Goal: Task Accomplishment & Management: Manage account settings

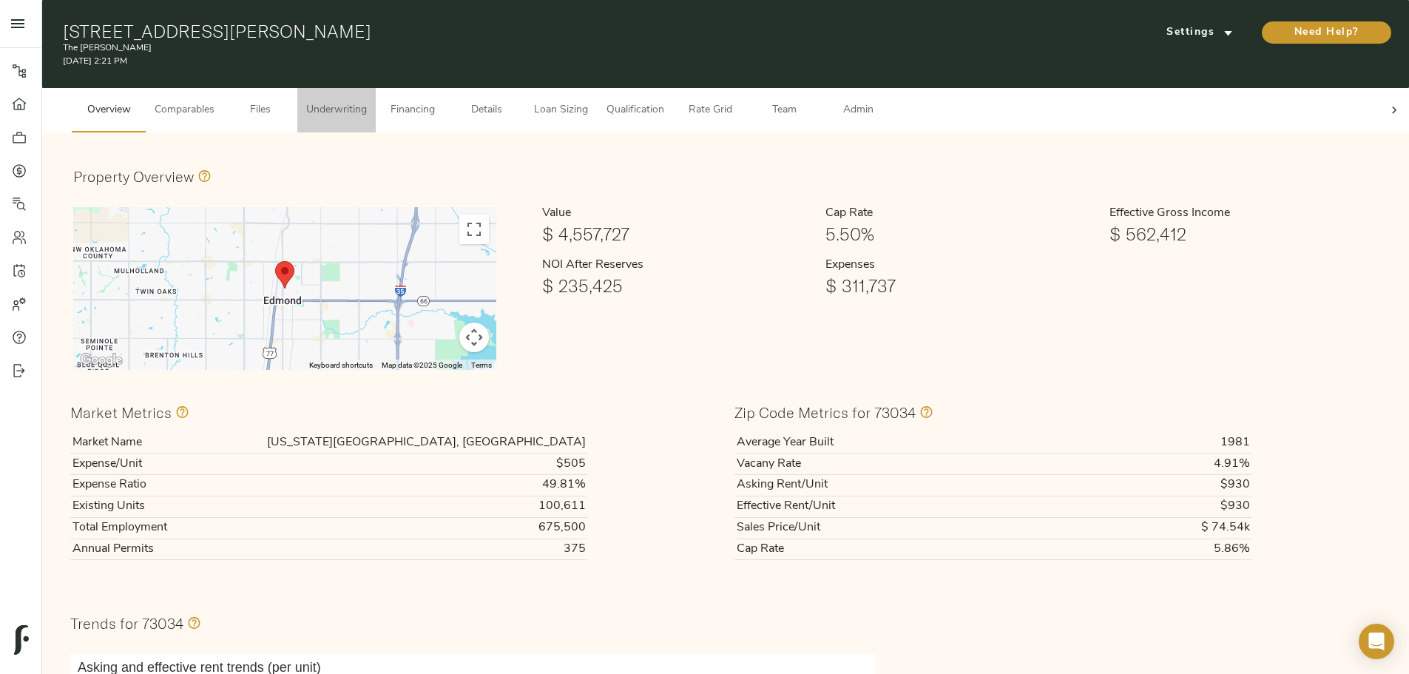
click at [367, 104] on span "Underwriting" at bounding box center [336, 110] width 61 height 18
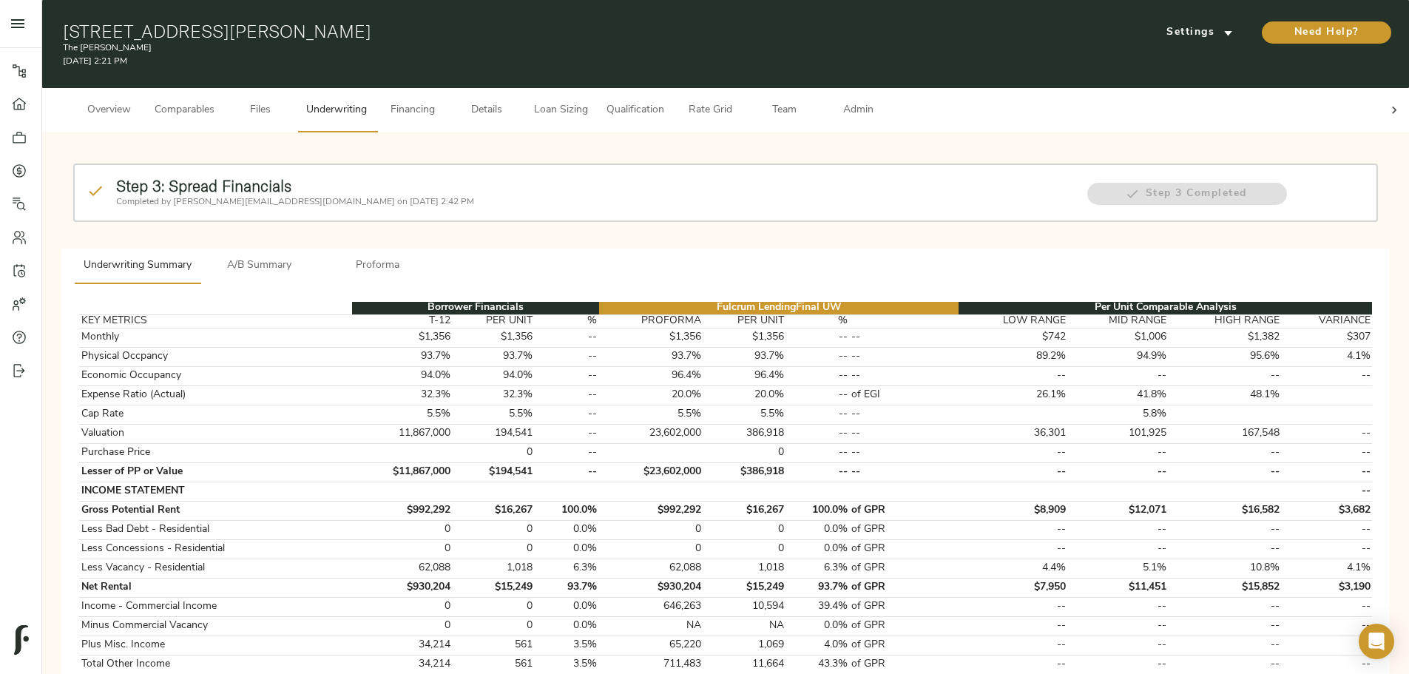
click at [291, 180] on strong "Step 3: Spread Financials" at bounding box center [203, 185] width 175 height 19
click at [310, 257] on span "A/B Summary" at bounding box center [259, 266] width 101 height 18
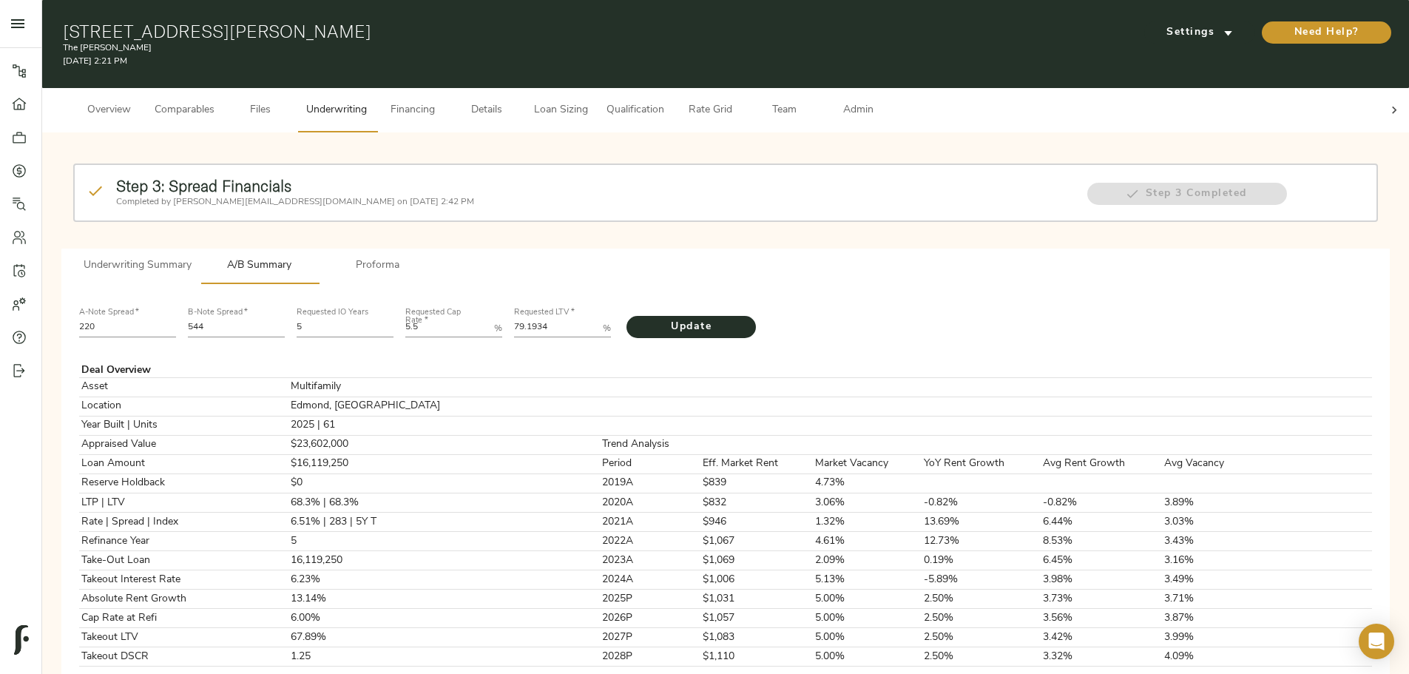
click at [428, 257] on span "Proforma" at bounding box center [378, 266] width 101 height 18
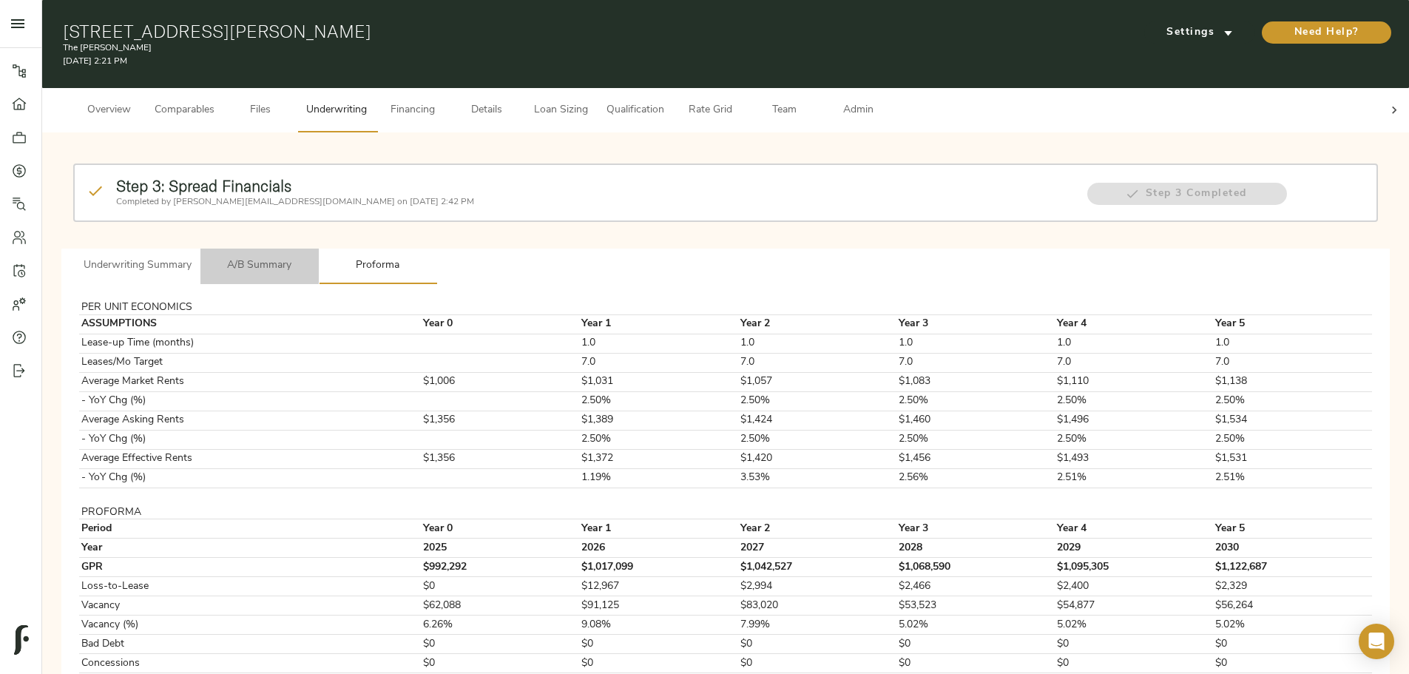
click at [310, 257] on span "A/B Summary" at bounding box center [259, 266] width 101 height 18
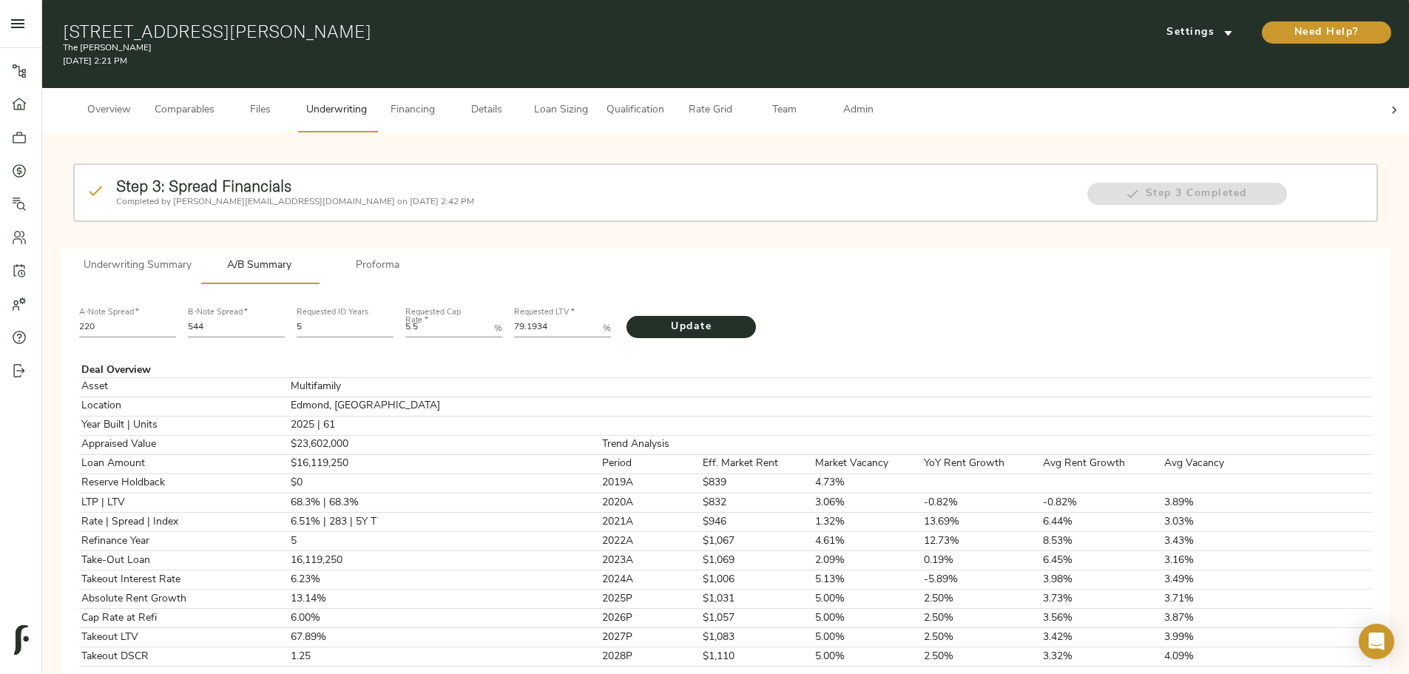
drag, startPoint x: 395, startPoint y: 246, endPoint x: 402, endPoint y: 249, distance: 7.6
click at [192, 257] on span "Underwriting Summary" at bounding box center [138, 266] width 108 height 18
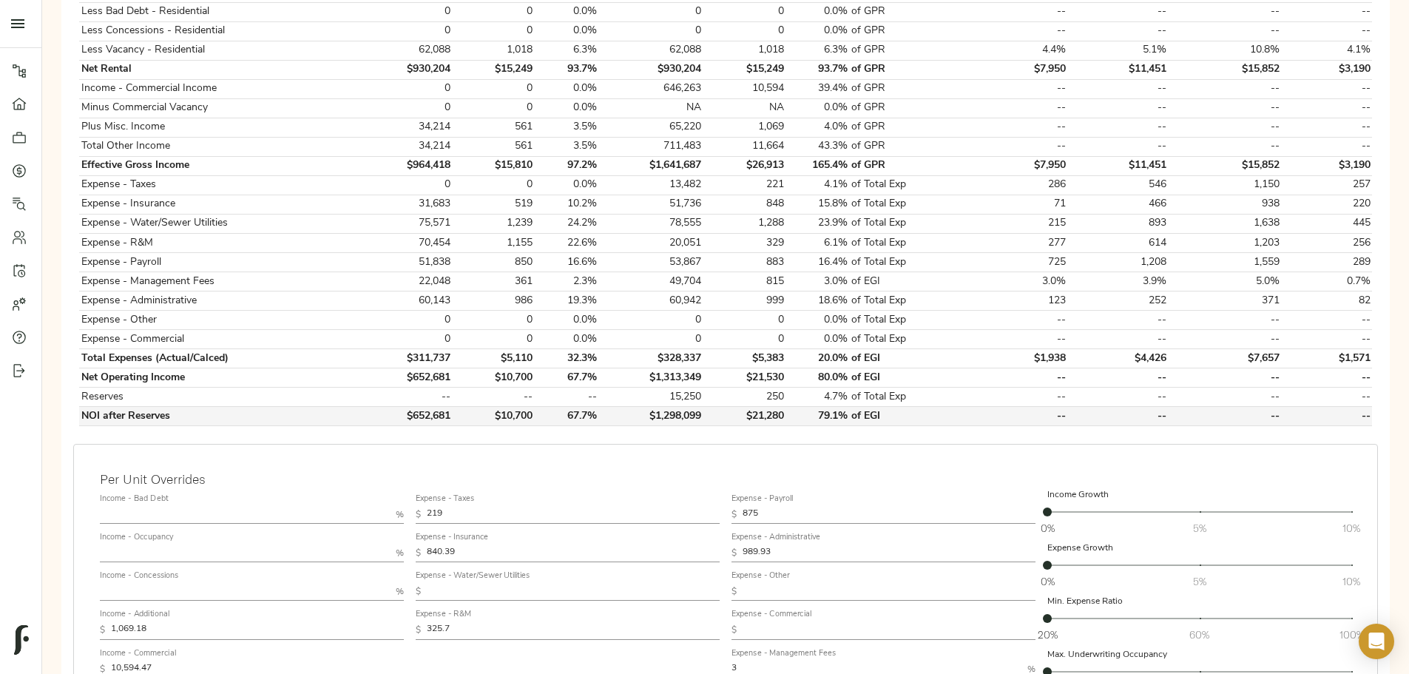
scroll to position [444, 0]
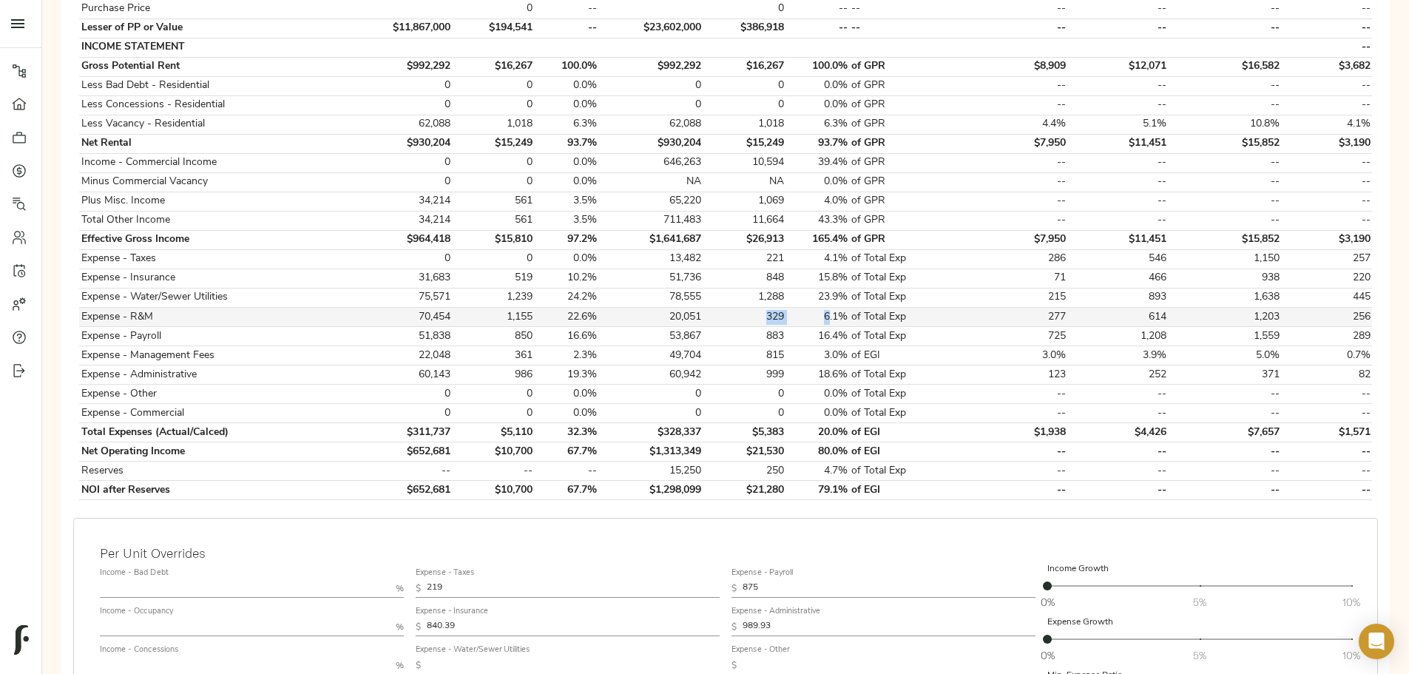
drag, startPoint x: 740, startPoint y: 303, endPoint x: 791, endPoint y: 303, distance: 51.0
click at [791, 308] on tr "Expense - R&M 70,454 1,155 22.6% 20,051 329 6.1% of Total Exp 277 614 1,203 256" at bounding box center [725, 317] width 1293 height 19
drag, startPoint x: 581, startPoint y: 297, endPoint x: 620, endPoint y: 297, distance: 39.2
click at [620, 308] on tr "Expense - R&M 70,454 1,155 22.6% 20,051 329 6.1% of Total Exp 277 614 1,203 256" at bounding box center [725, 317] width 1293 height 19
click at [735, 308] on td "329" at bounding box center [744, 317] width 82 height 19
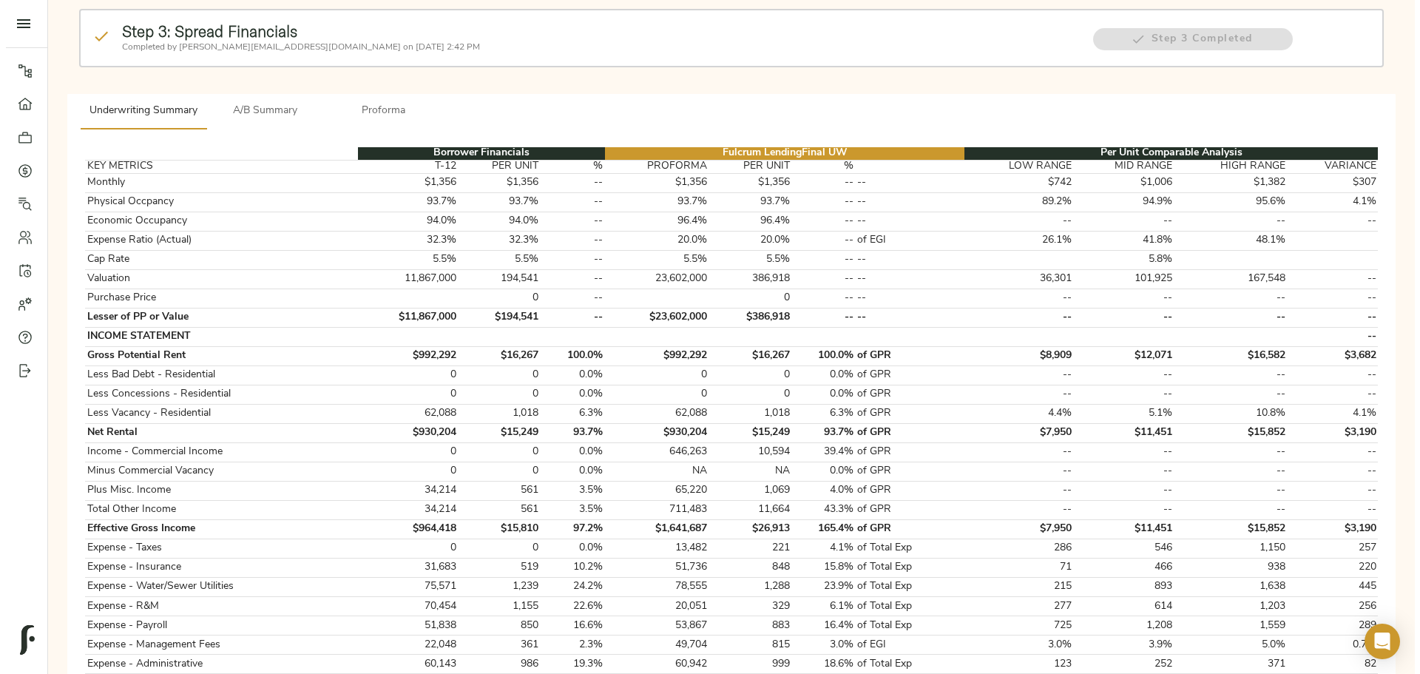
scroll to position [0, 0]
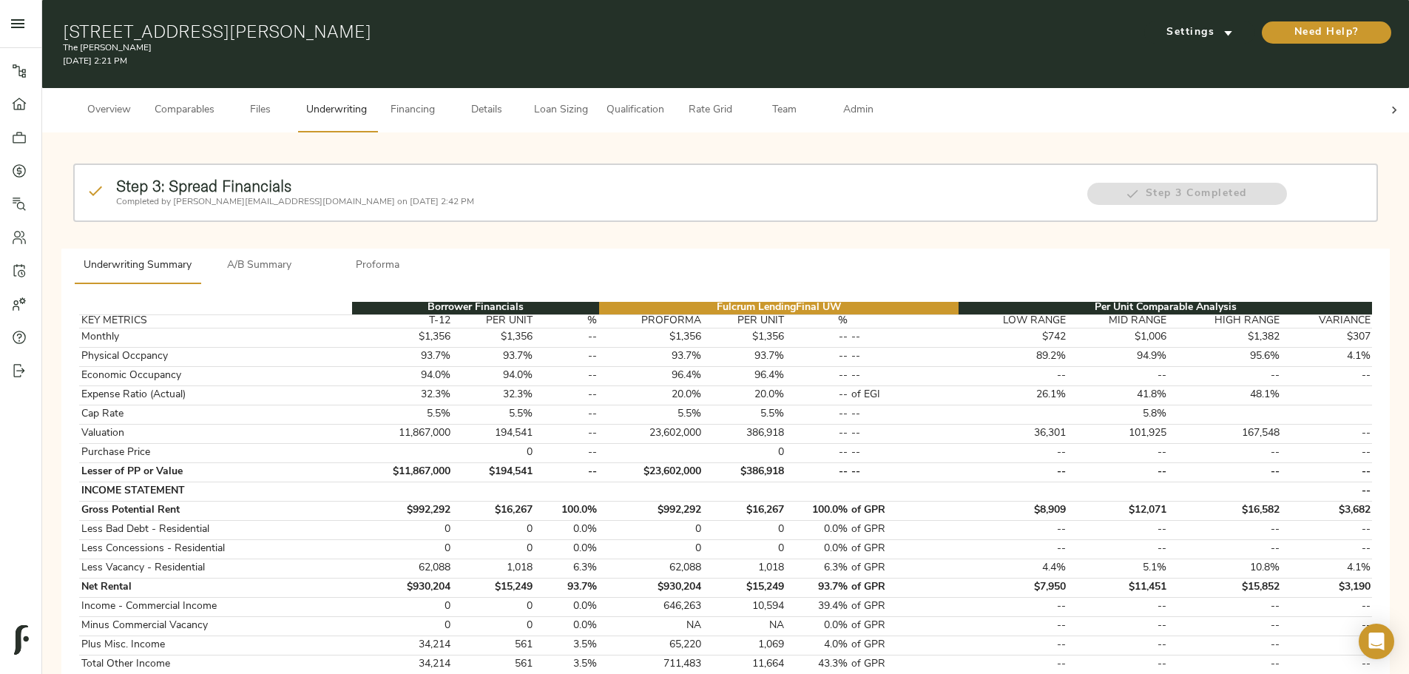
click at [812, 101] on span "Team" at bounding box center [784, 110] width 56 height 18
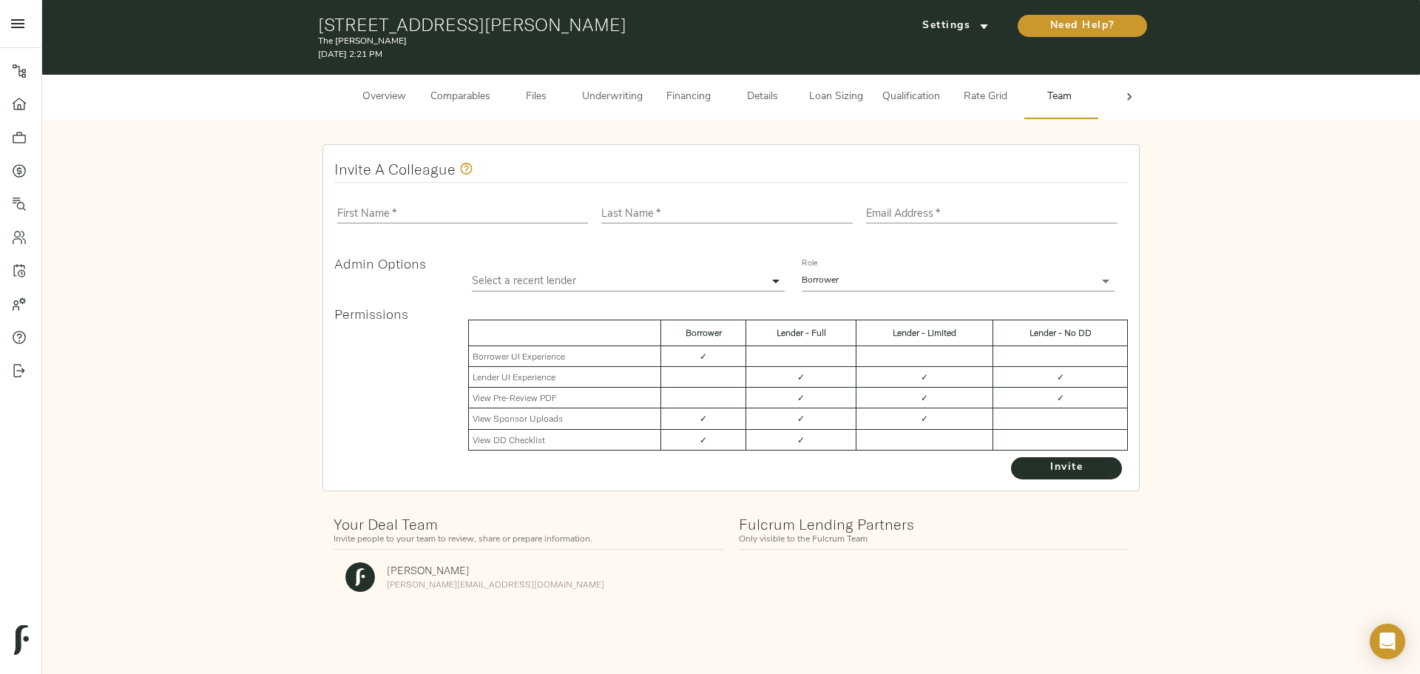
click at [1133, 101] on icon at bounding box center [1129, 97] width 15 height 15
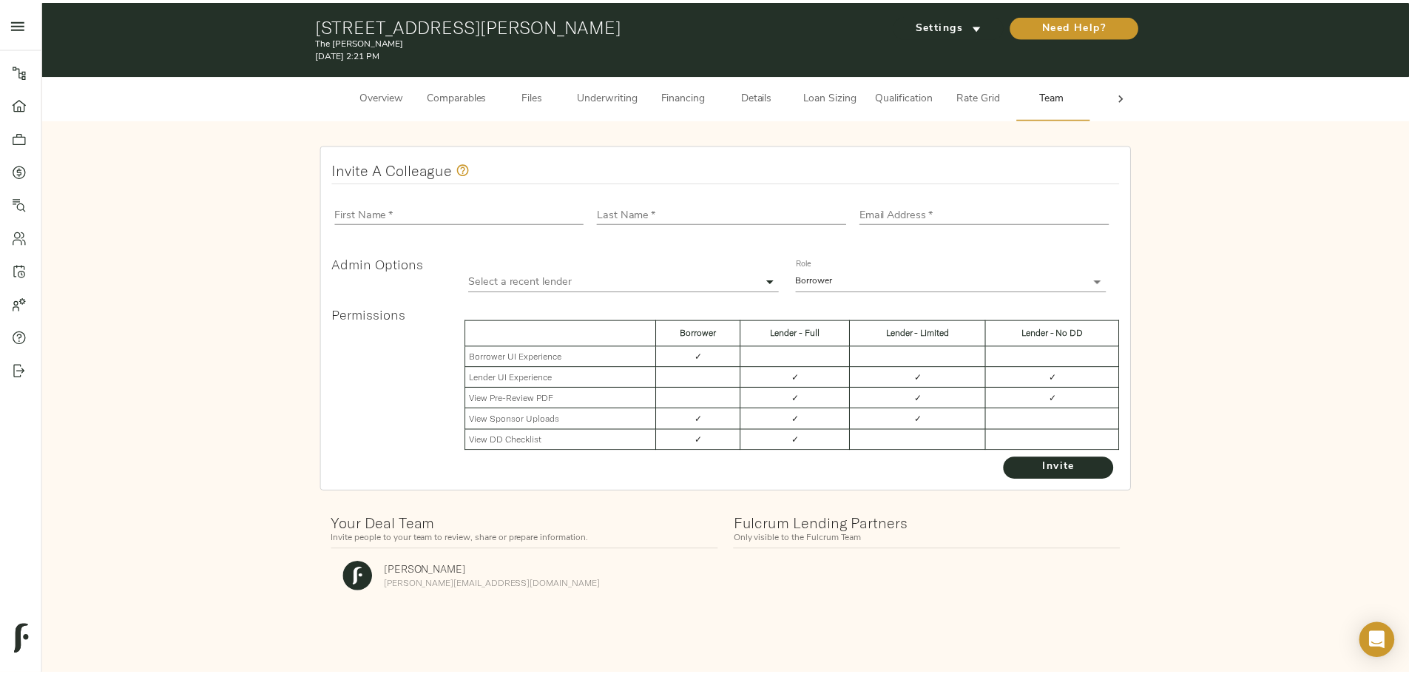
scroll to position [0, 58]
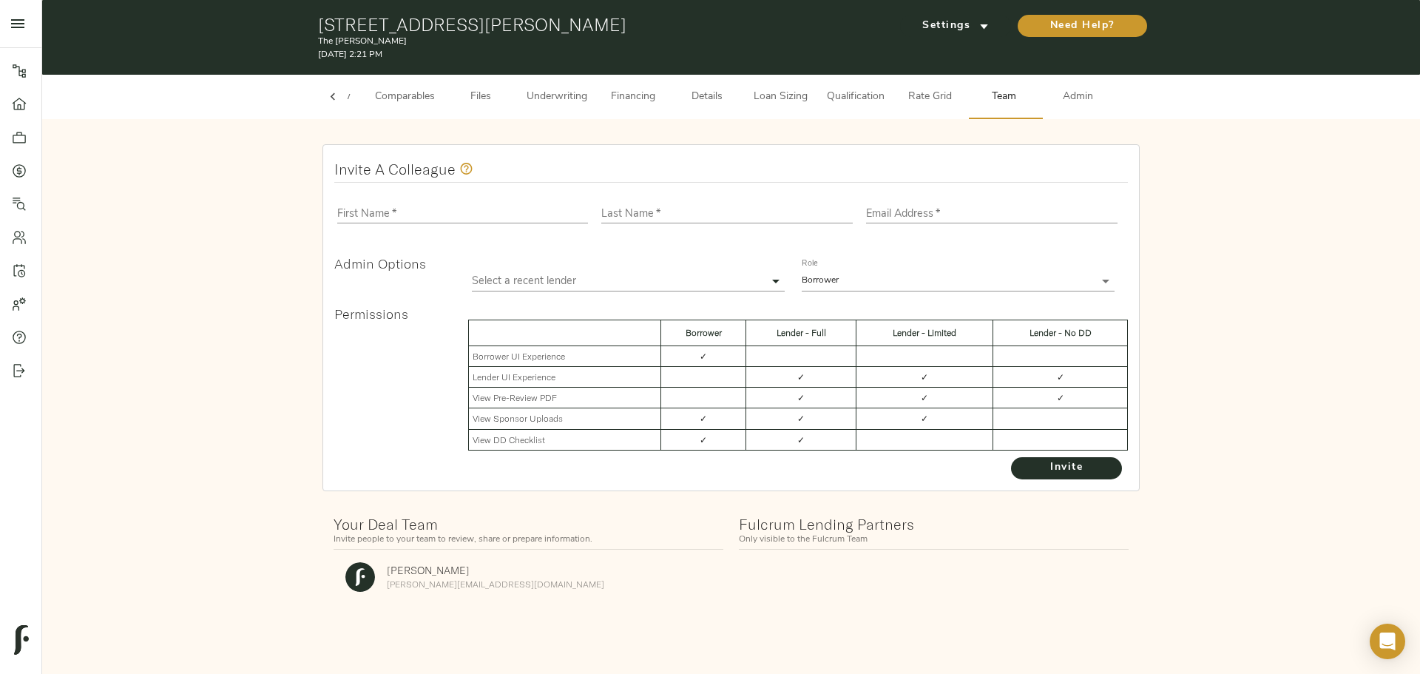
click at [1077, 103] on span "Admin" at bounding box center [1078, 97] width 56 height 18
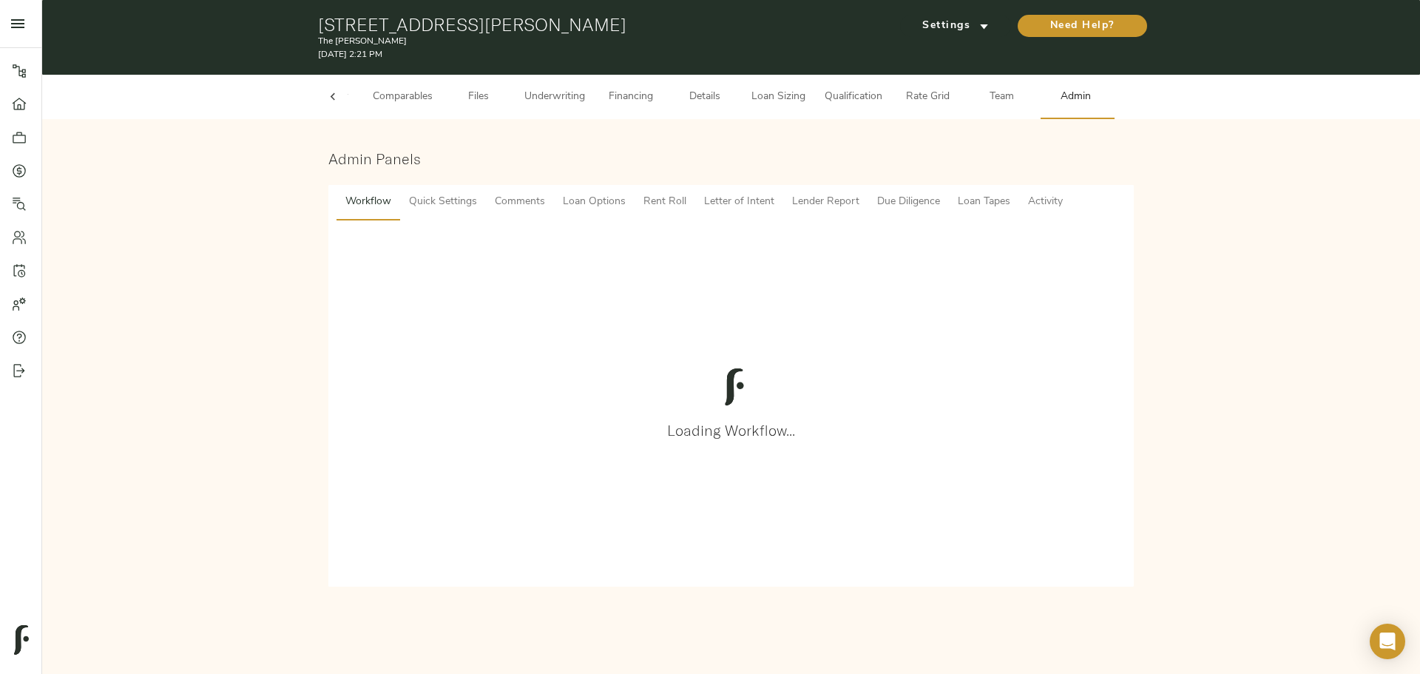
click at [510, 200] on span "Comments" at bounding box center [520, 202] width 50 height 18
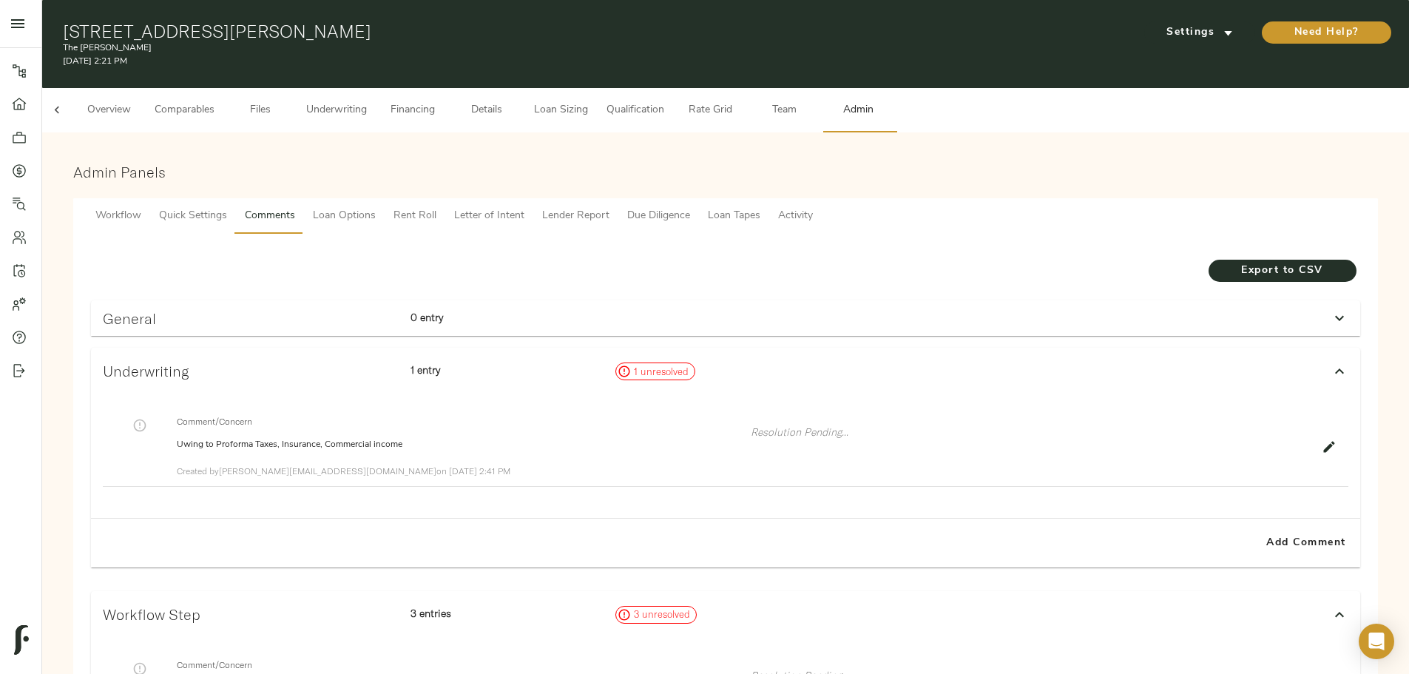
click at [367, 104] on span "Underwriting" at bounding box center [336, 110] width 61 height 18
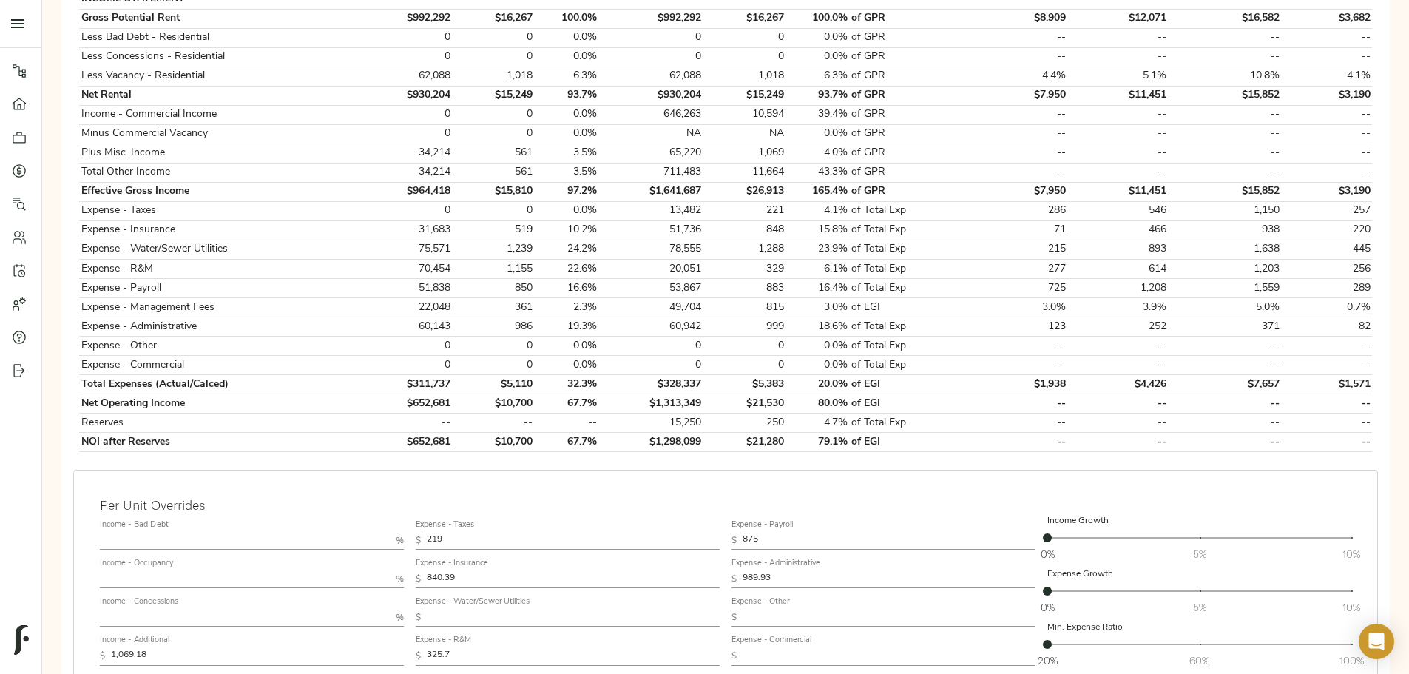
scroll to position [518, 0]
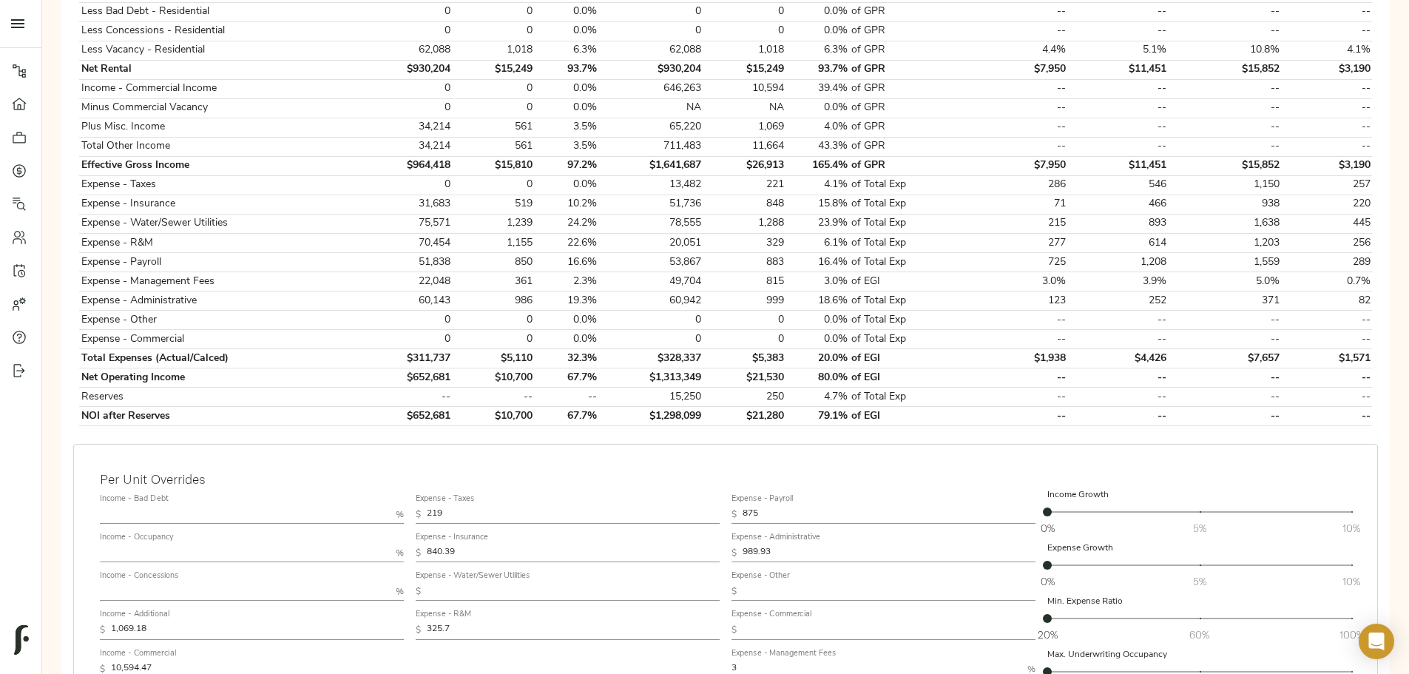
click at [614, 621] on input "325.7" at bounding box center [573, 630] width 293 height 18
type input "5"
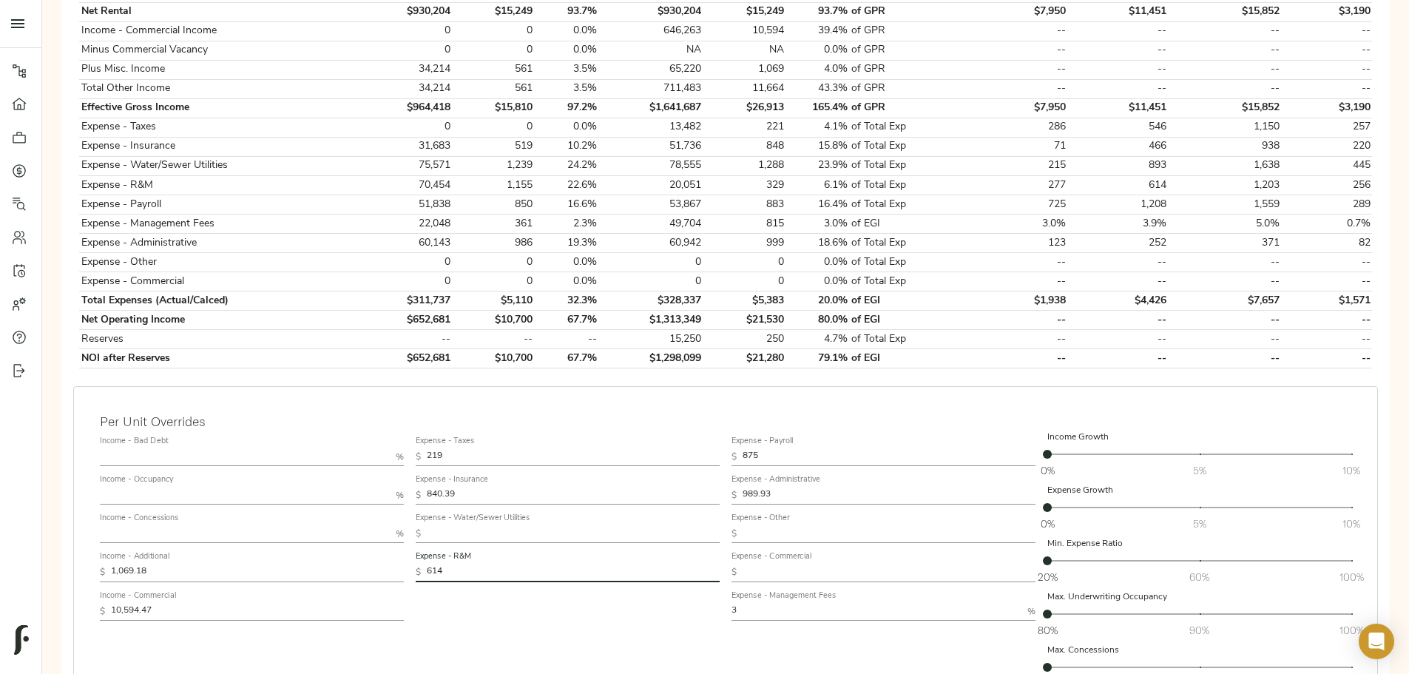
scroll to position [666, 0]
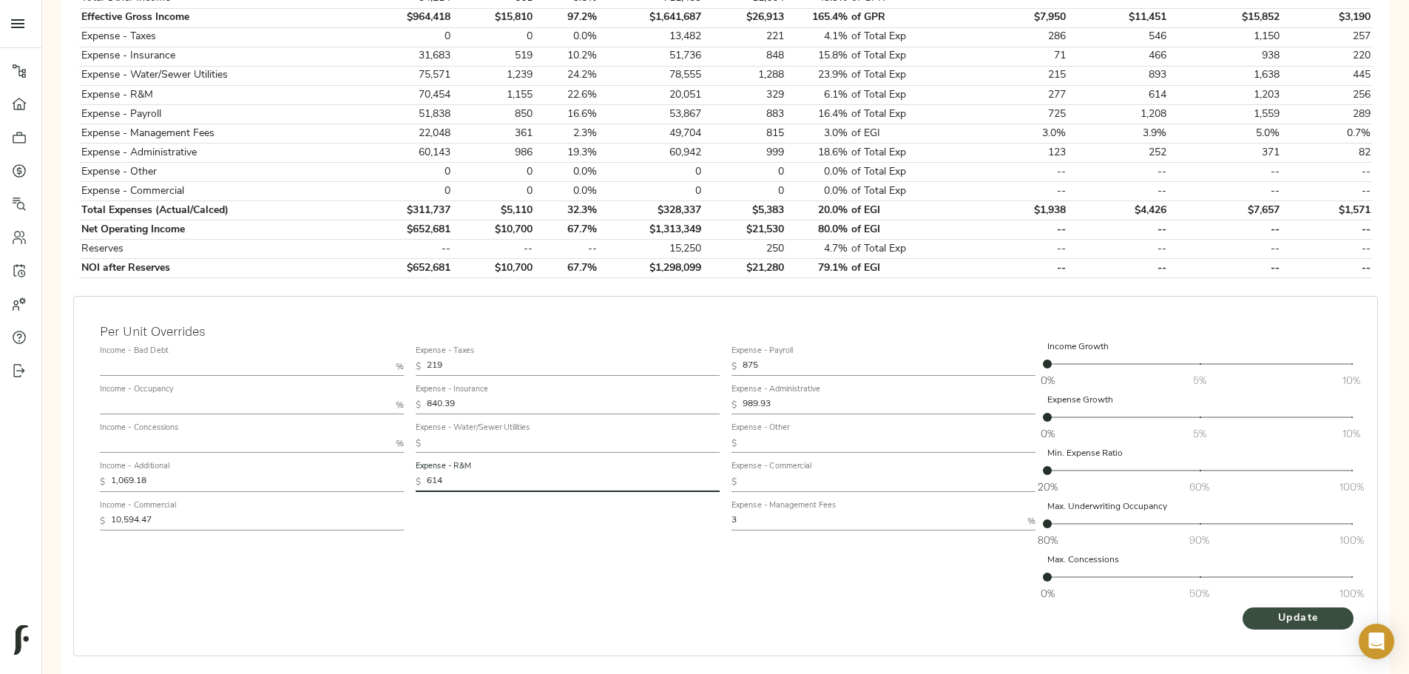
type input "614"
click at [1258, 610] on span "Update" at bounding box center [1298, 619] width 81 height 18
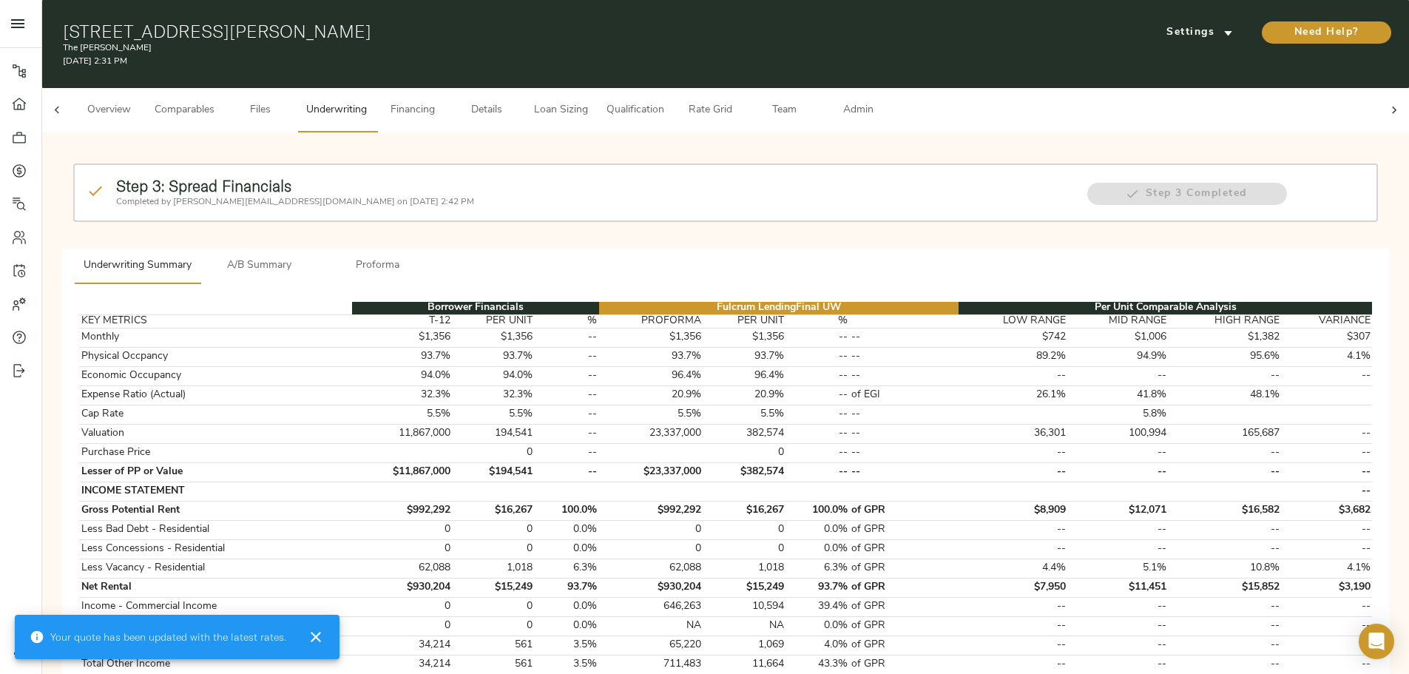
scroll to position [518, 0]
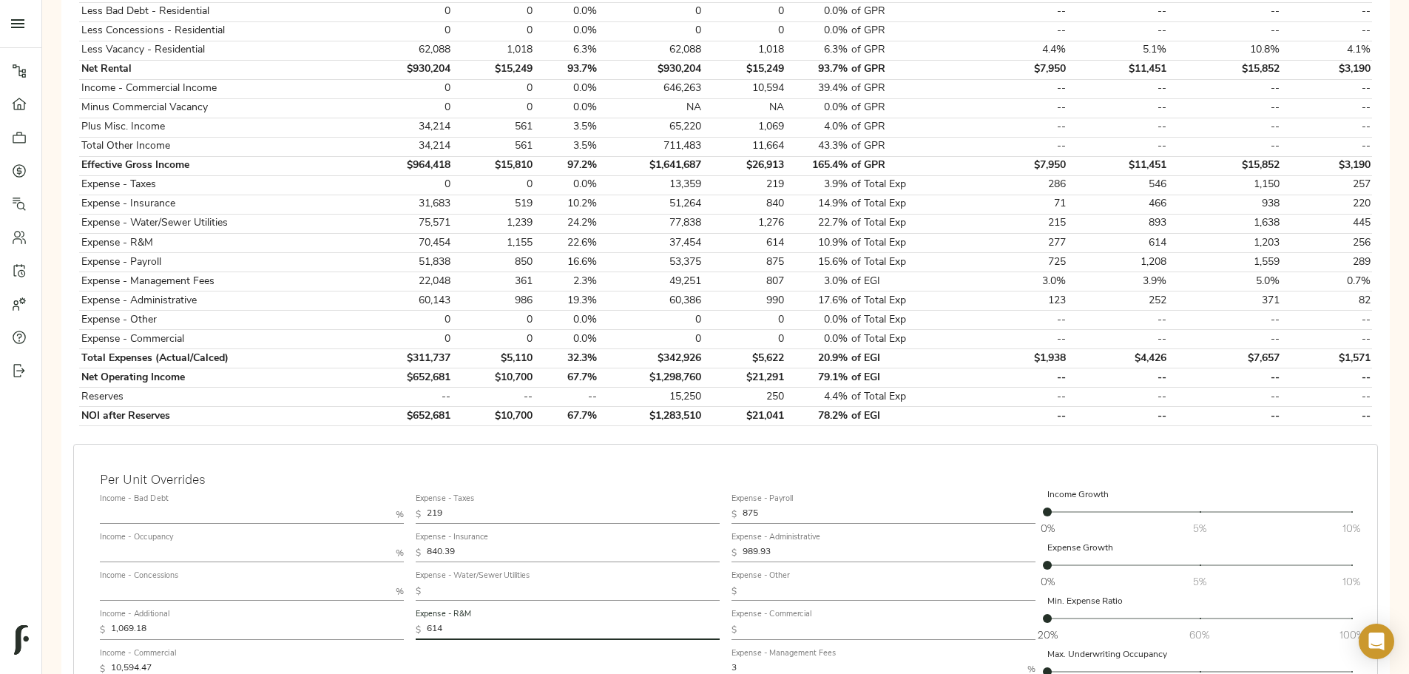
click at [648, 621] on input "614" at bounding box center [573, 630] width 293 height 18
type input "500"
click at [634, 650] on div "Expense - Taxes $ 219 Expense - Insurance $ 840.39 Expense - Water/Sewer Utilit…" at bounding box center [568, 621] width 316 height 278
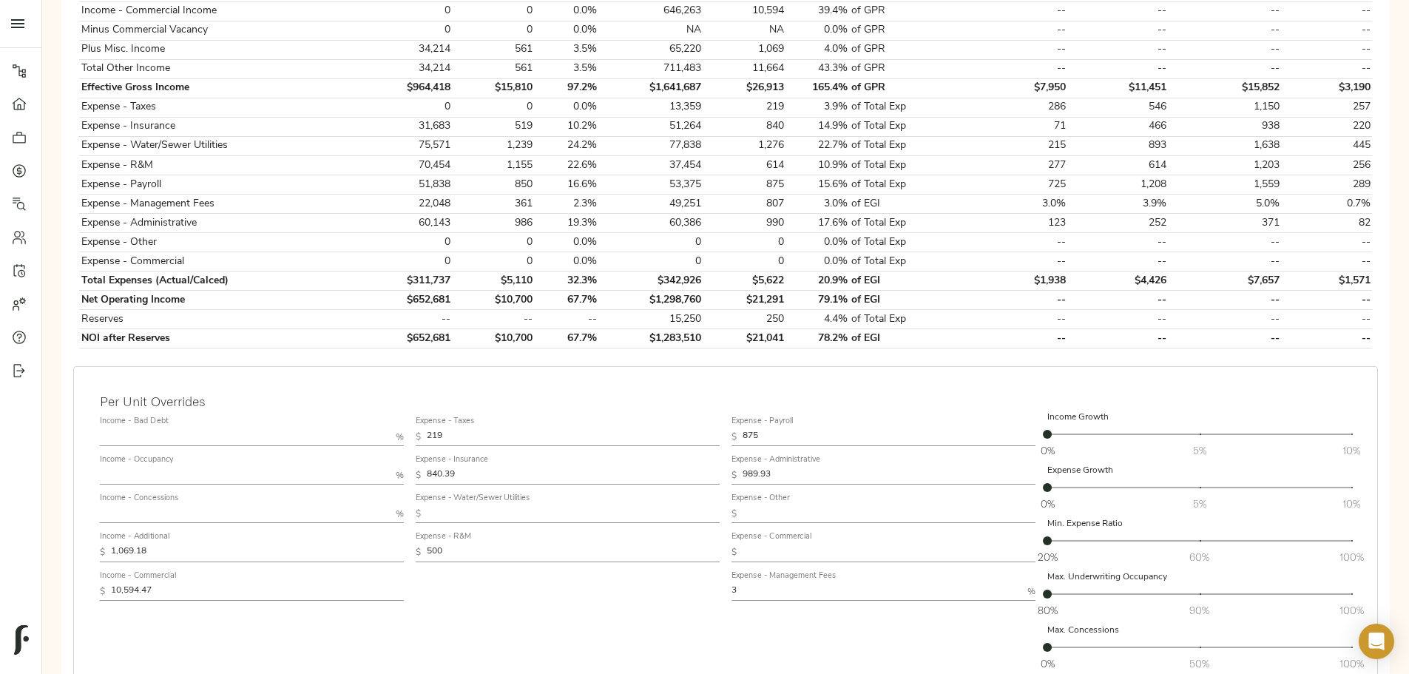
scroll to position [681, 0]
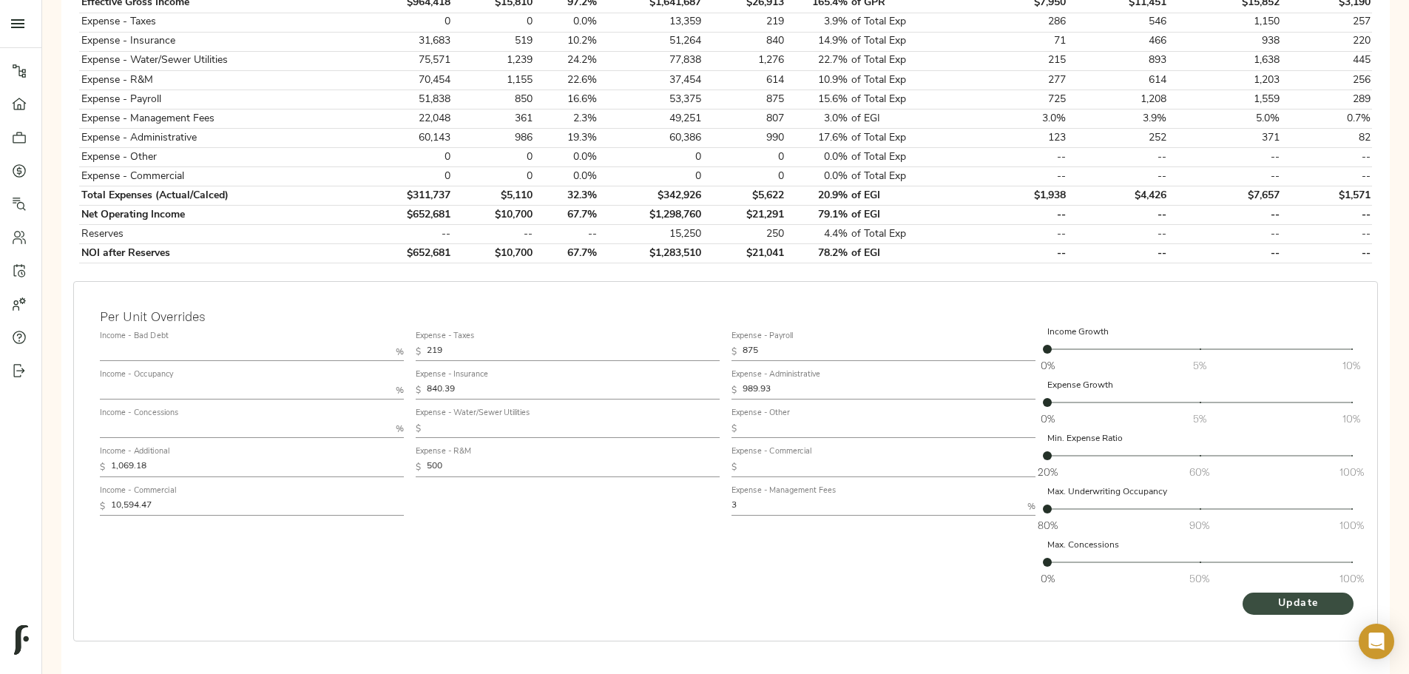
click at [1258, 595] on span "Update" at bounding box center [1298, 604] width 81 height 18
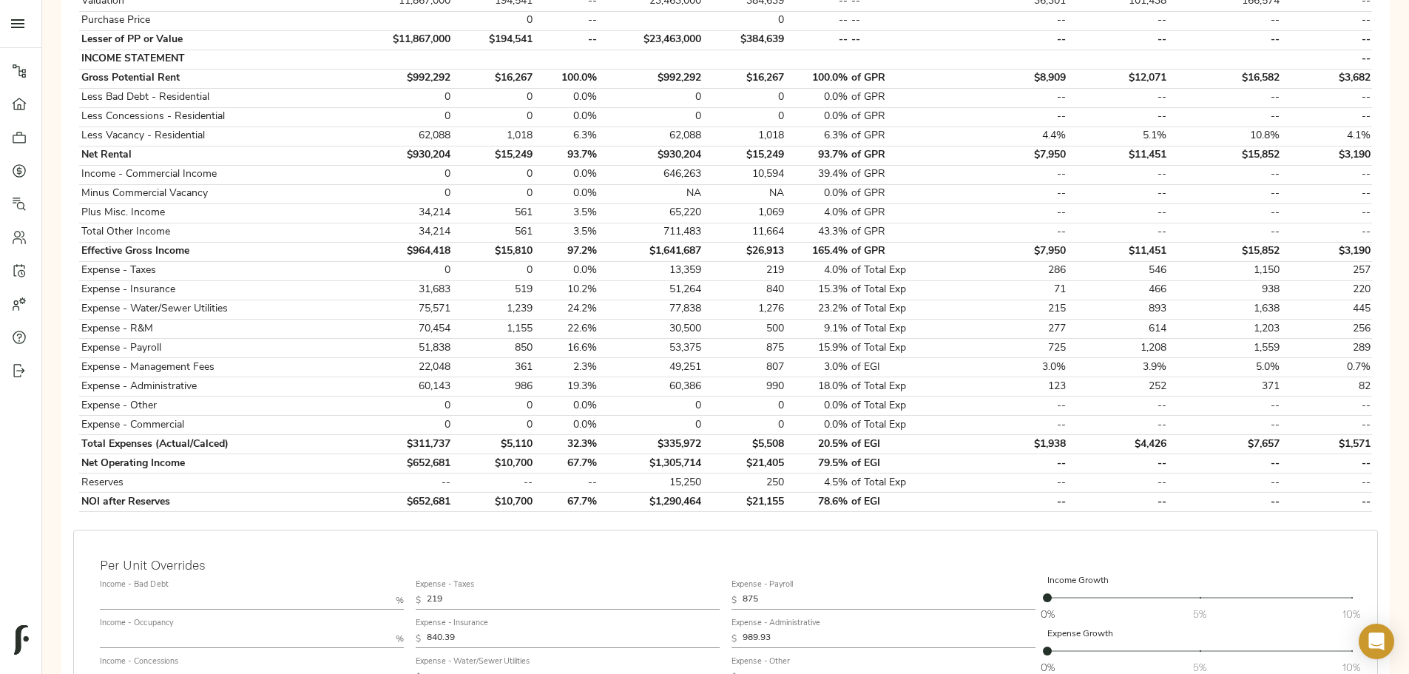
scroll to position [444, 0]
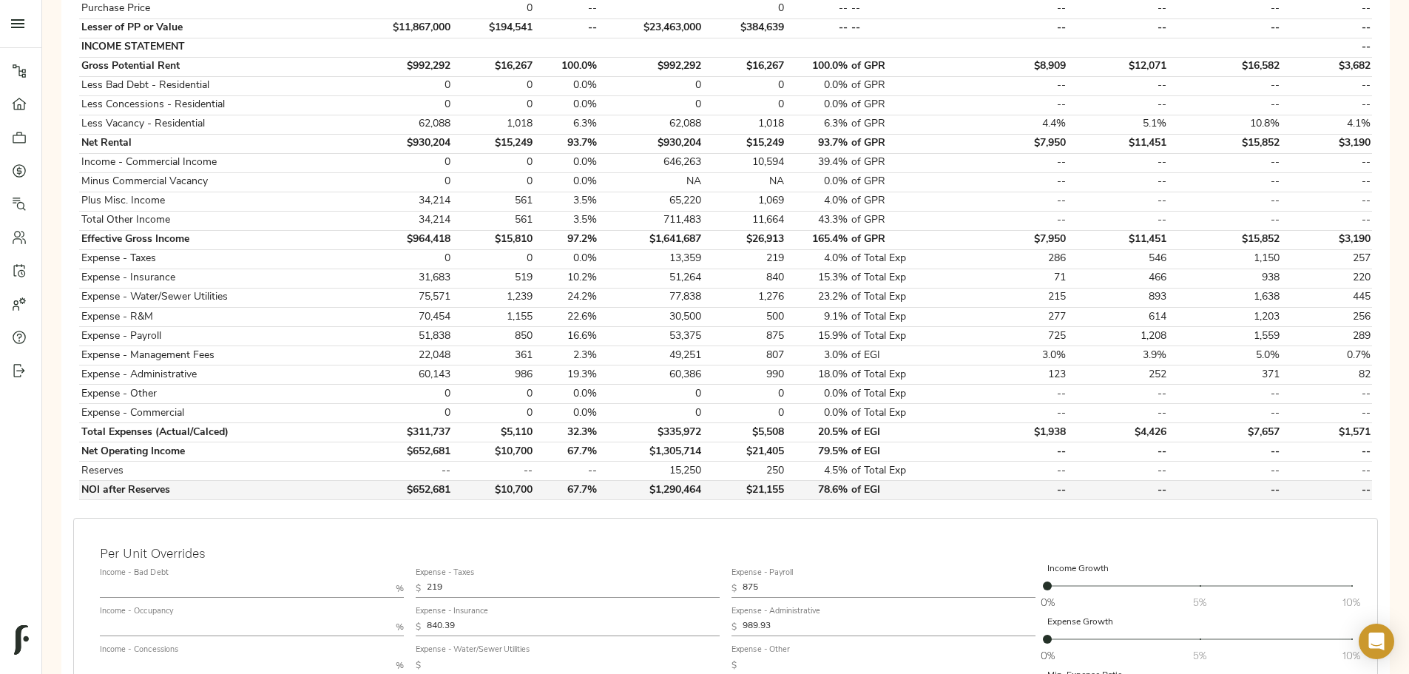
click at [703, 481] on td "$1,290,464" at bounding box center [651, 490] width 104 height 19
copy td "$1,290,464"
click at [283, 444] on div "Step 3: Spread Financials Completed by justin@fulcrumlendingcorp.com on August …" at bounding box center [725, 314] width 1343 height 1229
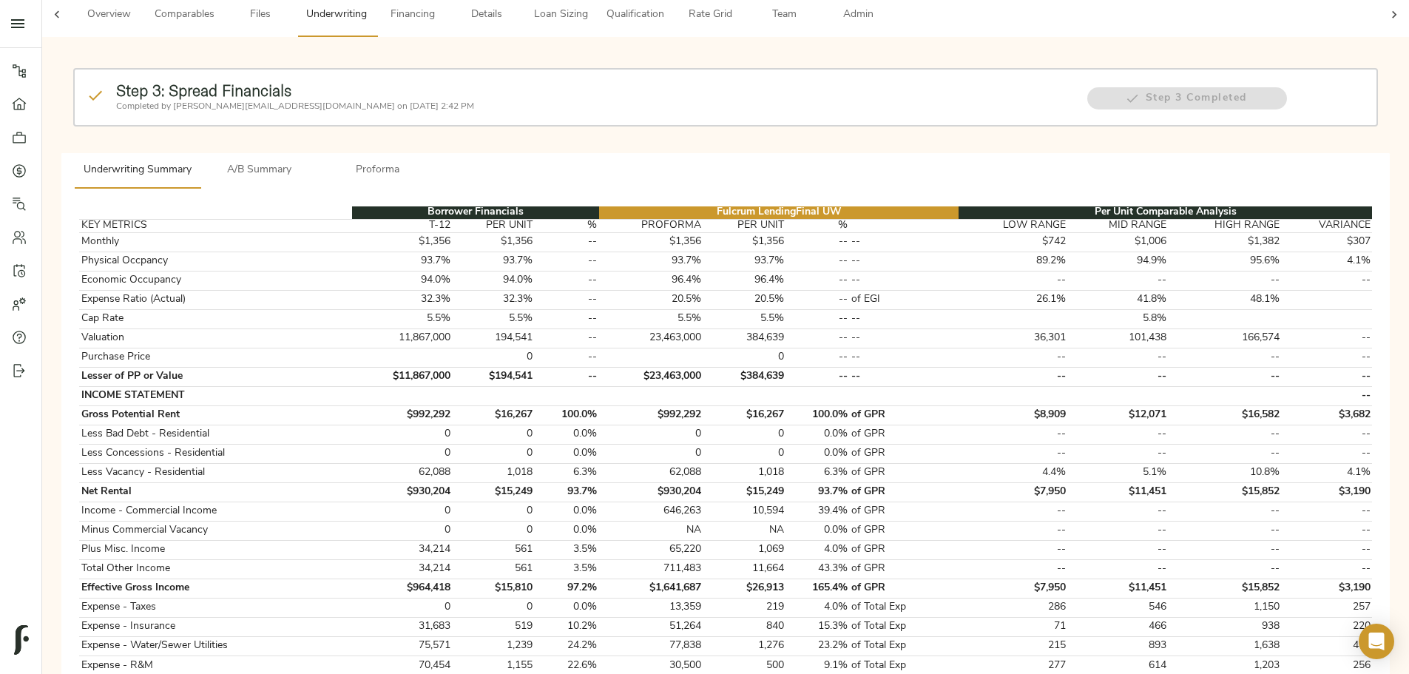
scroll to position [0, 0]
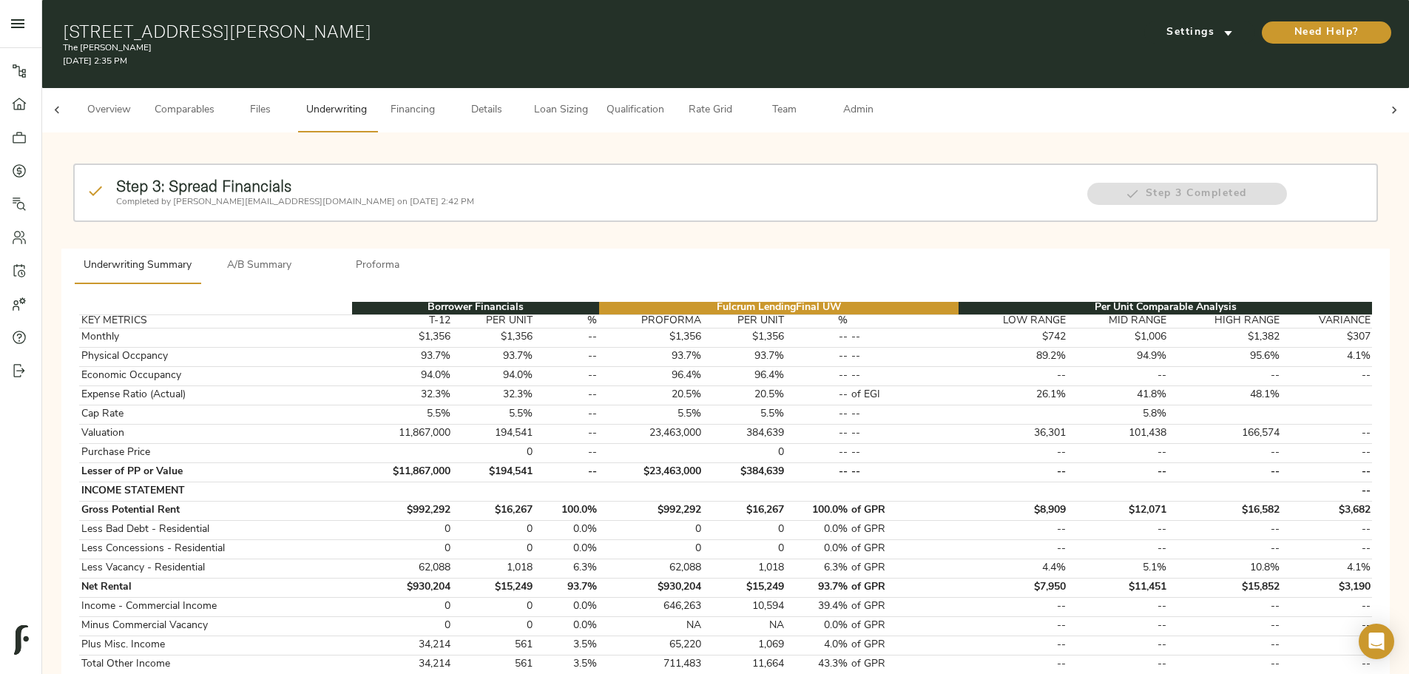
click at [310, 257] on span "A/B Summary" at bounding box center [259, 266] width 101 height 18
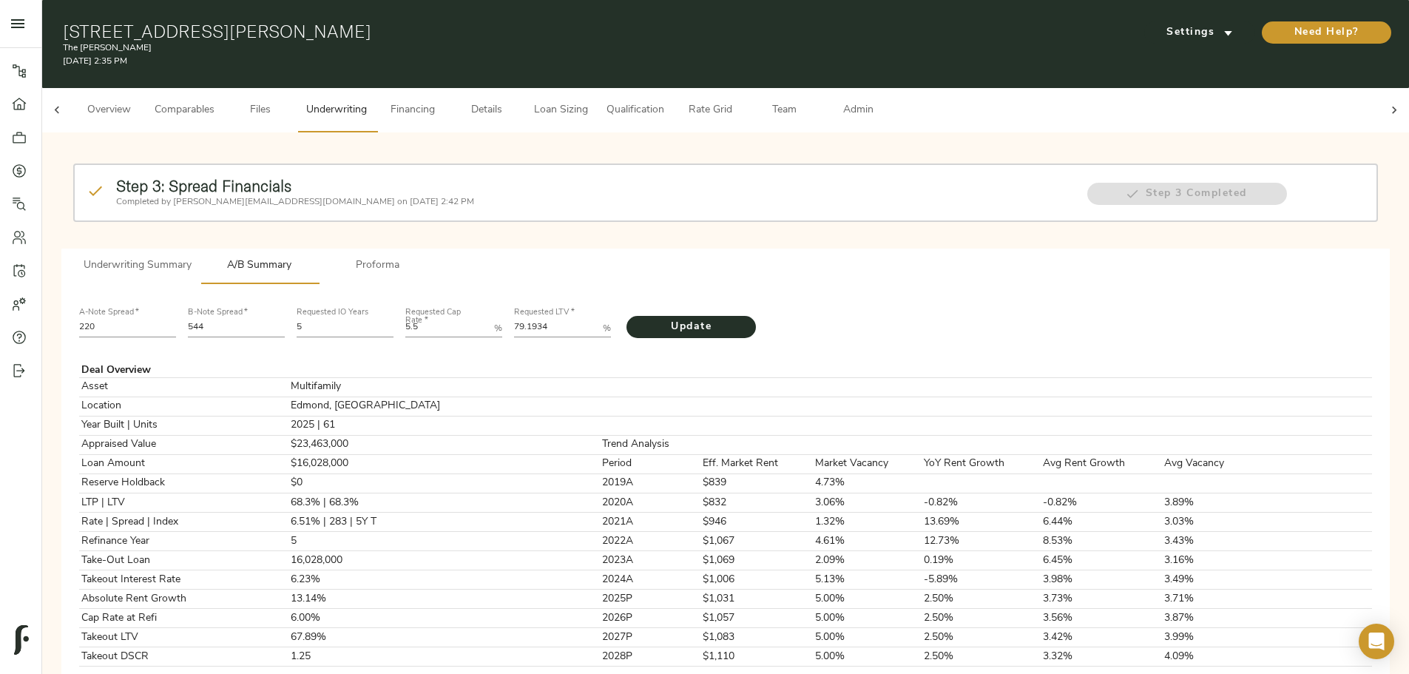
click at [428, 257] on span "Proforma" at bounding box center [378, 266] width 101 height 18
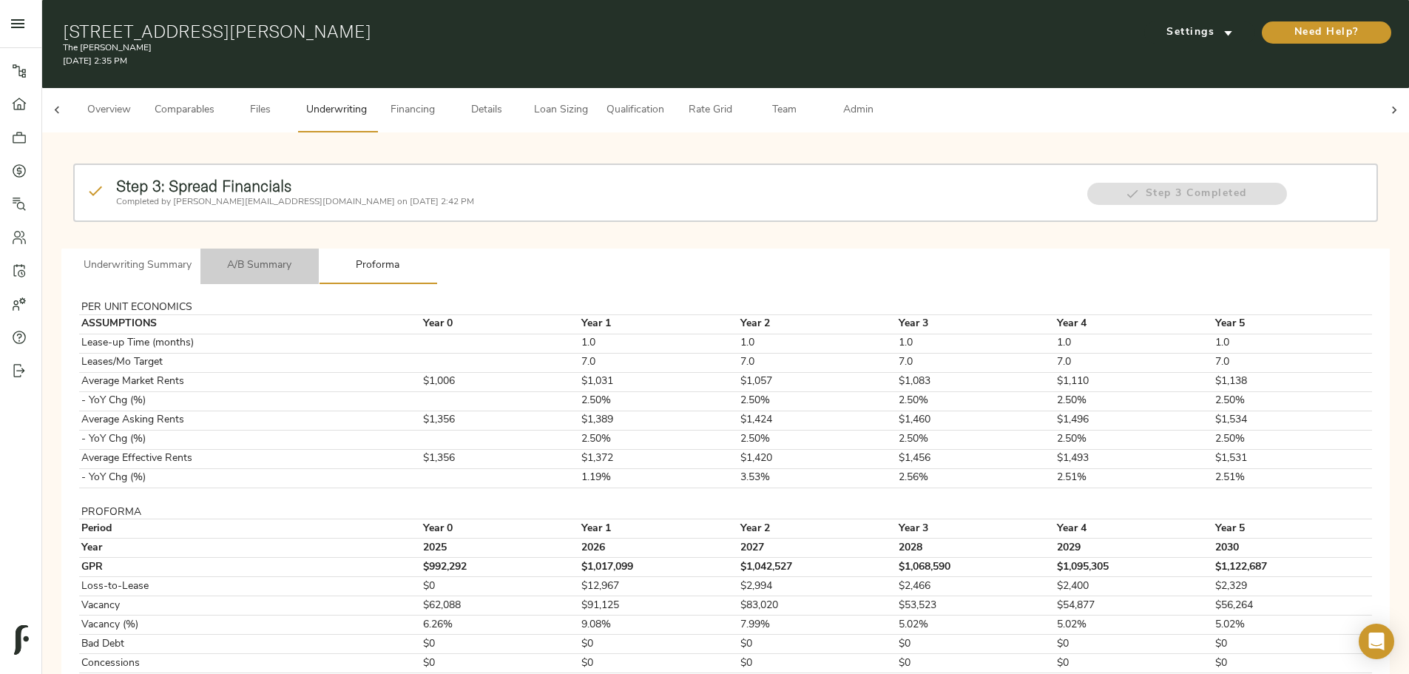
click at [310, 257] on span "A/B Summary" at bounding box center [259, 266] width 101 height 18
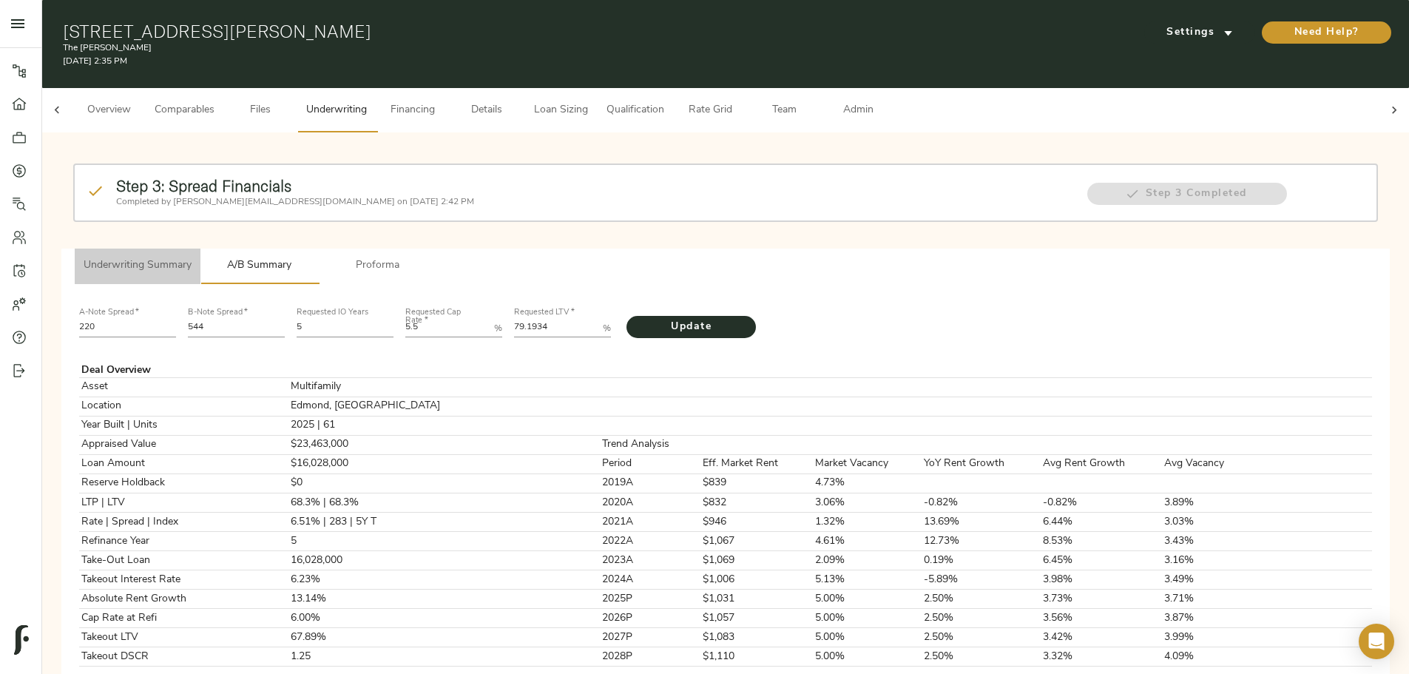
click at [192, 257] on span "Underwriting Summary" at bounding box center [138, 266] width 108 height 18
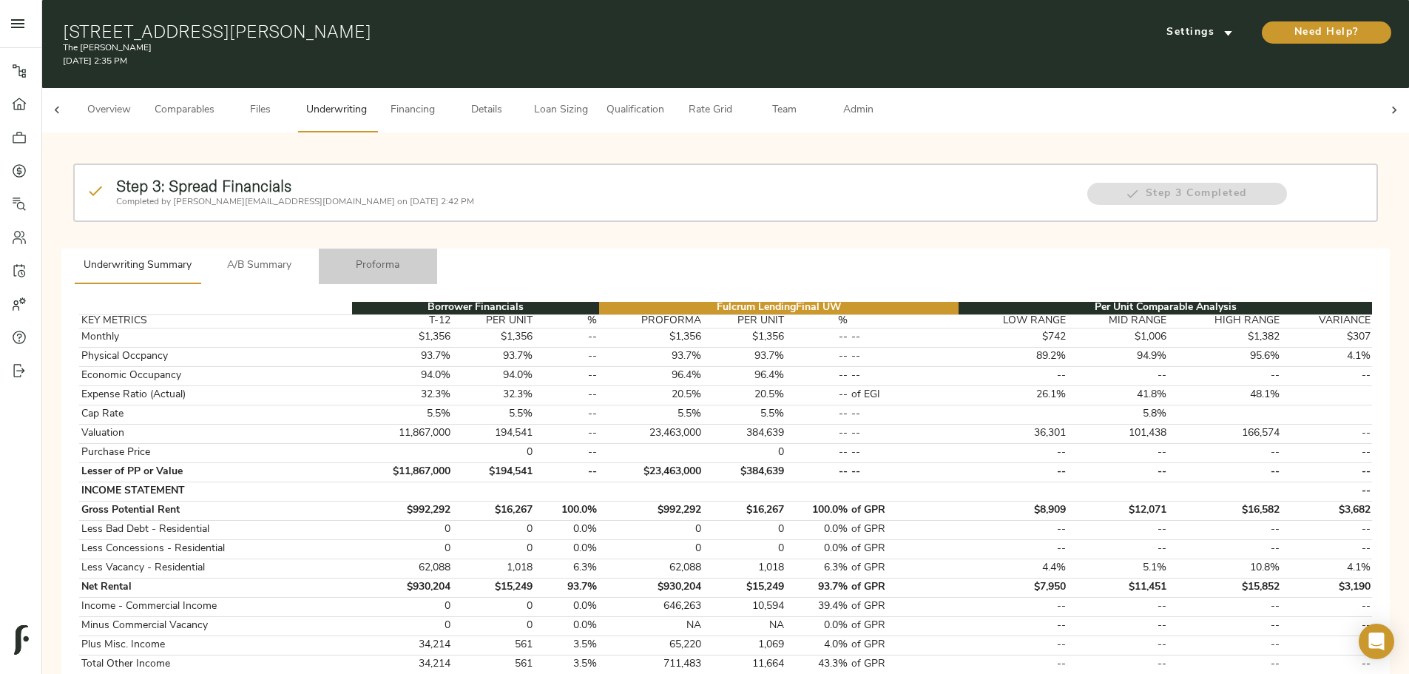
click at [428, 257] on span "Proforma" at bounding box center [378, 266] width 101 height 18
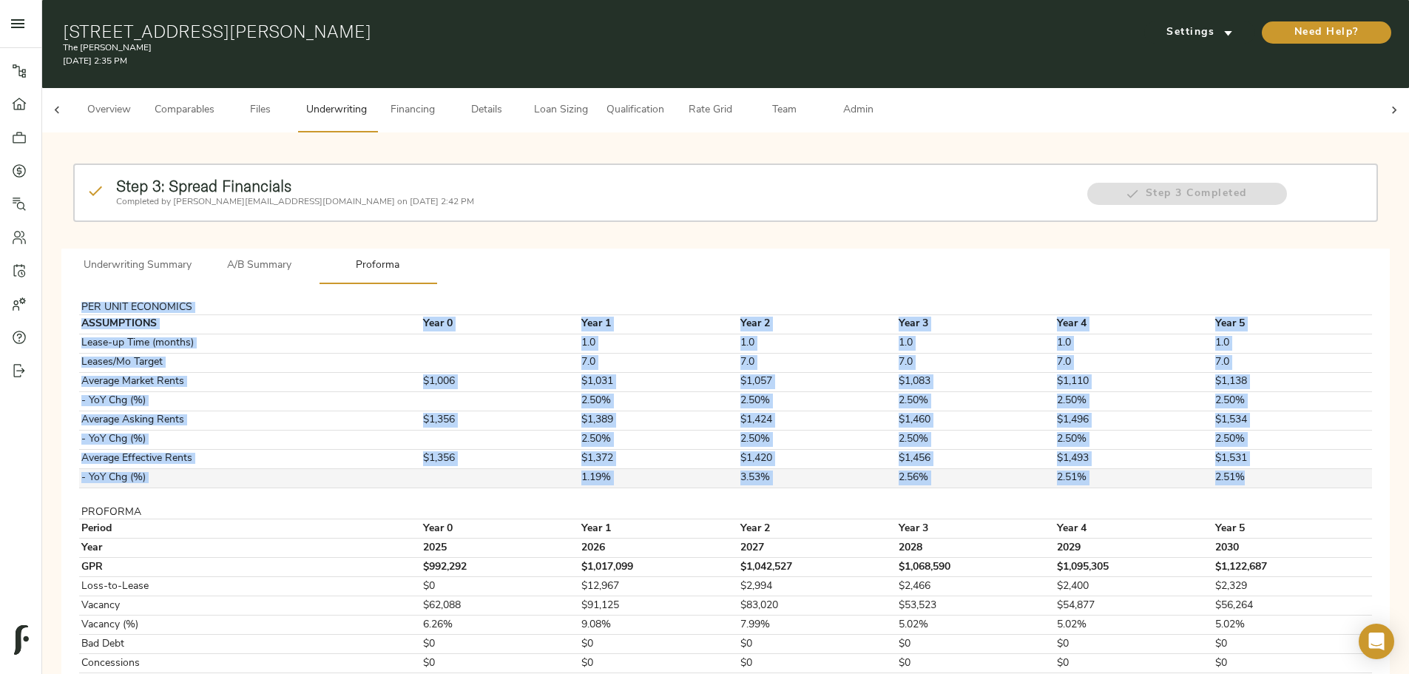
drag, startPoint x: 331, startPoint y: 280, endPoint x: 1079, endPoint y: 453, distance: 767.5
click at [1079, 453] on div "PER UNIT ECONOMICS ASSUMPTIONS Year 0 Year 1 Year 2 Year 3 Year 4 Year 5 Lease-…" at bounding box center [725, 536] width 1305 height 480
copy tbody "PER UNIT ECONOMICS ASSUMPTIONS Year 0 Year 1 Year 2 Year 3 Year 4 Year 5 Lease-…"
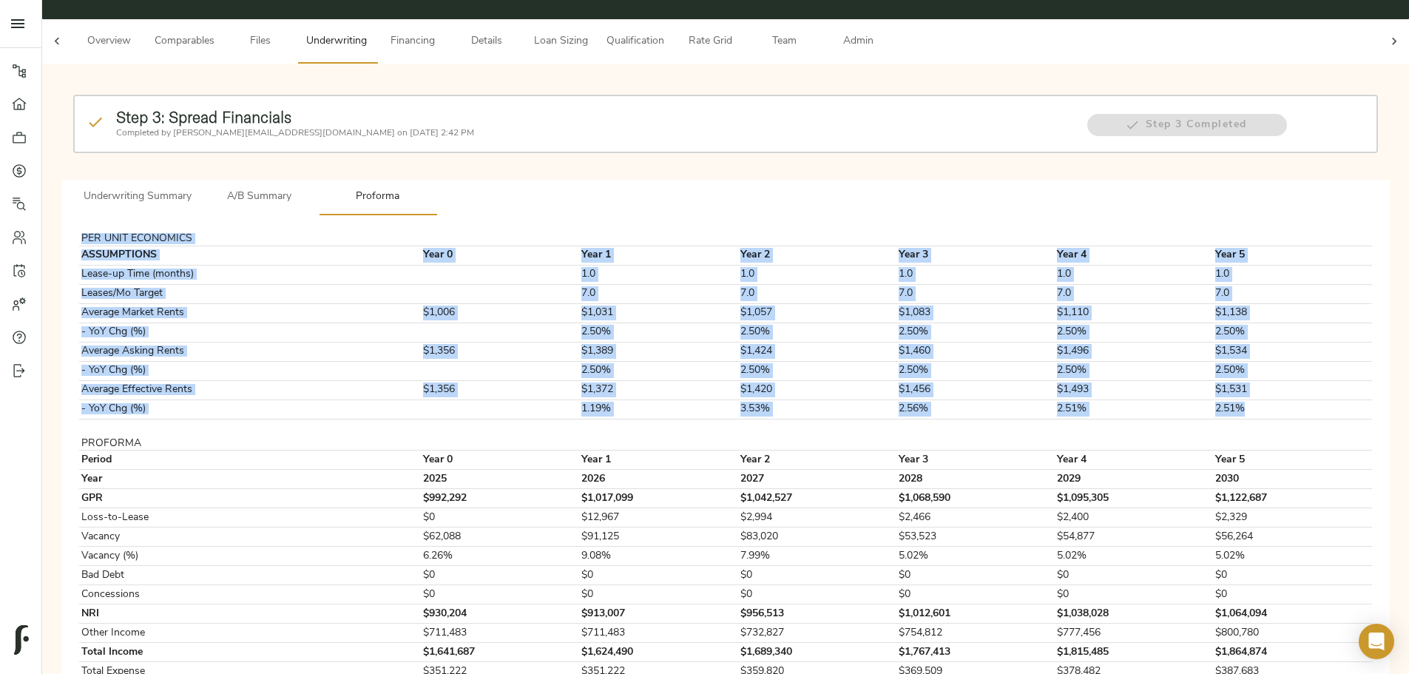
scroll to position [124, 0]
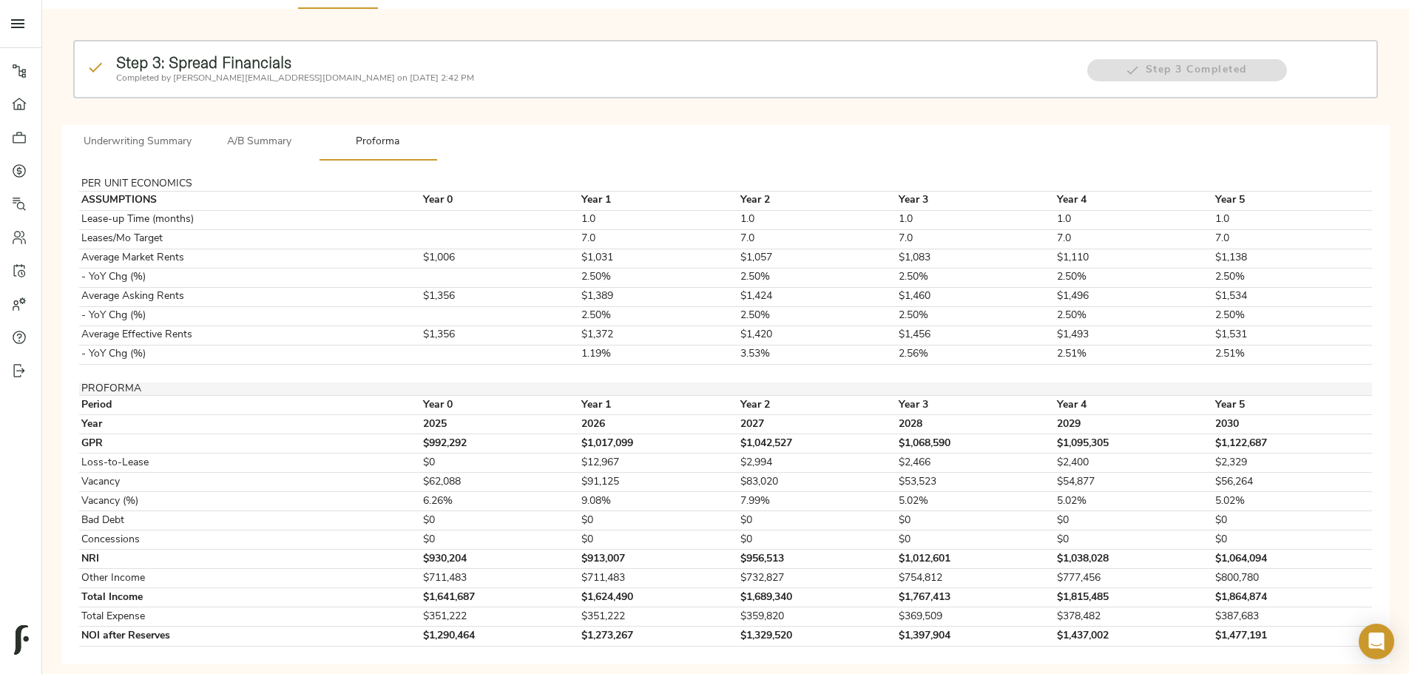
click at [344, 382] on td "PROFORMA" at bounding box center [244, 388] width 331 height 13
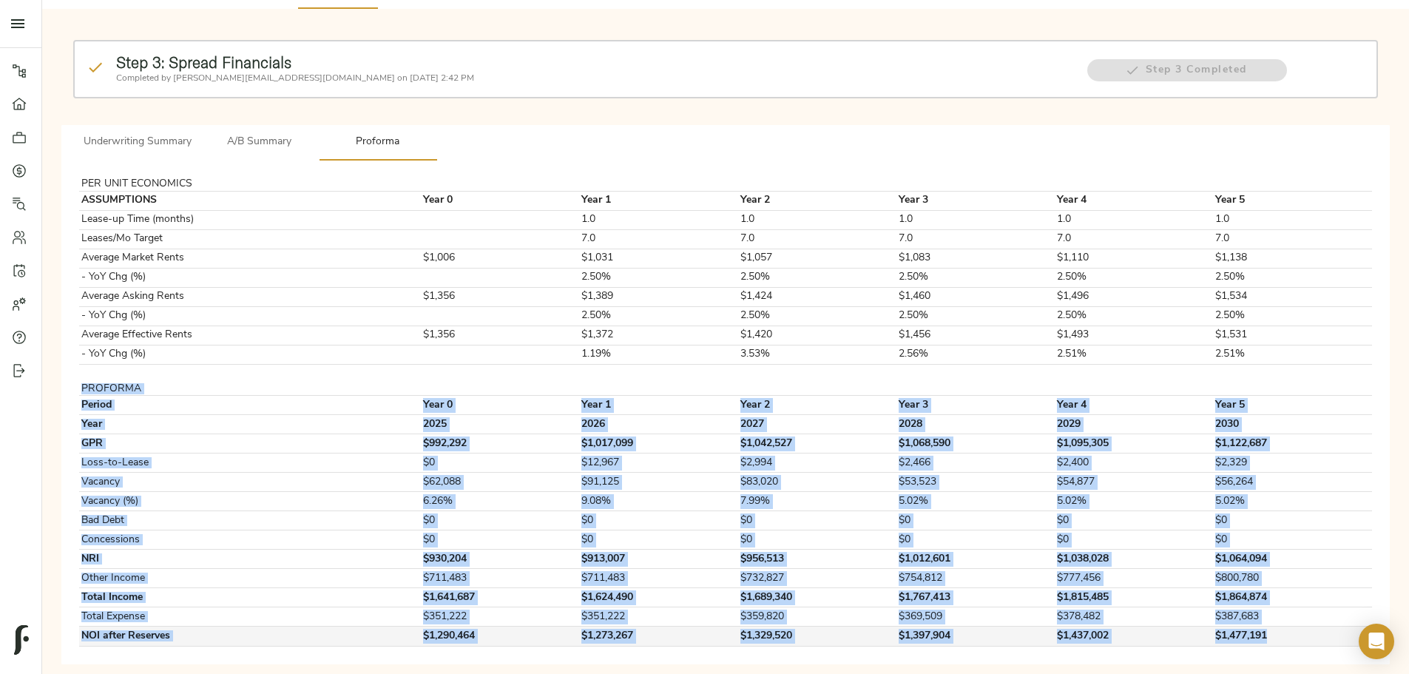
drag, startPoint x: 334, startPoint y: 366, endPoint x: 1081, endPoint y: 621, distance: 790.2
click at [1081, 621] on tbody "PER UNIT ECONOMICS ASSUMPTIONS Year 0 Year 1 Year 2 Year 3 Year 4 Year 5 Lease-…" at bounding box center [725, 412] width 1293 height 468
copy tbody "PROFORMA Period Year 0 Year 1 Year 2 Year 3 Year 4 Year 5 Year 2025 2026 2027 2…"
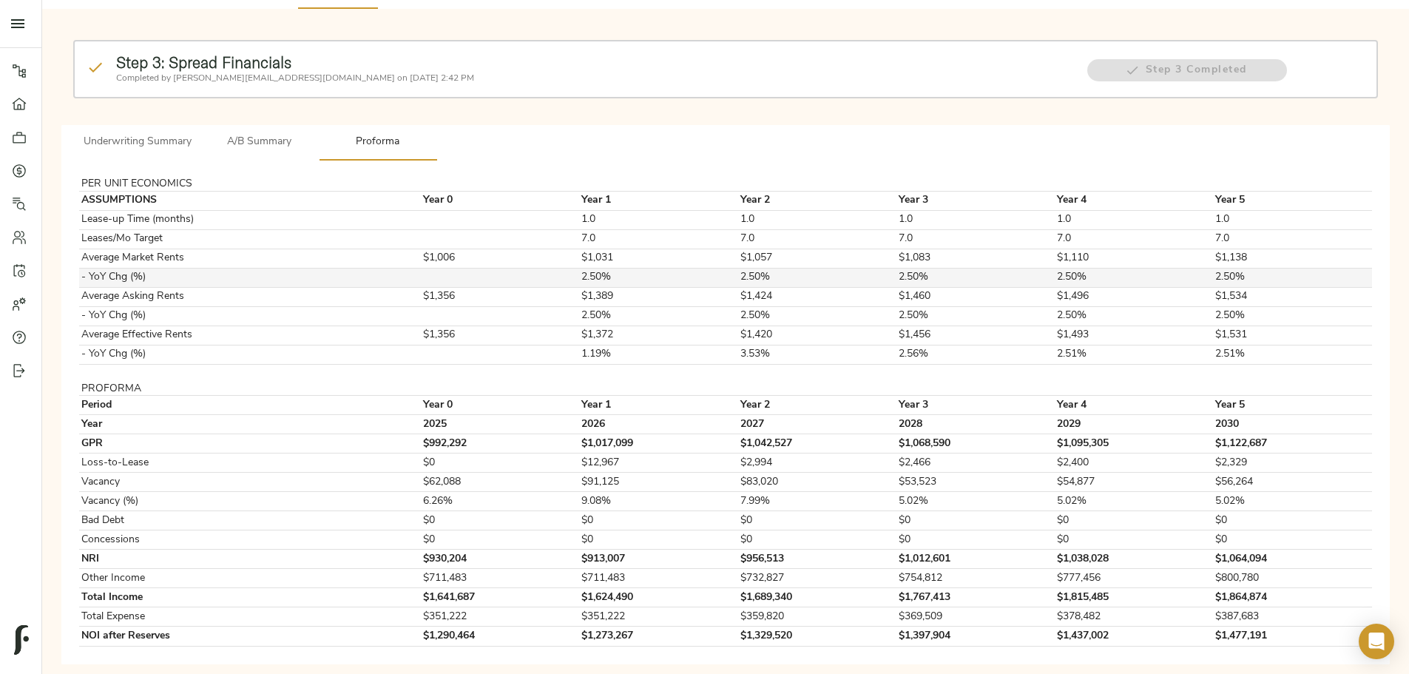
drag, startPoint x: 184, startPoint y: 243, endPoint x: 333, endPoint y: 252, distance: 149.0
click at [189, 240] on div "Step 3: Spread Financials Completed by justin@fulcrumlendingcorp.com on August …" at bounding box center [725, 346] width 1343 height 650
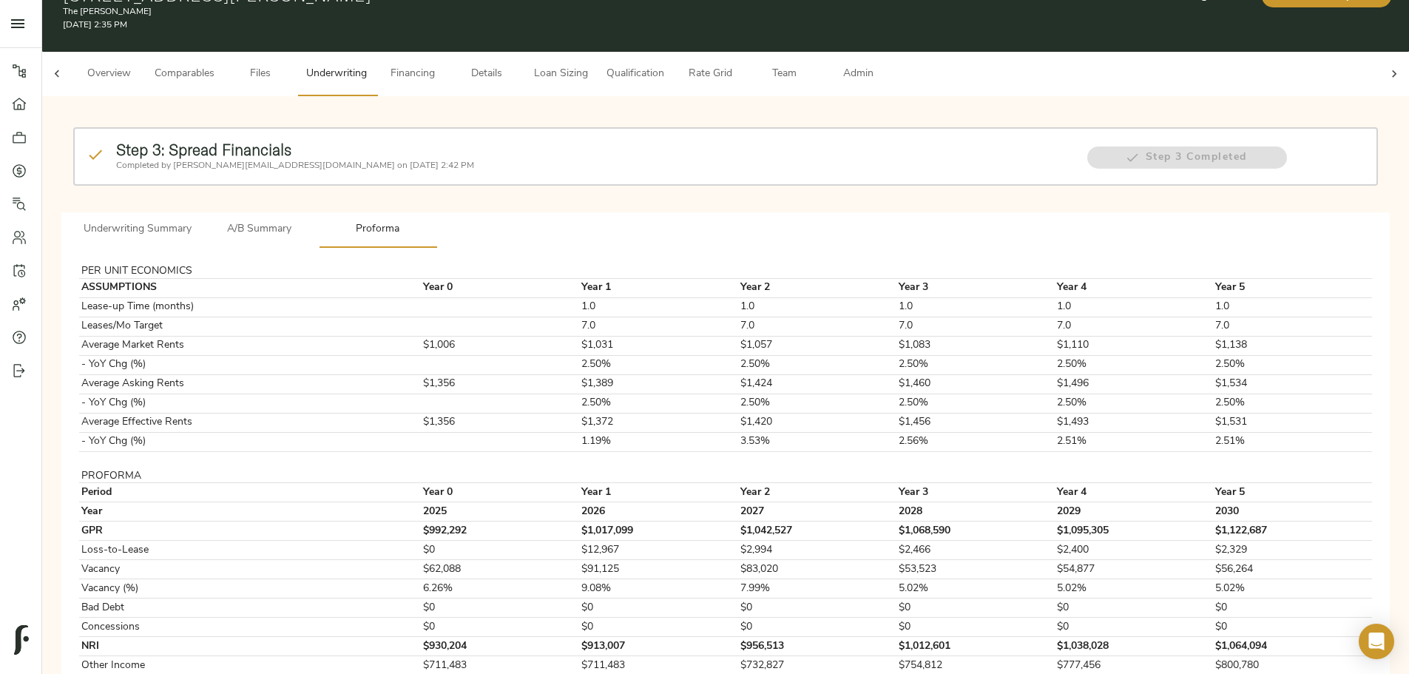
scroll to position [0, 0]
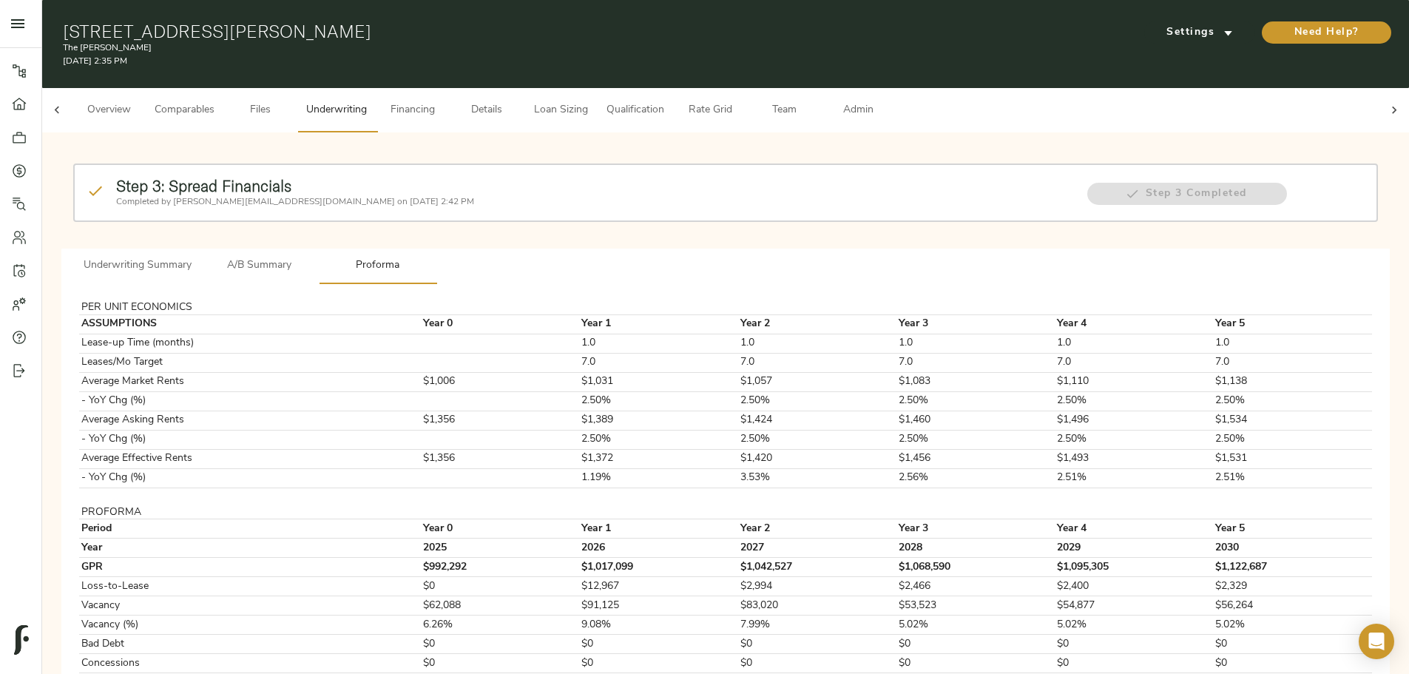
click at [738, 101] on span "Rate Grid" at bounding box center [710, 110] width 56 height 18
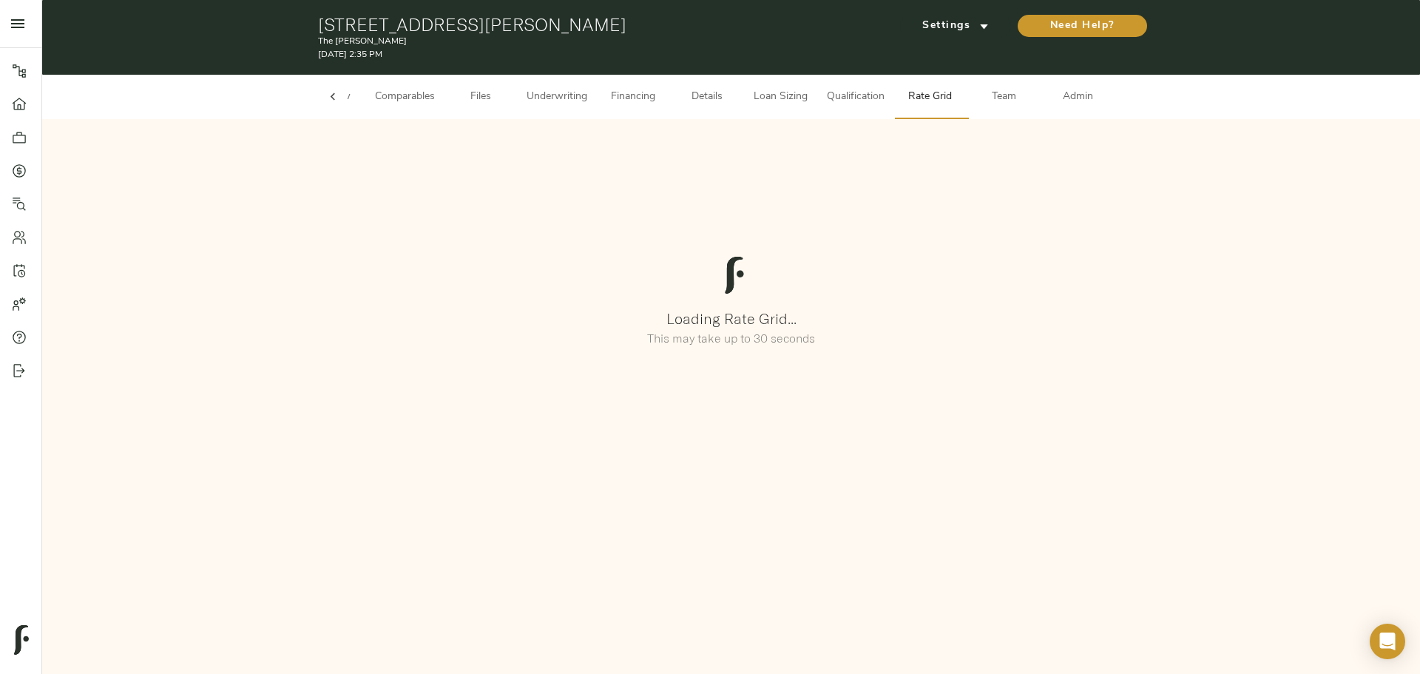
click at [860, 101] on span "Qualification" at bounding box center [856, 97] width 58 height 18
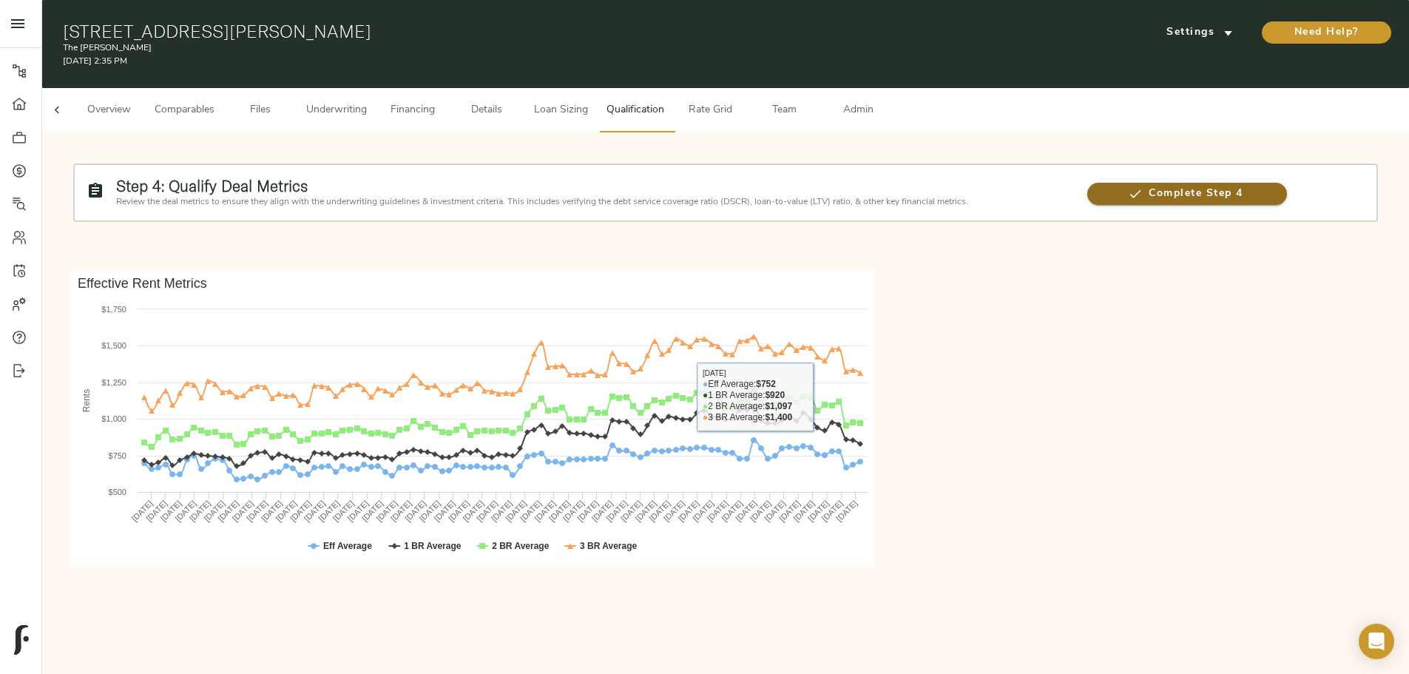
click at [1087, 183] on button "Complete Step 4" at bounding box center [1186, 194] width 199 height 22
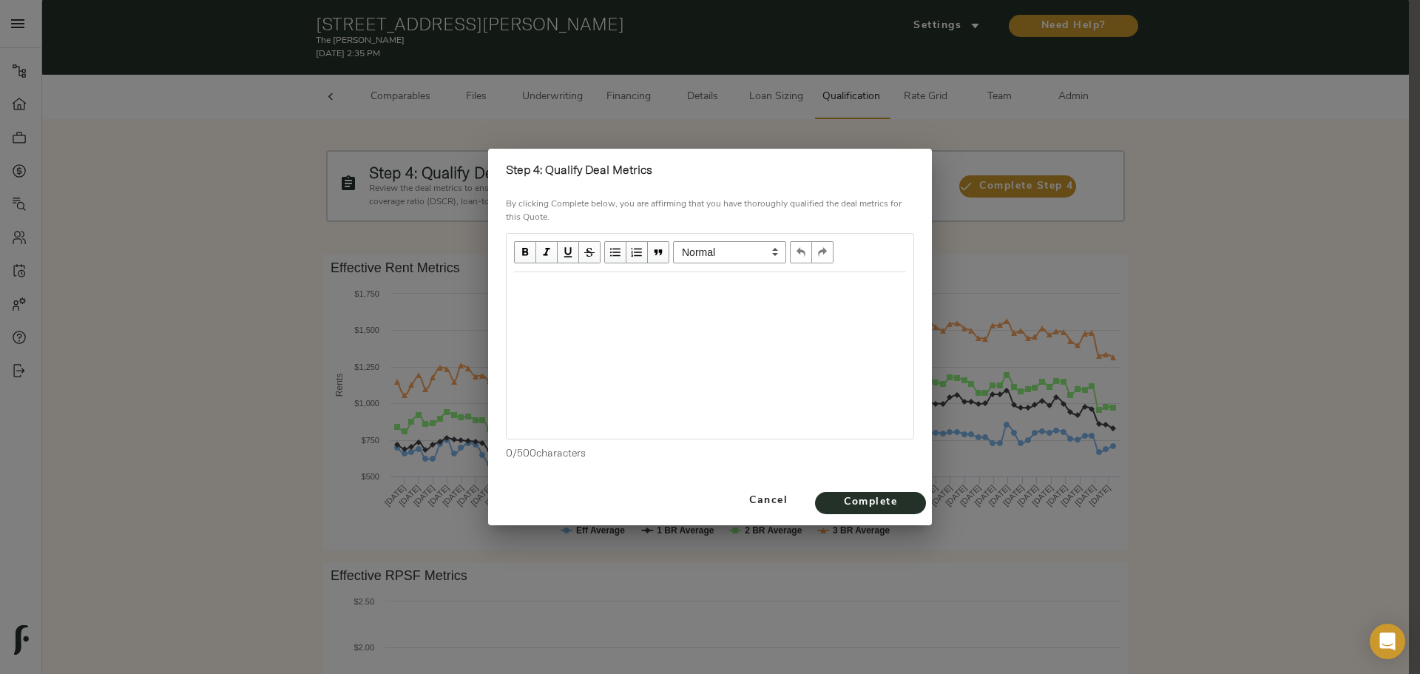
click at [527, 296] on div "Edit text" at bounding box center [710, 288] width 392 height 17
click at [867, 503] on span "Complete" at bounding box center [870, 502] width 81 height 18
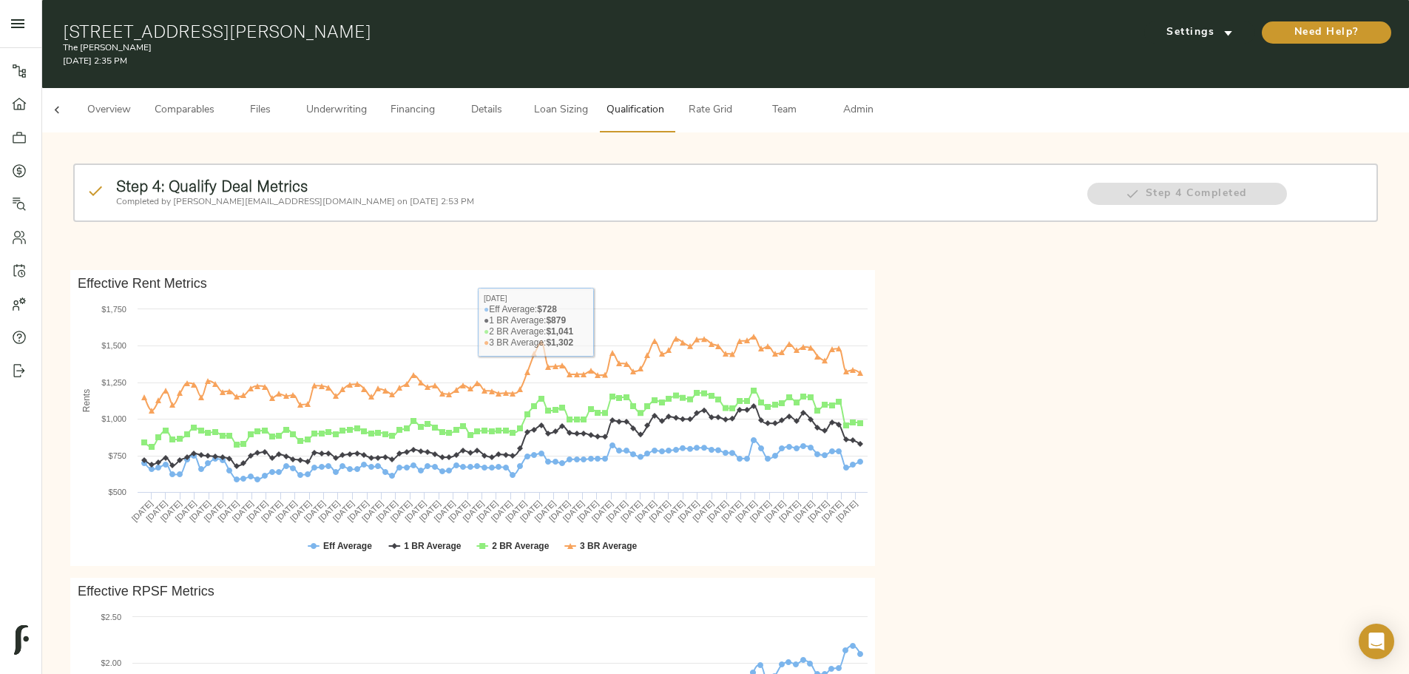
click at [738, 101] on span "Rate Grid" at bounding box center [710, 110] width 56 height 18
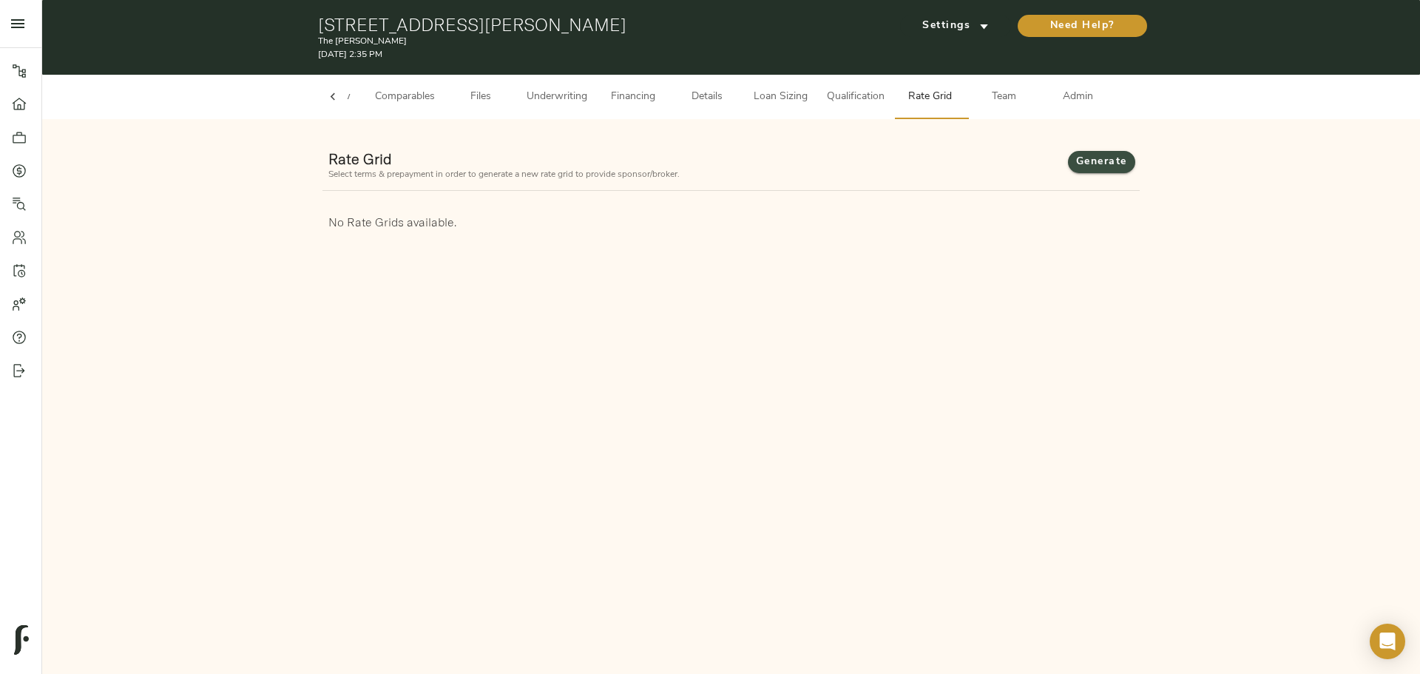
click at [1101, 153] on span "Generate" at bounding box center [1102, 162] width 38 height 18
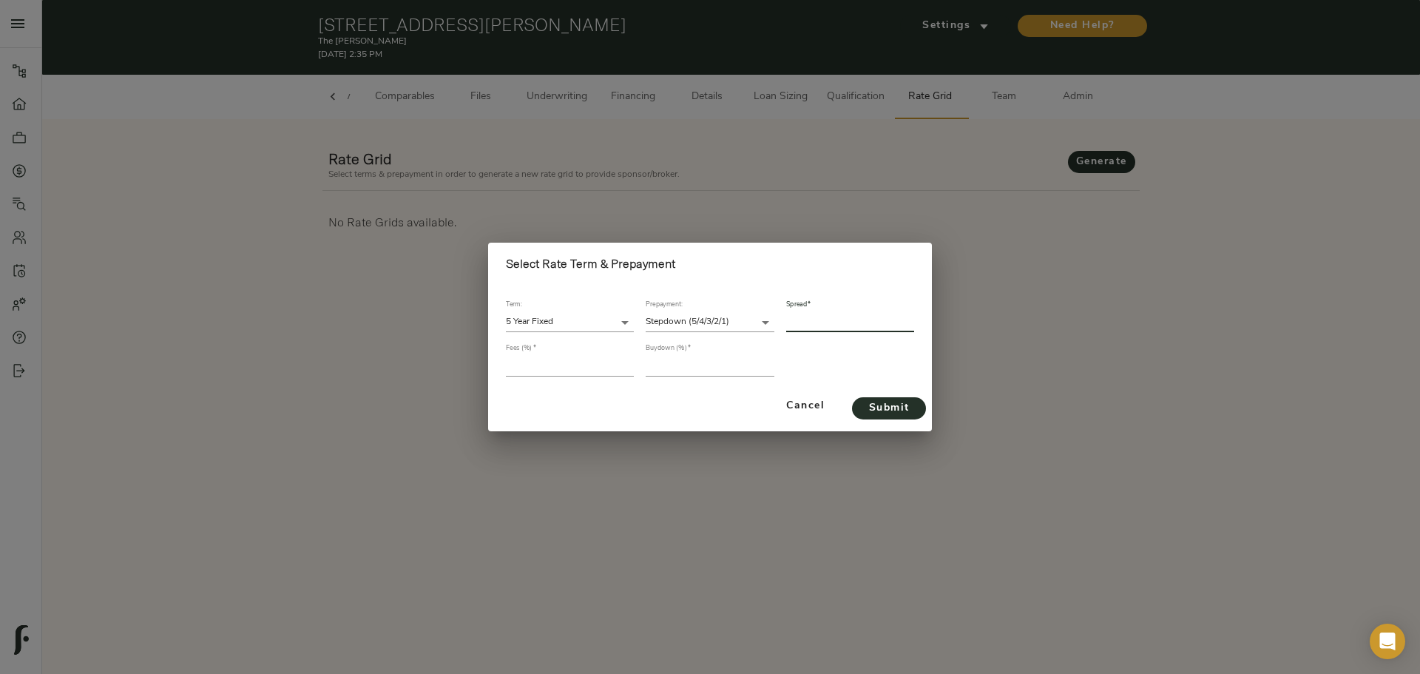
click at [834, 328] on input "number" at bounding box center [850, 322] width 128 height 20
type input "327"
click at [597, 371] on input "number" at bounding box center [570, 366] width 128 height 20
type input "1"
click at [683, 367] on input "number" at bounding box center [710, 366] width 128 height 20
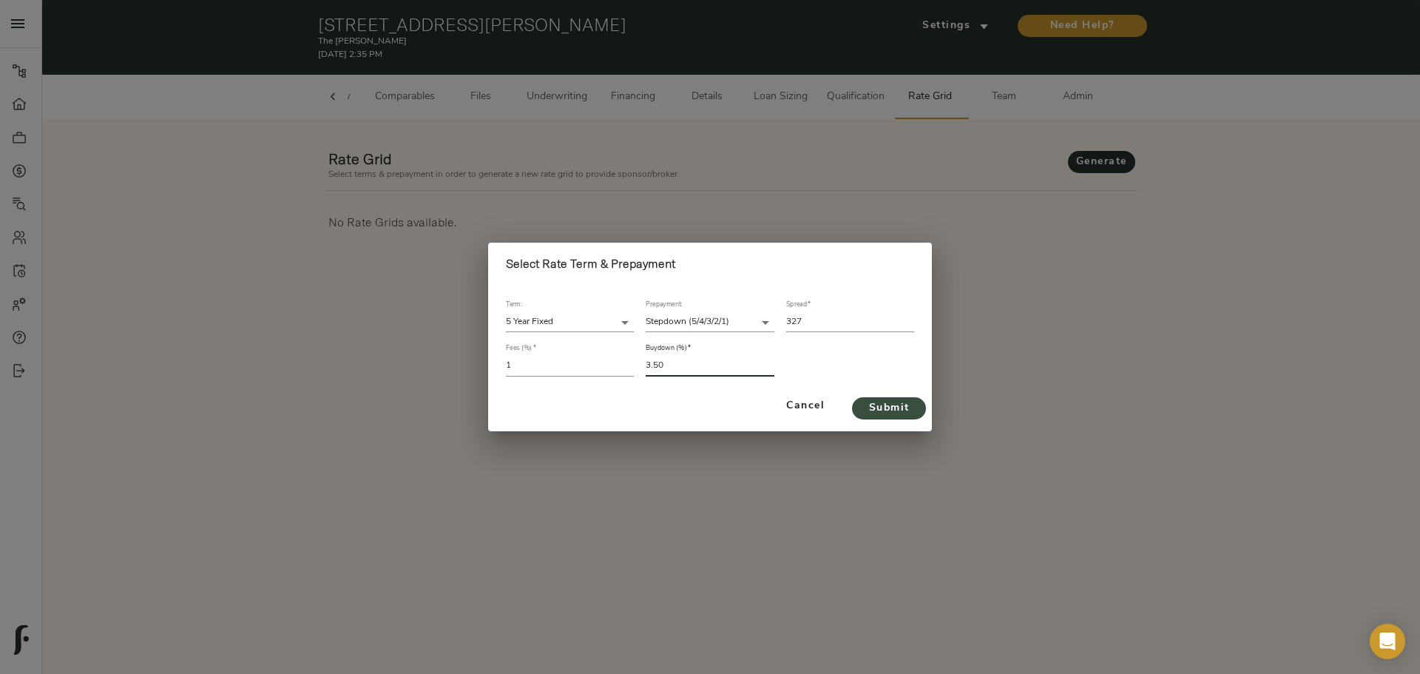
type input "3.50"
click at [894, 409] on span "Submit" at bounding box center [889, 408] width 44 height 18
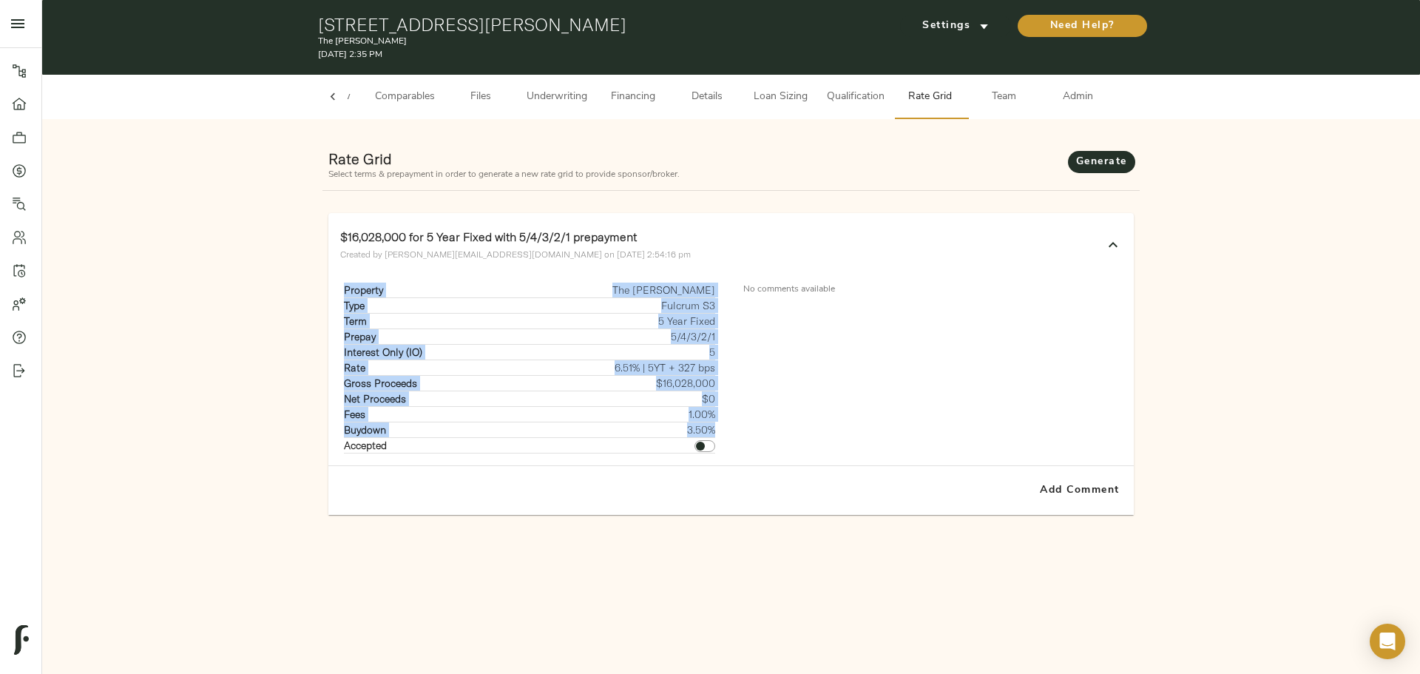
drag, startPoint x: 345, startPoint y: 287, endPoint x: 715, endPoint y: 423, distance: 394.1
click at [715, 423] on tbody "Property The Campbell Type Fulcrum S3 Term 5 Year Fixed Prepay 5/4/3/2/1 Intere…" at bounding box center [529, 368] width 371 height 171
copy tbody "Property The Campbell Type Fulcrum S3 Term 5 Year Fixed Prepay 5/4/3/2/1 Intere…"
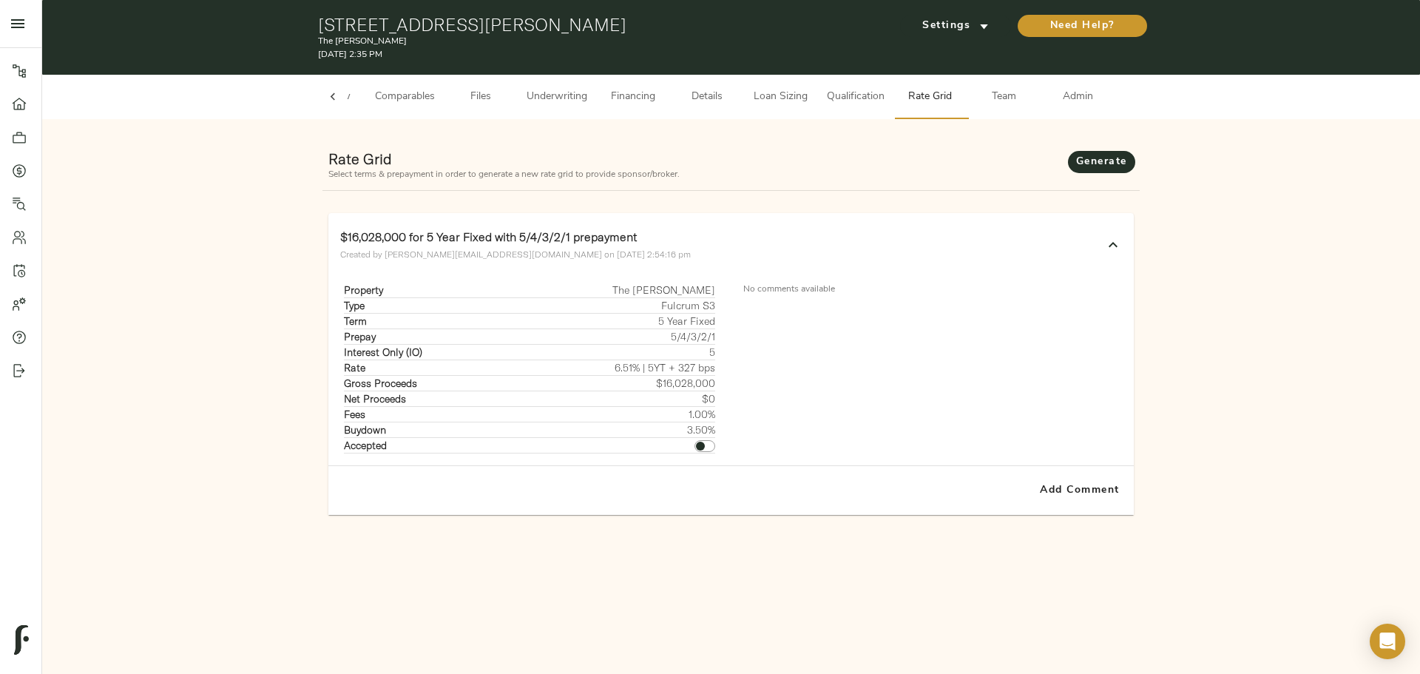
click at [814, 360] on div "No comments available" at bounding box center [933, 368] width 403 height 195
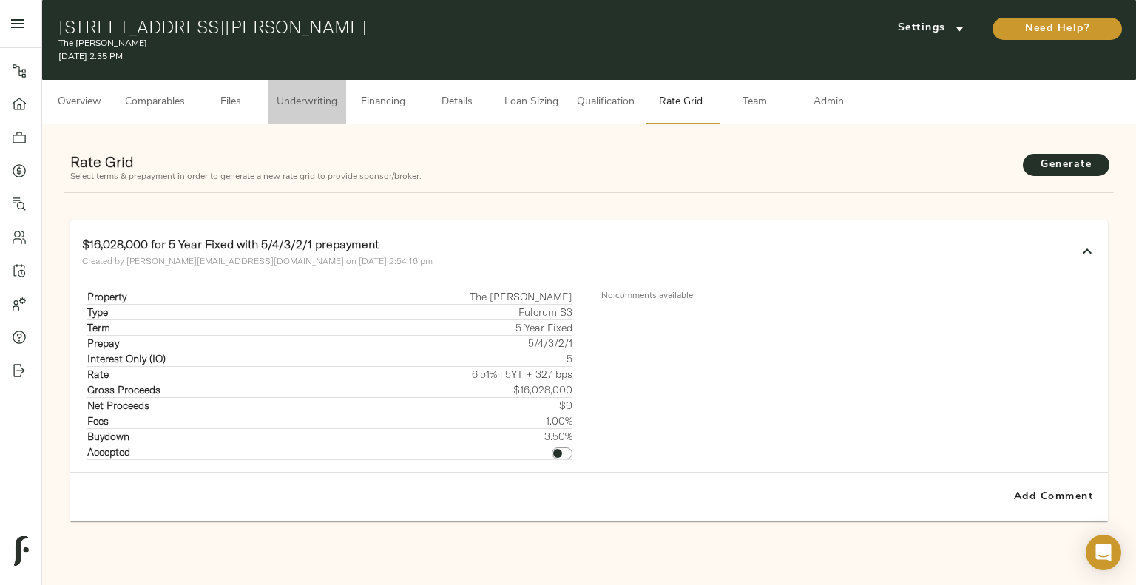
click at [311, 95] on span "Underwriting" at bounding box center [307, 102] width 61 height 18
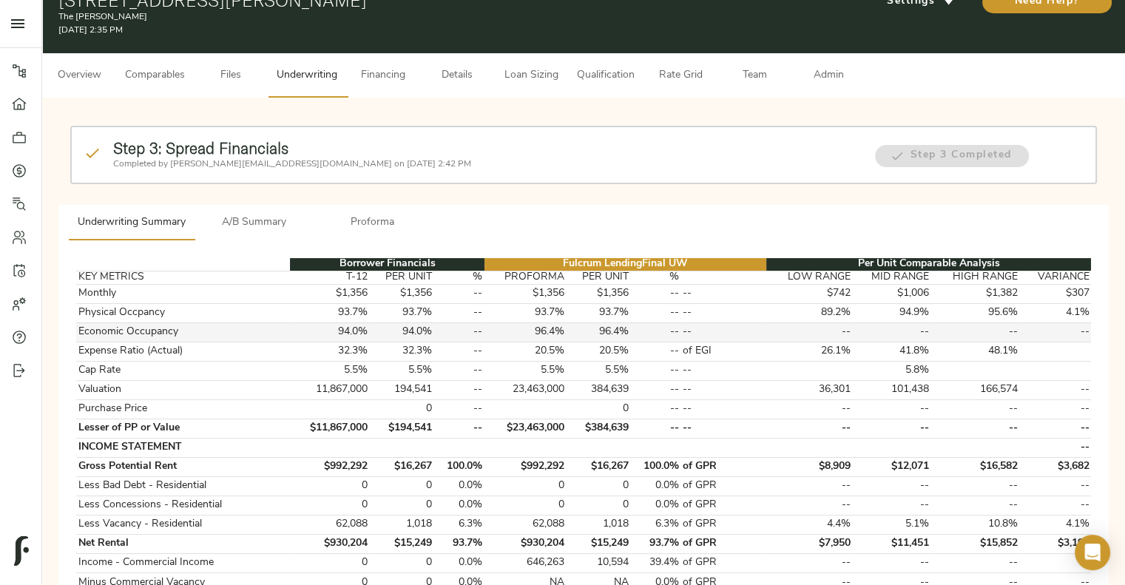
scroll to position [28, 0]
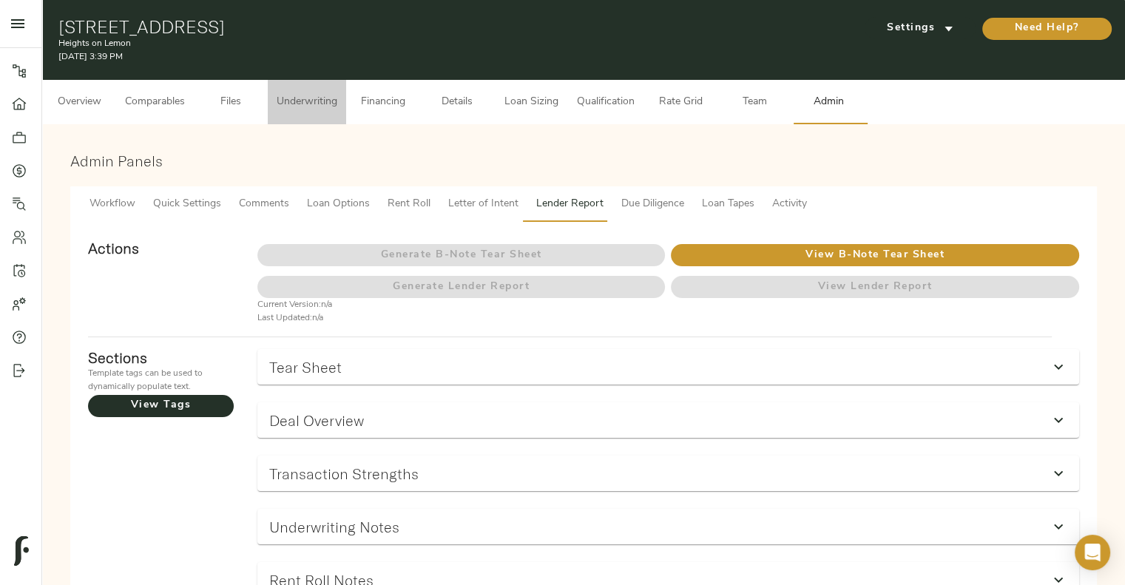
click at [321, 94] on span "Underwriting" at bounding box center [307, 102] width 61 height 18
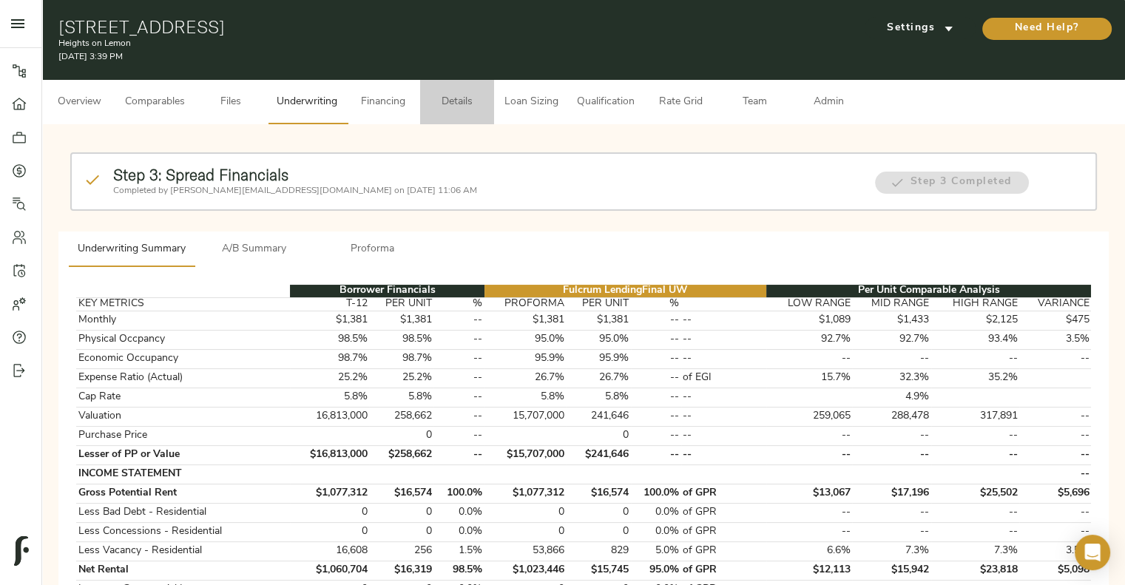
click at [453, 97] on span "Details" at bounding box center [457, 102] width 56 height 18
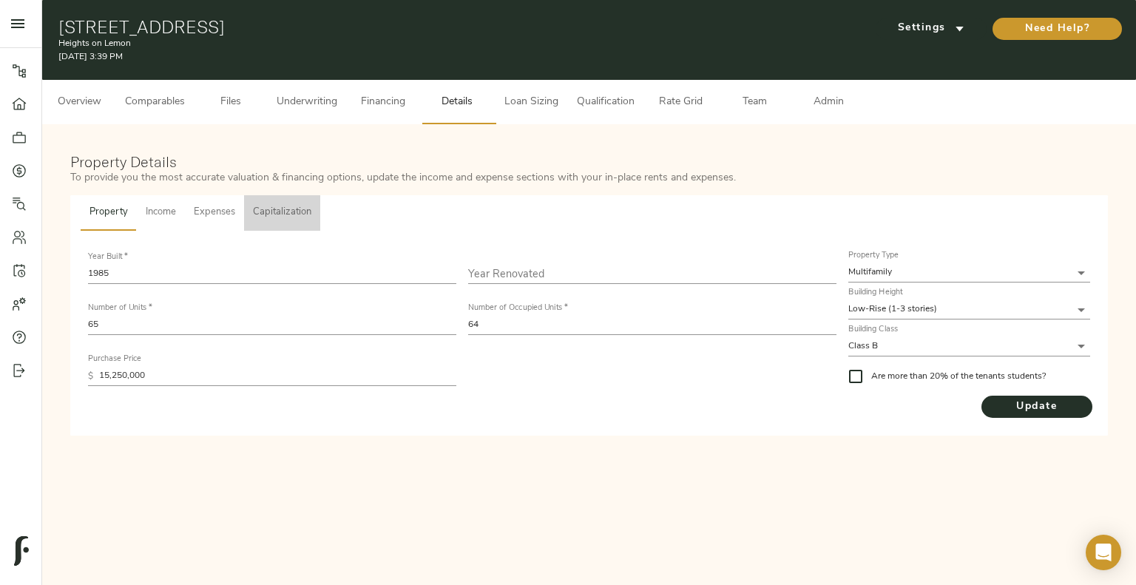
click at [290, 215] on span "Capitalization" at bounding box center [282, 212] width 58 height 17
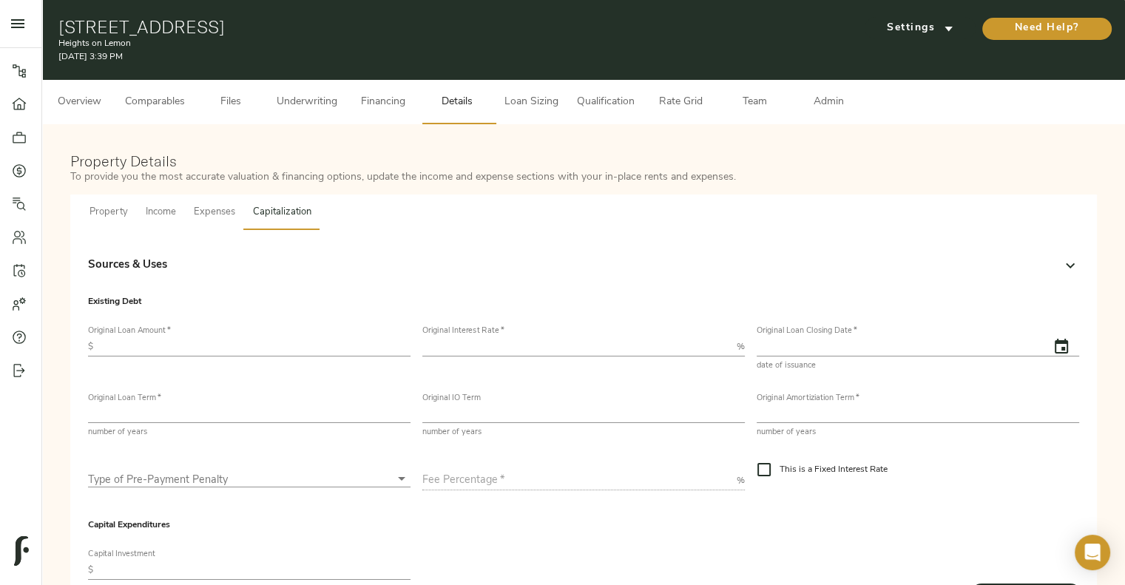
click at [237, 248] on div "Sources & Uses" at bounding box center [583, 266] width 991 height 36
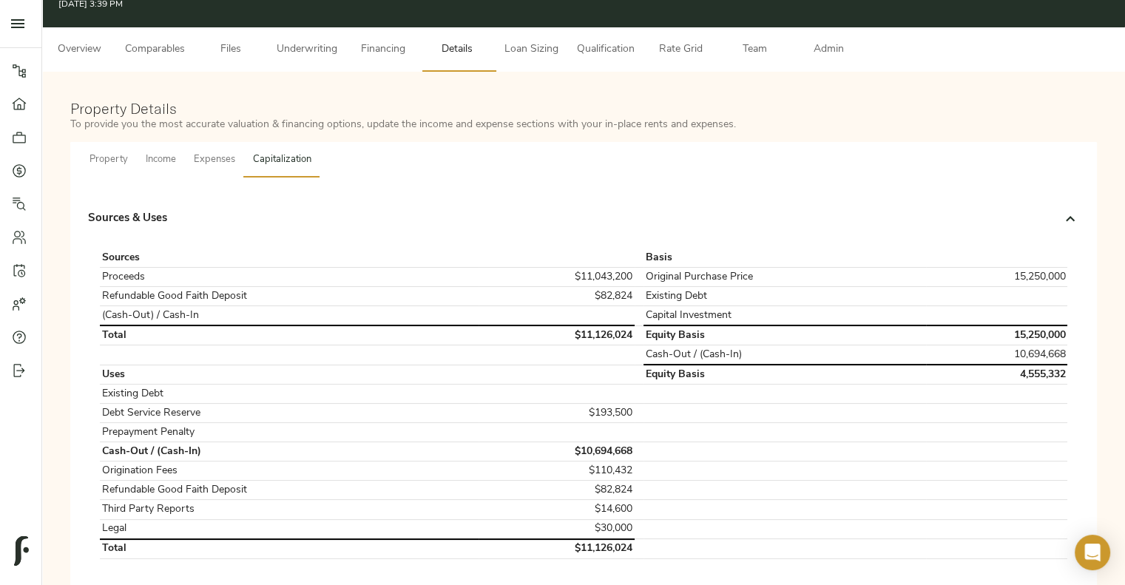
scroll to position [73, 0]
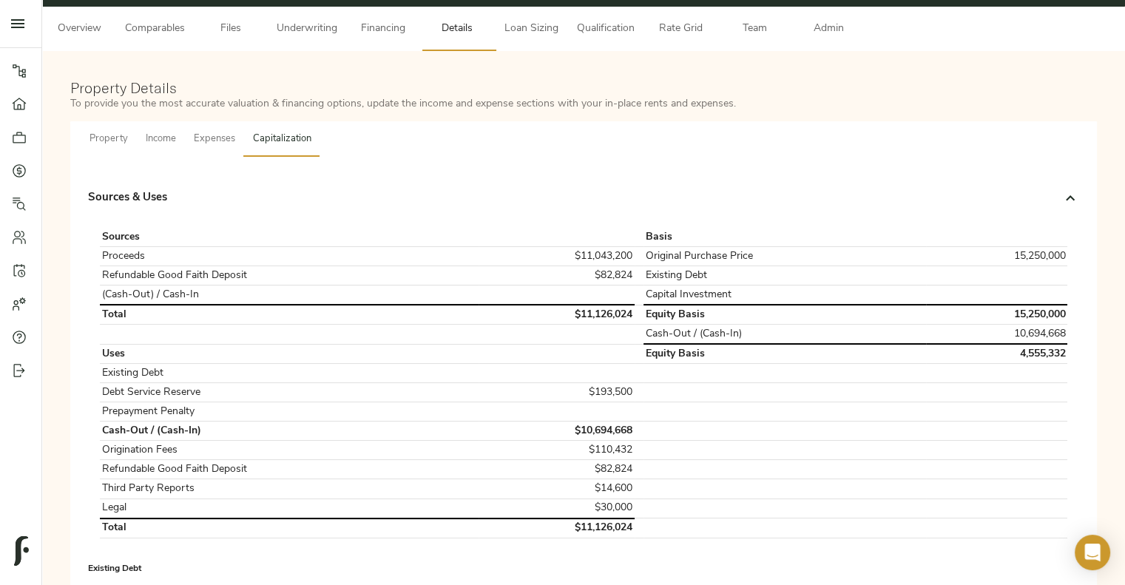
click at [285, 213] on div "Sources & Uses" at bounding box center [583, 198] width 991 height 47
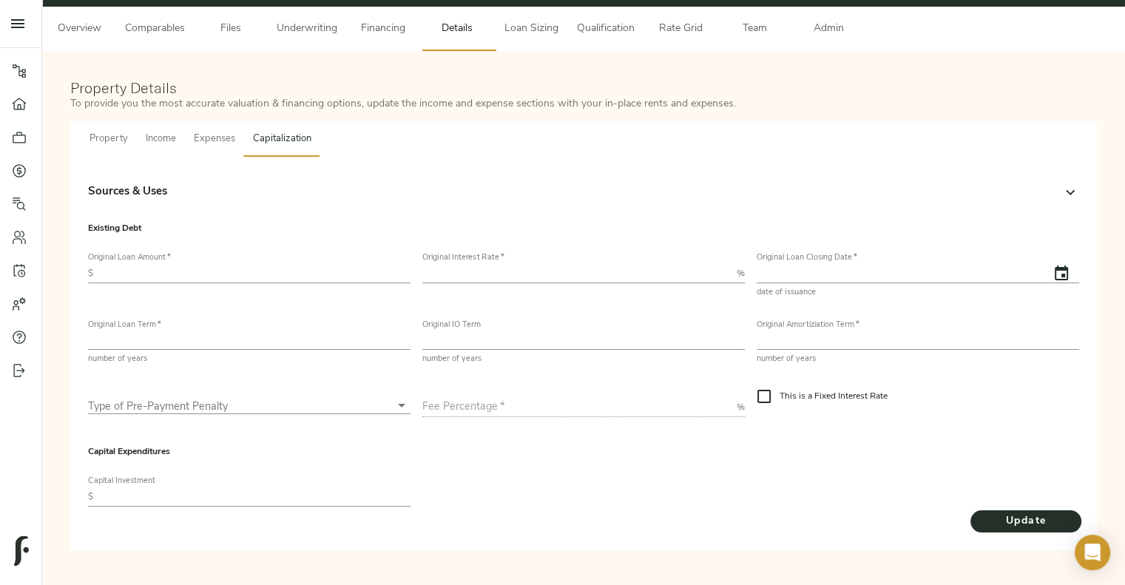
scroll to position [0, 0]
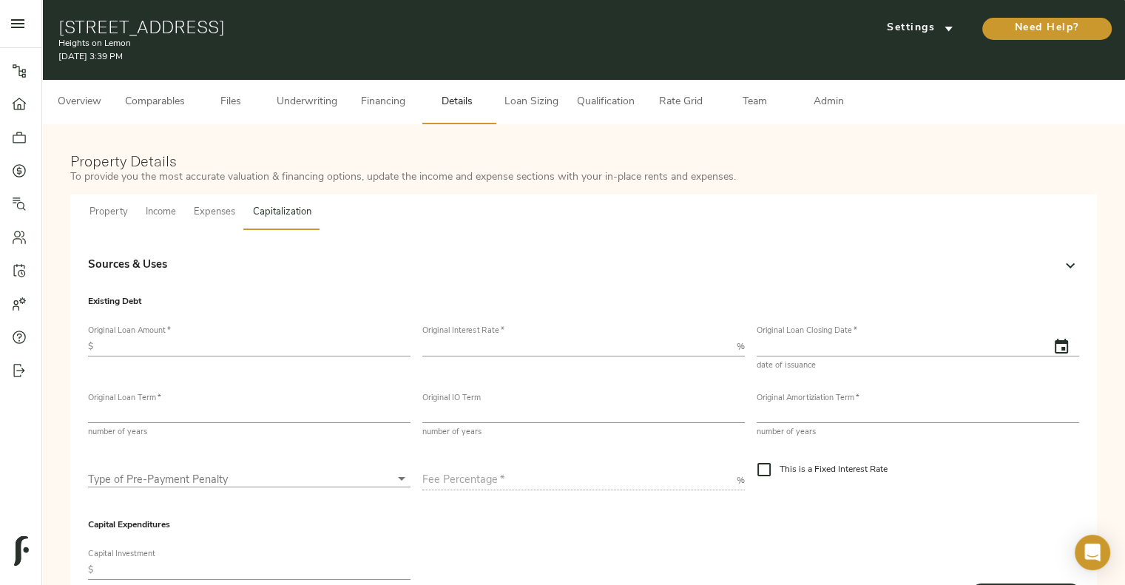
click at [908, 264] on div "Sources & Uses" at bounding box center [570, 265] width 965 height 17
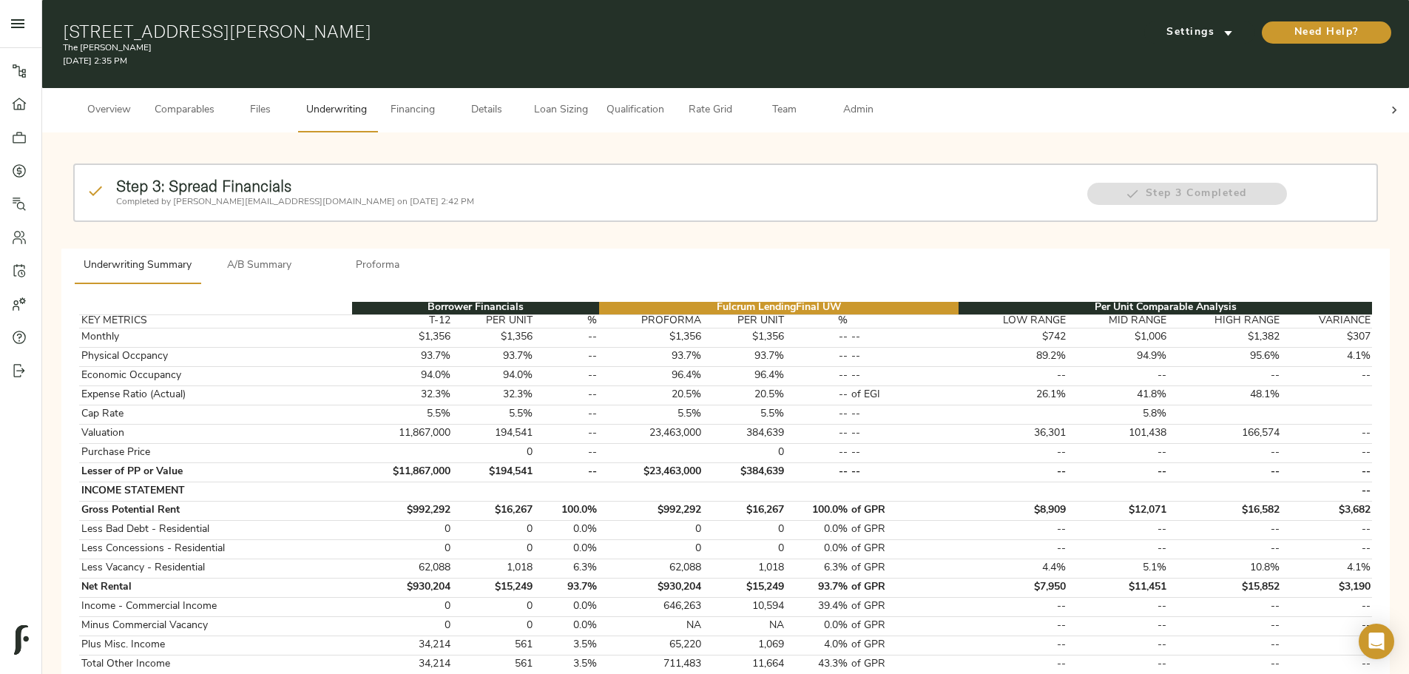
scroll to position [28, 0]
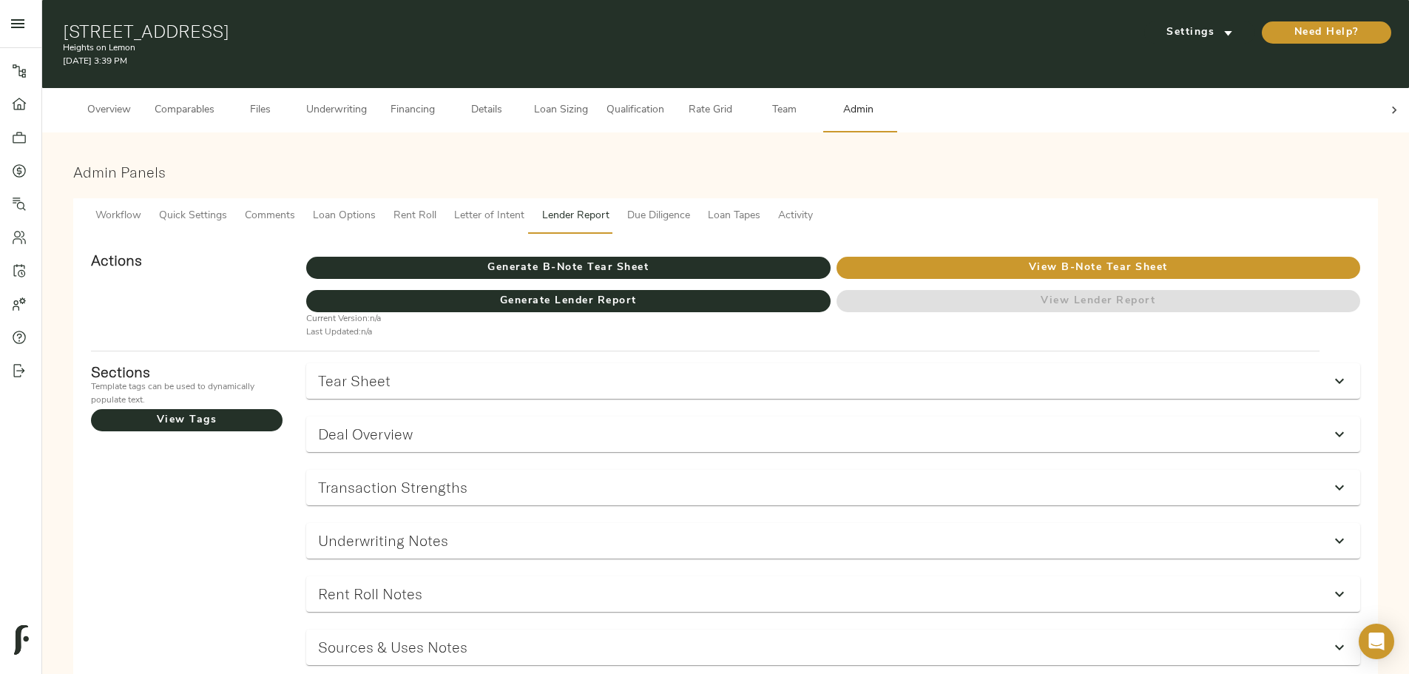
click at [367, 102] on span "Underwriting" at bounding box center [336, 110] width 61 height 18
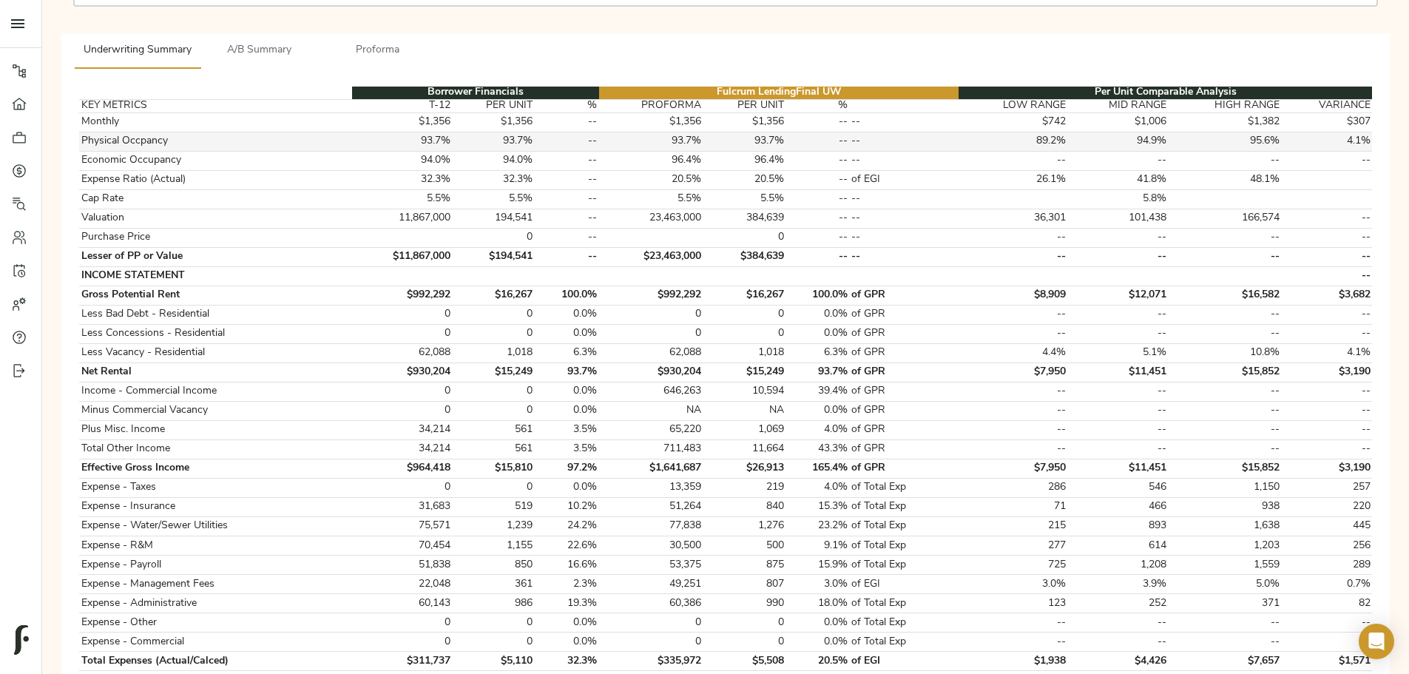
scroll to position [222, 0]
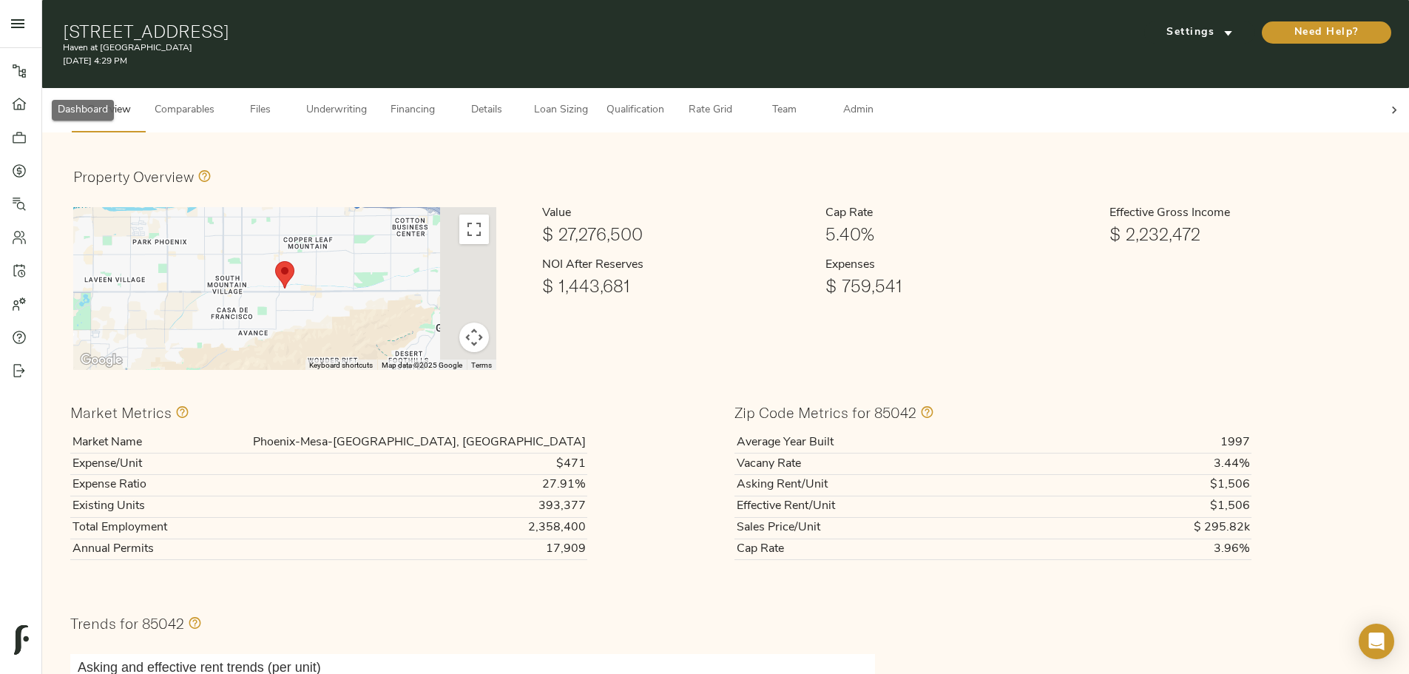
click at [20, 107] on icon at bounding box center [19, 104] width 15 height 15
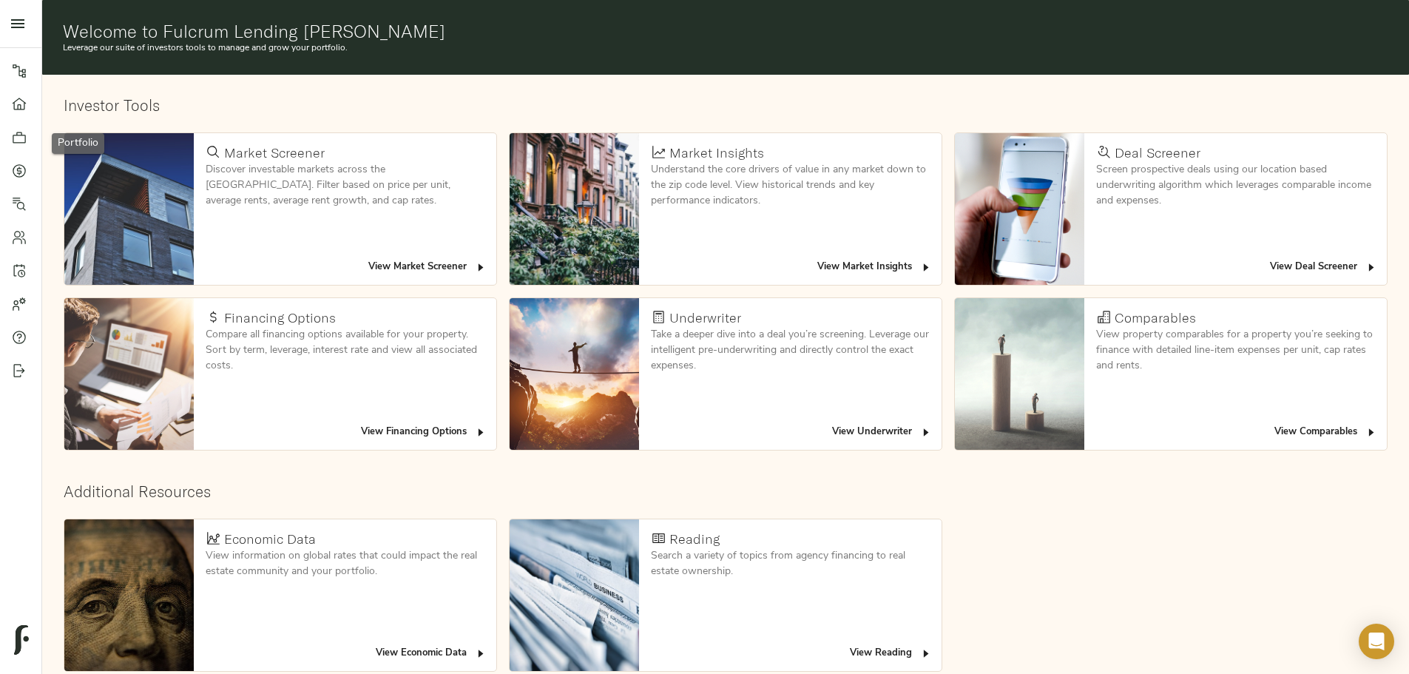
click at [11, 144] on link "Portfolio" at bounding box center [20, 137] width 41 height 33
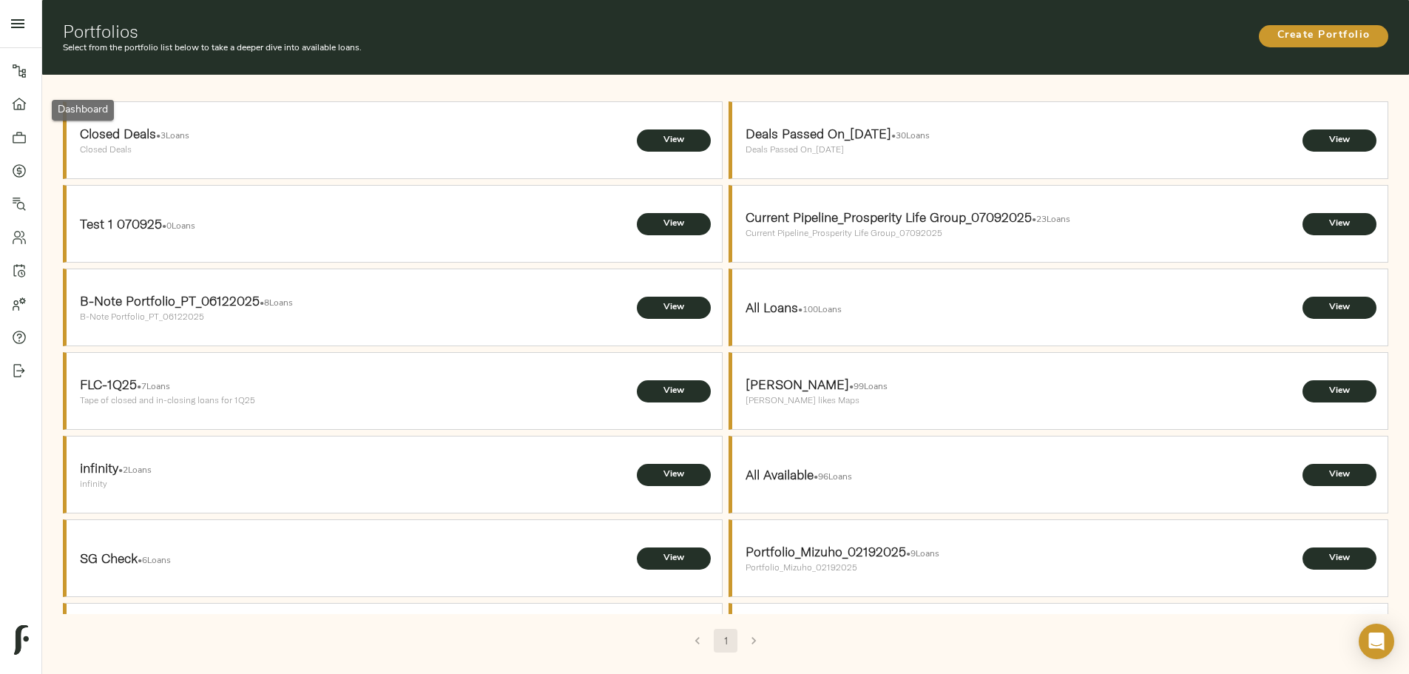
click at [18, 112] on link "Dashboard" at bounding box center [20, 103] width 41 height 33
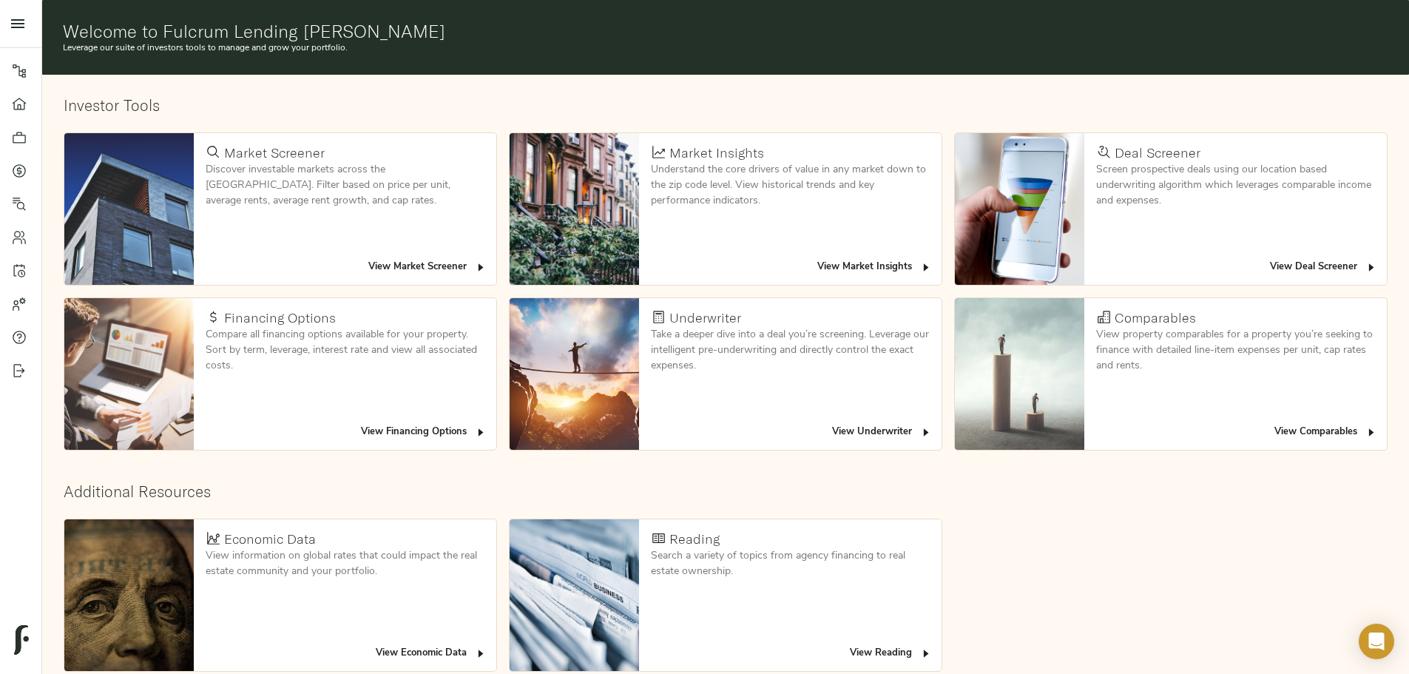
click at [1270, 259] on span "View Deal Screener" at bounding box center [1323, 267] width 107 height 17
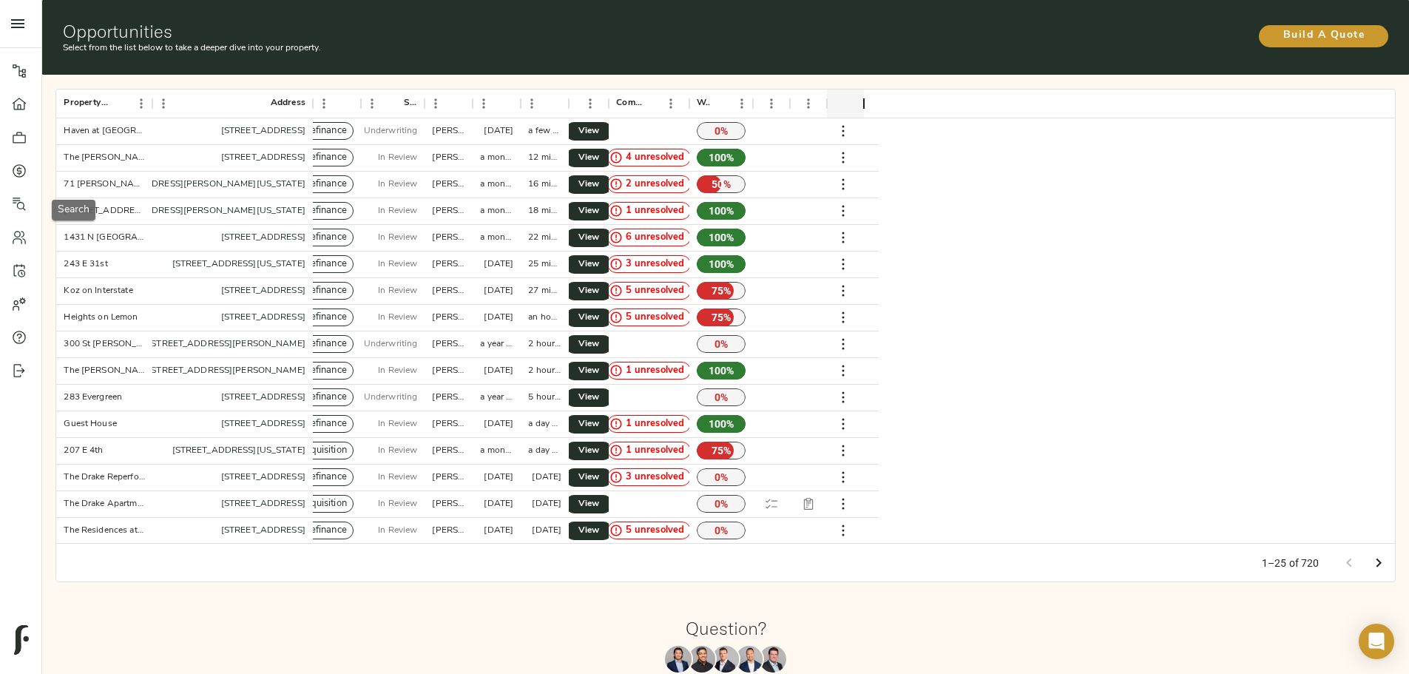
click at [29, 211] on div at bounding box center [27, 204] width 30 height 15
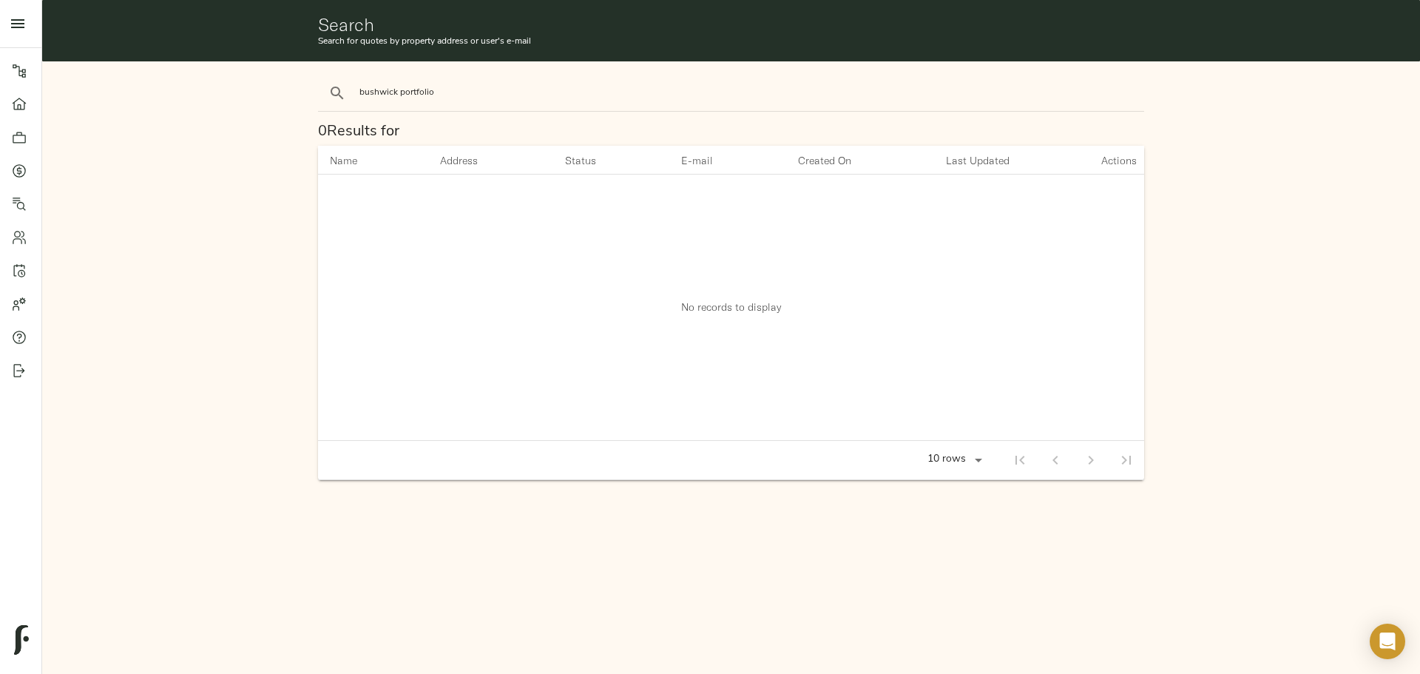
type input "bushwick portfolio"
click at [321, 77] on button "search" at bounding box center [337, 93] width 33 height 33
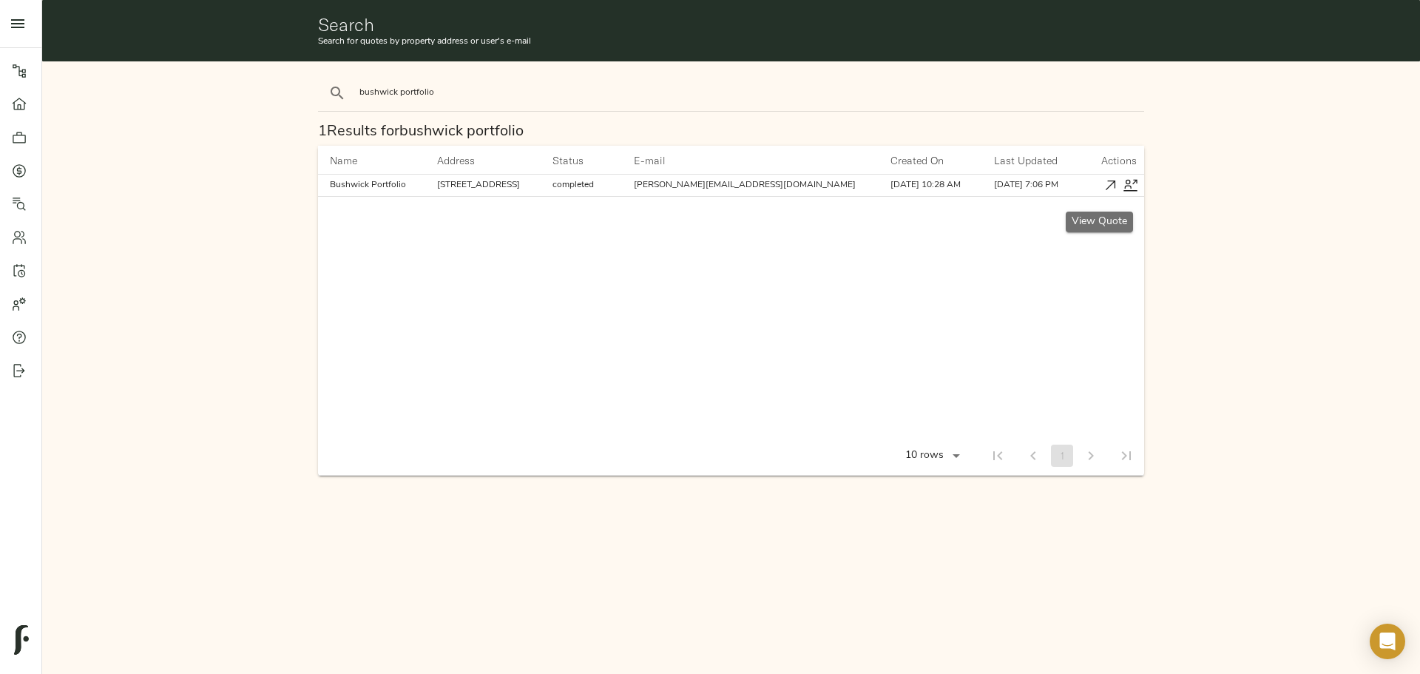
click at [1103, 190] on icon "button" at bounding box center [1111, 186] width 16 height 16
click at [1103, 193] on icon "button" at bounding box center [1111, 186] width 16 height 16
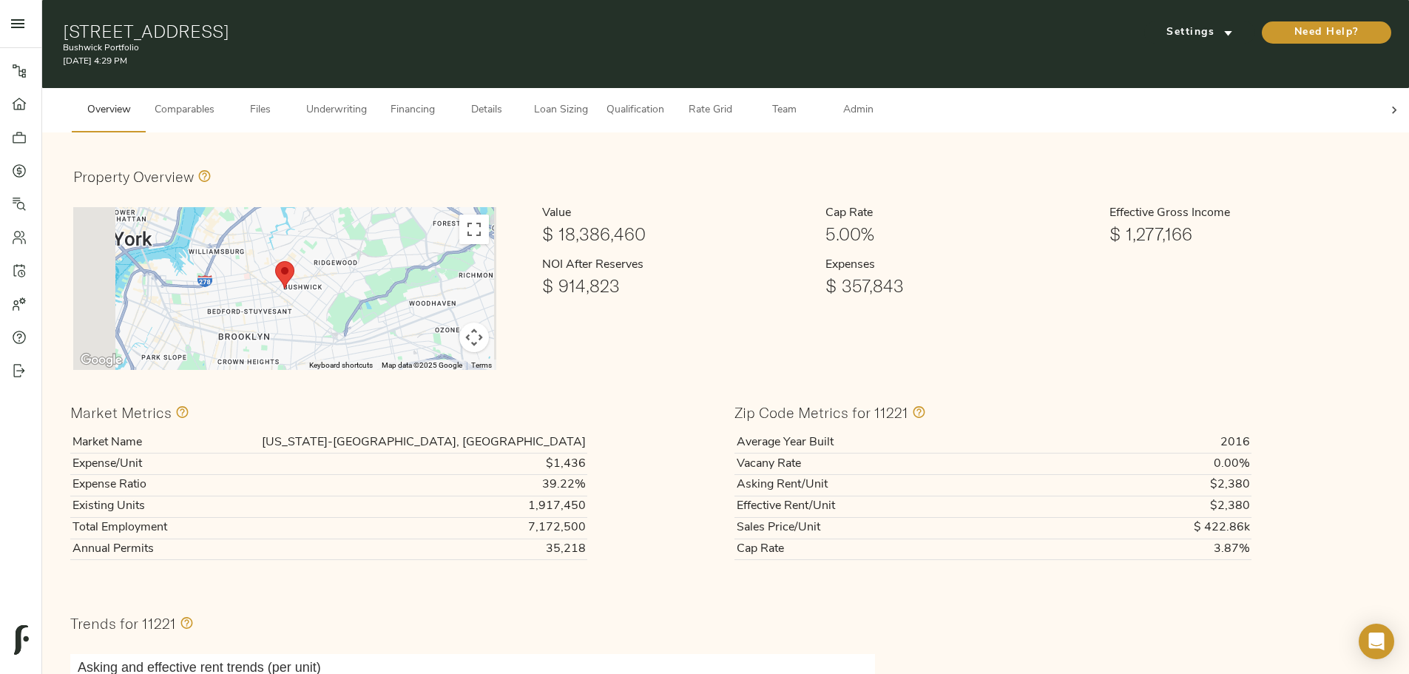
click at [1380, 99] on div at bounding box center [1395, 110] width 30 height 44
drag, startPoint x: 1079, startPoint y: 100, endPoint x: 1059, endPoint y: 95, distance: 20.5
click at [886, 101] on span "Admin" at bounding box center [858, 110] width 56 height 18
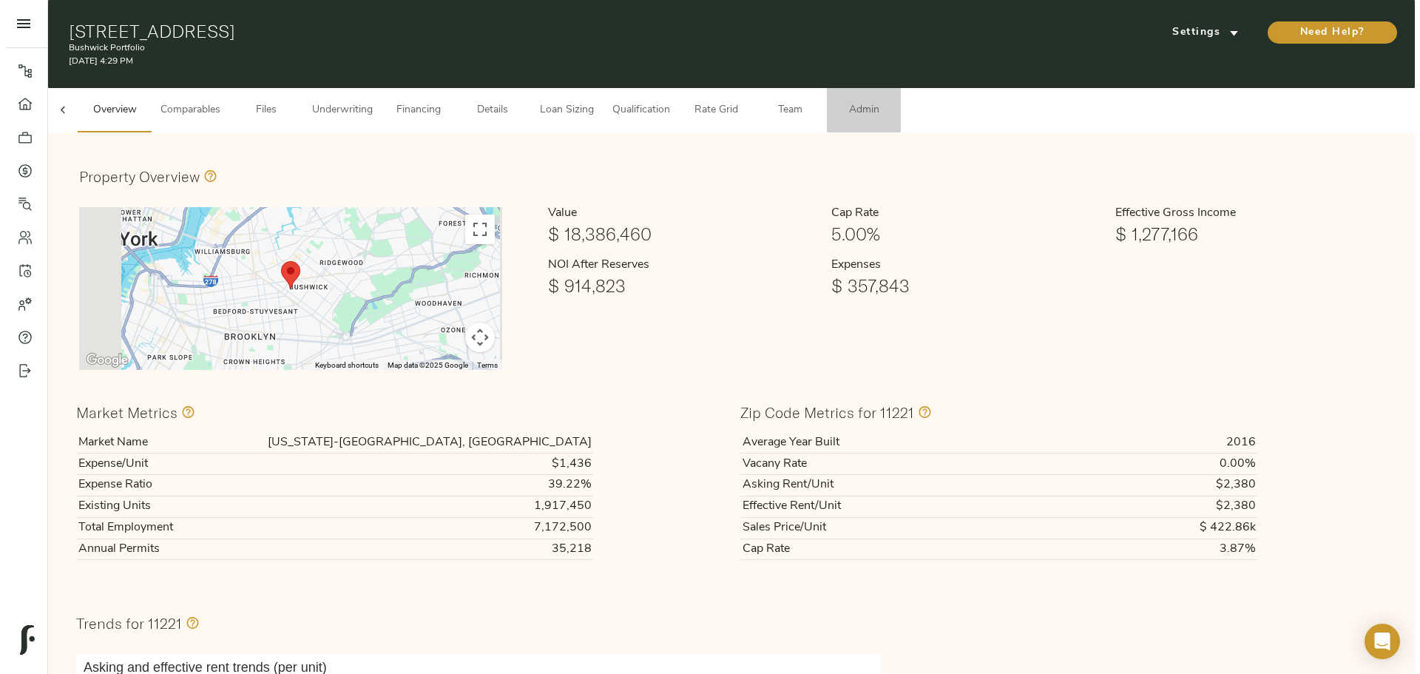
scroll to position [0, 58]
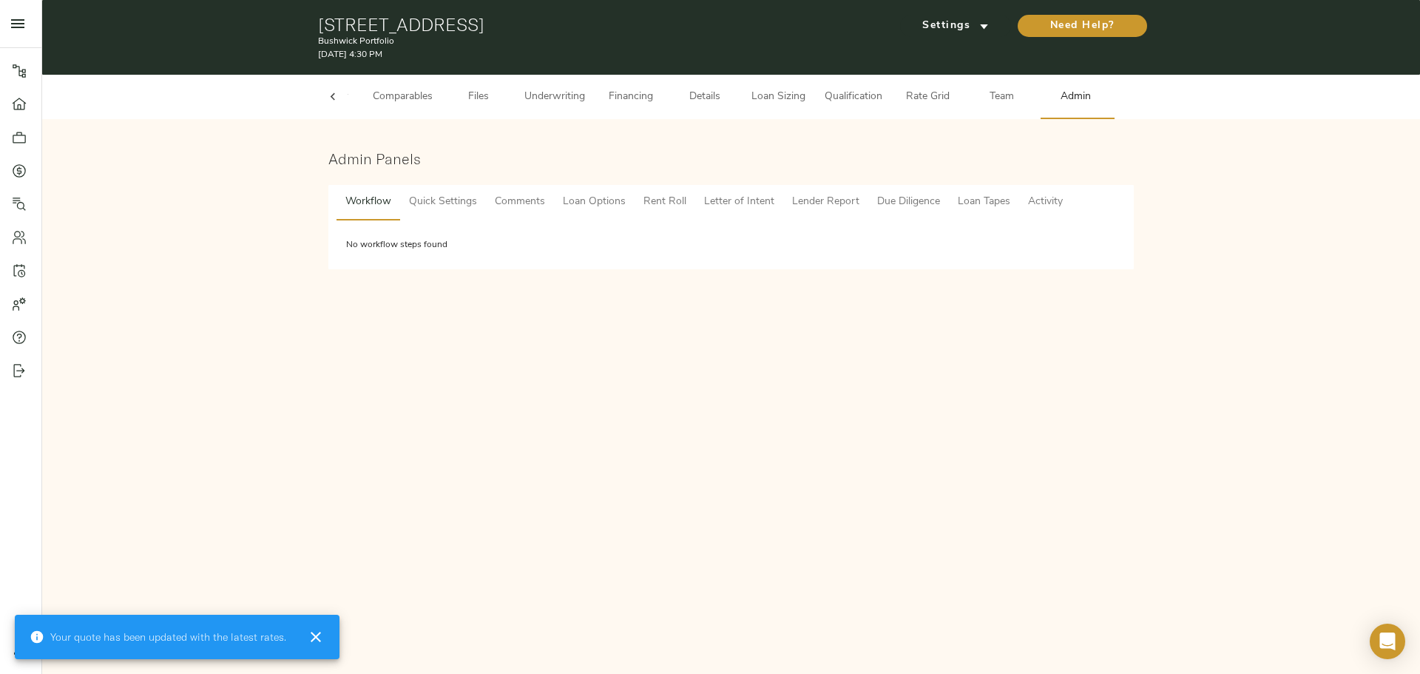
click at [533, 198] on span "Comments" at bounding box center [520, 202] width 50 height 18
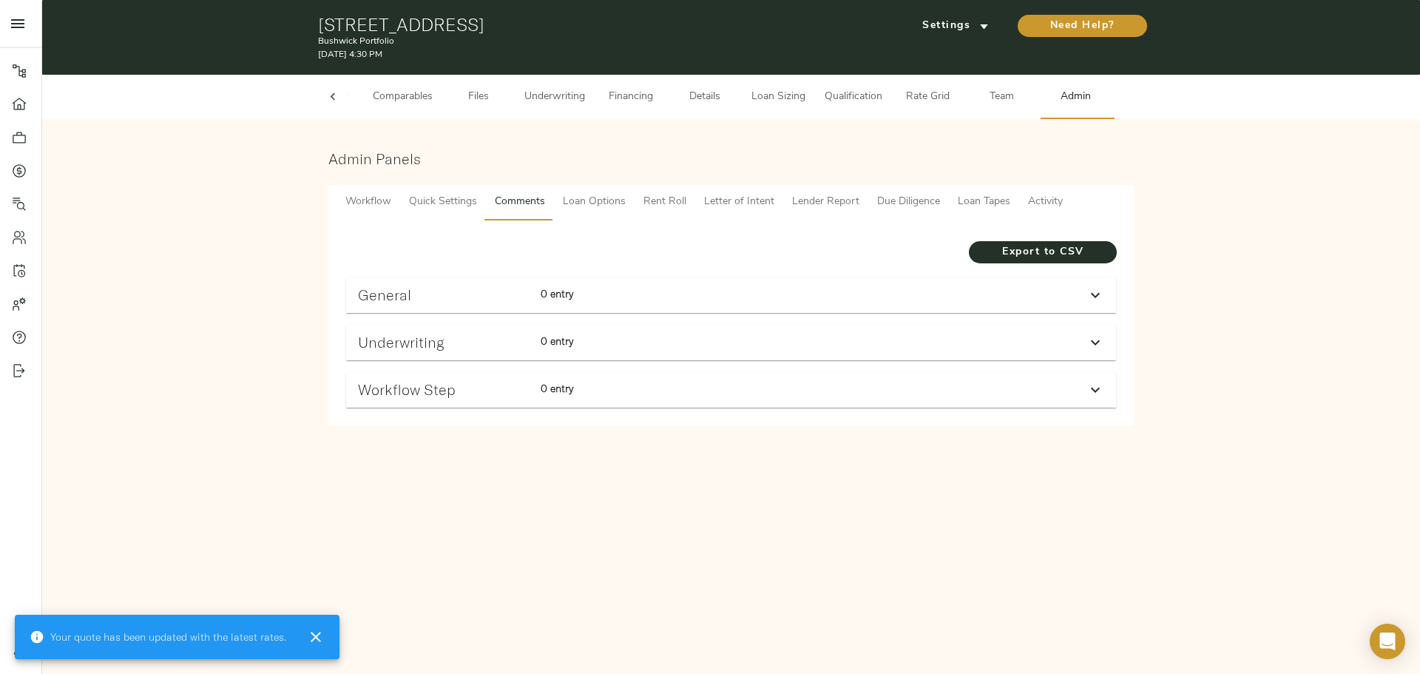
drag, startPoint x: 633, startPoint y: 297, endPoint x: 629, endPoint y: 288, distance: 9.9
click at [632, 292] on p "0 entry" at bounding box center [596, 293] width 110 height 15
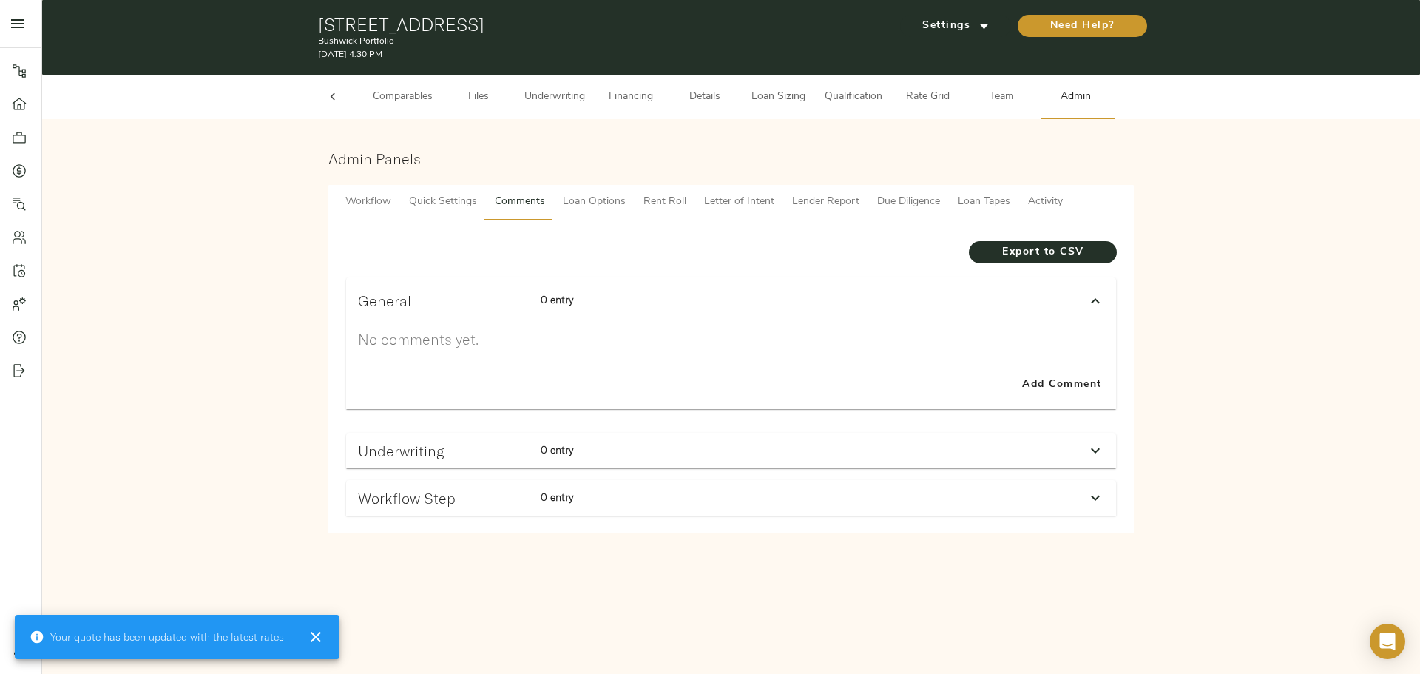
click at [629, 298] on p "0 entry" at bounding box center [596, 299] width 110 height 15
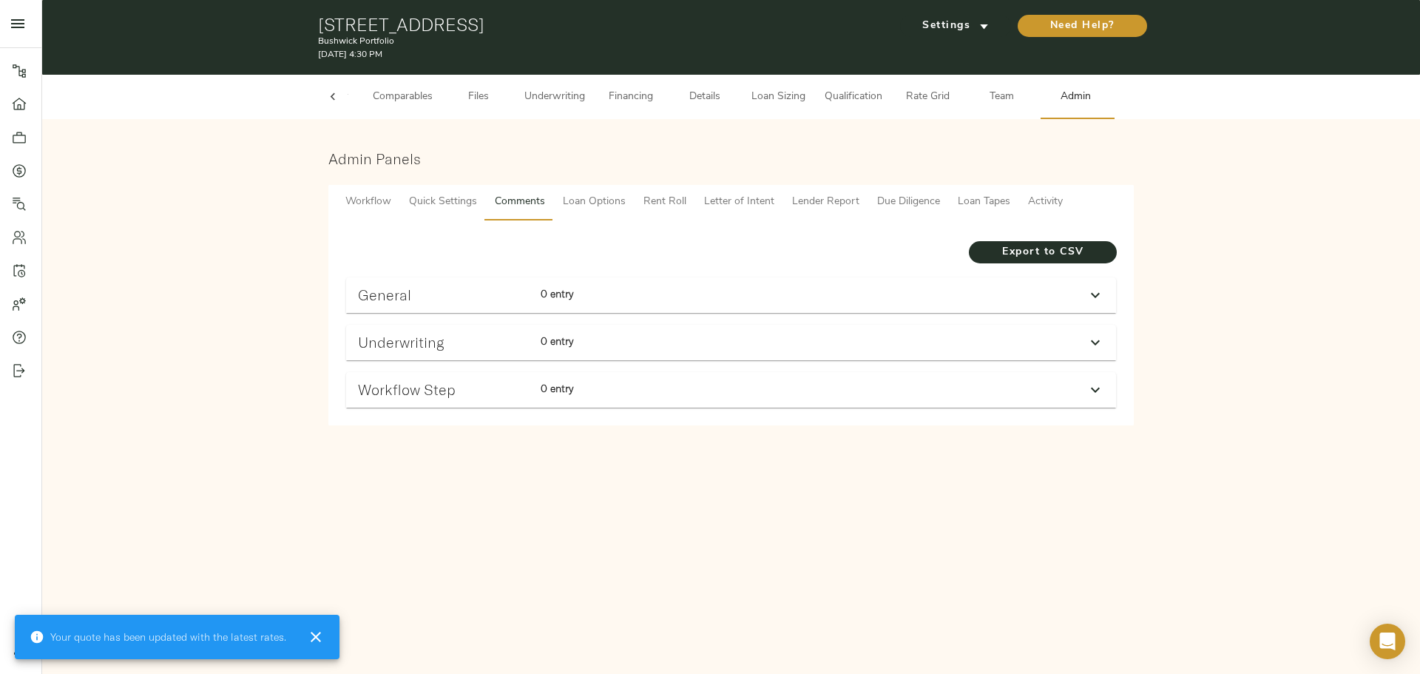
click at [586, 349] on div "0 entry" at bounding box center [596, 342] width 122 height 29
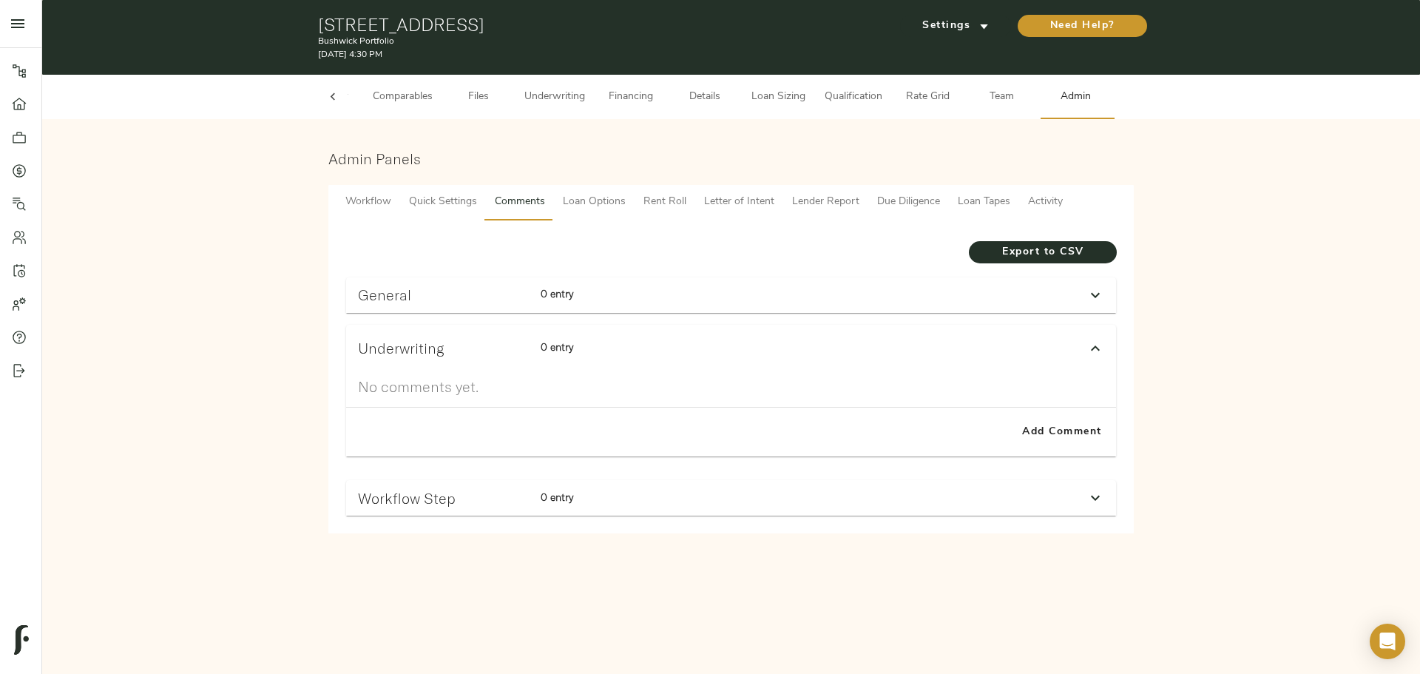
click at [588, 385] on h3 "No comments yet." at bounding box center [731, 386] width 746 height 17
click at [593, 445] on div "Add Comment" at bounding box center [731, 432] width 770 height 49
click at [598, 488] on div "0 entry" at bounding box center [596, 498] width 122 height 29
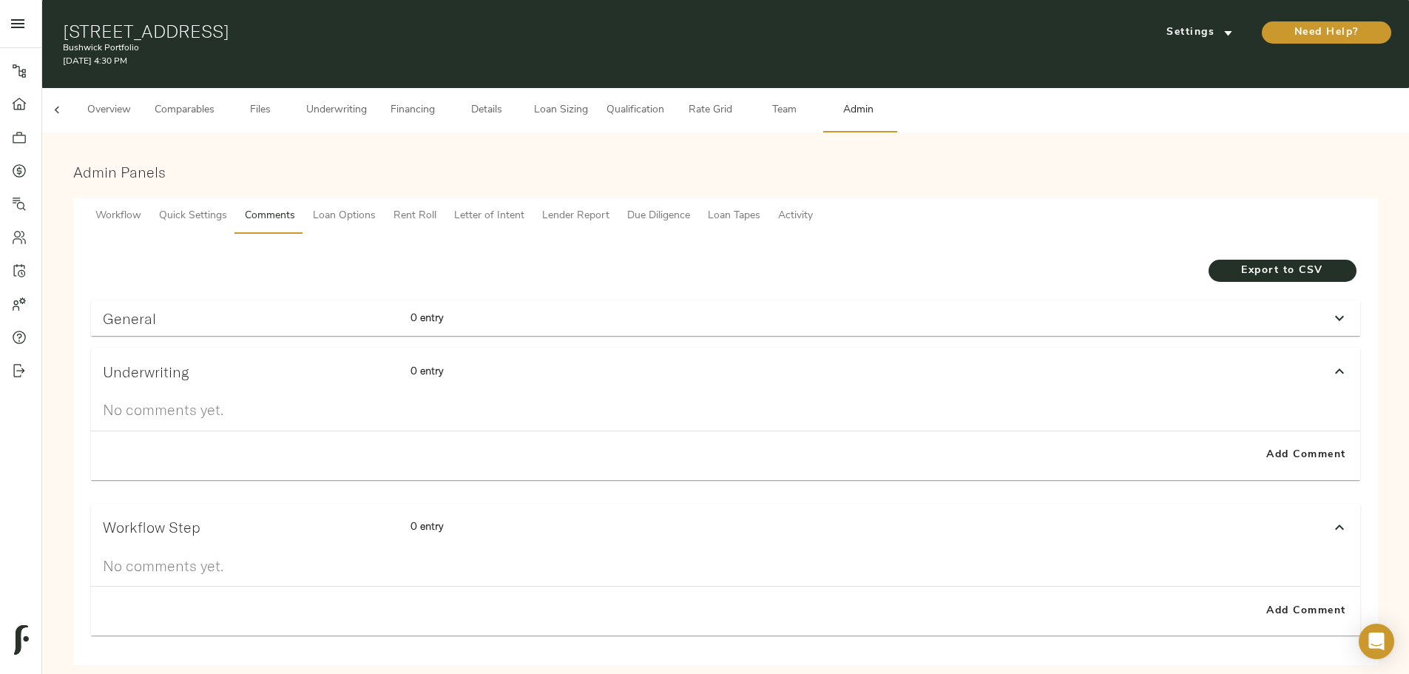
click at [598, 504] on div "Workflow Step 0 entry" at bounding box center [725, 527] width 1269 height 47
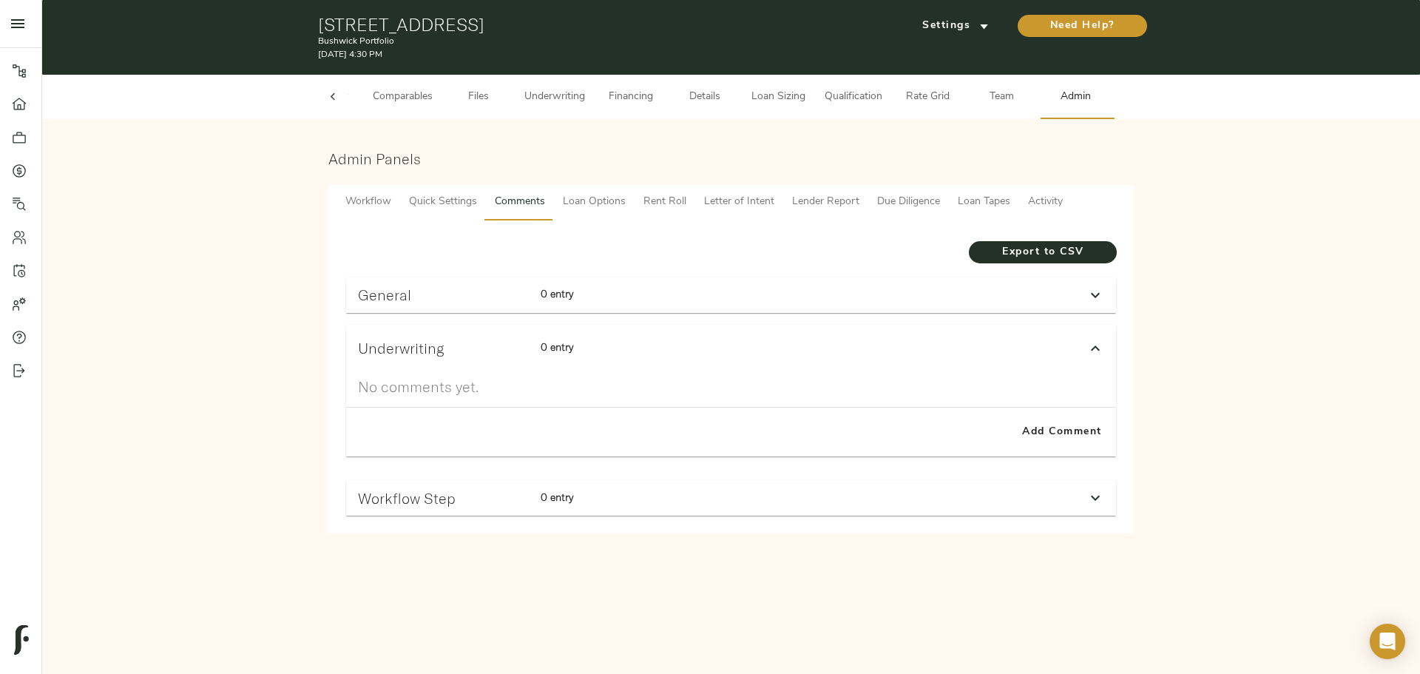
click at [415, 299] on h3 "General" at bounding box center [443, 294] width 171 height 17
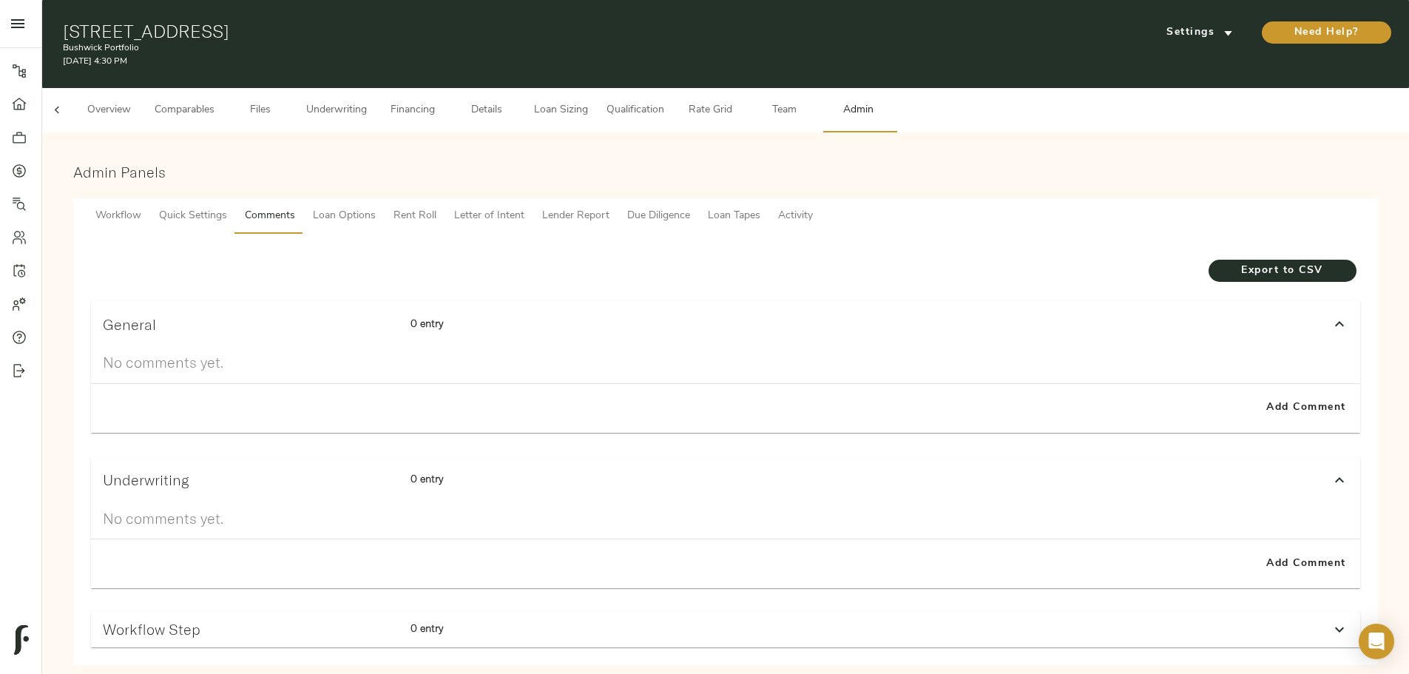
click at [399, 316] on h3 "General" at bounding box center [251, 324] width 296 height 17
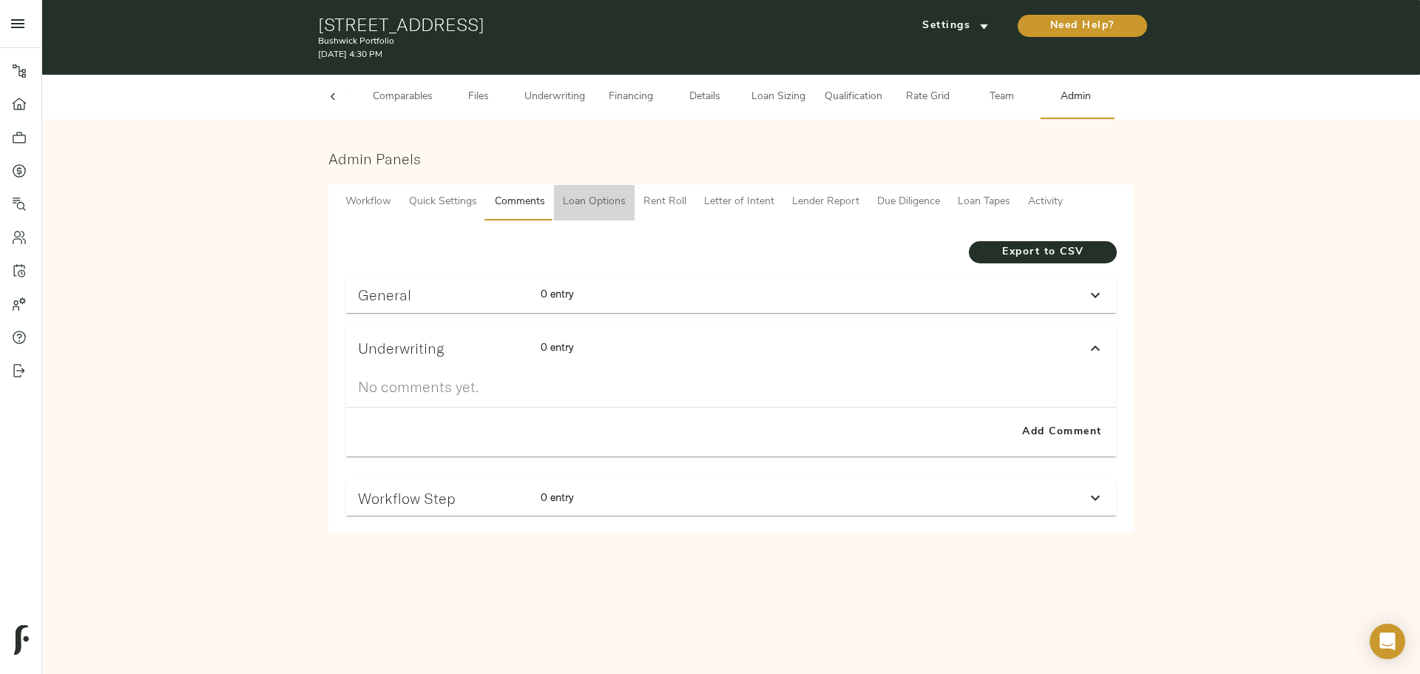
click at [584, 200] on span "Loan Options" at bounding box center [594, 202] width 63 height 18
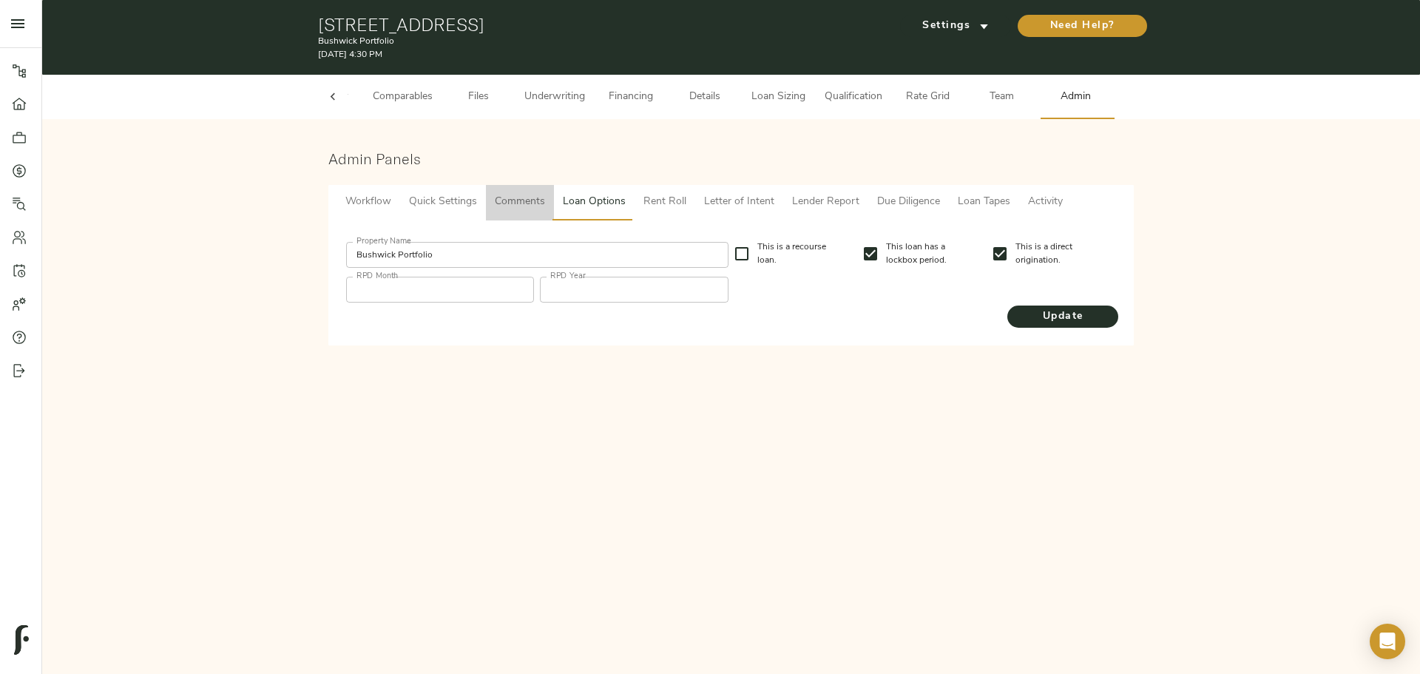
click at [508, 198] on span "Comments" at bounding box center [520, 202] width 50 height 18
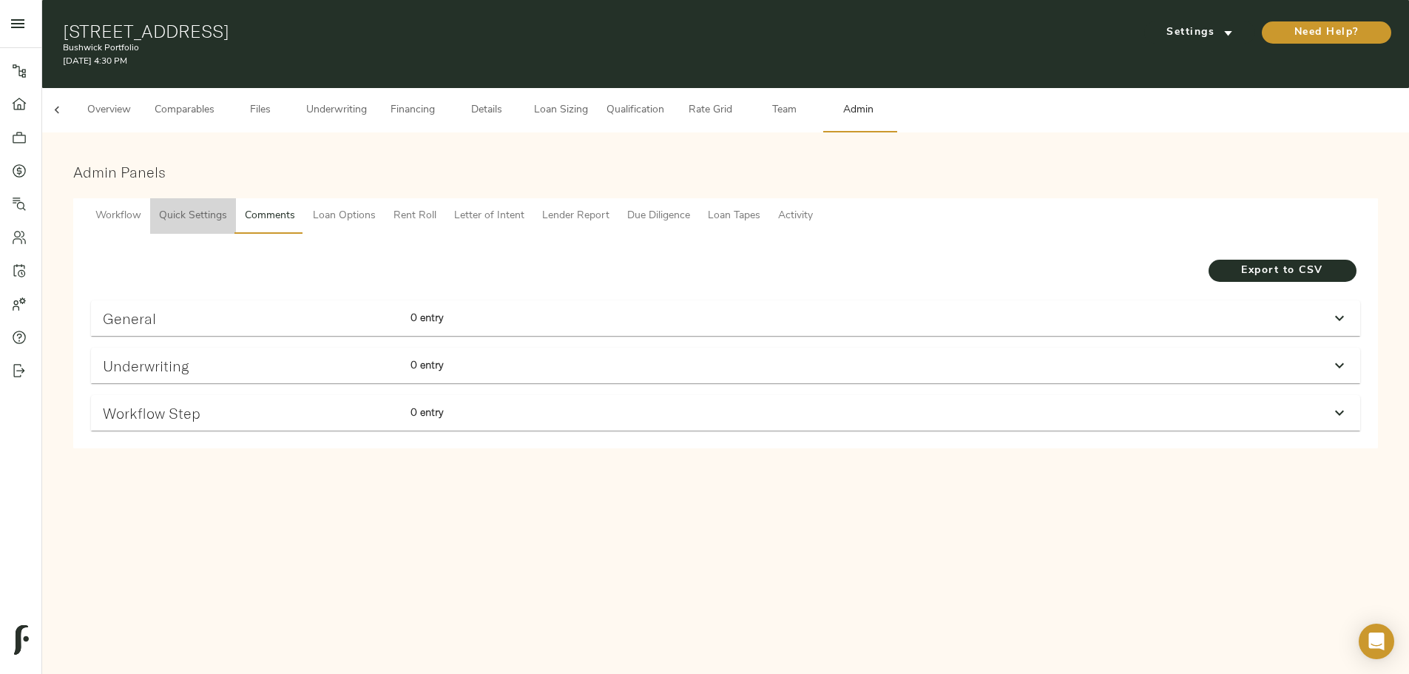
click at [227, 208] on span "Quick Settings" at bounding box center [193, 216] width 68 height 18
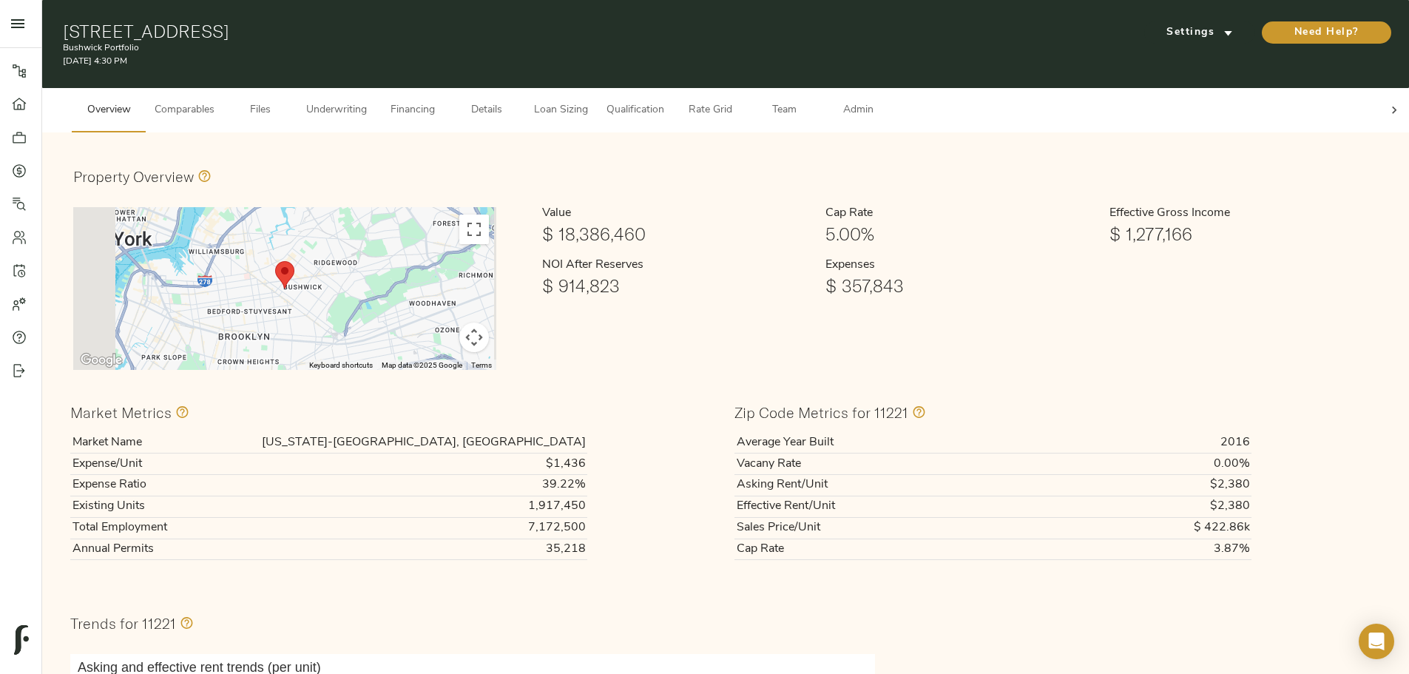
click at [376, 88] on button "Underwriting" at bounding box center [336, 110] width 78 height 44
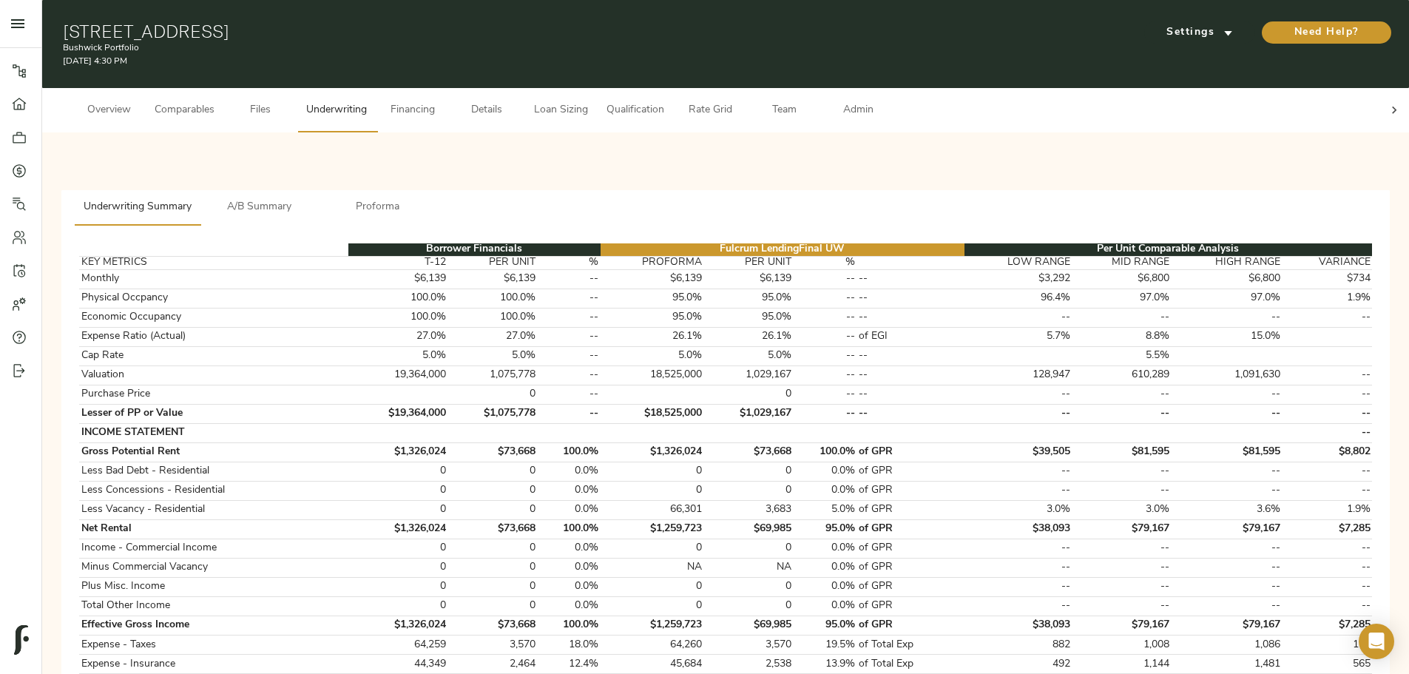
click at [319, 195] on button "A/B Summary" at bounding box center [259, 208] width 118 height 36
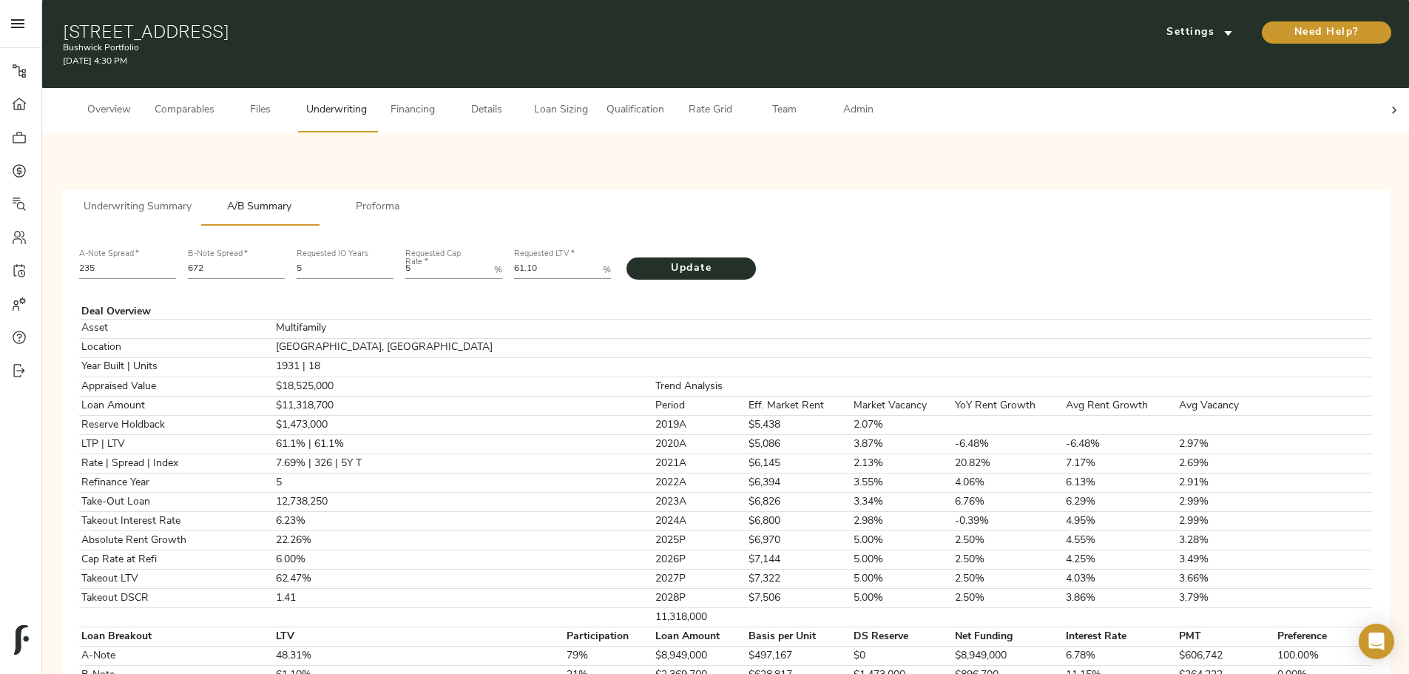
click at [428, 198] on span "Proforma" at bounding box center [378, 207] width 101 height 18
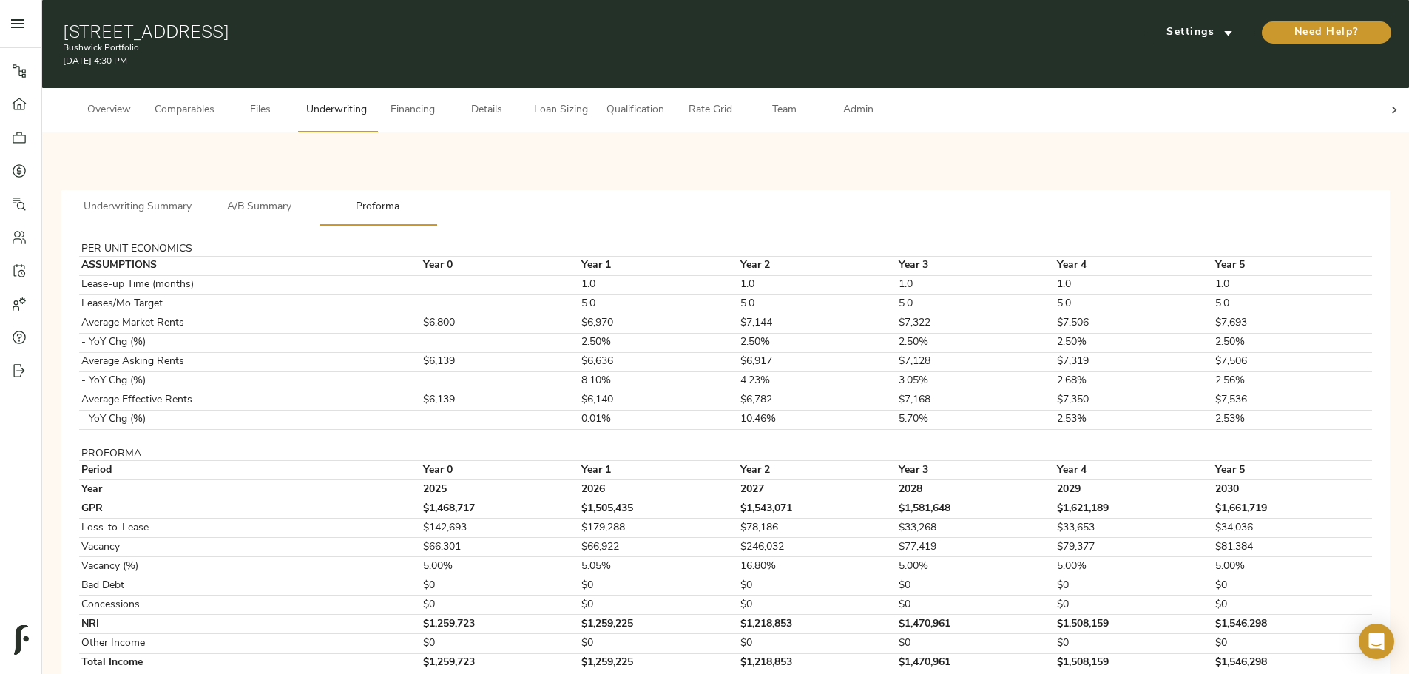
click at [812, 101] on span "Team" at bounding box center [784, 110] width 56 height 18
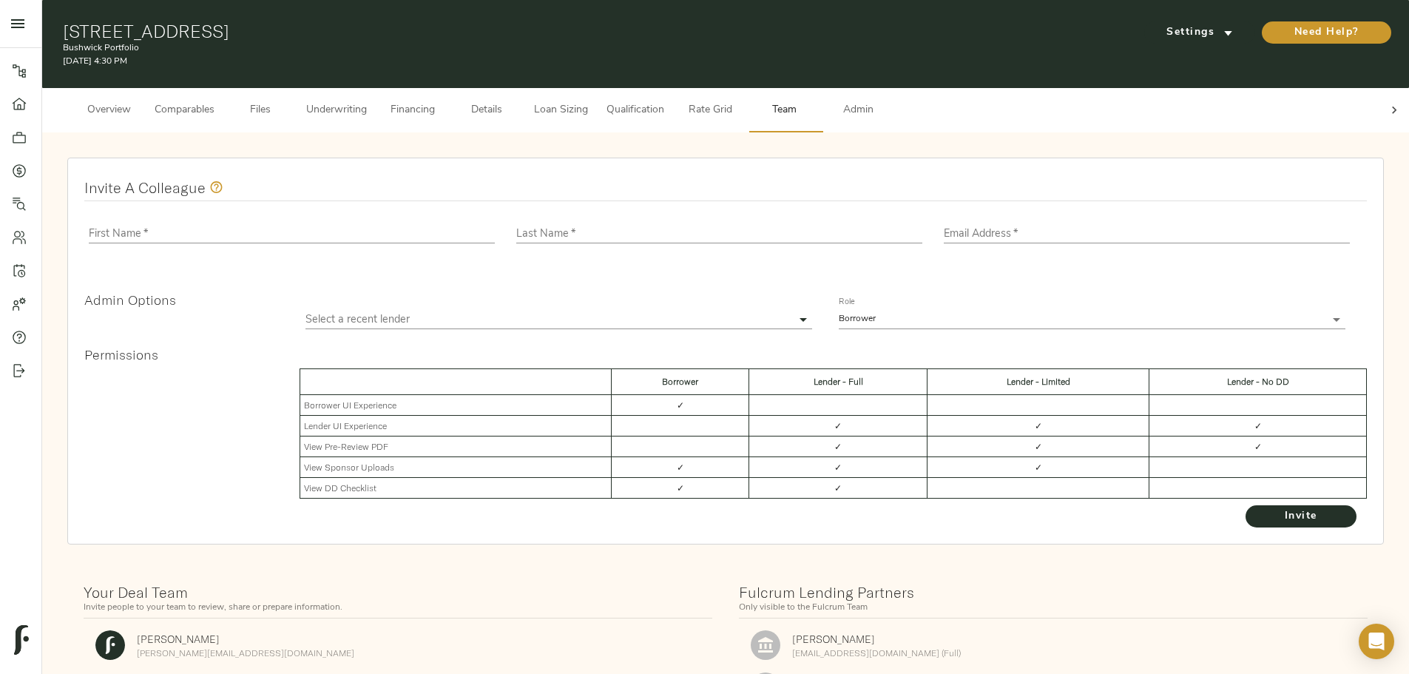
click at [1387, 103] on icon at bounding box center [1394, 110] width 15 height 15
click at [886, 101] on span "Admin" at bounding box center [858, 110] width 56 height 18
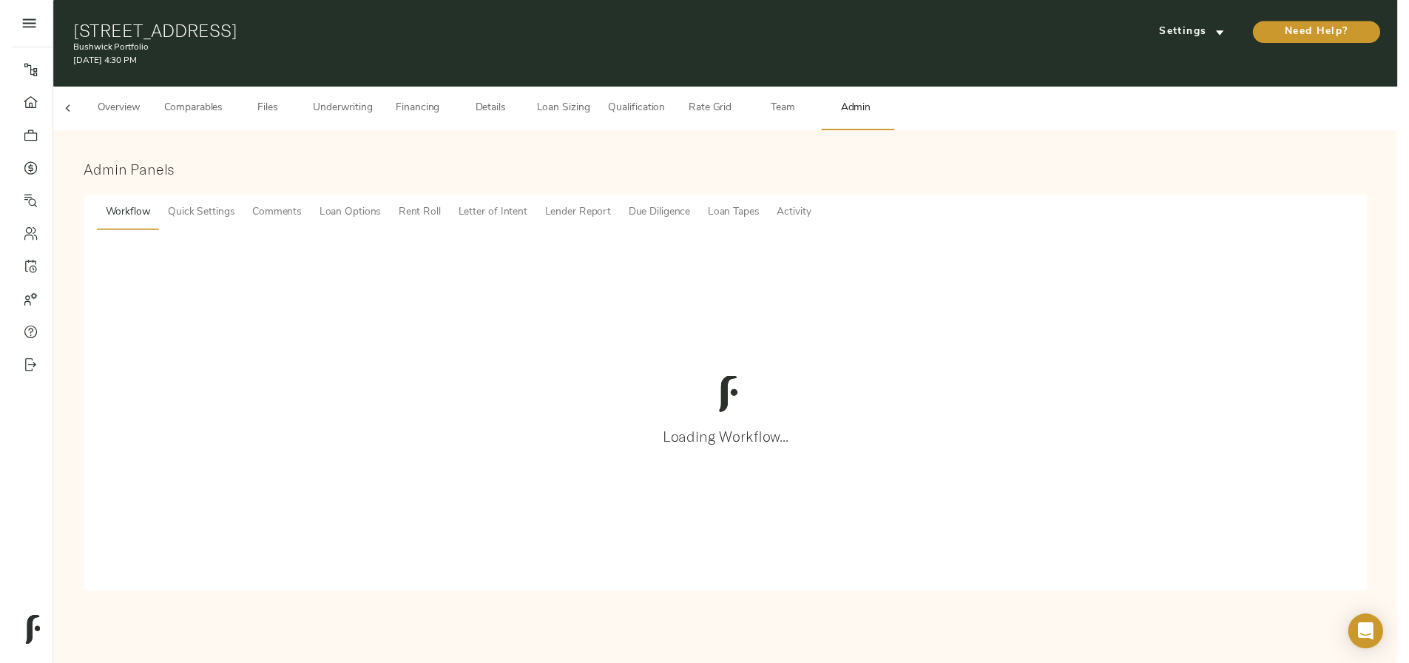
scroll to position [0, 58]
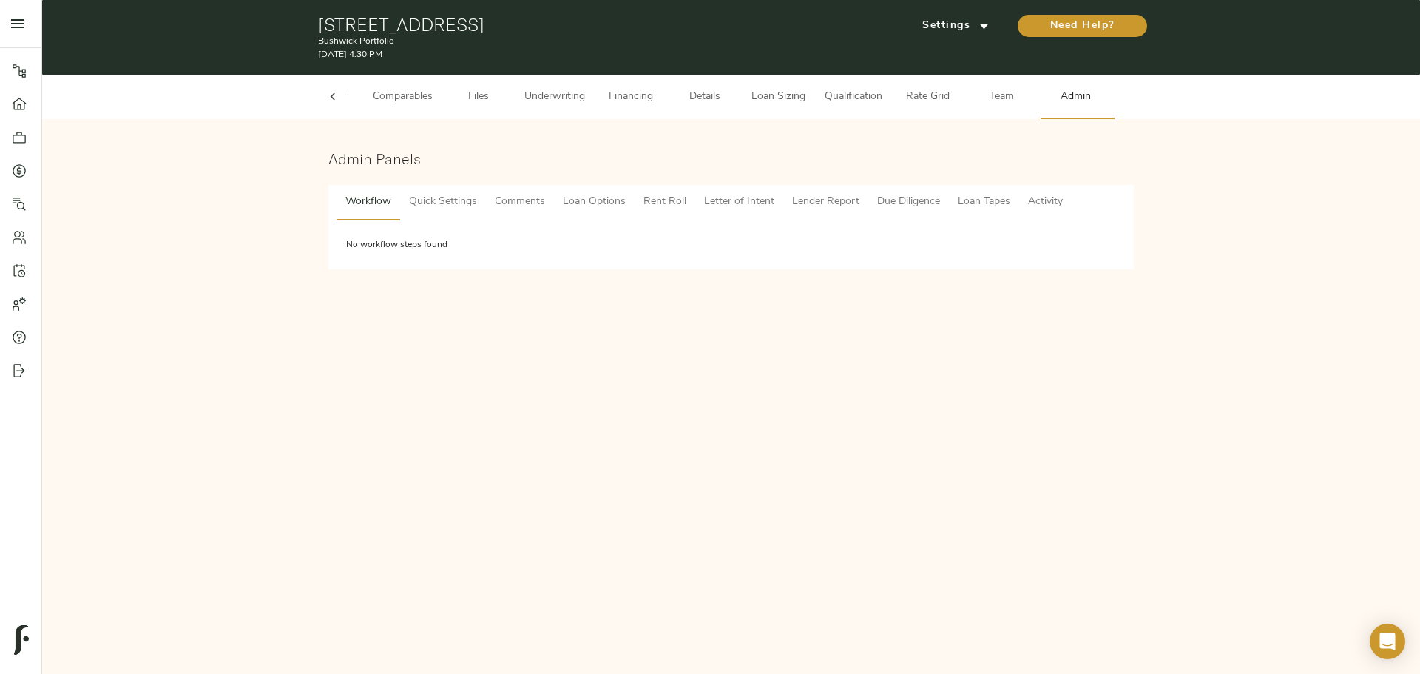
click at [827, 205] on span "Lender Report" at bounding box center [825, 202] width 67 height 18
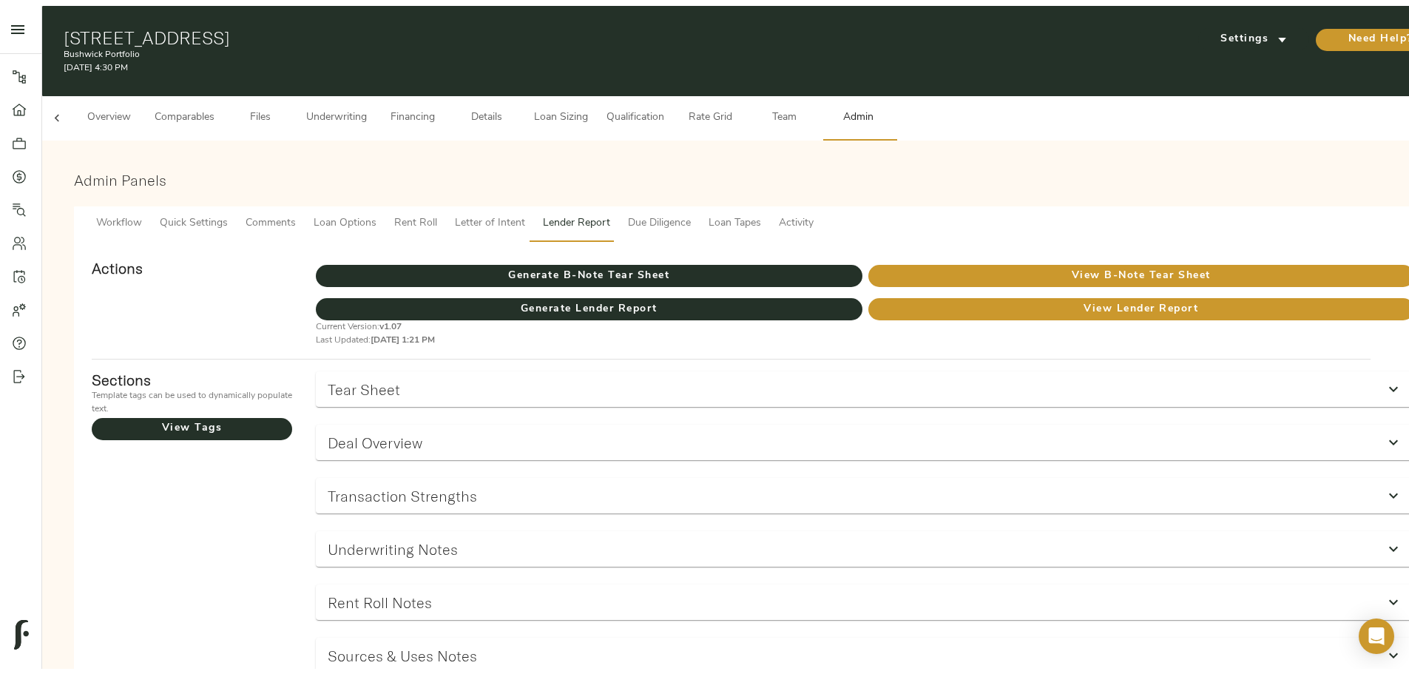
scroll to position [74, 0]
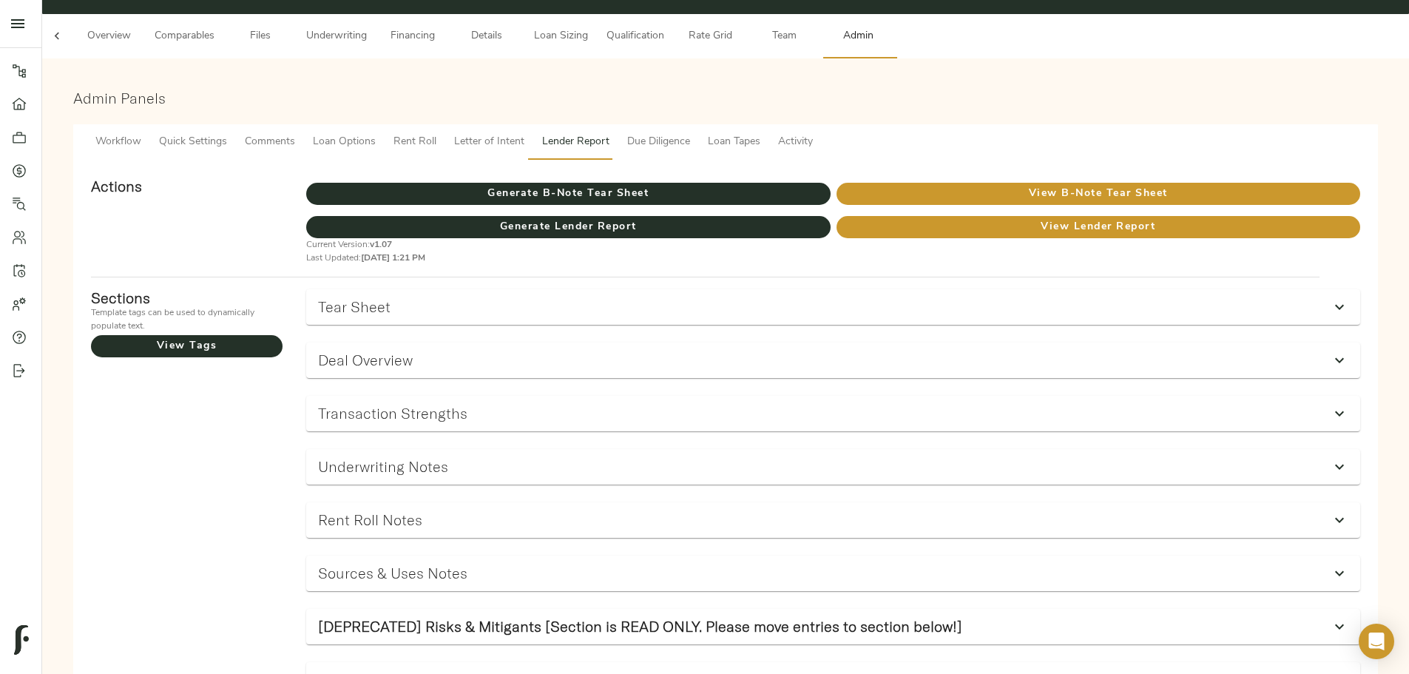
click at [629, 458] on div "Underwriting Notes" at bounding box center [820, 466] width 1004 height 17
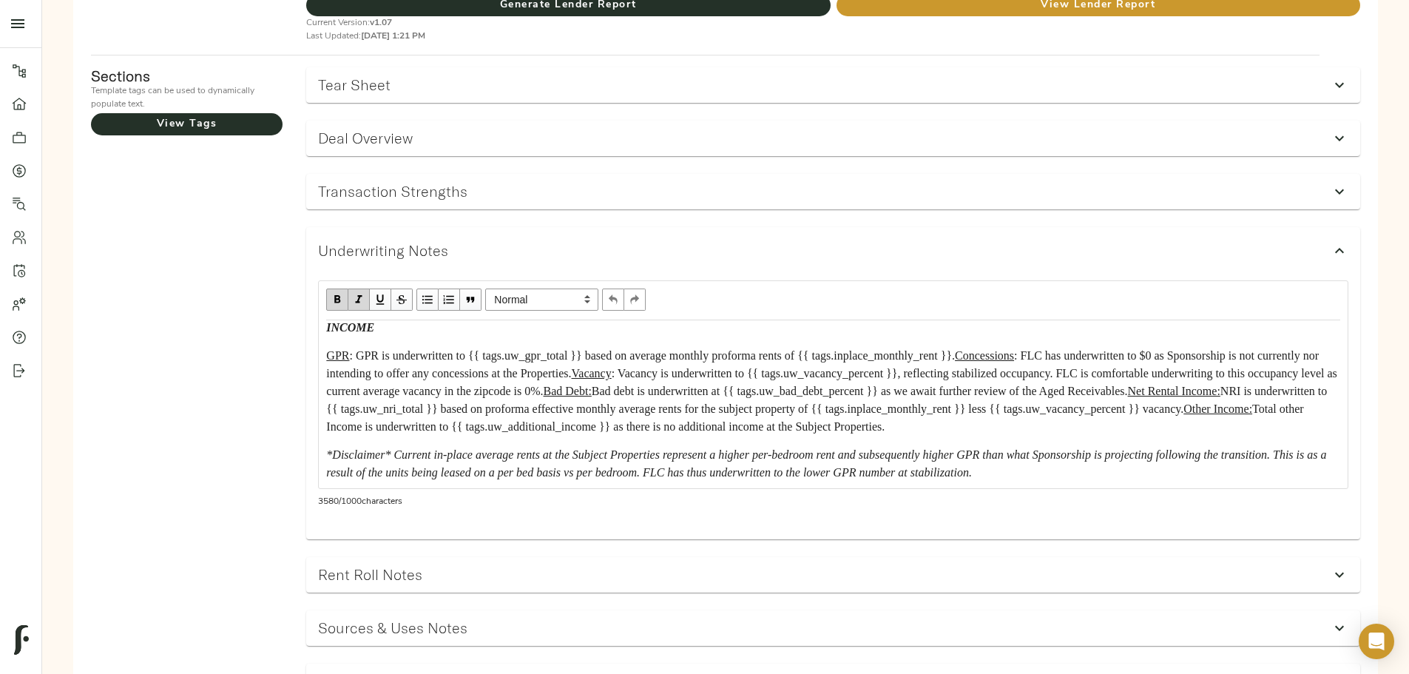
scroll to position [0, 0]
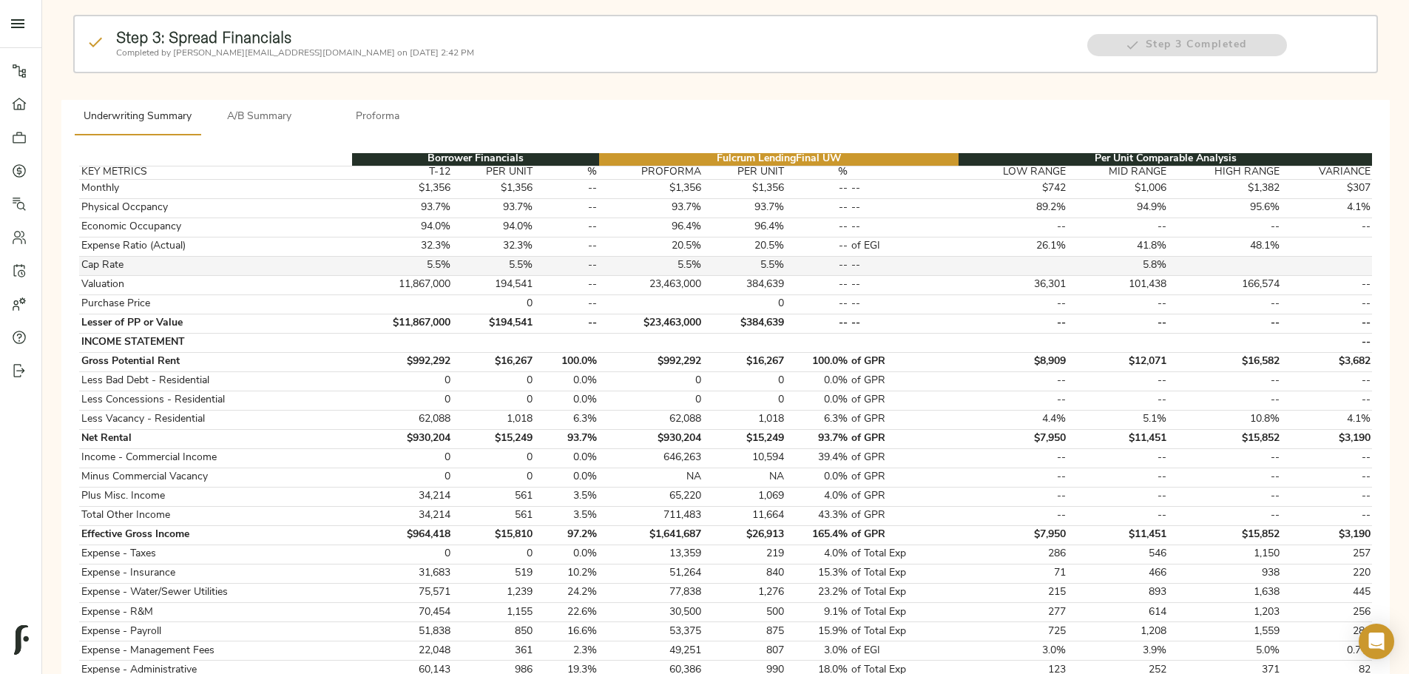
scroll to position [74, 0]
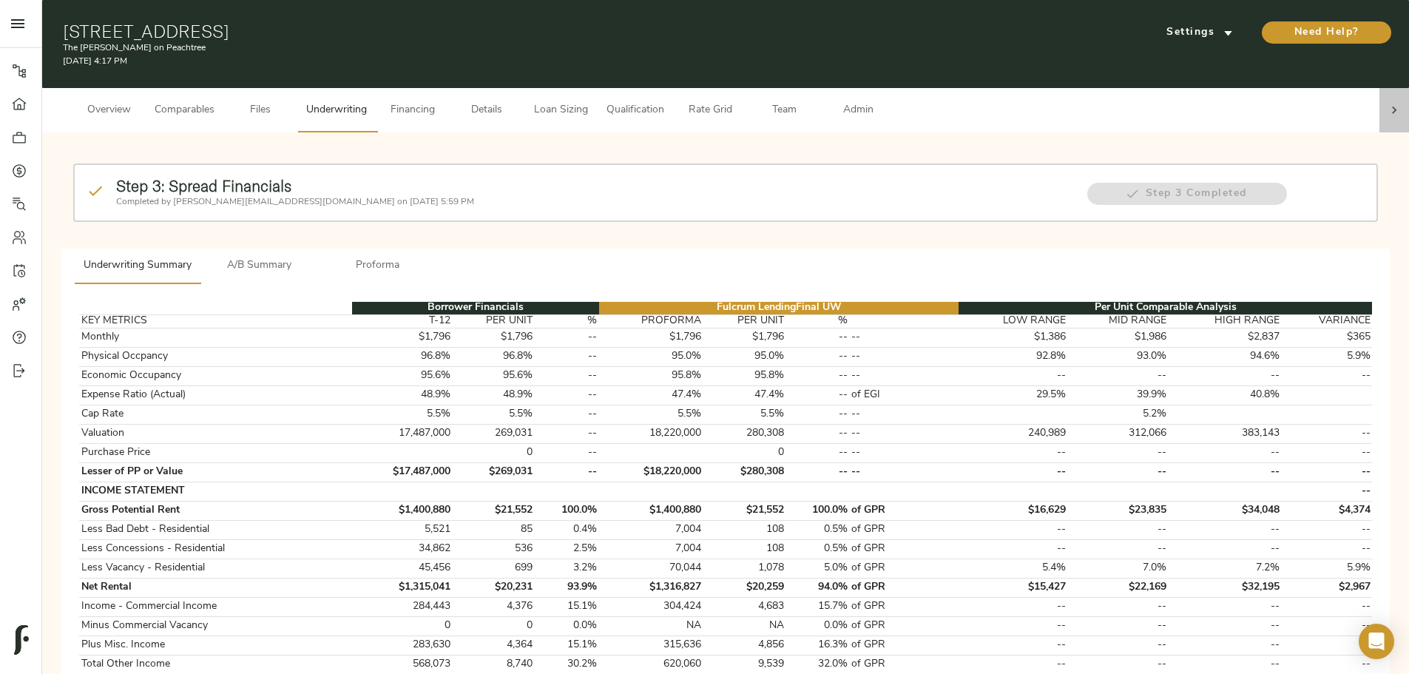
click at [1380, 101] on div at bounding box center [1395, 110] width 30 height 44
click at [886, 101] on span "Admin" at bounding box center [858, 110] width 56 height 18
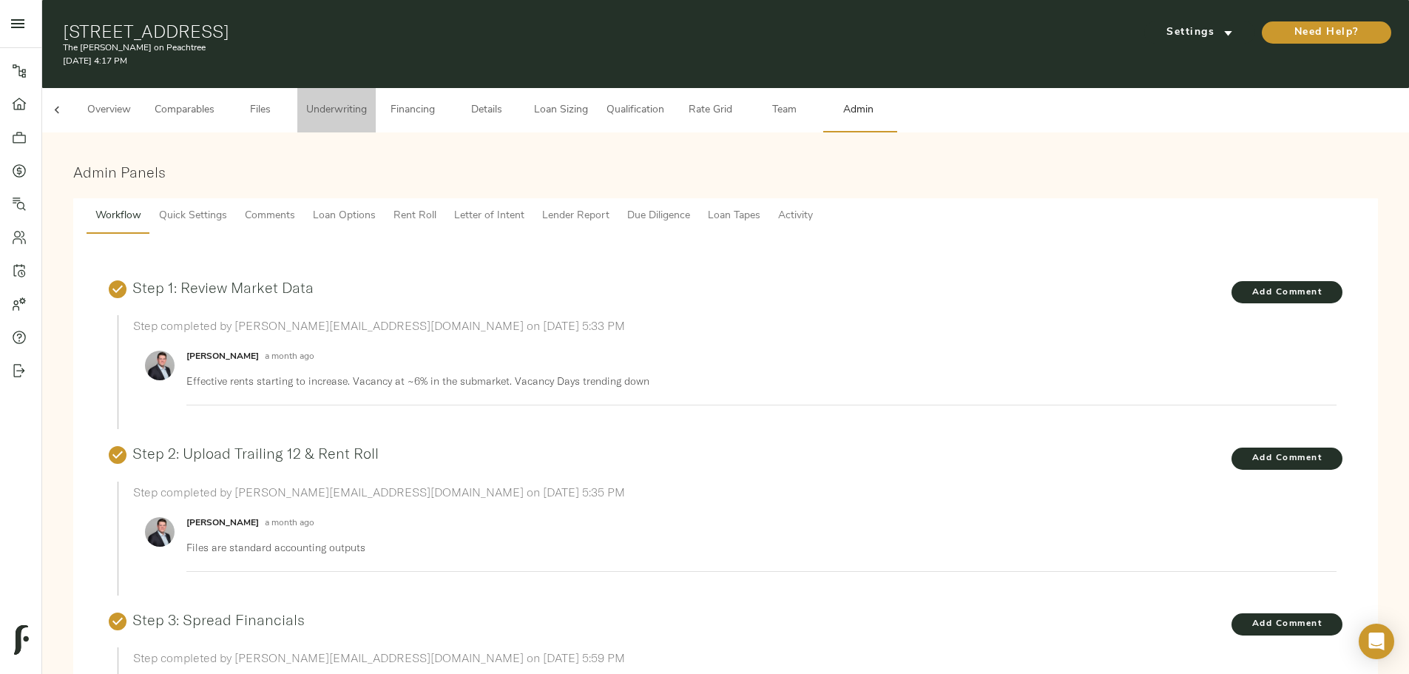
drag, startPoint x: 556, startPoint y: 98, endPoint x: 569, endPoint y: 95, distance: 13.5
click at [367, 101] on span "Underwriting" at bounding box center [336, 110] width 61 height 18
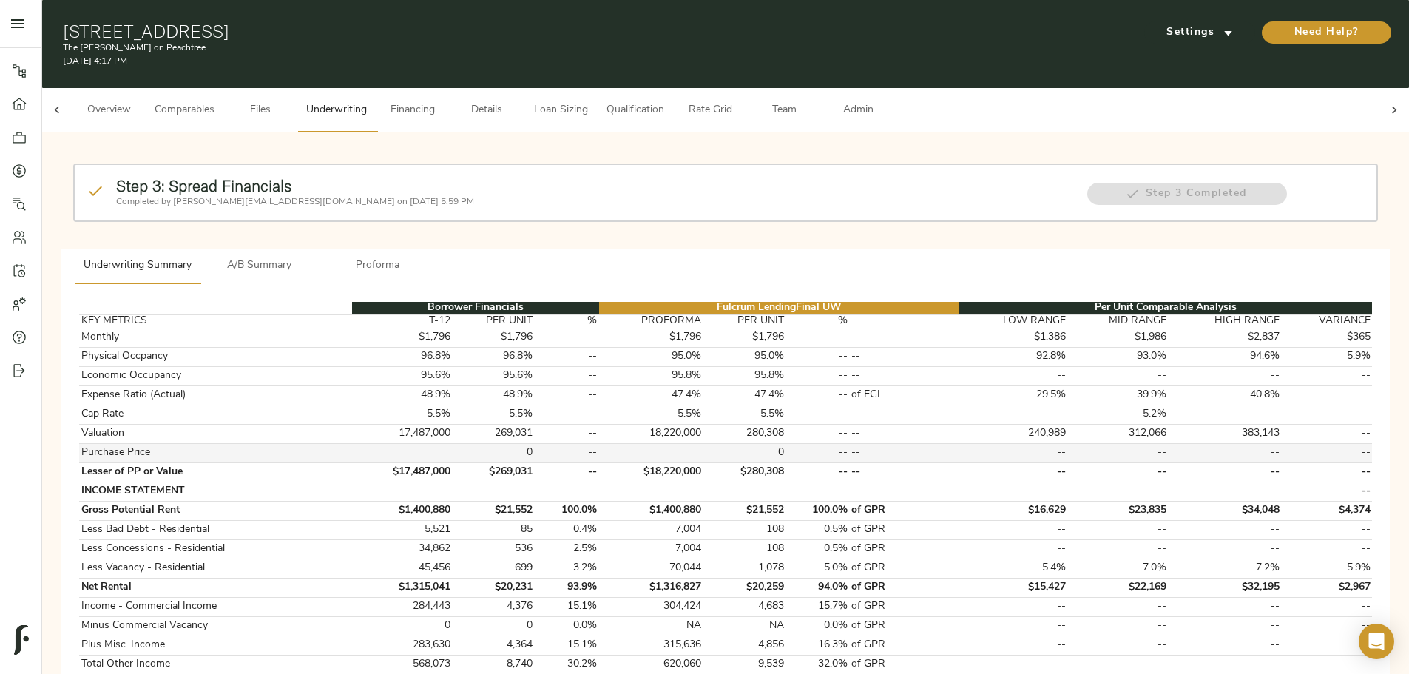
scroll to position [74, 0]
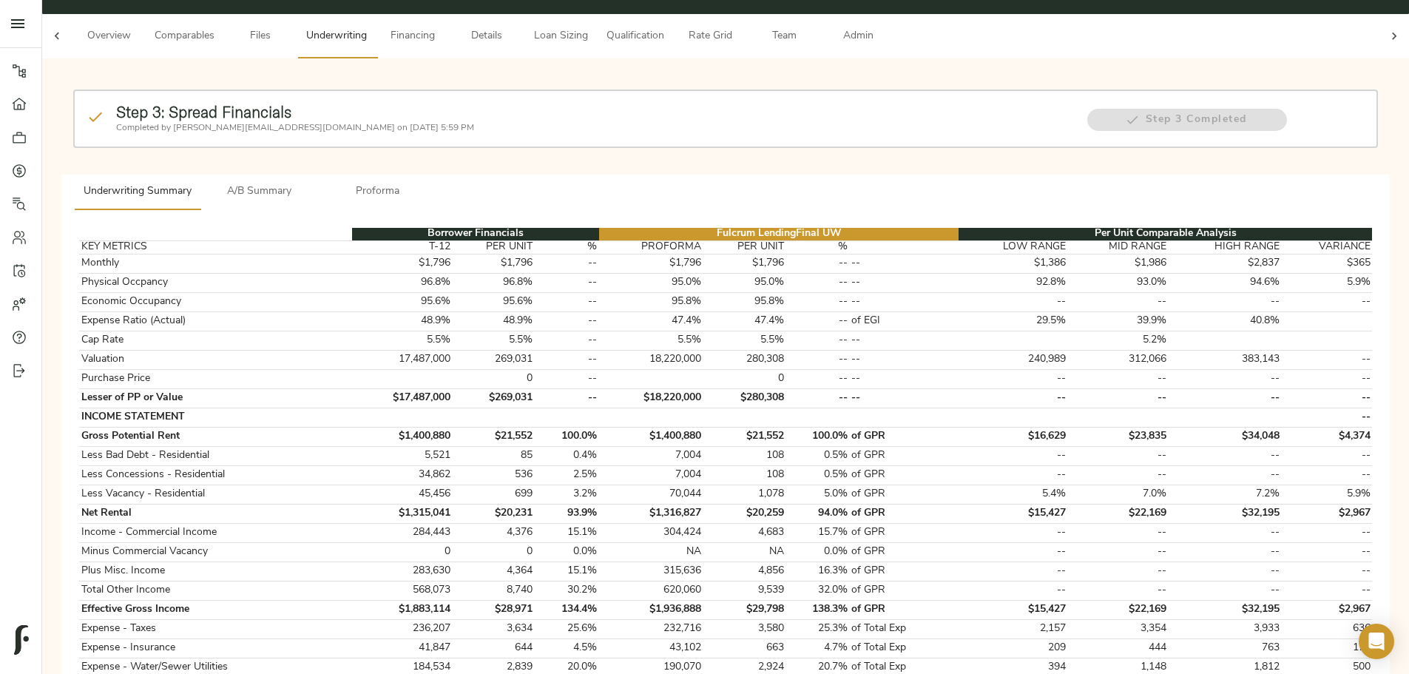
click at [886, 27] on span "Admin" at bounding box center [858, 36] width 56 height 18
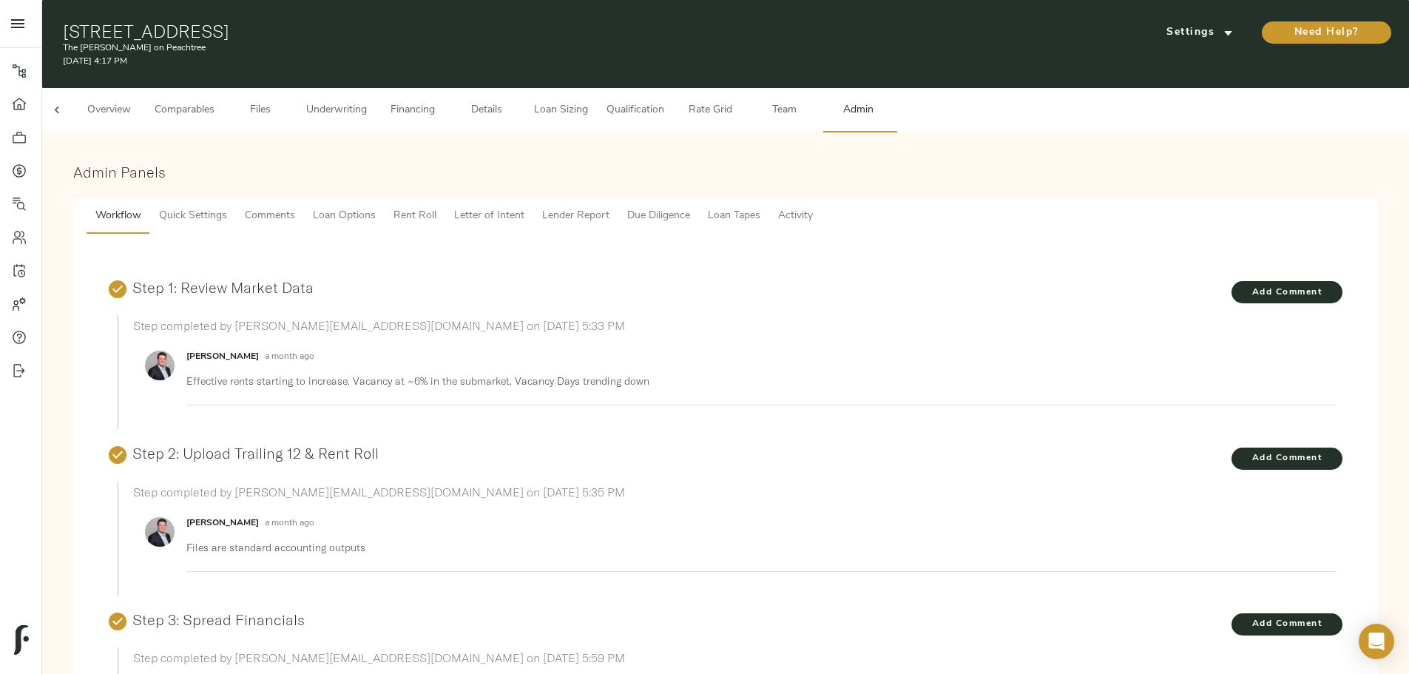
click at [295, 207] on span "Comments" at bounding box center [270, 216] width 50 height 18
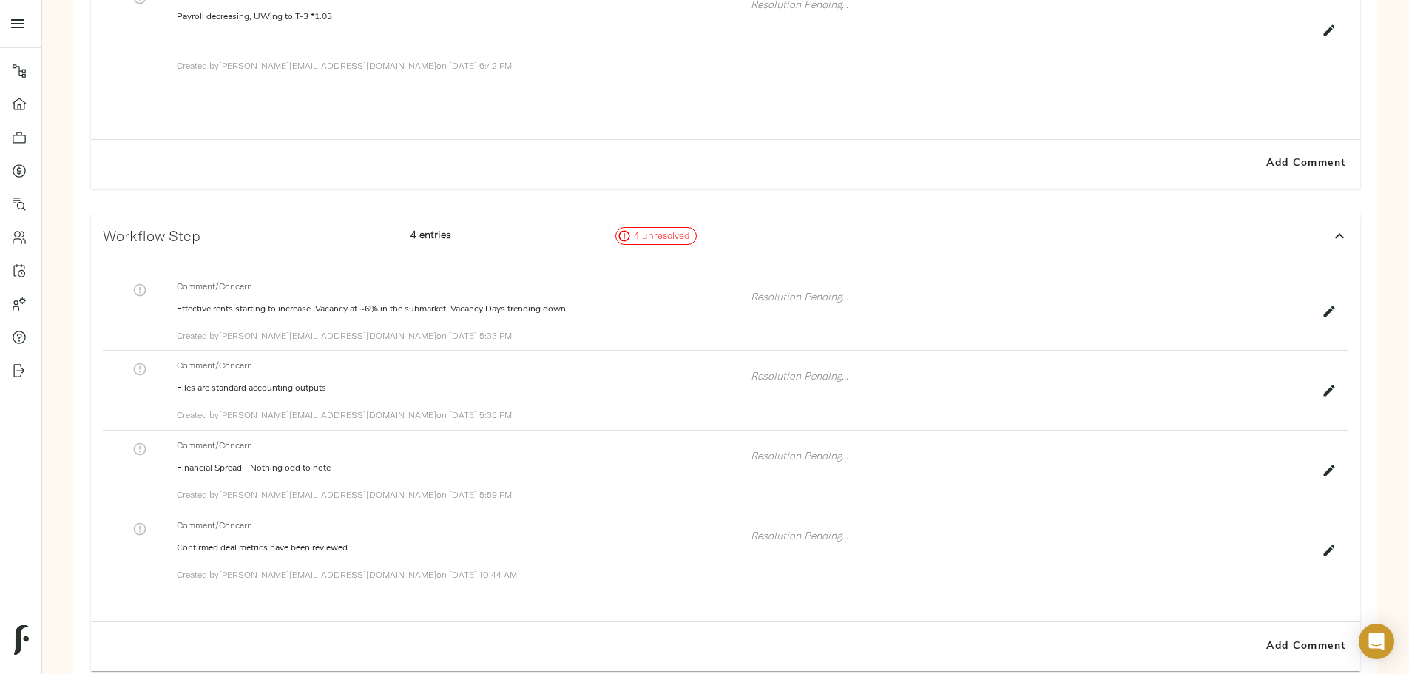
scroll to position [494, 0]
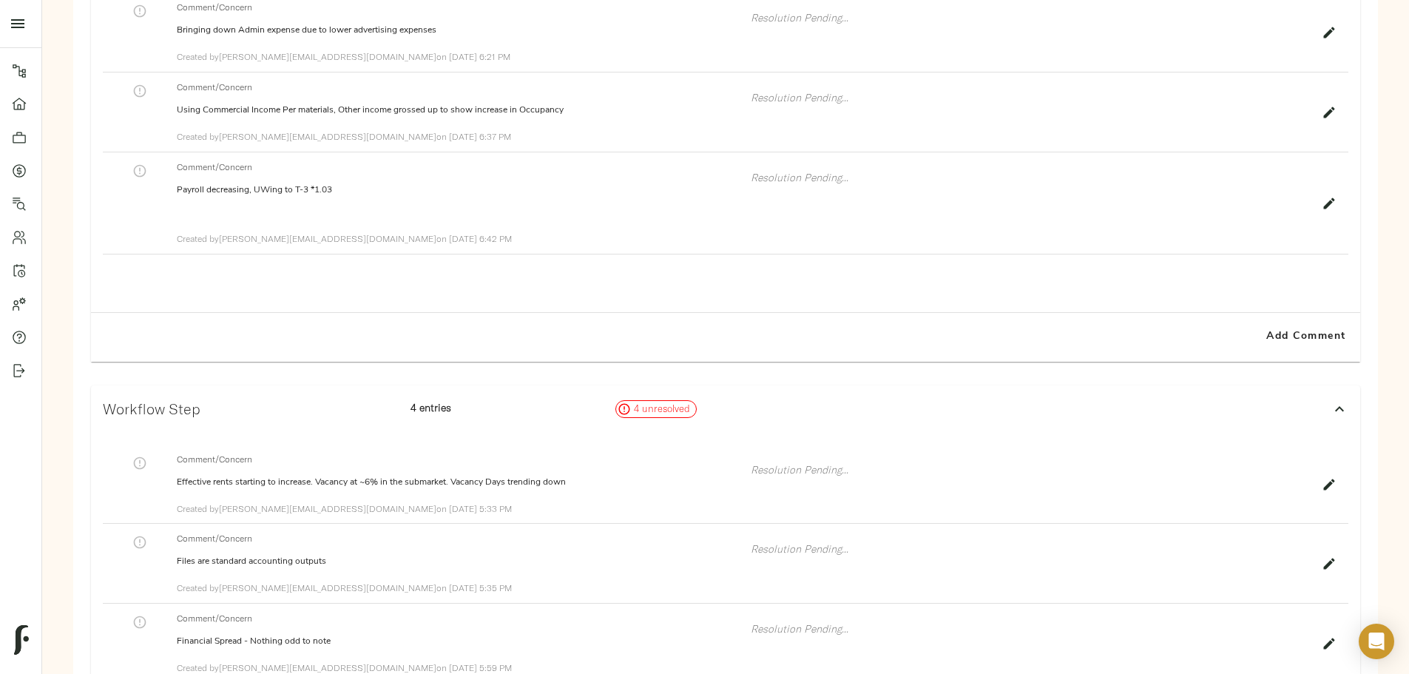
click at [1322, 207] on icon "button" at bounding box center [1329, 203] width 15 height 15
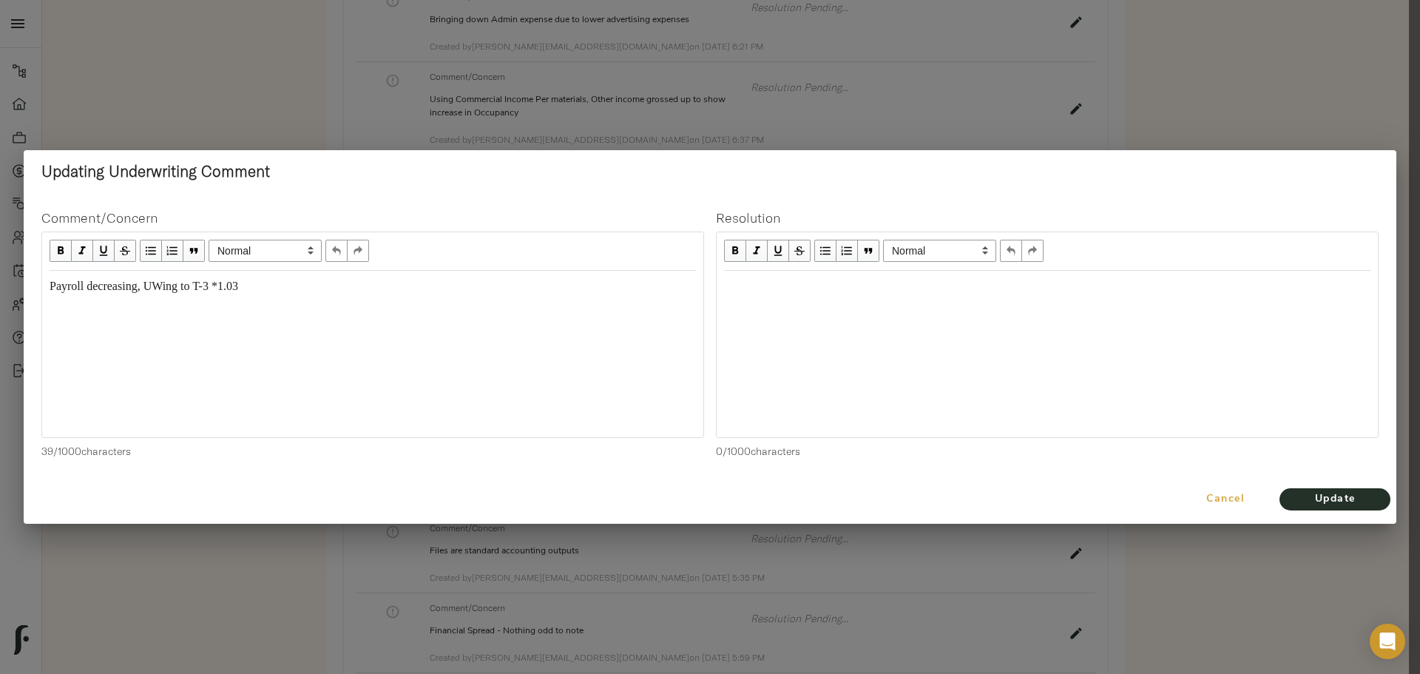
click at [1228, 506] on span "Cancel" at bounding box center [1226, 499] width 84 height 18
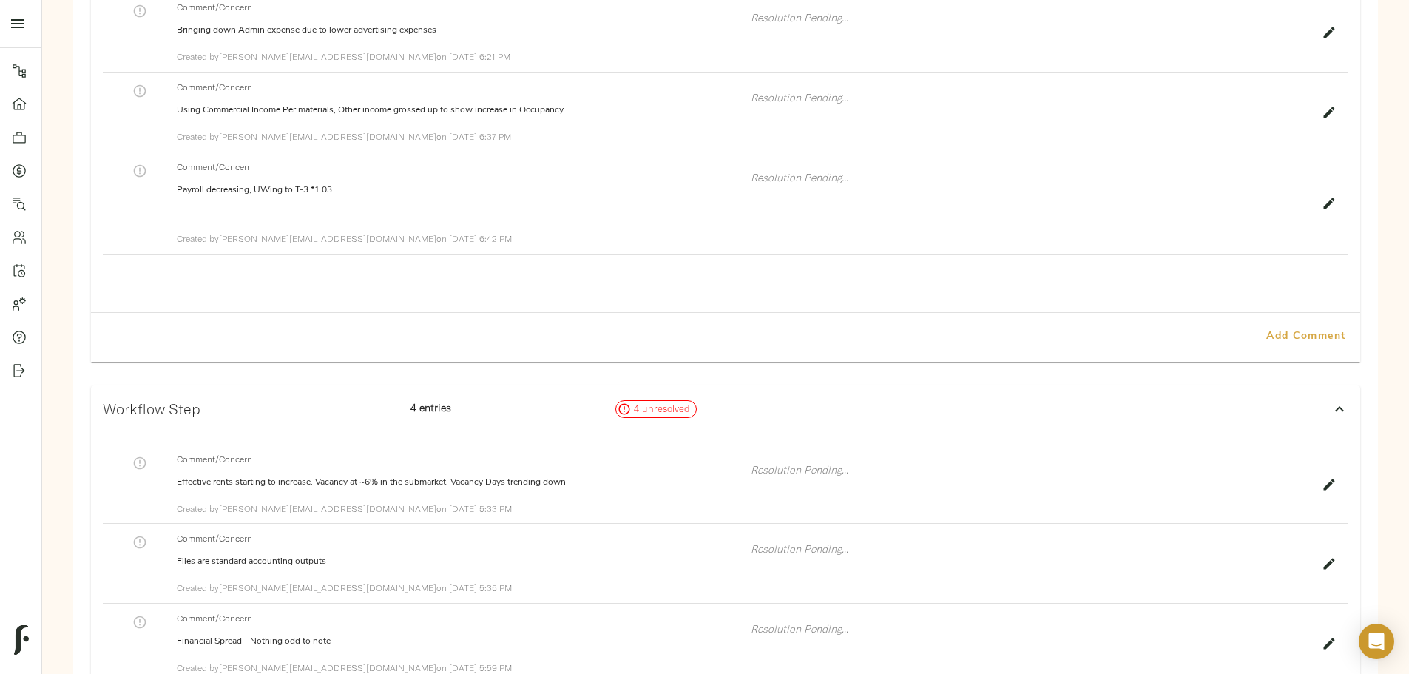
click at [1264, 328] on span "Add Comment" at bounding box center [1306, 337] width 84 height 18
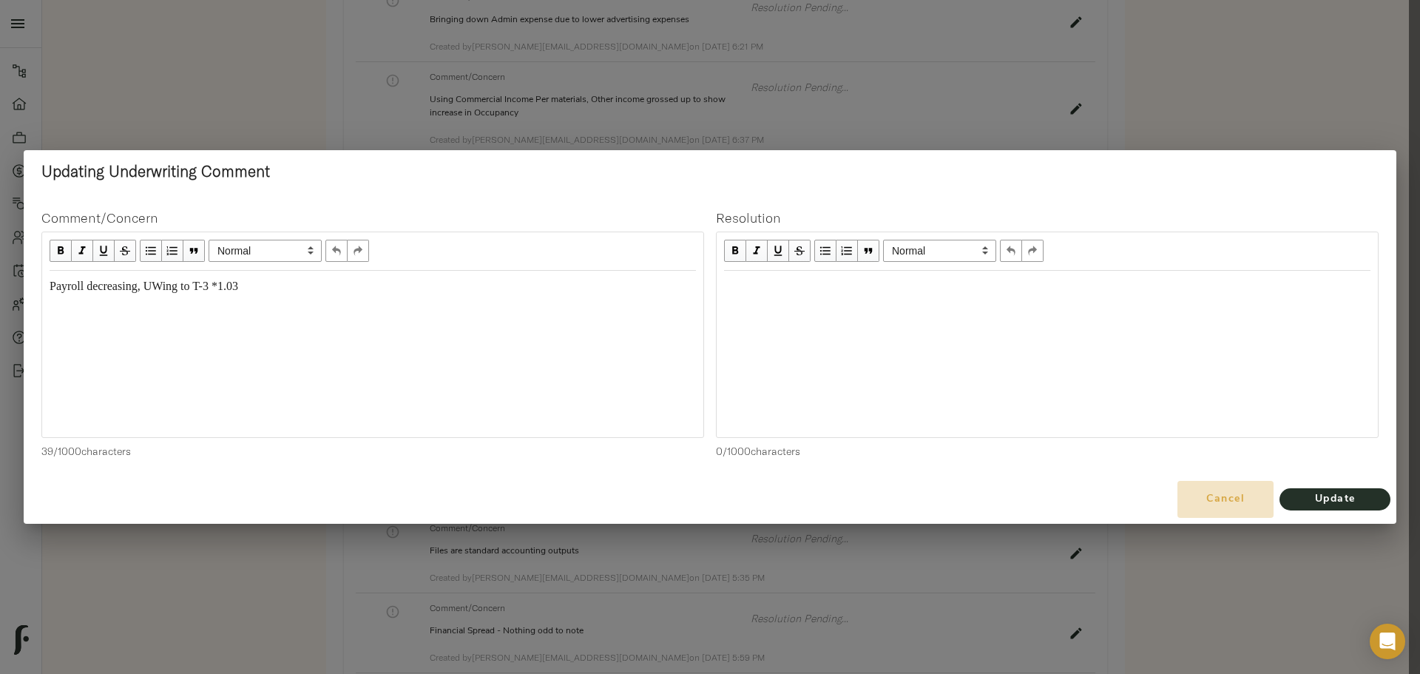
click at [1221, 486] on button "Cancel" at bounding box center [1226, 499] width 96 height 37
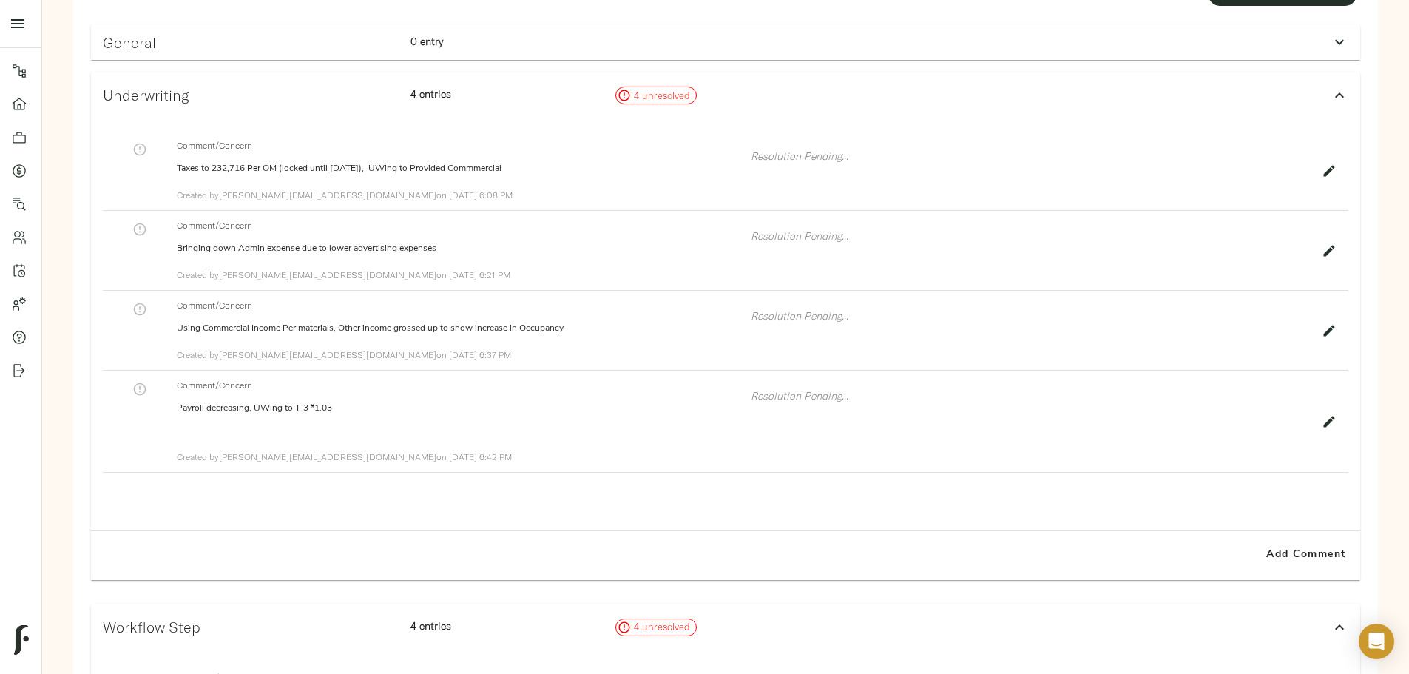
scroll to position [272, 0]
click at [1264, 550] on span "Add Comment" at bounding box center [1306, 559] width 84 height 18
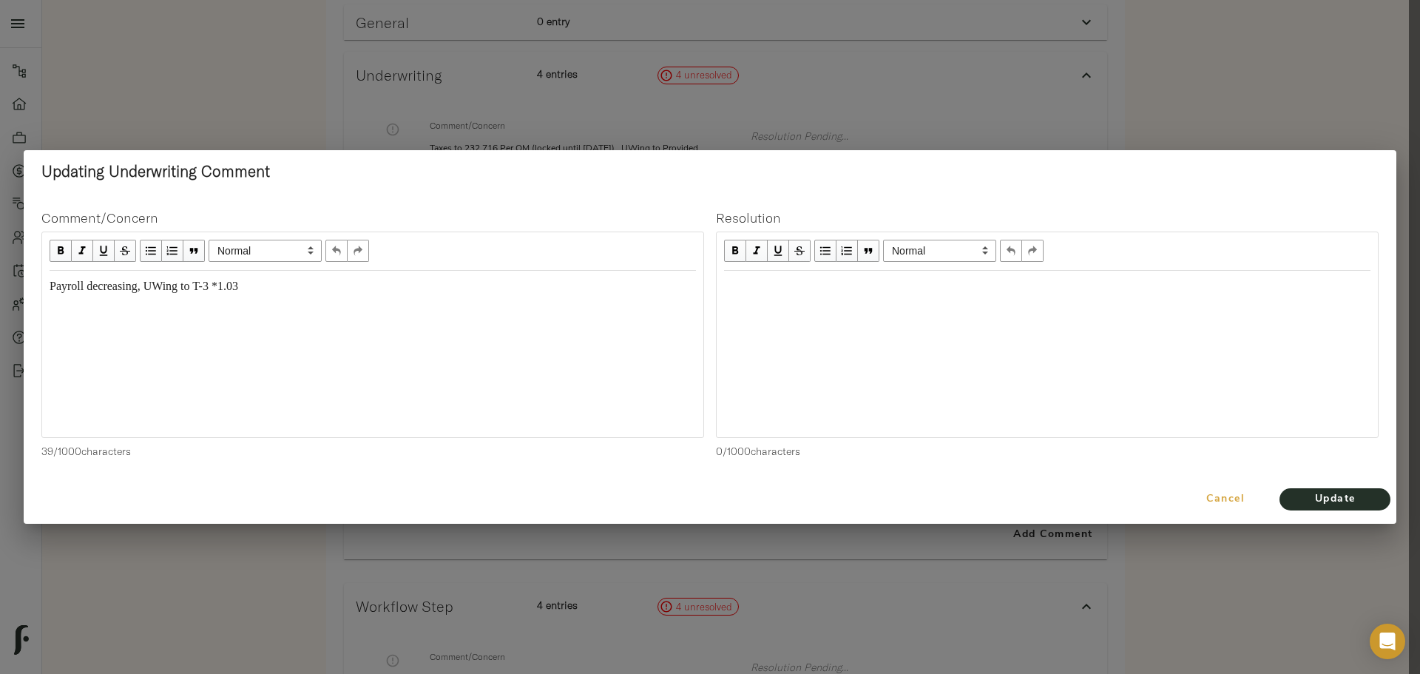
click at [1239, 493] on span "Cancel" at bounding box center [1226, 499] width 84 height 18
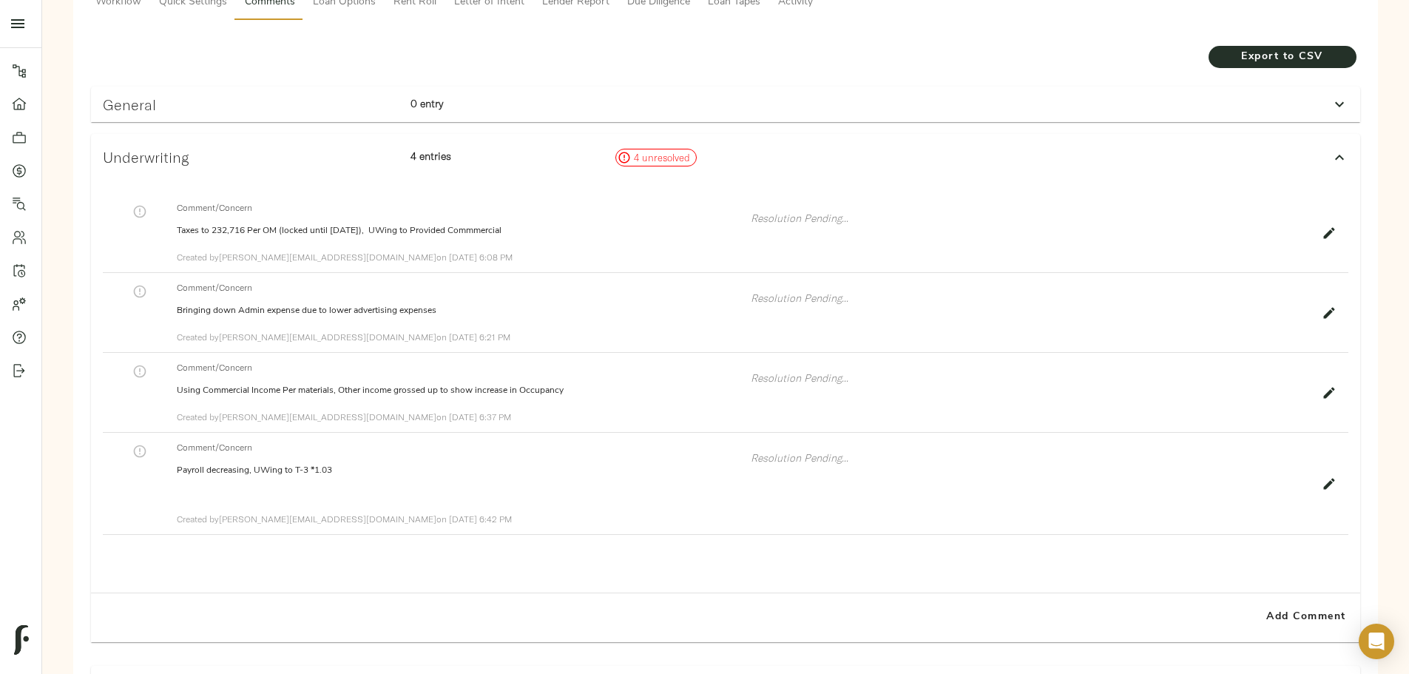
scroll to position [124, 0]
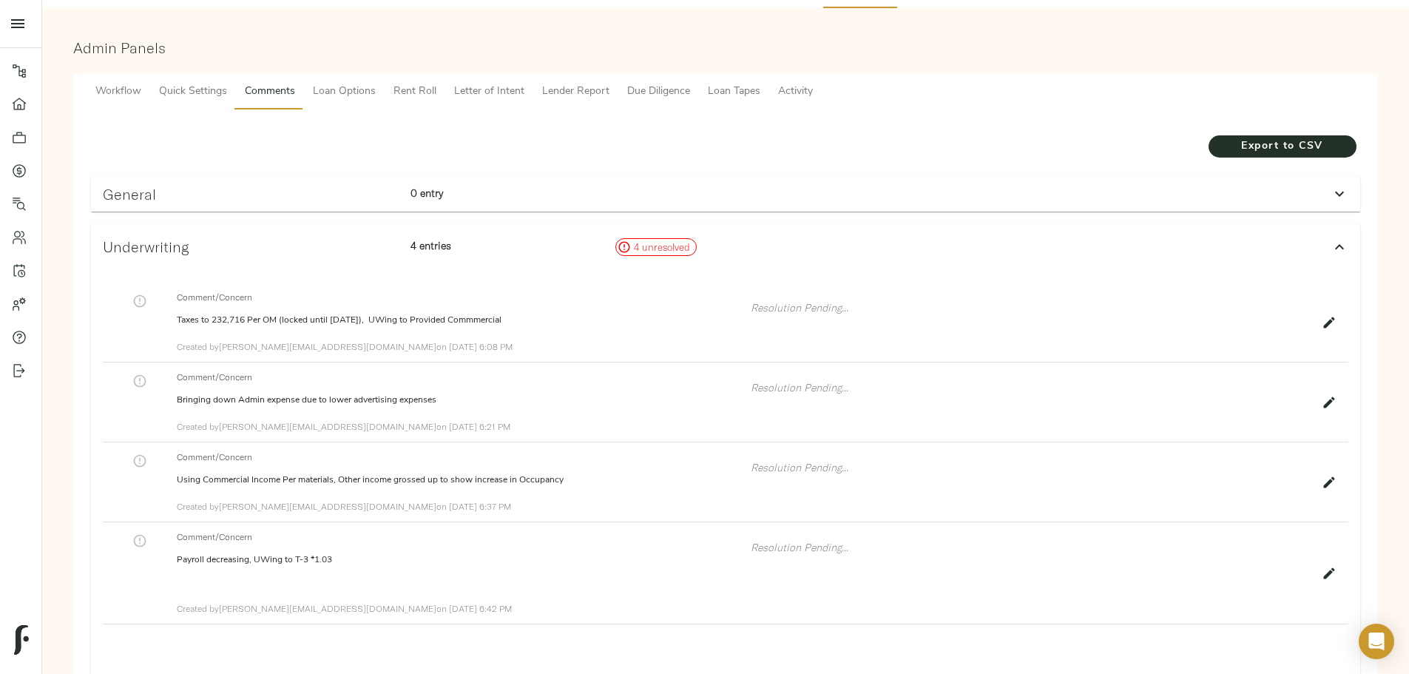
click at [984, 180] on div "General 0 entry" at bounding box center [712, 194] width 1231 height 29
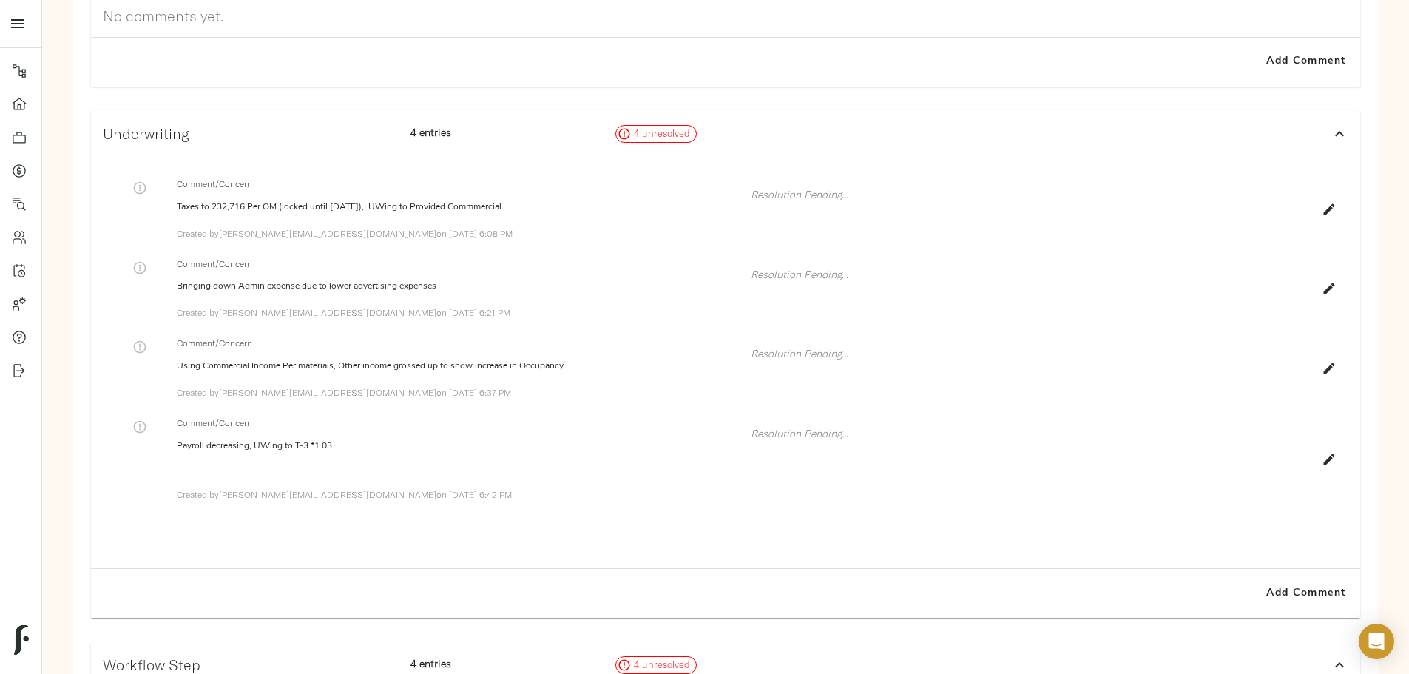
scroll to position [420, 0]
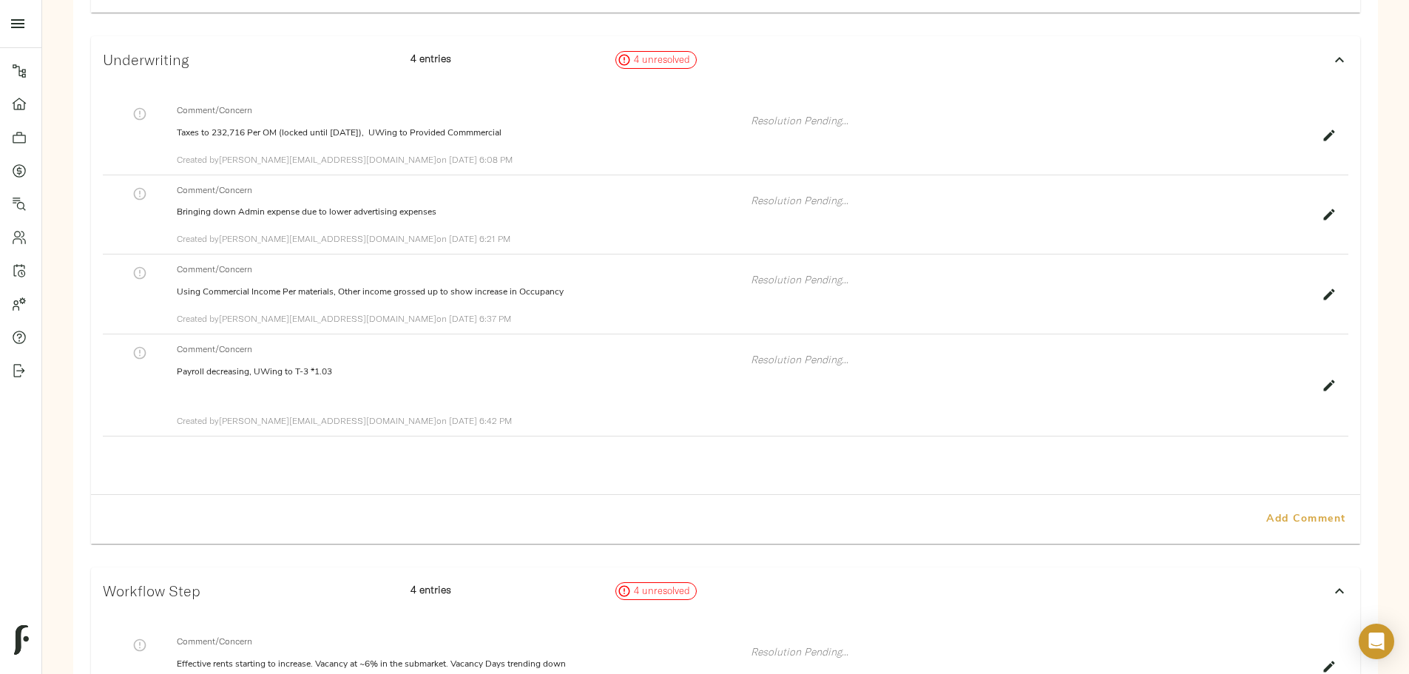
click at [1264, 510] on span "Add Comment" at bounding box center [1306, 519] width 84 height 18
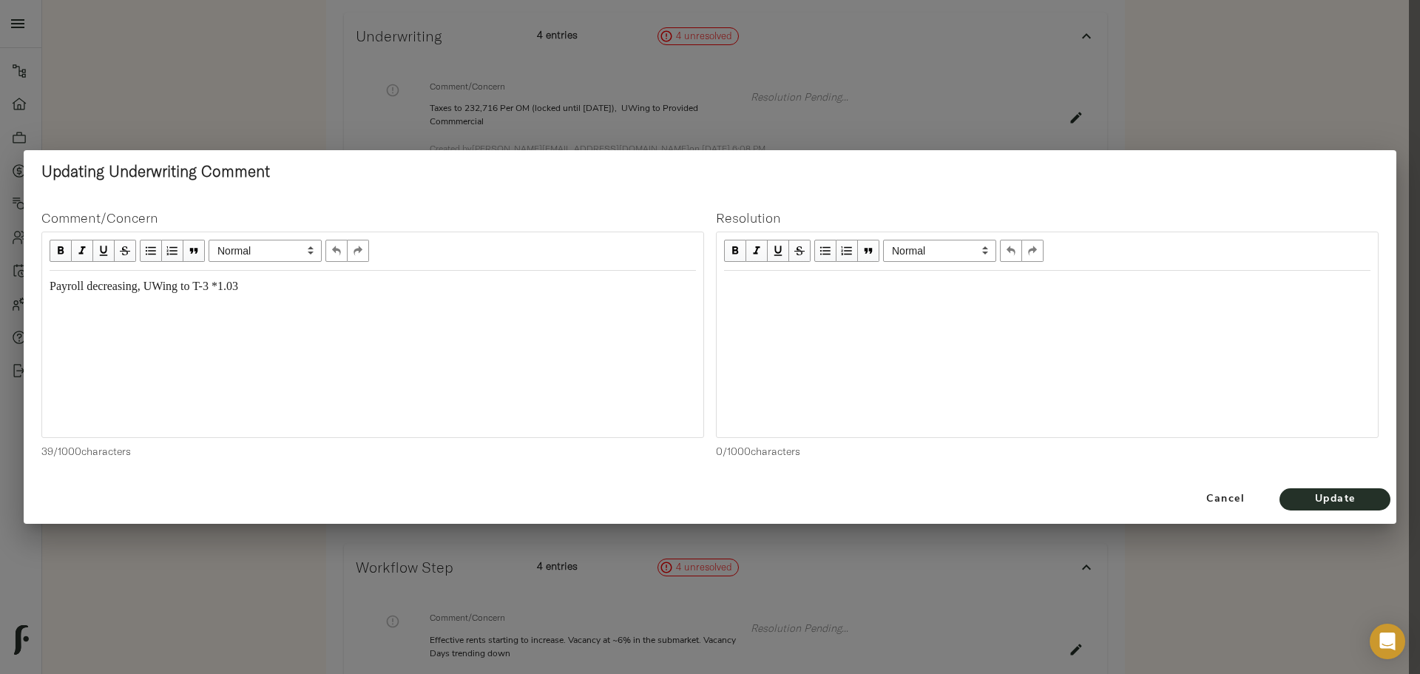
click at [502, 297] on div "Payroll decreasing, UWing to T-3 *1.03" at bounding box center [373, 300] width 647 height 44
click at [502, 296] on div "Payroll decreasing, UWing to T-3 *1.03" at bounding box center [373, 300] width 647 height 44
click at [358, 284] on div "Payroll decreasing, UWing to T-3 *1.03" at bounding box center [373, 286] width 647 height 17
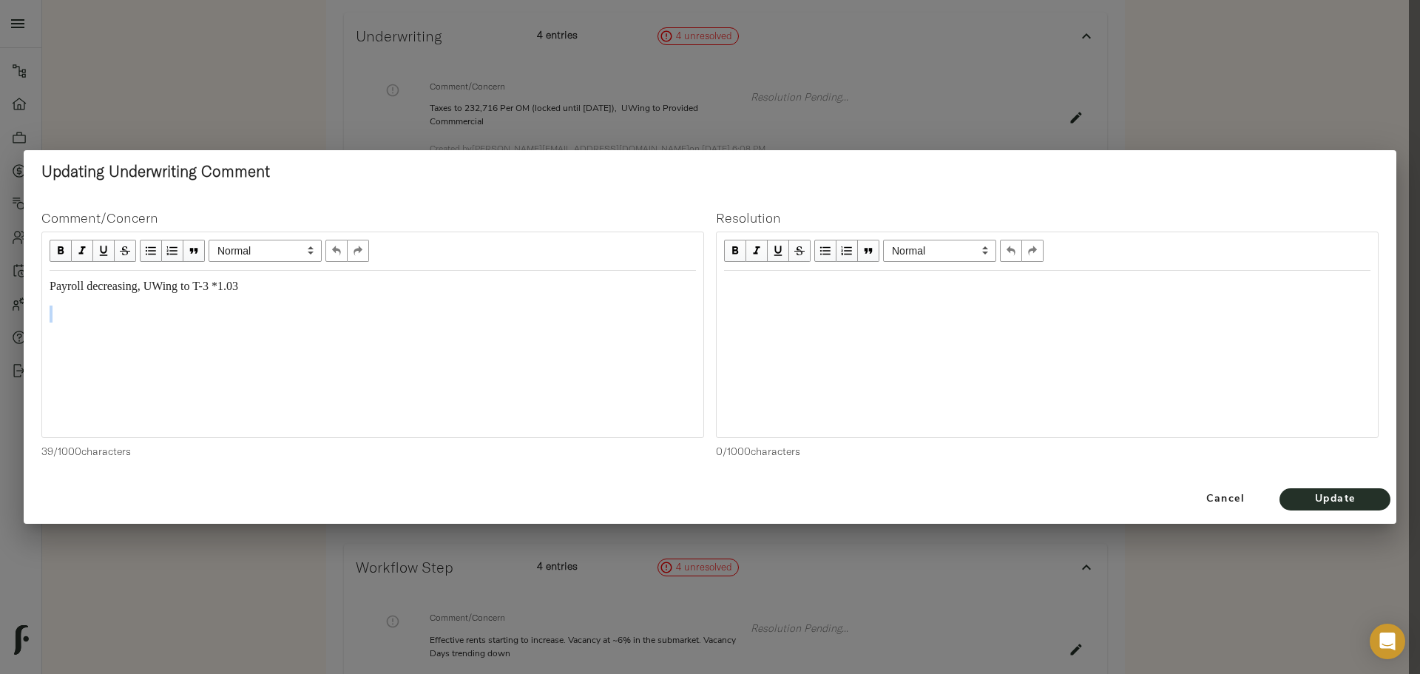
click at [354, 284] on div "Payroll decreasing, UWing to T-3 *1.03" at bounding box center [373, 286] width 647 height 17
click at [826, 292] on div "Edit text" at bounding box center [1047, 286] width 647 height 17
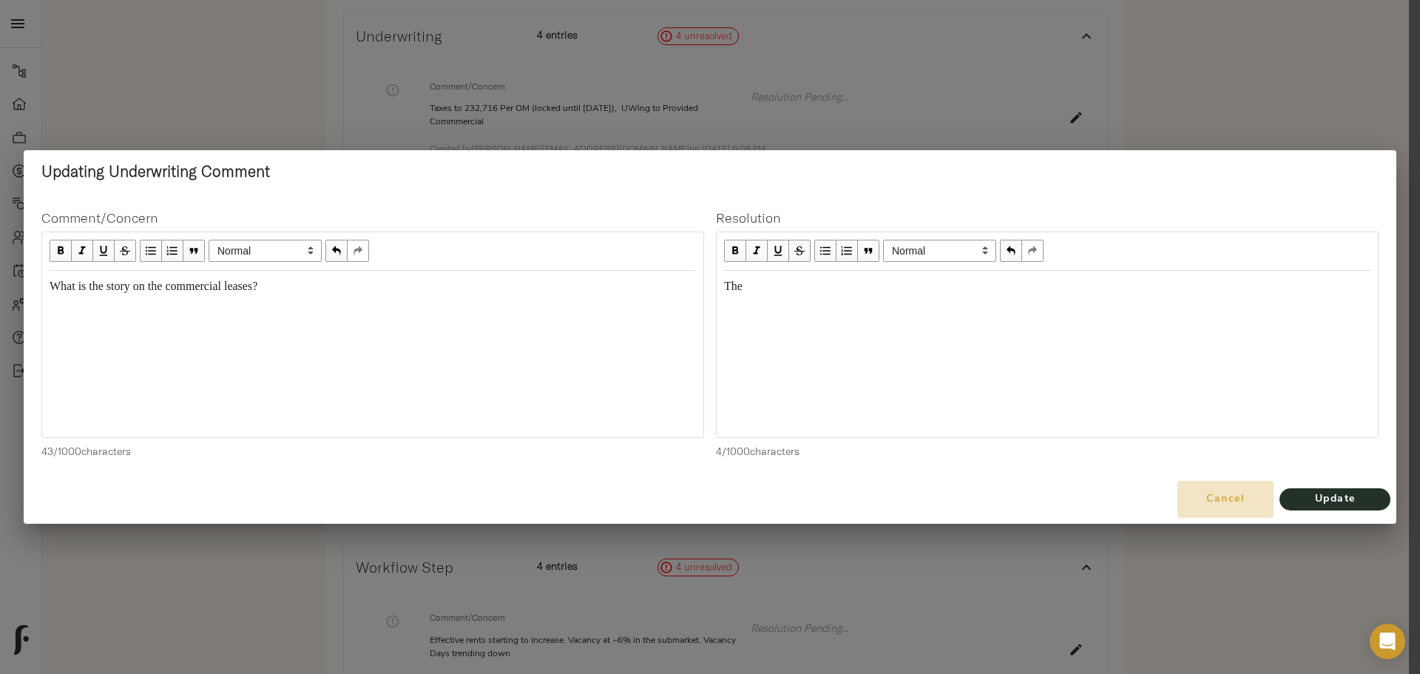
click at [1212, 490] on span "Cancel" at bounding box center [1226, 499] width 84 height 18
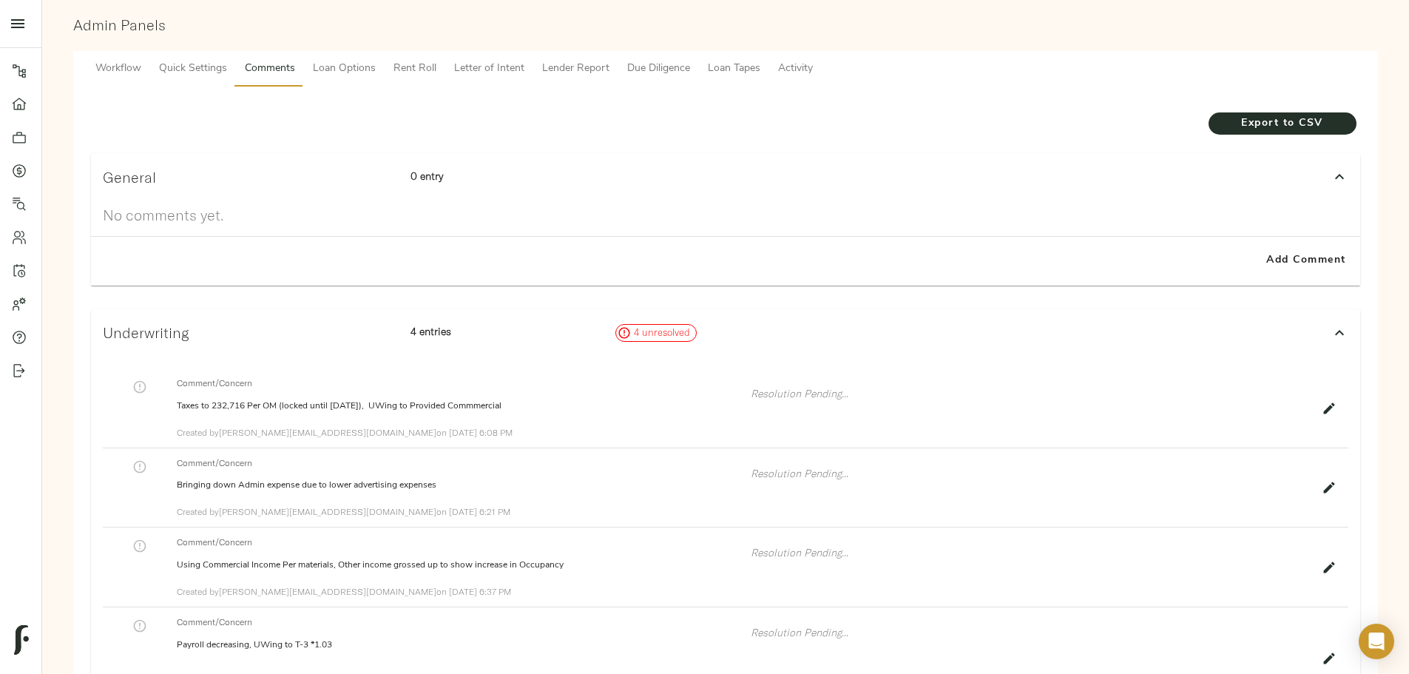
scroll to position [0, 0]
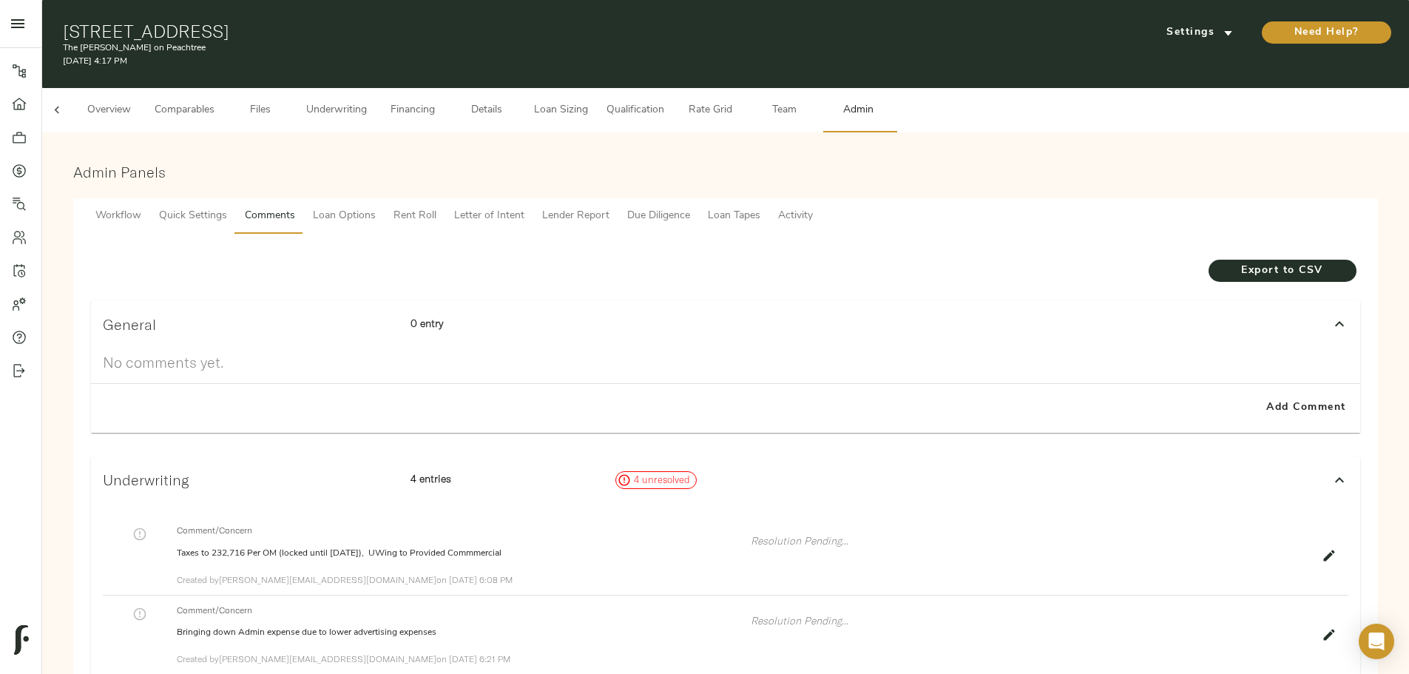
click at [367, 101] on span "Underwriting" at bounding box center [336, 110] width 61 height 18
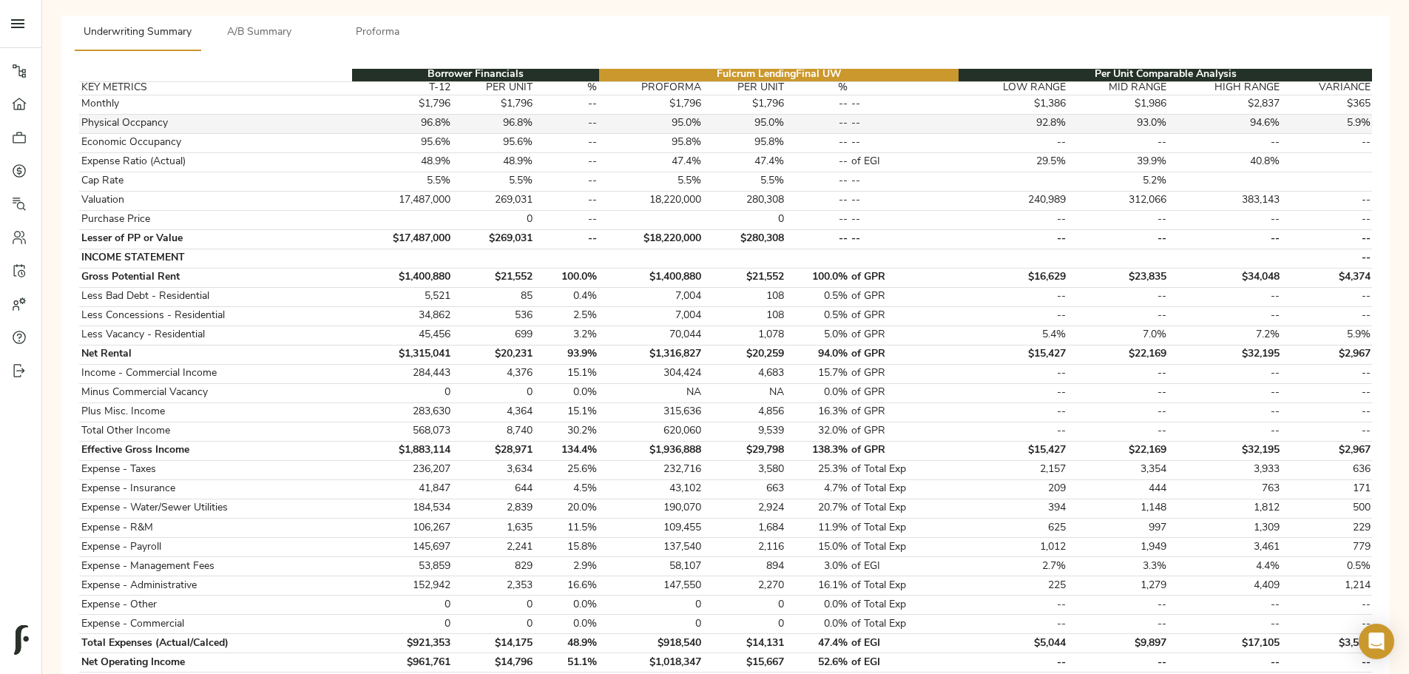
scroll to position [296, 0]
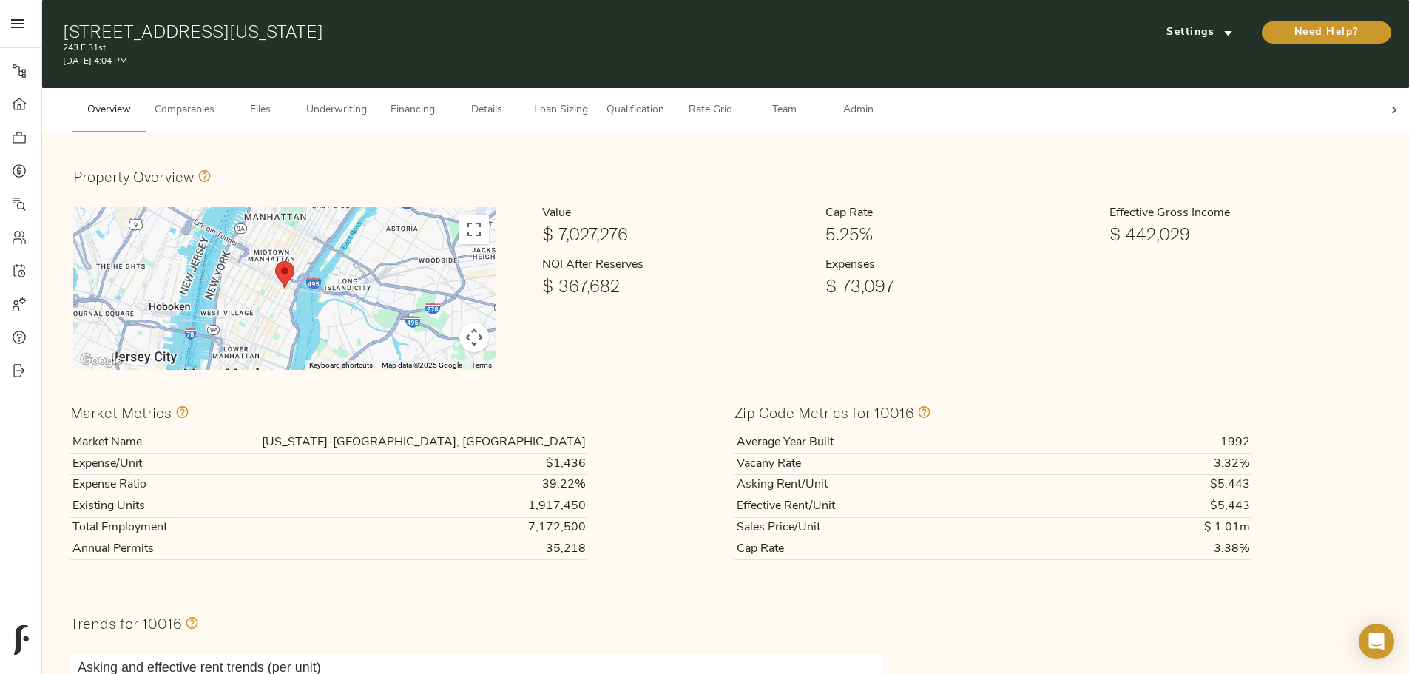
click at [288, 104] on span "Files" at bounding box center [260, 110] width 56 height 18
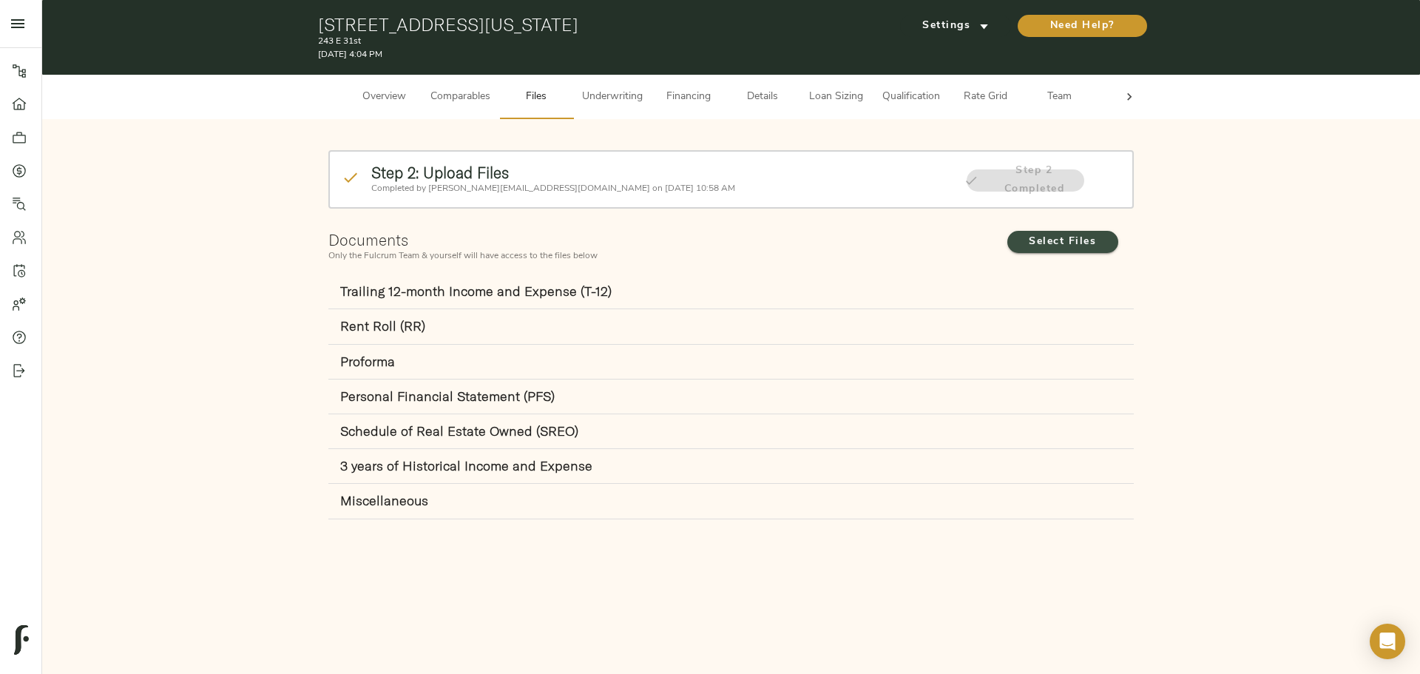
click at [1058, 244] on span "Select Files" at bounding box center [1062, 242] width 81 height 18
click at [0, 0] on input "Select Files" at bounding box center [0, 0] width 0 height 0
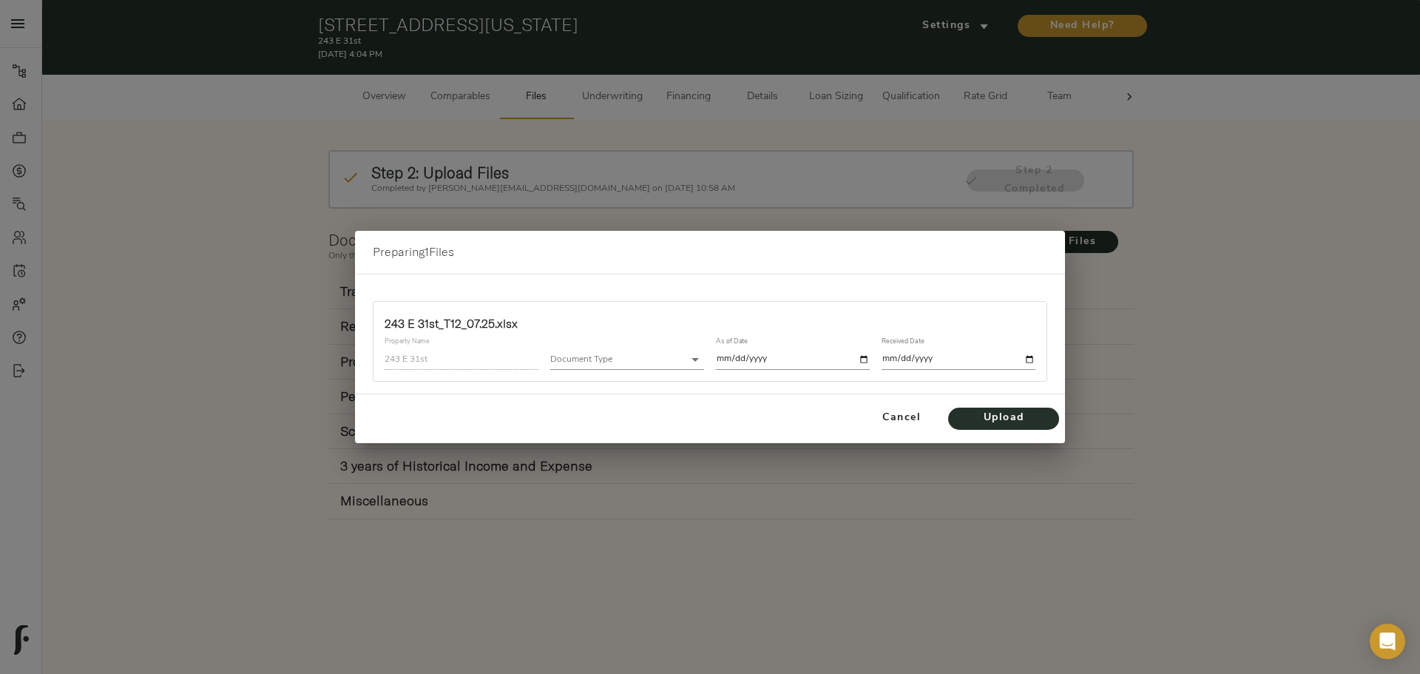
click at [626, 355] on body "[STREET_ADDRESS][US_STATE] Pipeline Dashboard Portfolio Quotes Search Users Act…" at bounding box center [710, 337] width 1420 height 674
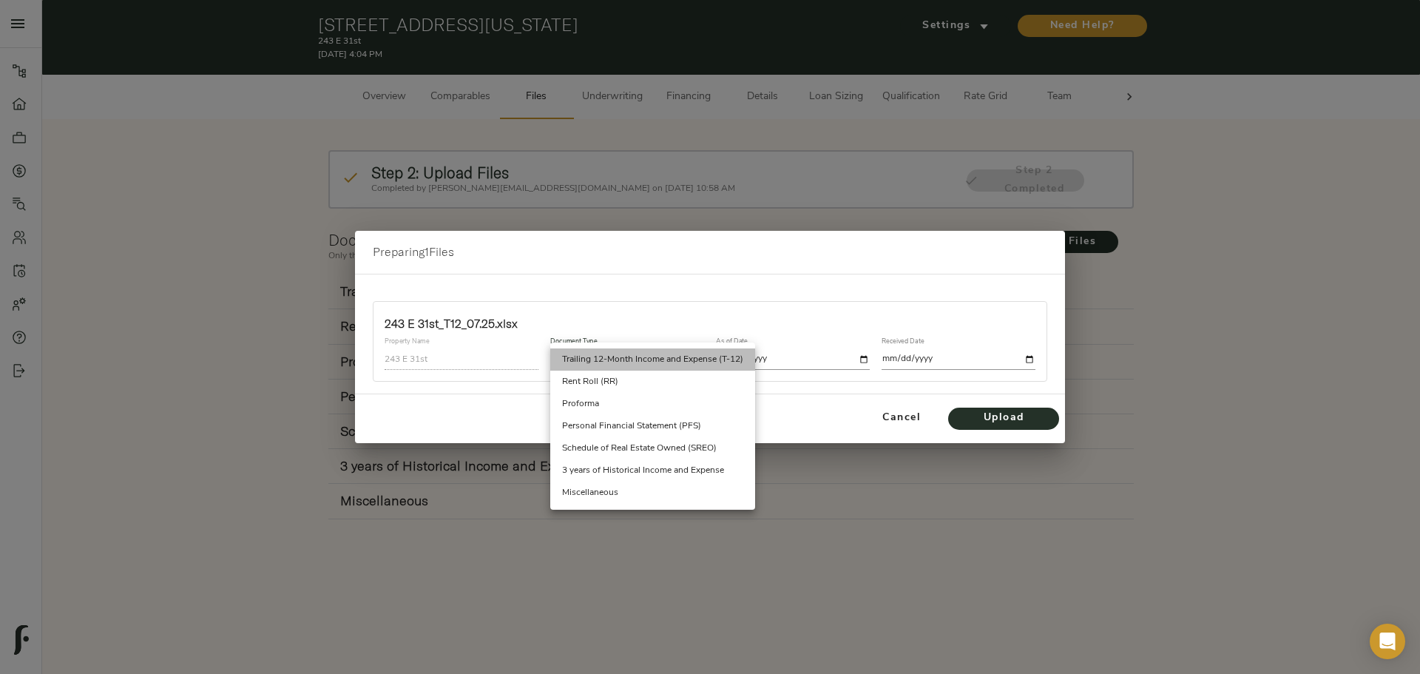
click at [643, 362] on li "Trailing 12-Month Income and Expense (T-12)" at bounding box center [652, 359] width 205 height 22
type input "trailing_twelve"
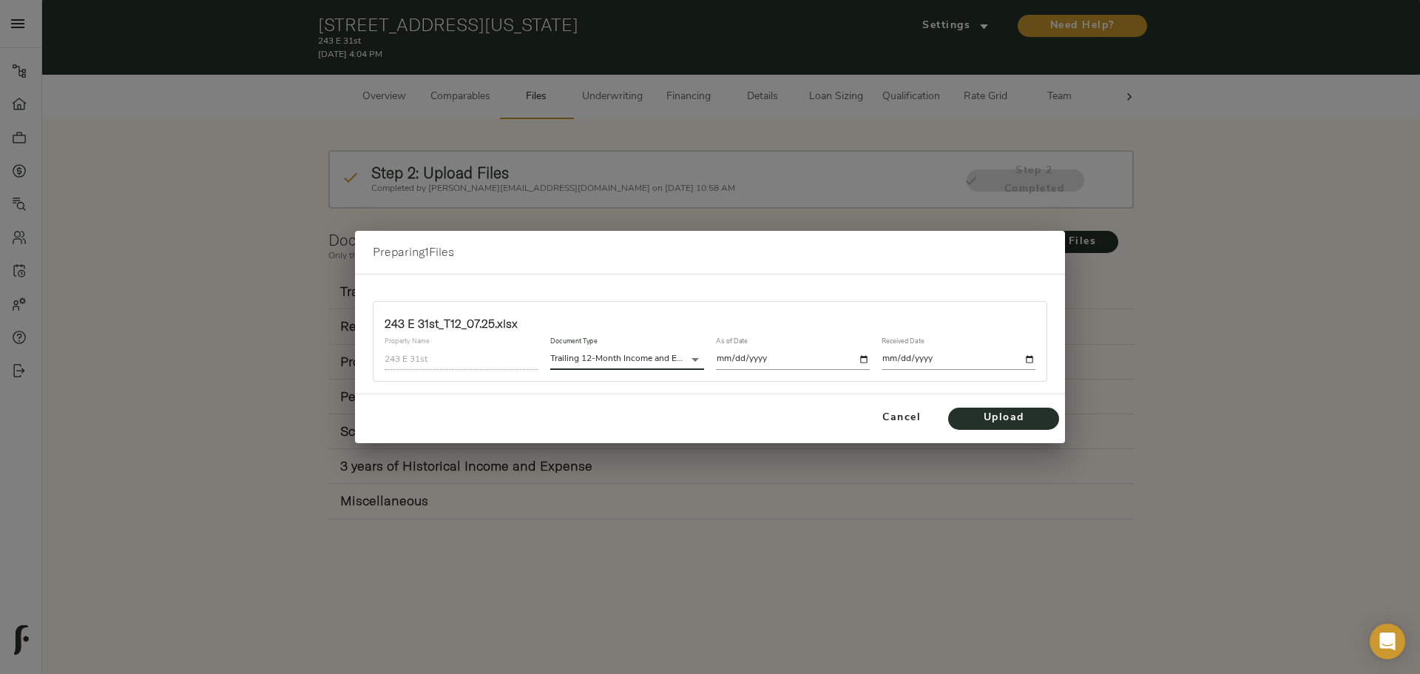
click at [772, 357] on input "date" at bounding box center [793, 359] width 154 height 20
click at [863, 360] on input "date" at bounding box center [793, 359] width 154 height 20
type input "[DATE]"
click at [910, 361] on input "date" at bounding box center [959, 359] width 154 height 20
click at [1035, 358] on input "date" at bounding box center [959, 359] width 154 height 20
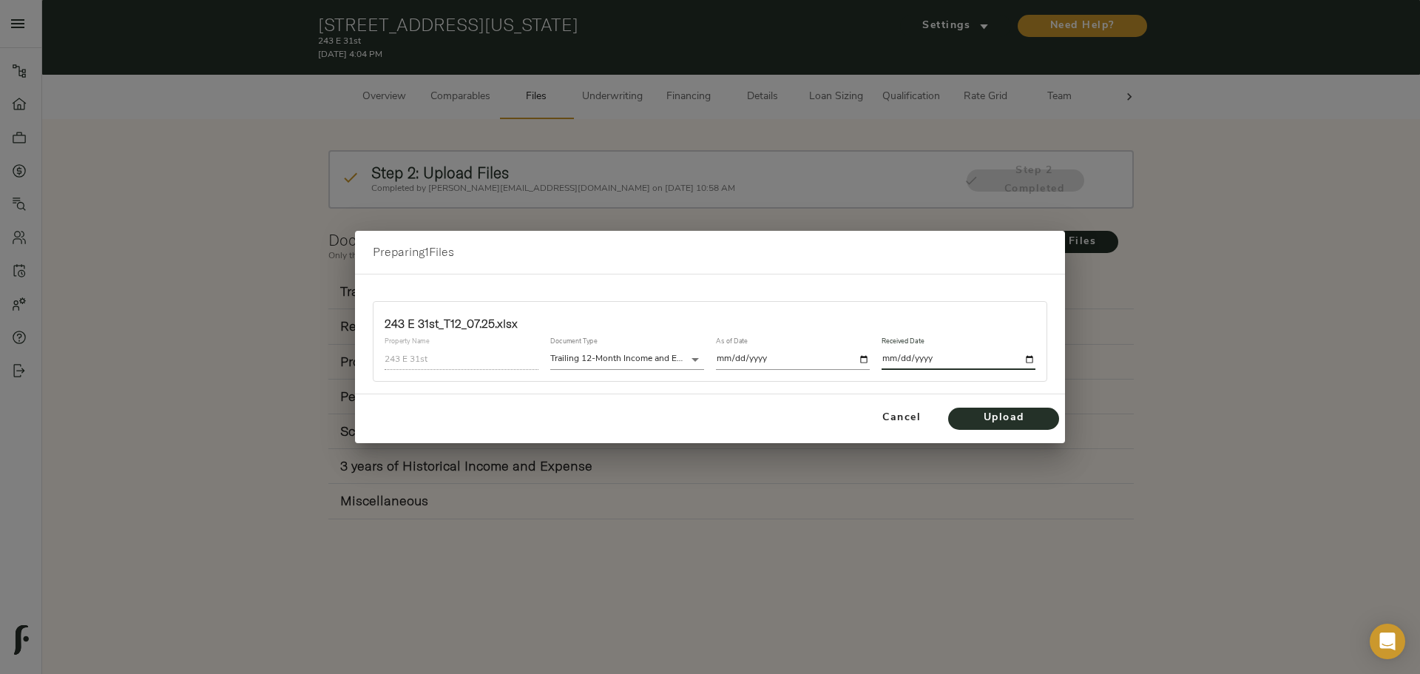
type input "[DATE]"
click at [1002, 417] on span "Upload" at bounding box center [1003, 418] width 81 height 18
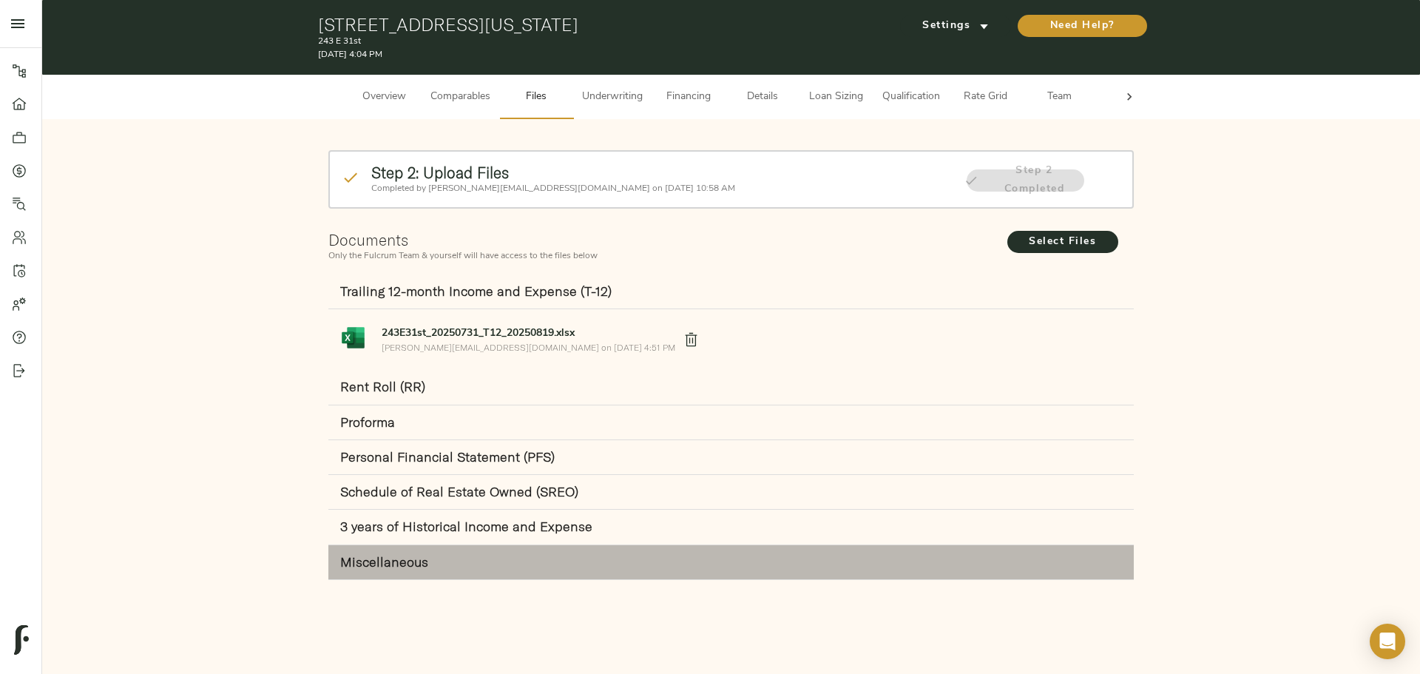
click at [501, 551] on div "Miscellaneous" at bounding box center [731, 562] width 806 height 35
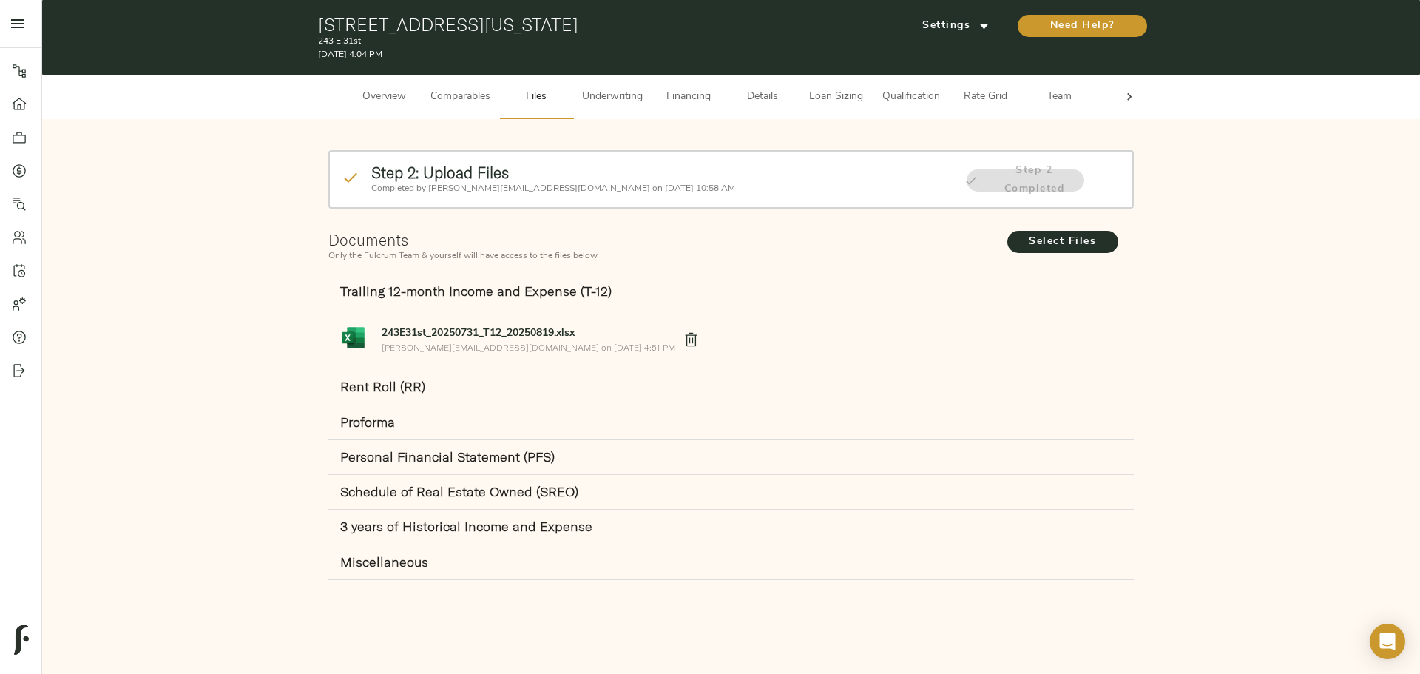
click at [1048, 229] on div "Select Files" at bounding box center [1069, 247] width 135 height 38
click at [1055, 246] on span "Select Files" at bounding box center [1062, 242] width 81 height 18
click at [0, 0] on input "Select Files" at bounding box center [0, 0] width 0 height 0
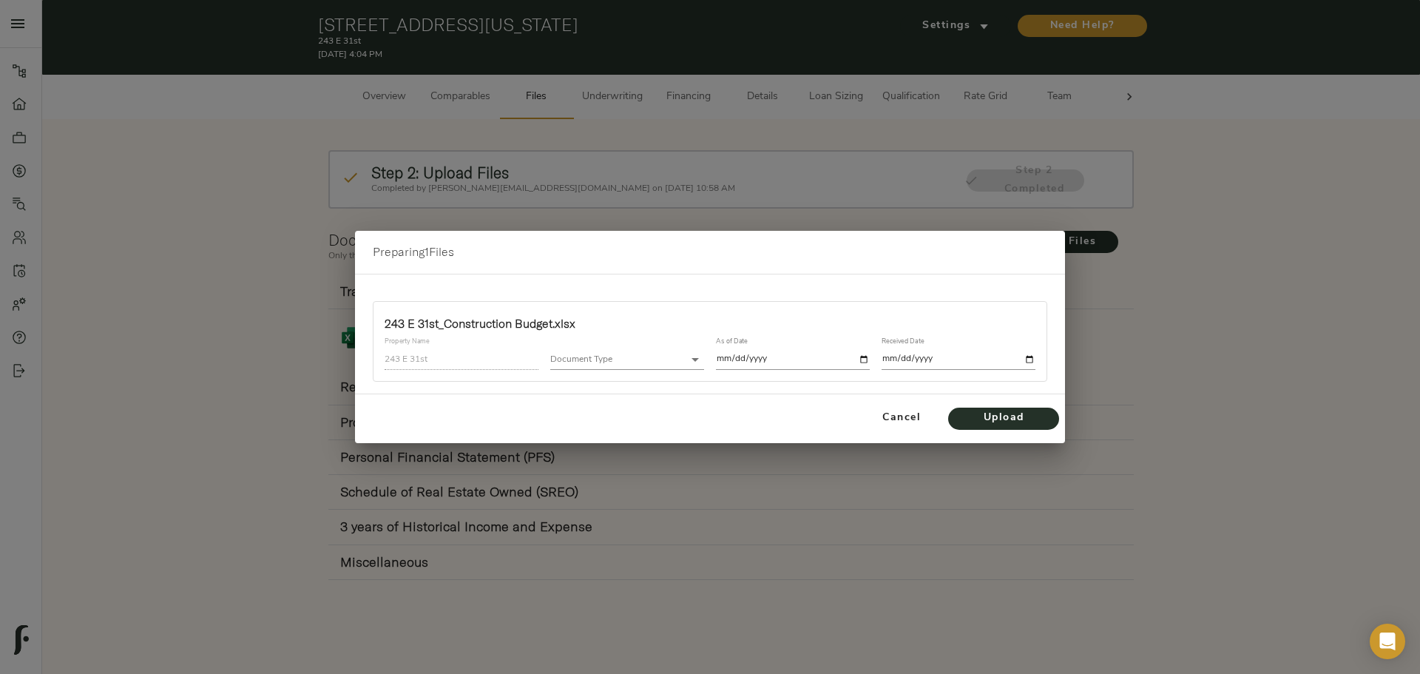
click at [624, 354] on body "243 E 31st - 243 E 31st St, New York, NY 10016 Pipeline Dashboard Portfolio Quo…" at bounding box center [710, 337] width 1420 height 674
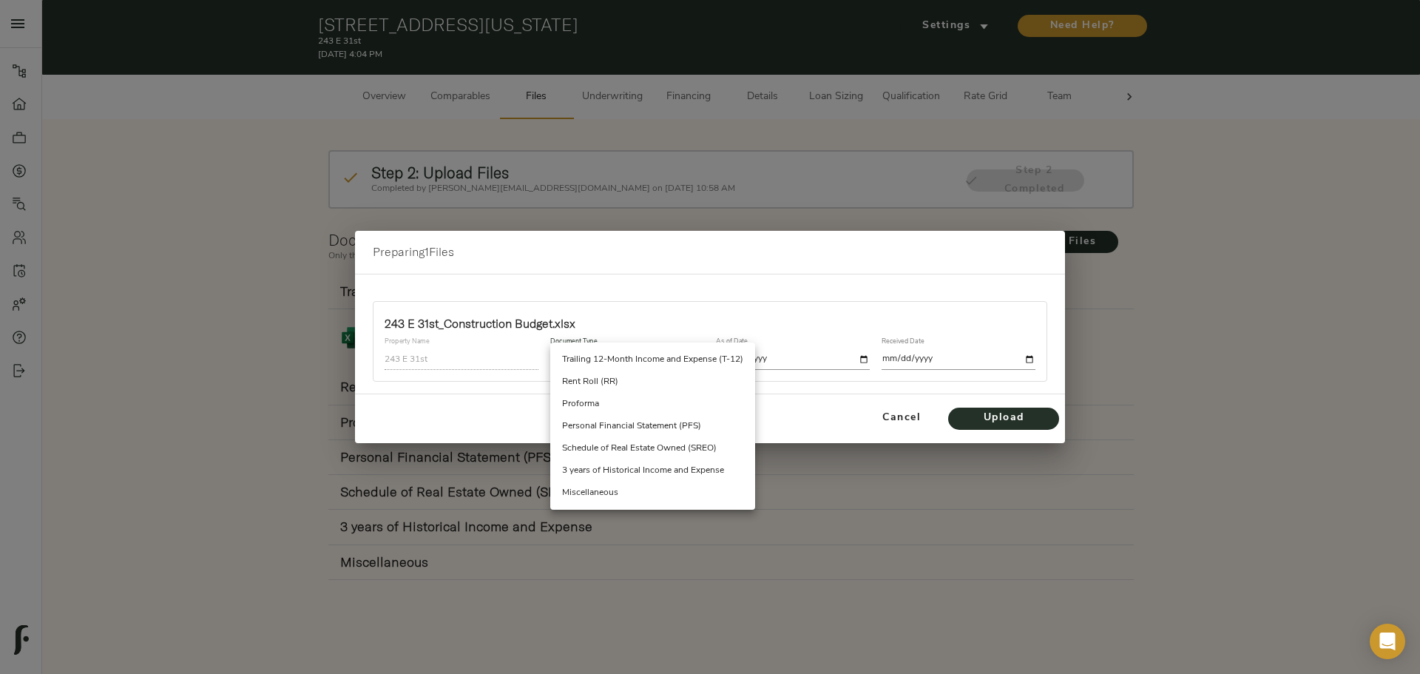
click at [666, 492] on li "Miscellaneous" at bounding box center [652, 493] width 205 height 22
type input "miscellaneous"
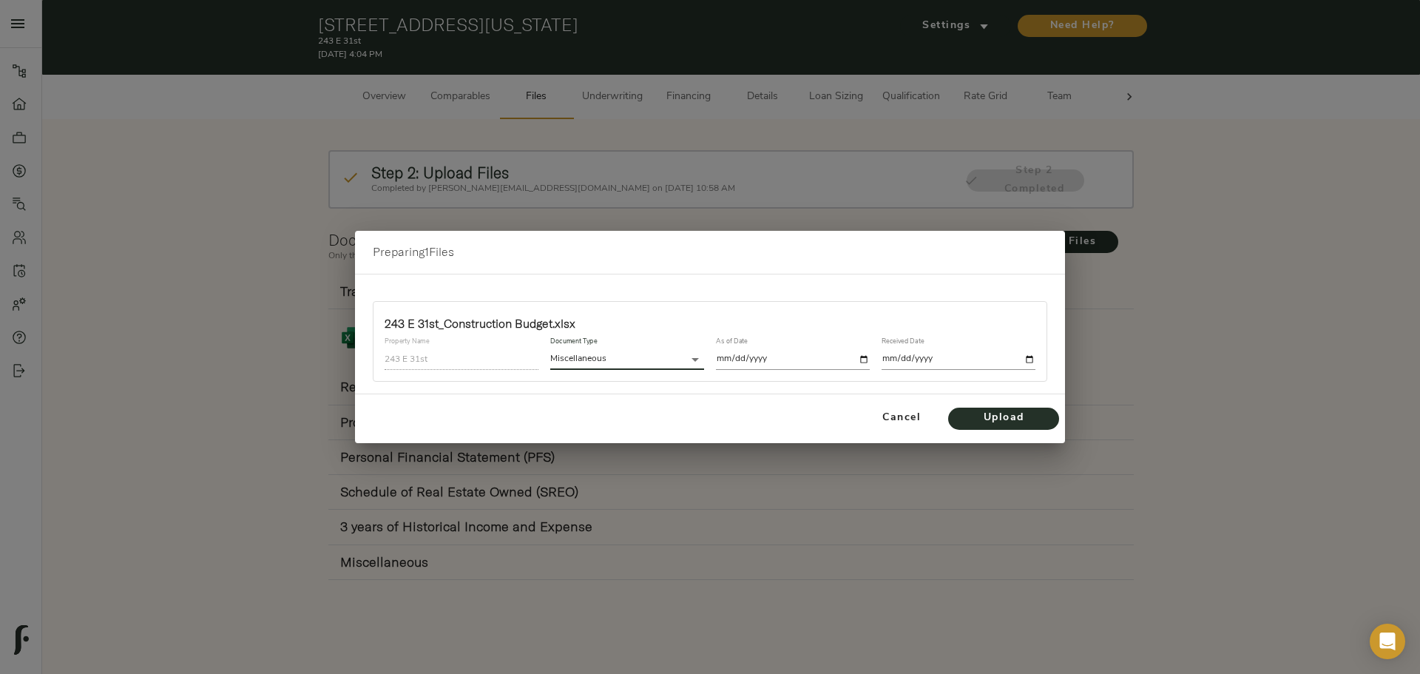
click at [775, 354] on input "date" at bounding box center [793, 359] width 154 height 20
click at [863, 359] on input "date" at bounding box center [793, 359] width 154 height 20
type input "2025-08-19"
click at [1033, 361] on input "date" at bounding box center [959, 359] width 154 height 20
type input "2025-08-19"
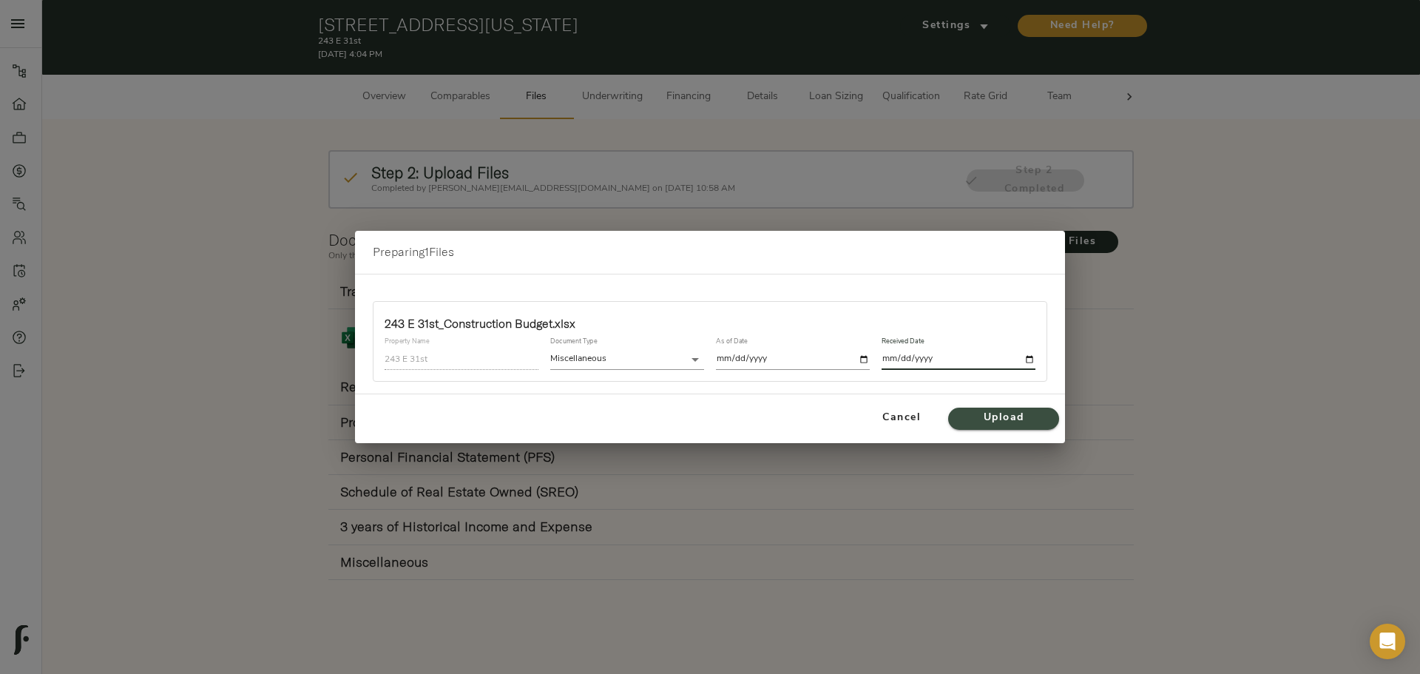
click at [1011, 417] on span "Upload" at bounding box center [1003, 418] width 81 height 18
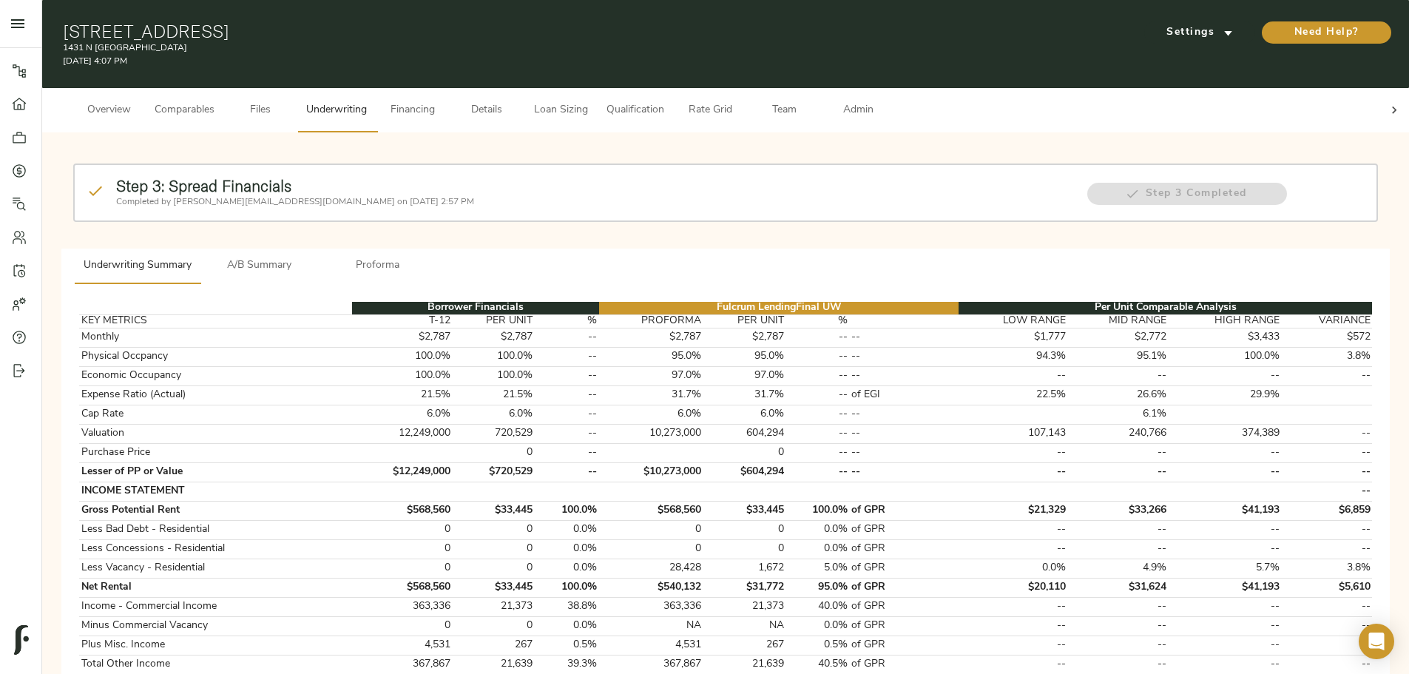
click at [288, 101] on span "Files" at bounding box center [260, 110] width 56 height 18
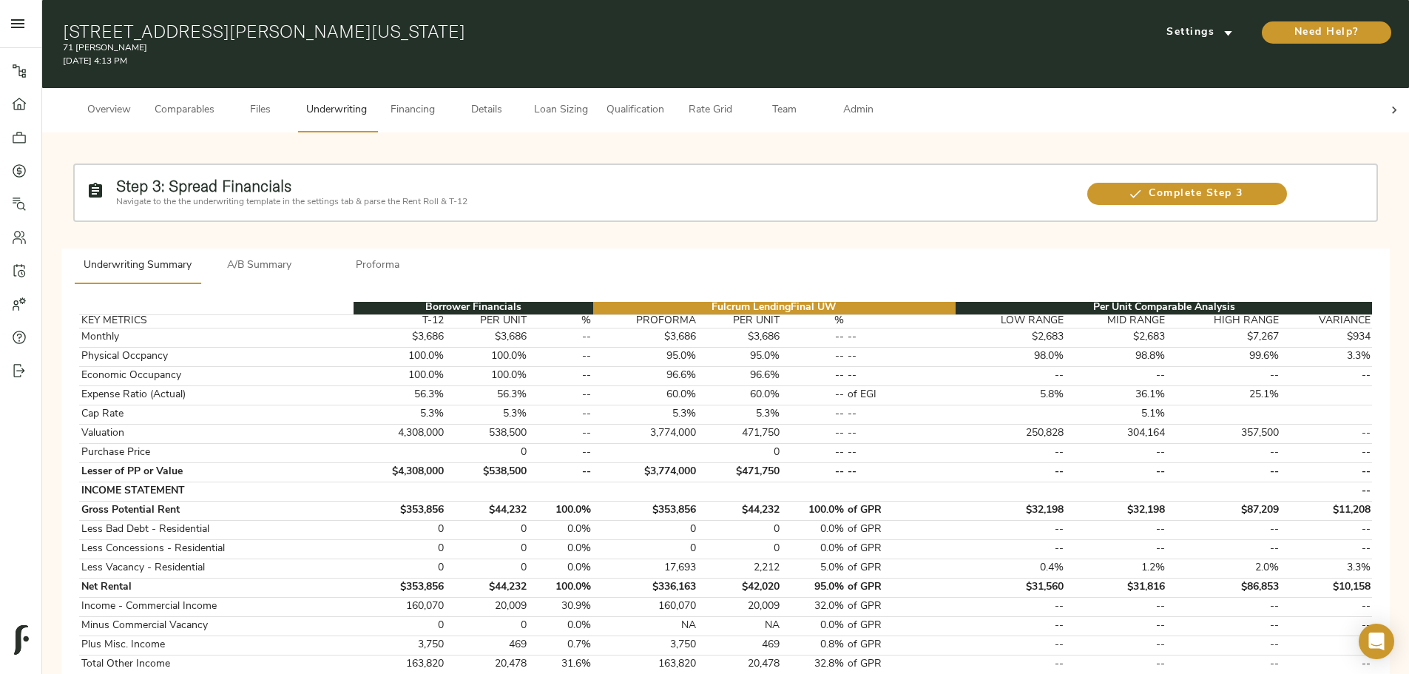
click at [310, 257] on span "A/B Summary" at bounding box center [259, 266] width 101 height 18
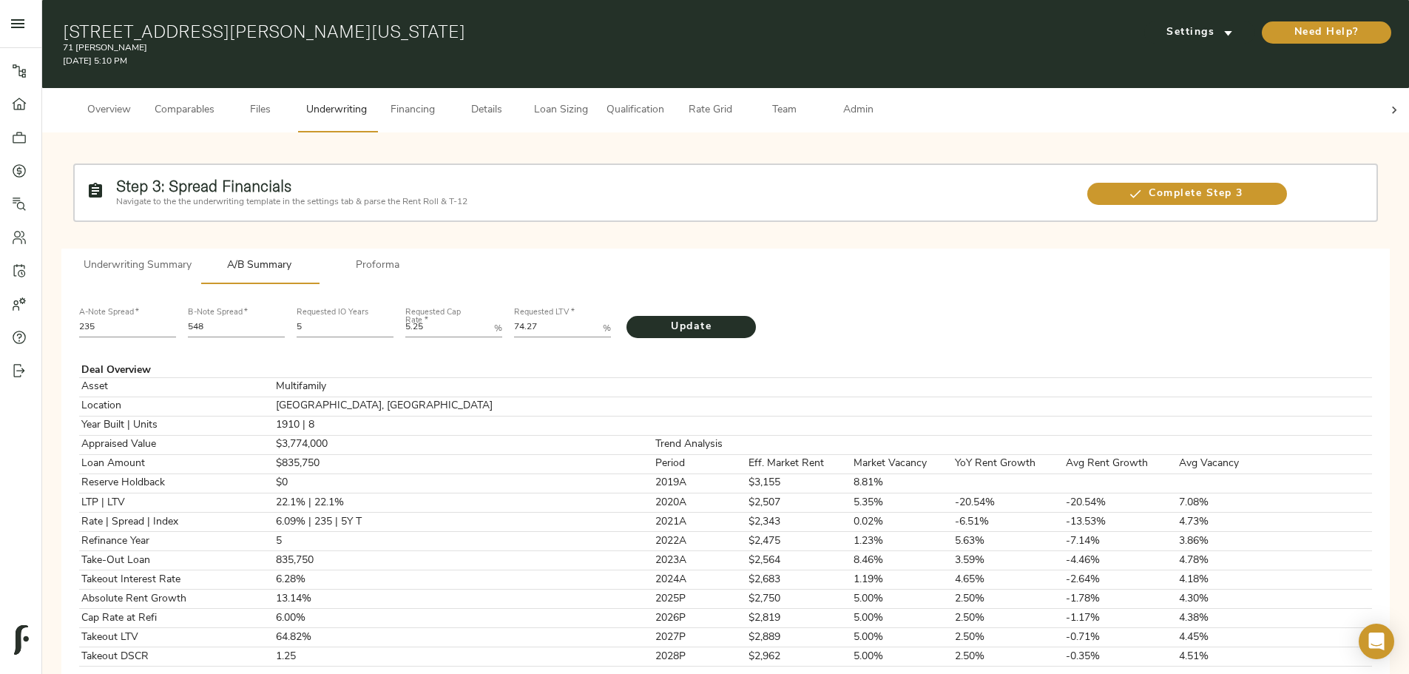
click at [428, 257] on span "Proforma" at bounding box center [378, 266] width 101 height 18
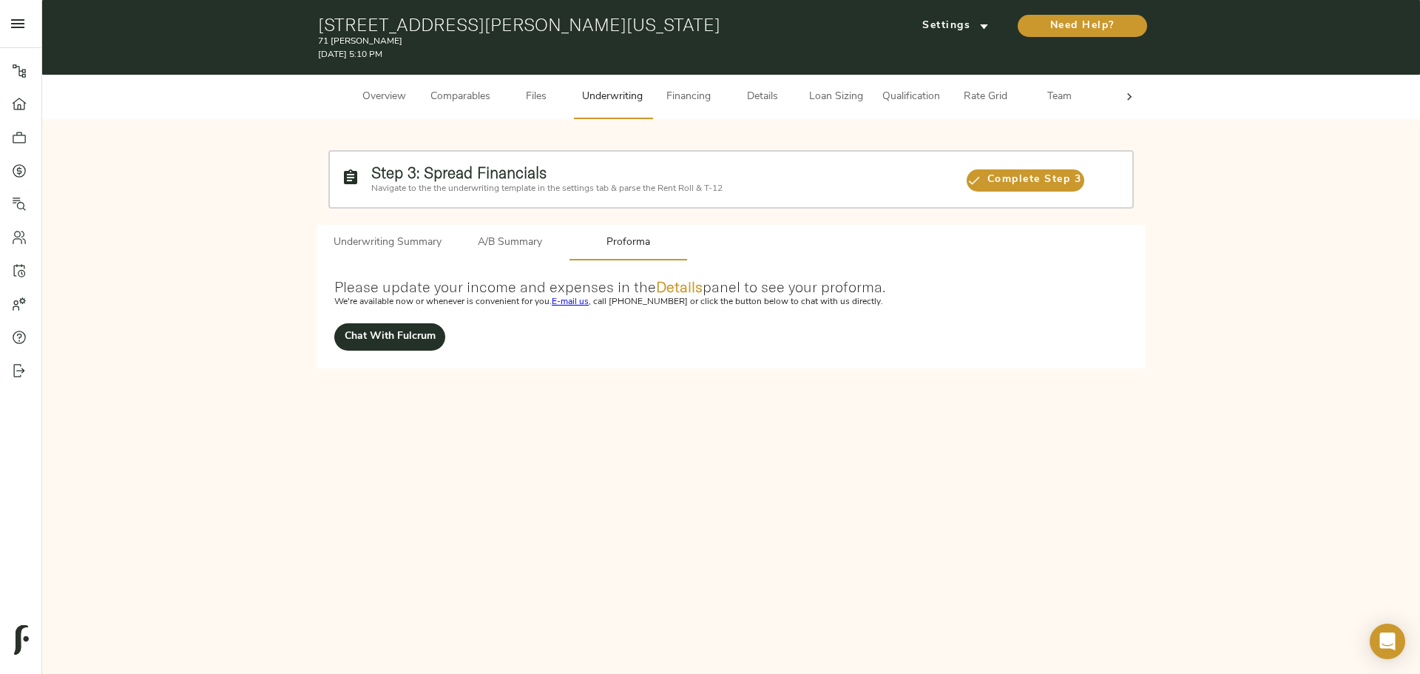
click at [369, 236] on span "Underwriting Summary" at bounding box center [388, 243] width 108 height 18
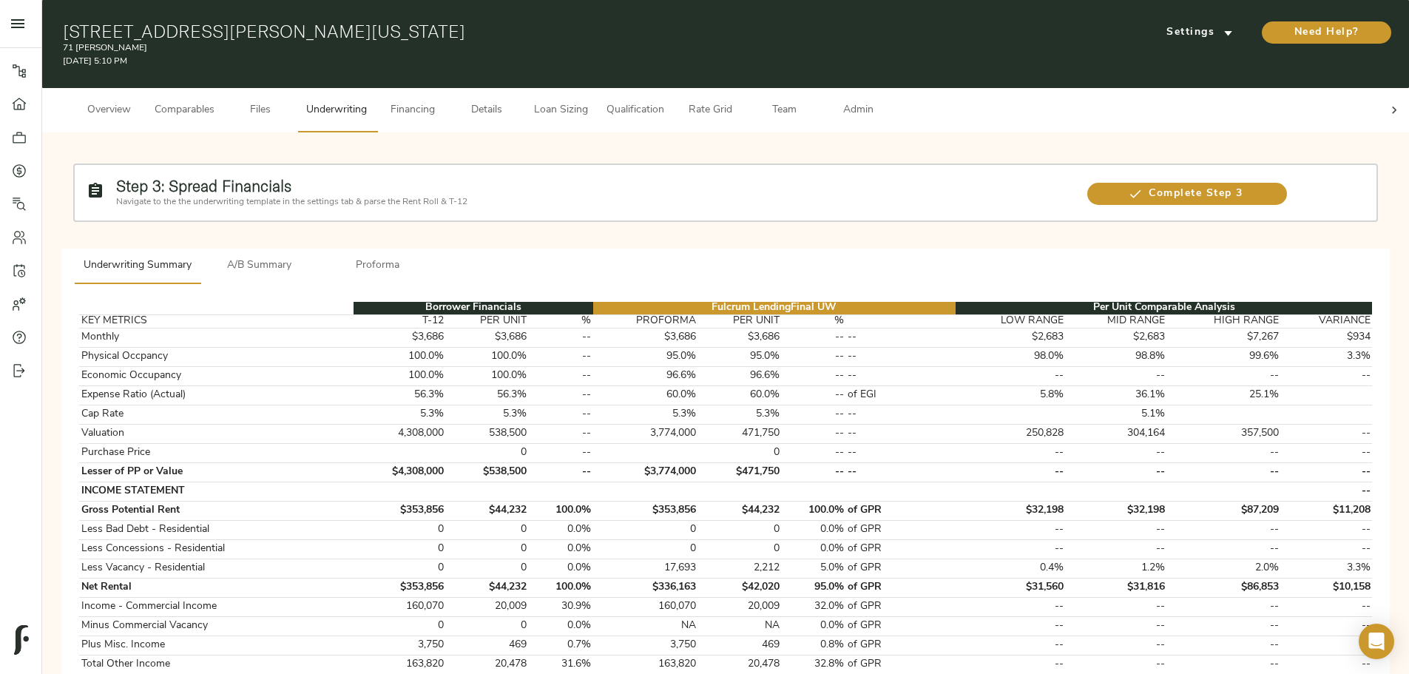
click at [310, 257] on span "A/B Summary" at bounding box center [259, 266] width 101 height 18
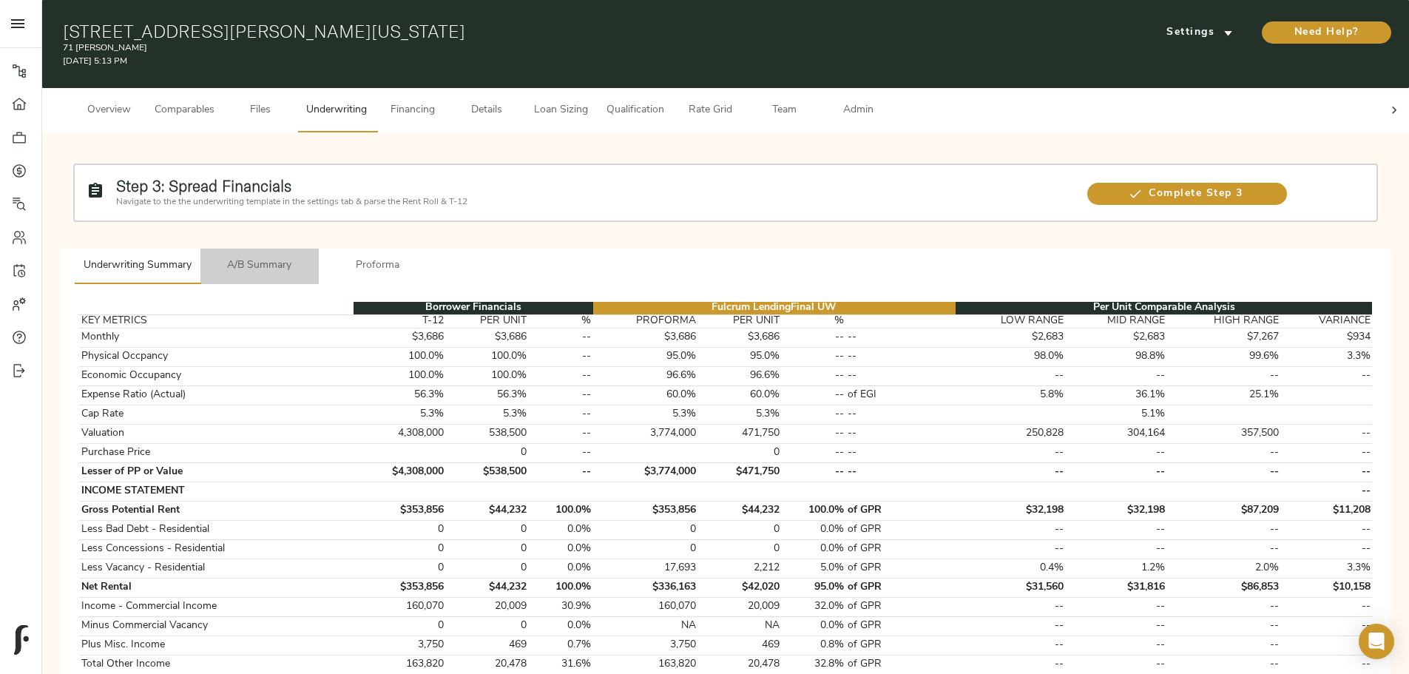
click at [319, 249] on button "A/B Summary" at bounding box center [259, 267] width 118 height 36
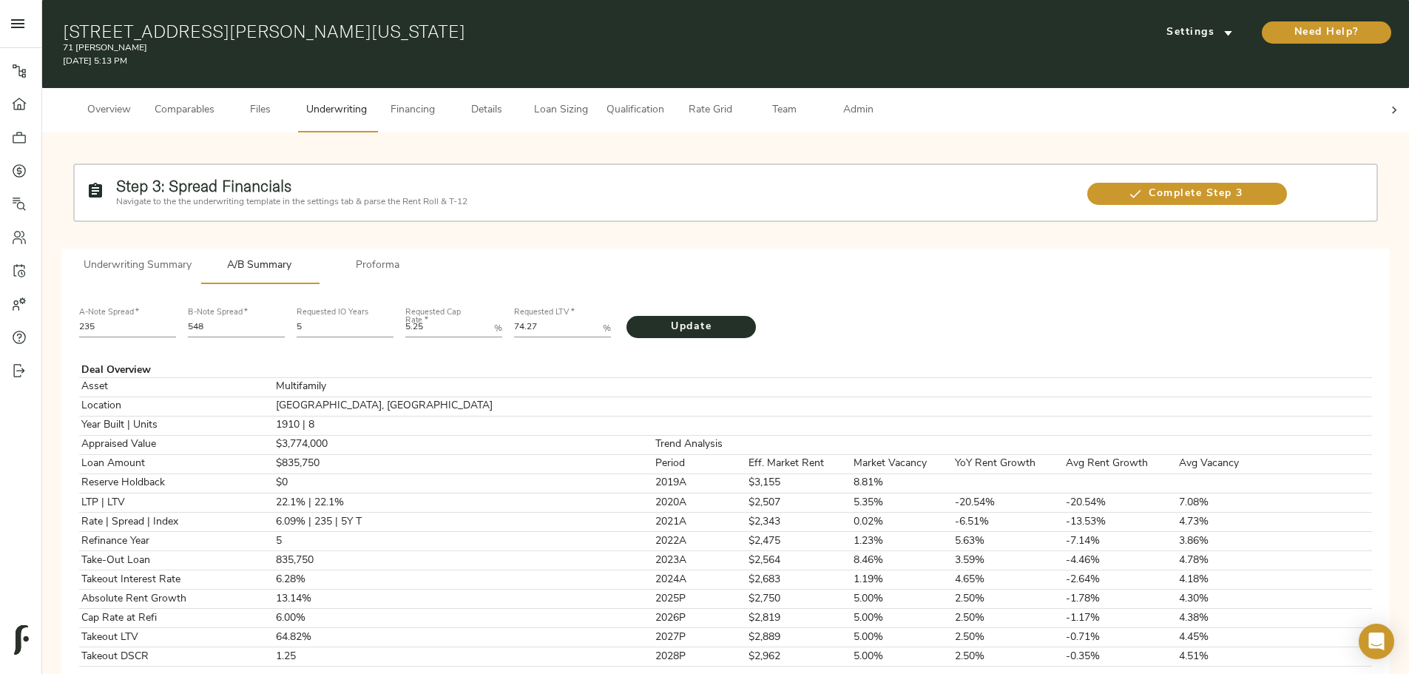
click at [428, 257] on span "Proforma" at bounding box center [378, 266] width 101 height 18
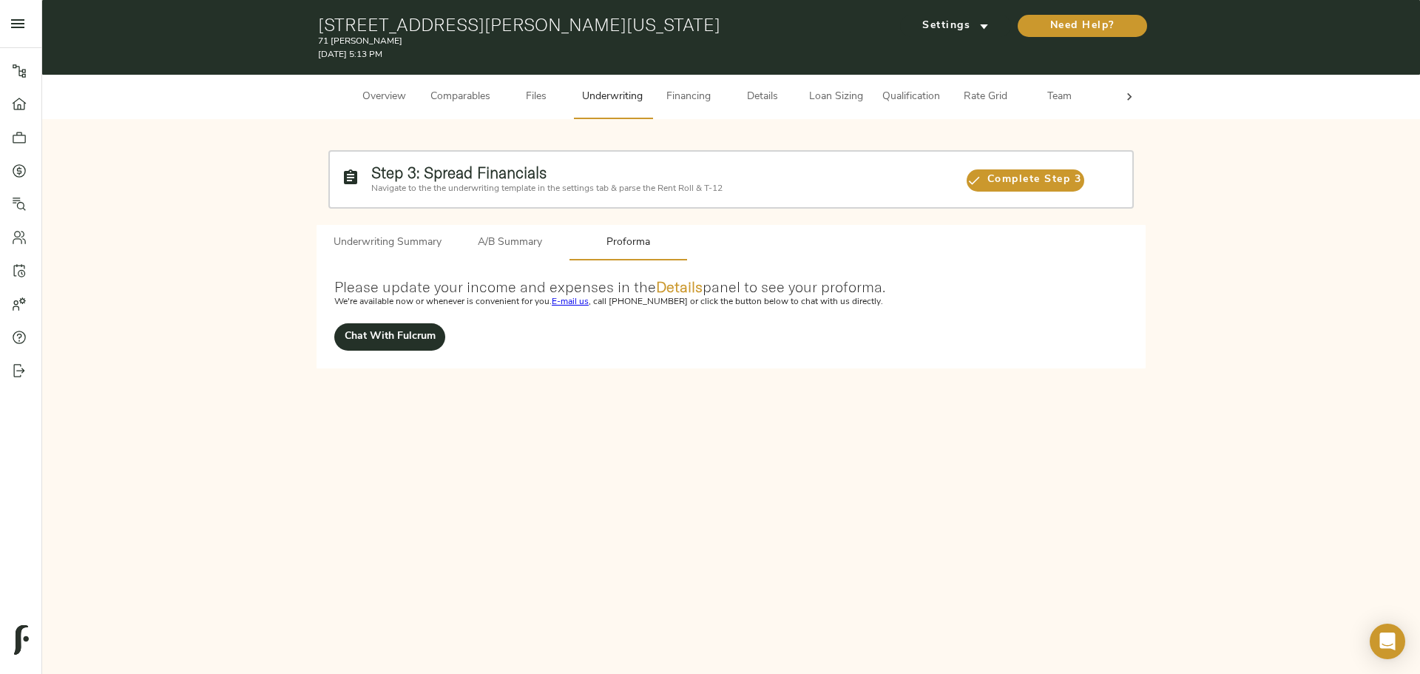
click at [489, 245] on span "A/B Summary" at bounding box center [509, 243] width 101 height 18
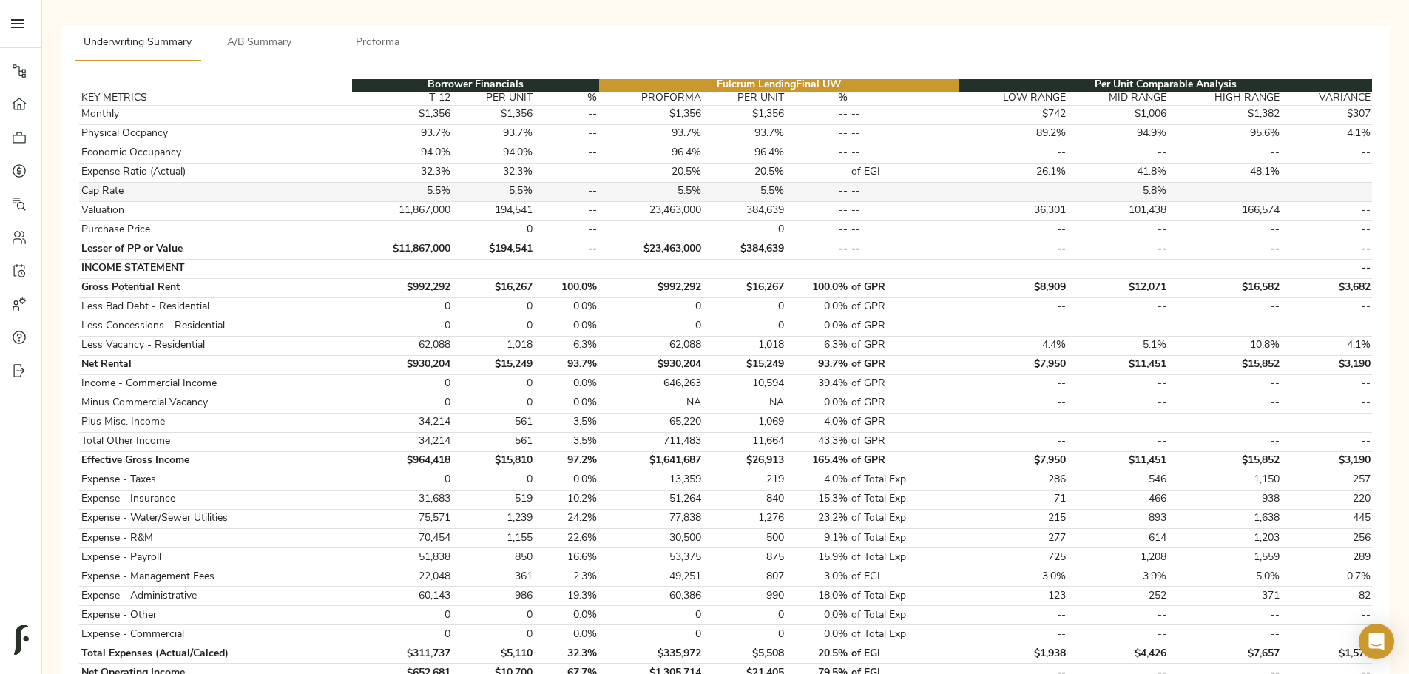
scroll to position [222, 0]
click at [428, 35] on span "Proforma" at bounding box center [378, 44] width 101 height 18
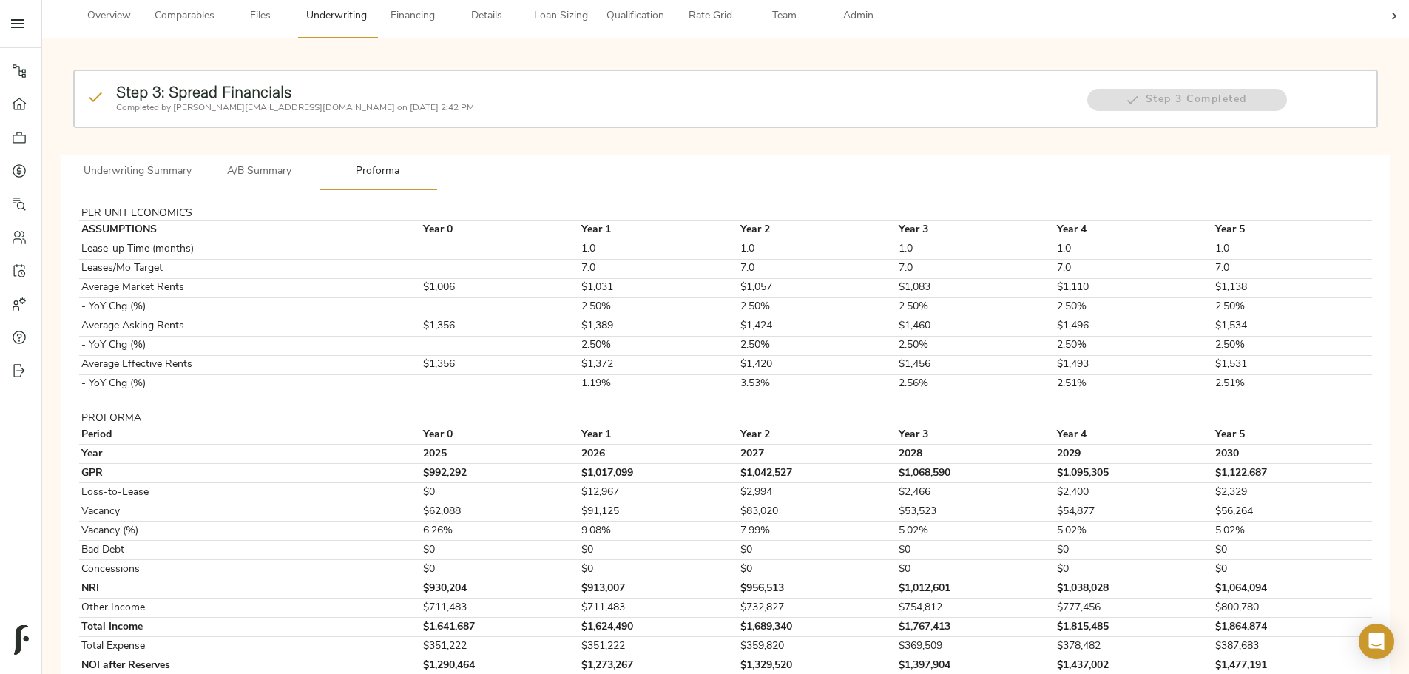
scroll to position [124, 0]
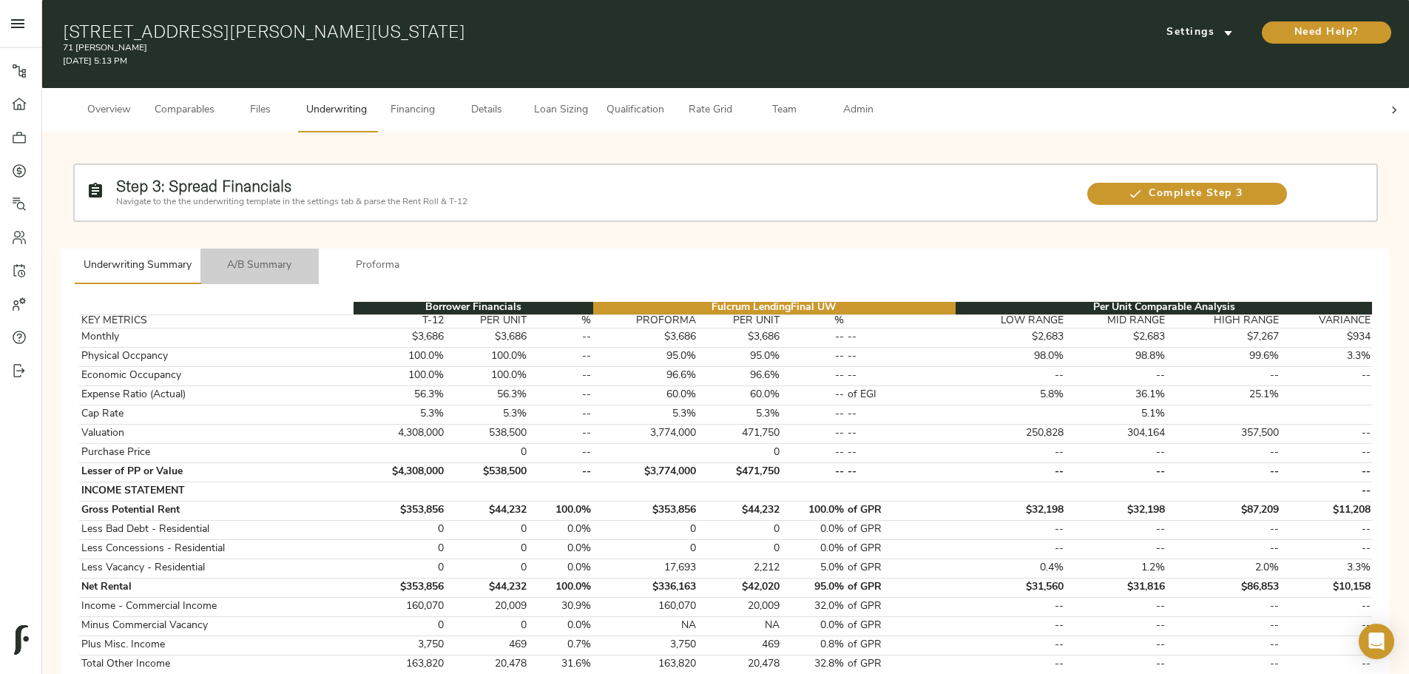
click at [319, 218] on button "A/B Summary" at bounding box center [259, 267] width 118 height 36
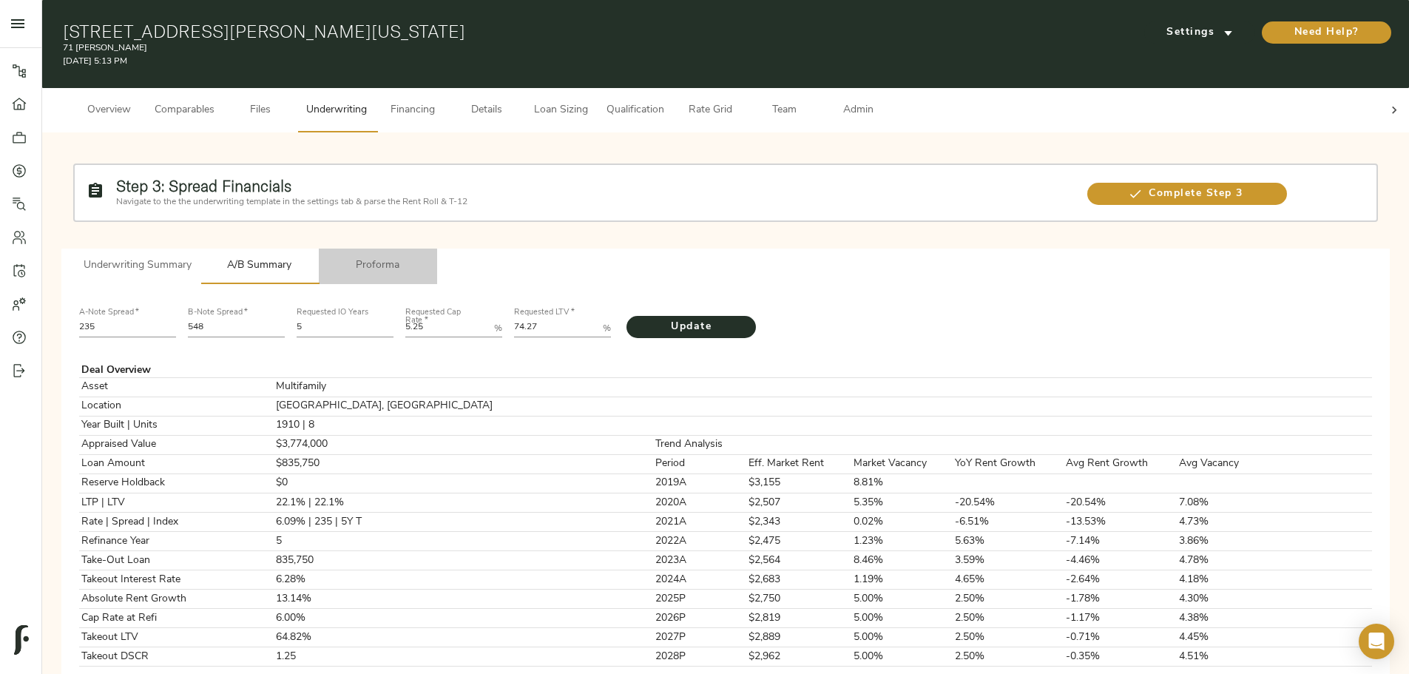
click at [428, 218] on span "Proforma" at bounding box center [378, 266] width 101 height 18
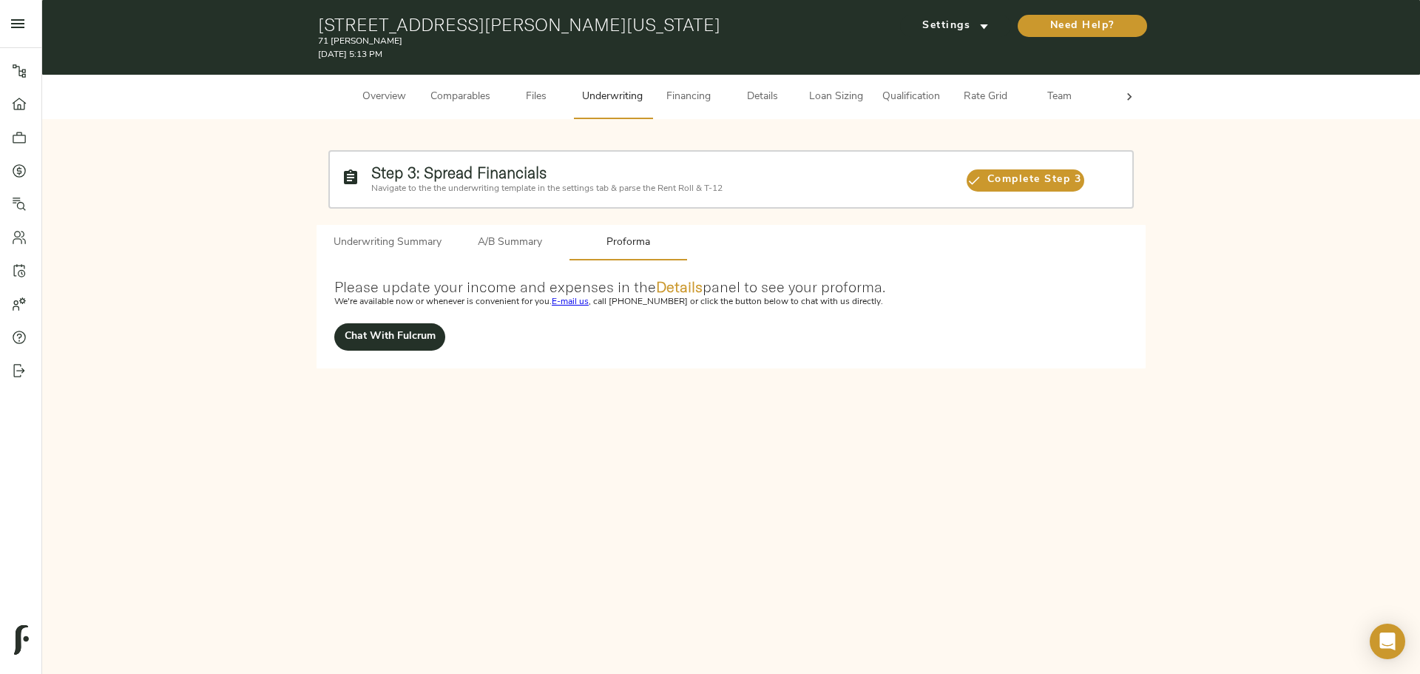
click at [409, 218] on button "Underwriting Summary" at bounding box center [388, 243] width 126 height 36
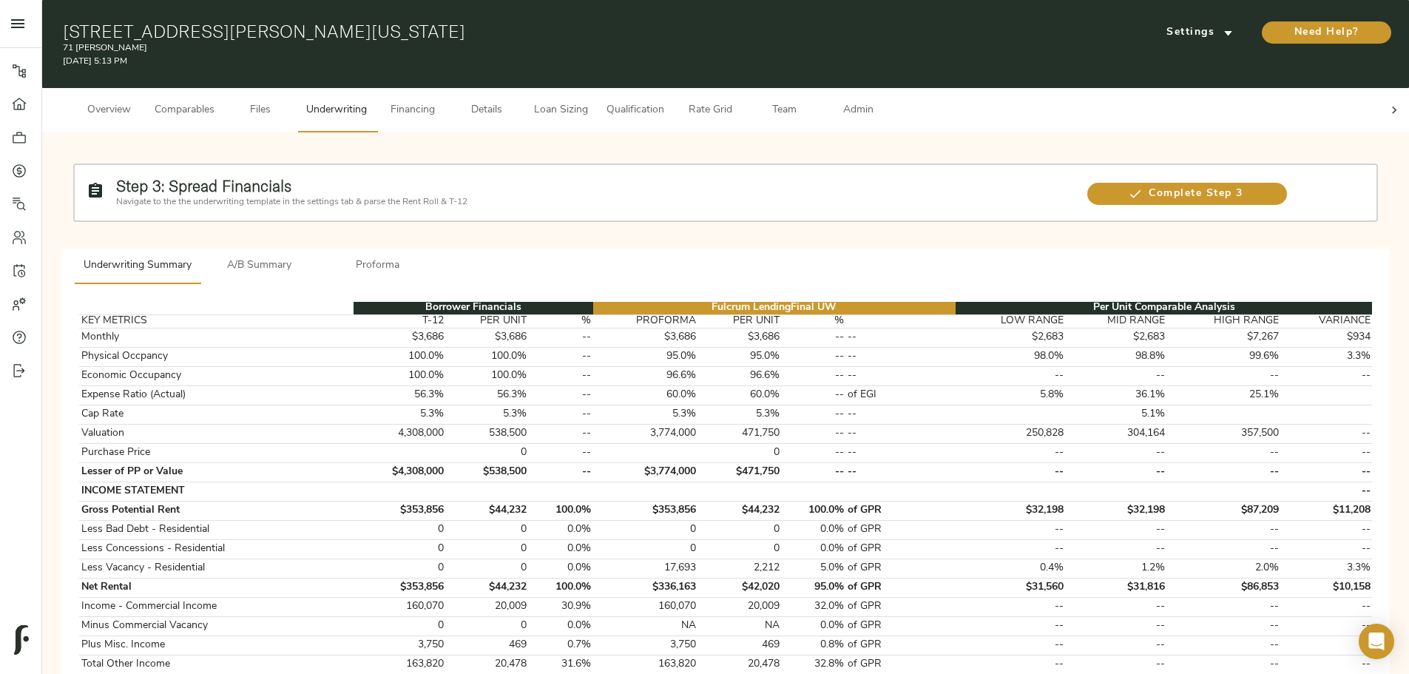
click at [515, 101] on span "Details" at bounding box center [487, 110] width 56 height 18
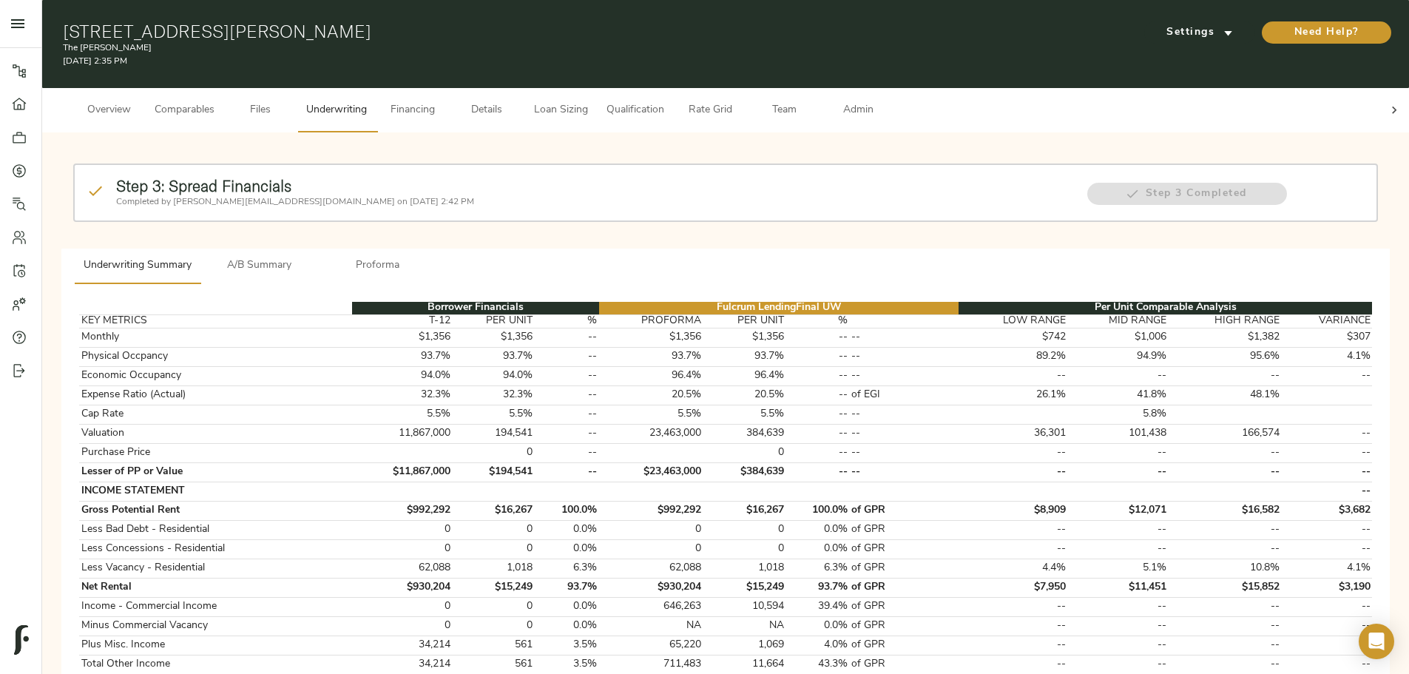
click at [319, 218] on button "A/B Summary" at bounding box center [259, 267] width 118 height 36
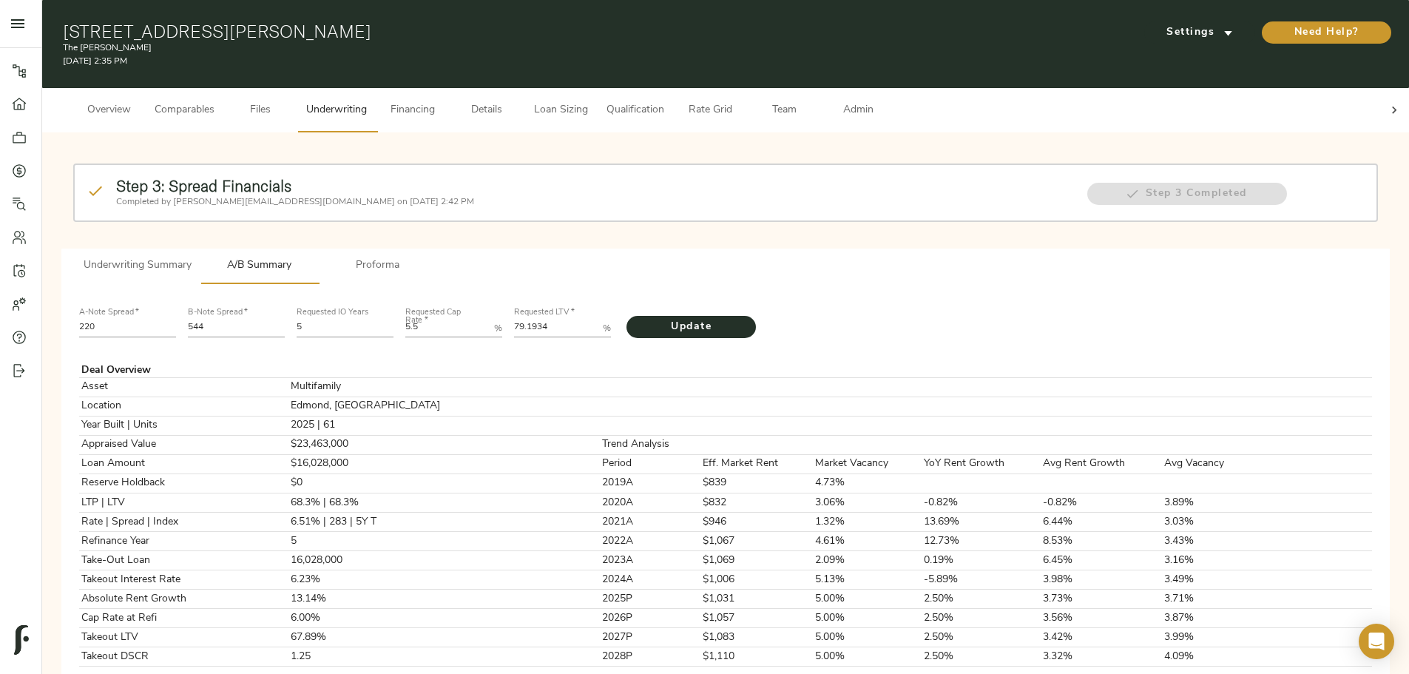
click at [428, 218] on span "Proforma" at bounding box center [378, 266] width 101 height 18
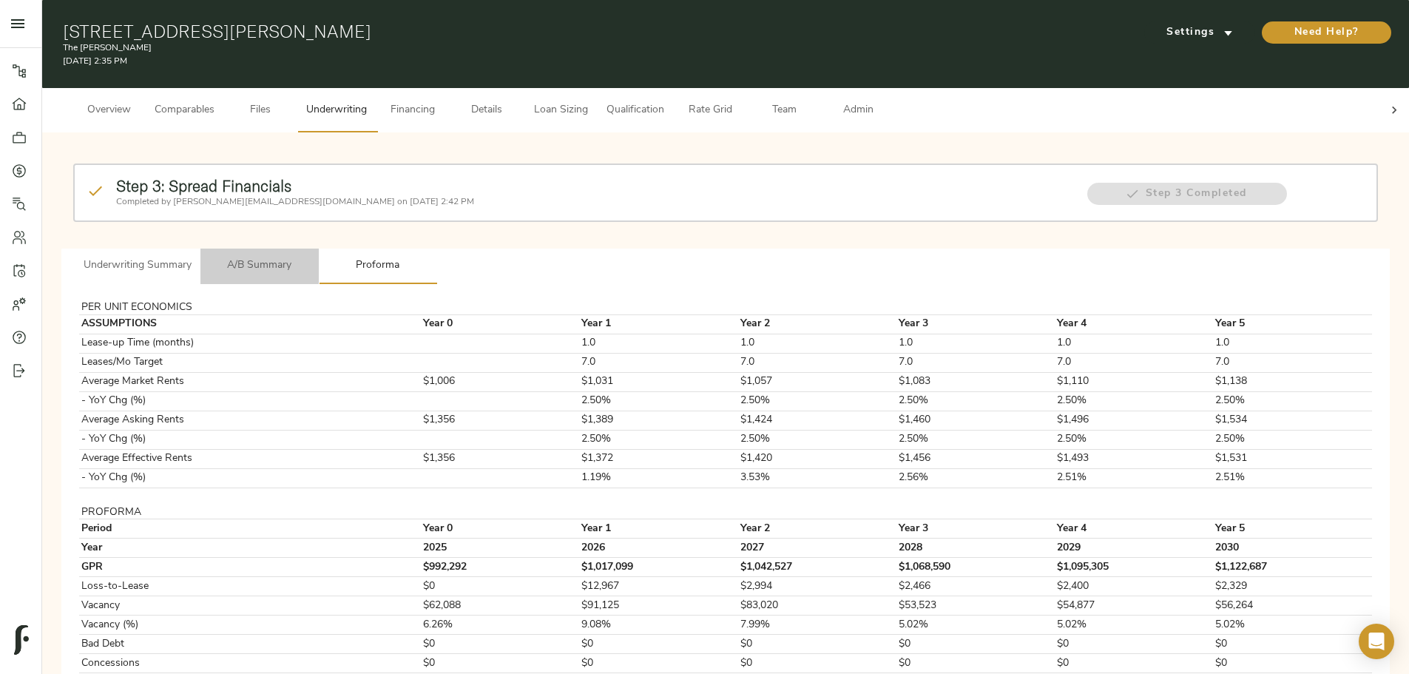
click at [310, 218] on span "A/B Summary" at bounding box center [259, 266] width 101 height 18
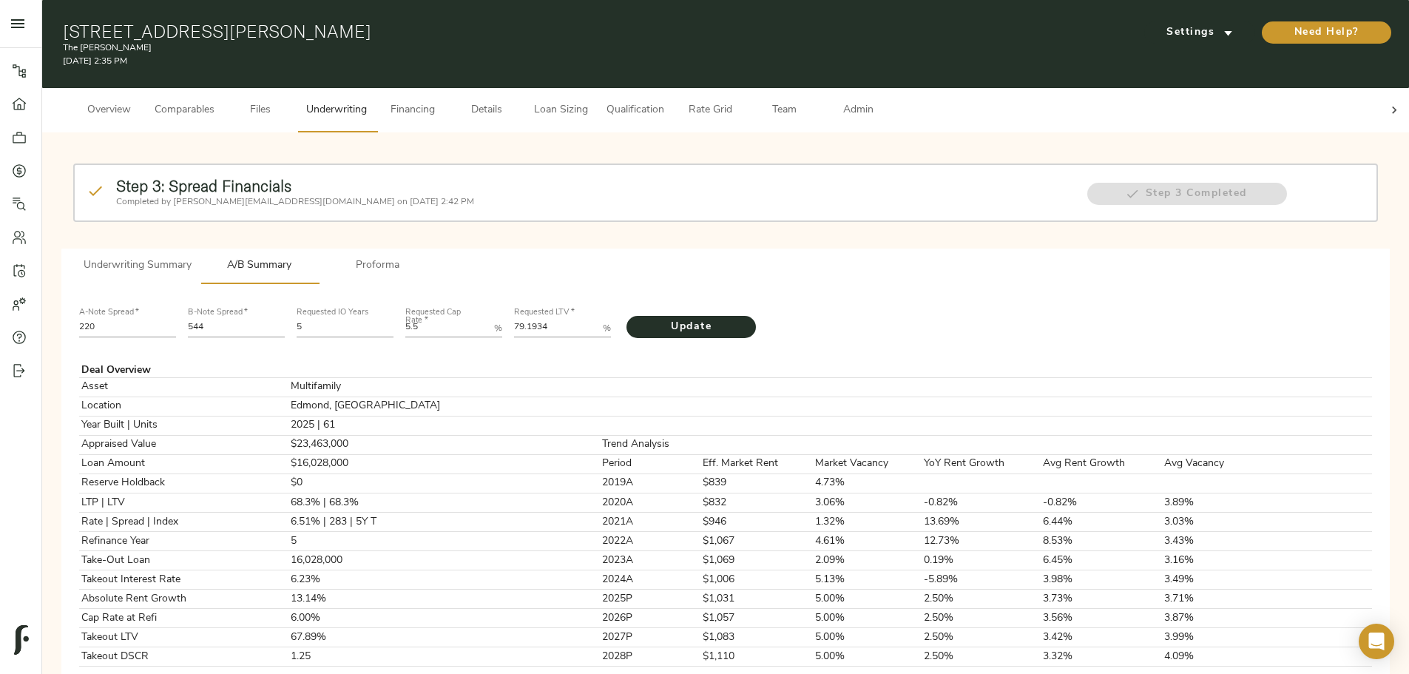
click at [192, 218] on span "Underwriting Summary" at bounding box center [138, 266] width 108 height 18
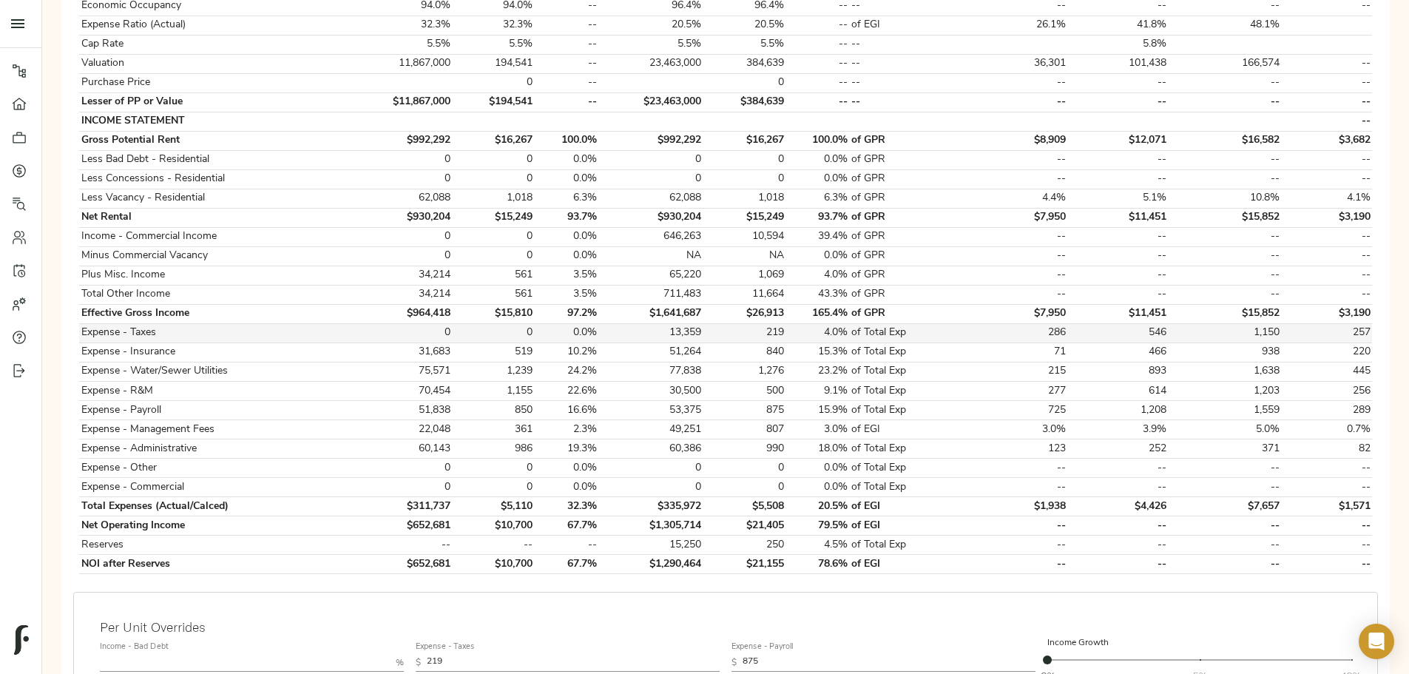
scroll to position [444, 0]
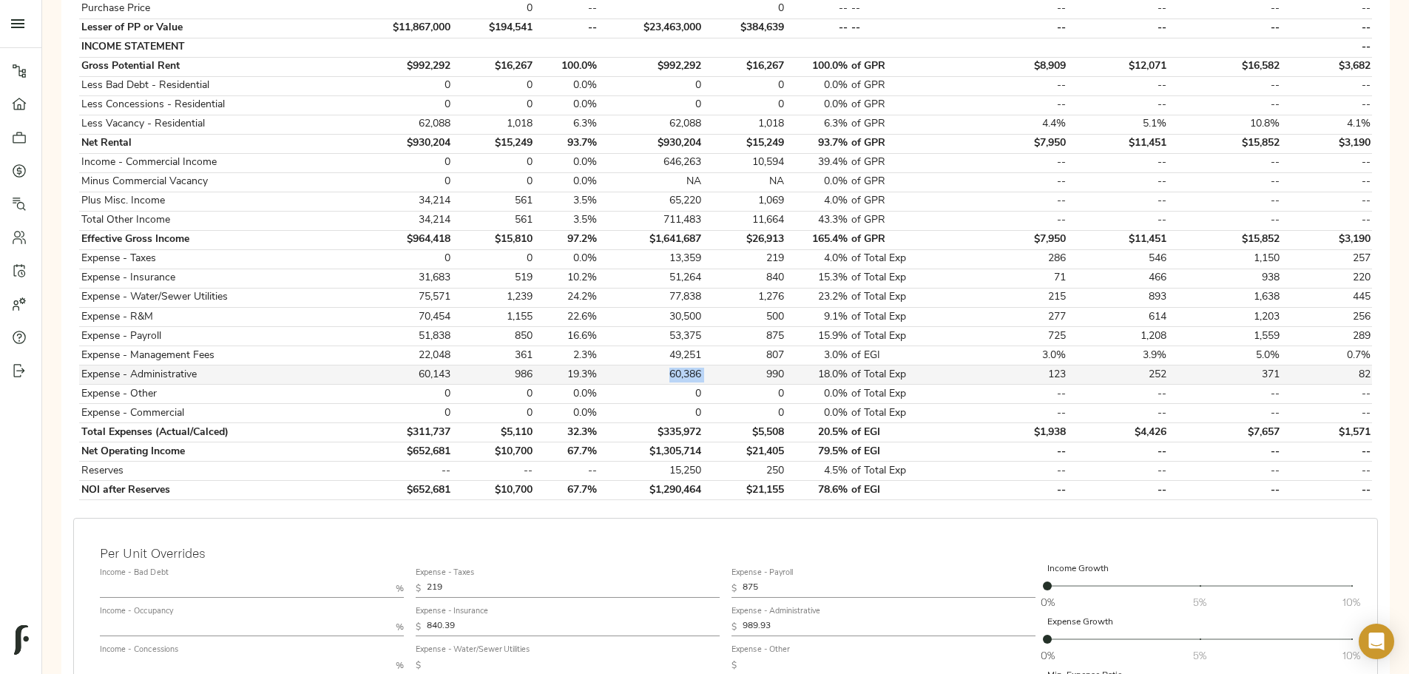
drag, startPoint x: 683, startPoint y: 360, endPoint x: 736, endPoint y: 360, distance: 53.3
click at [564, 218] on tr "Expense - Administrative 60,143 986 19.3% 60,386 990 18.0% of Total Exp 123 252…" at bounding box center [725, 374] width 1293 height 19
click at [564, 218] on td "60,386" at bounding box center [651, 374] width 104 height 19
drag, startPoint x: 681, startPoint y: 341, endPoint x: 742, endPoint y: 342, distance: 60.7
click at [564, 218] on tr "Expense - Management Fees 22,048 361 2.3% 49,251 807 3.0% of EGI 3.0% 3.9% 5.0%…" at bounding box center [725, 355] width 1293 height 19
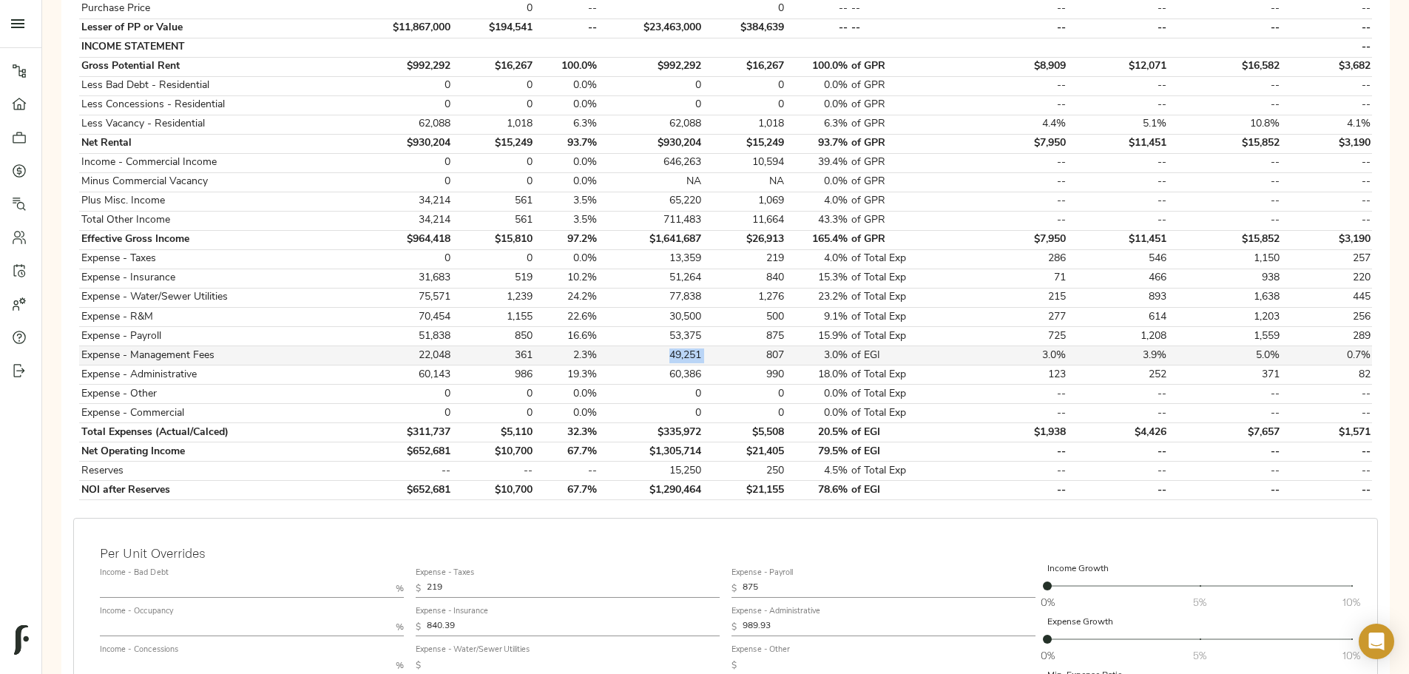
click at [564, 218] on td "49,251" at bounding box center [651, 355] width 104 height 19
drag, startPoint x: 680, startPoint y: 323, endPoint x: 776, endPoint y: 324, distance: 96.2
click at [564, 218] on tr "Expense - Payroll 51,838 850 16.6% 53,375 875 15.9% of Total Exp 725 1,208 1,55…" at bounding box center [725, 336] width 1293 height 19
click at [564, 218] on td "53,375" at bounding box center [651, 336] width 104 height 19
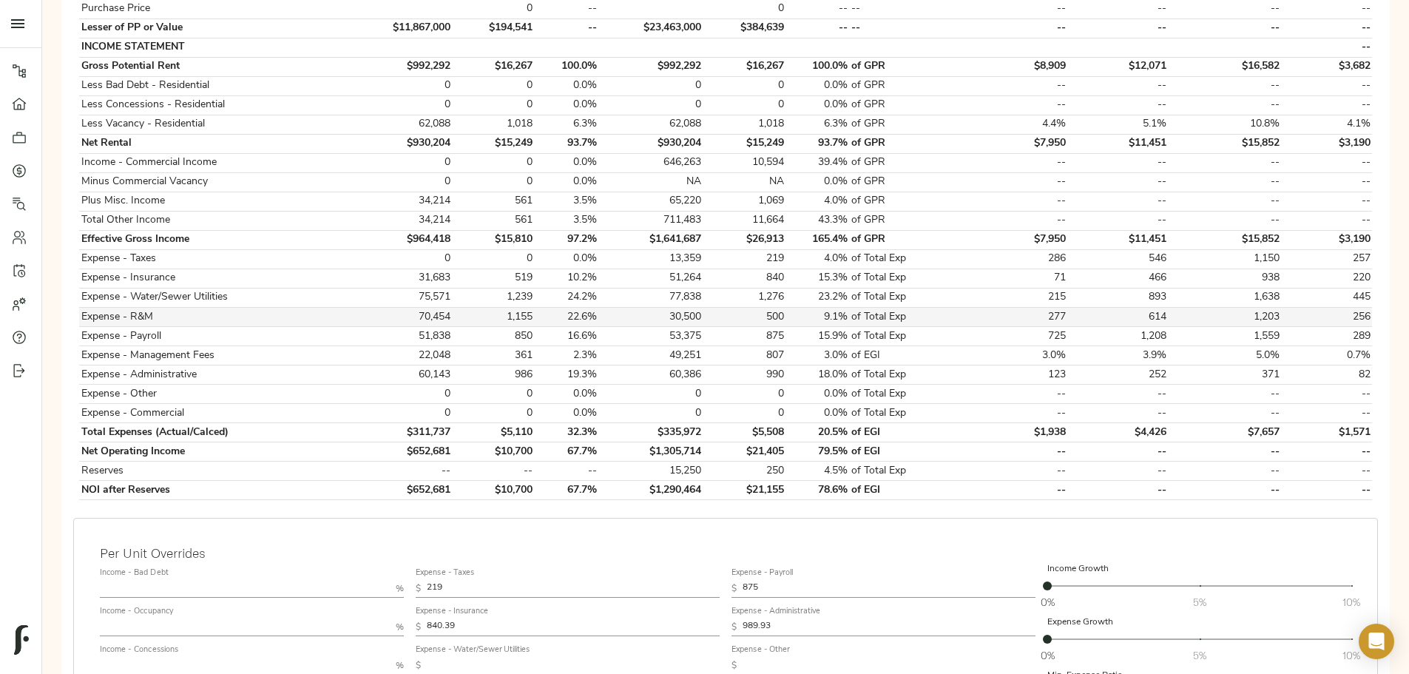
drag, startPoint x: 717, startPoint y: 304, endPoint x: 698, endPoint y: 292, distance: 22.0
click at [564, 218] on td "30,500" at bounding box center [651, 317] width 104 height 19
drag, startPoint x: 686, startPoint y: 299, endPoint x: 719, endPoint y: 301, distance: 33.4
click at [564, 218] on td "30,500" at bounding box center [651, 317] width 104 height 19
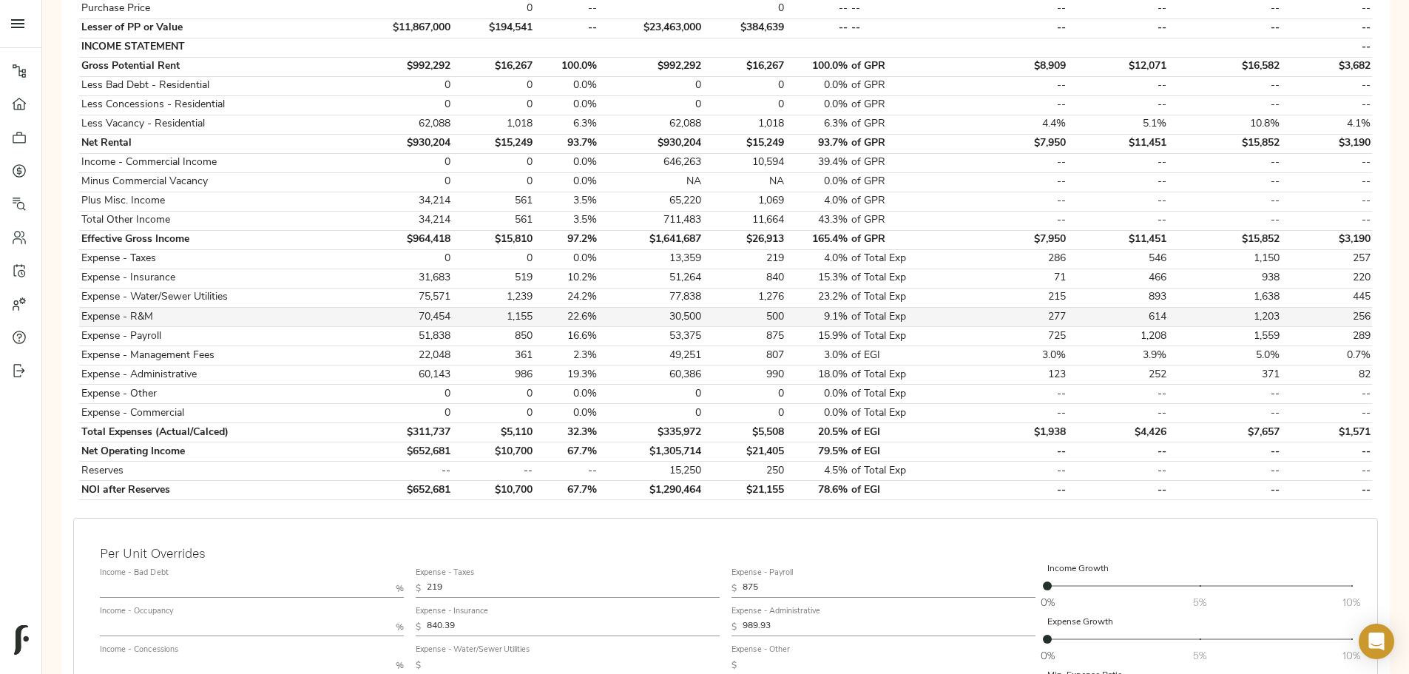
click at [564, 218] on td "500" at bounding box center [744, 317] width 82 height 19
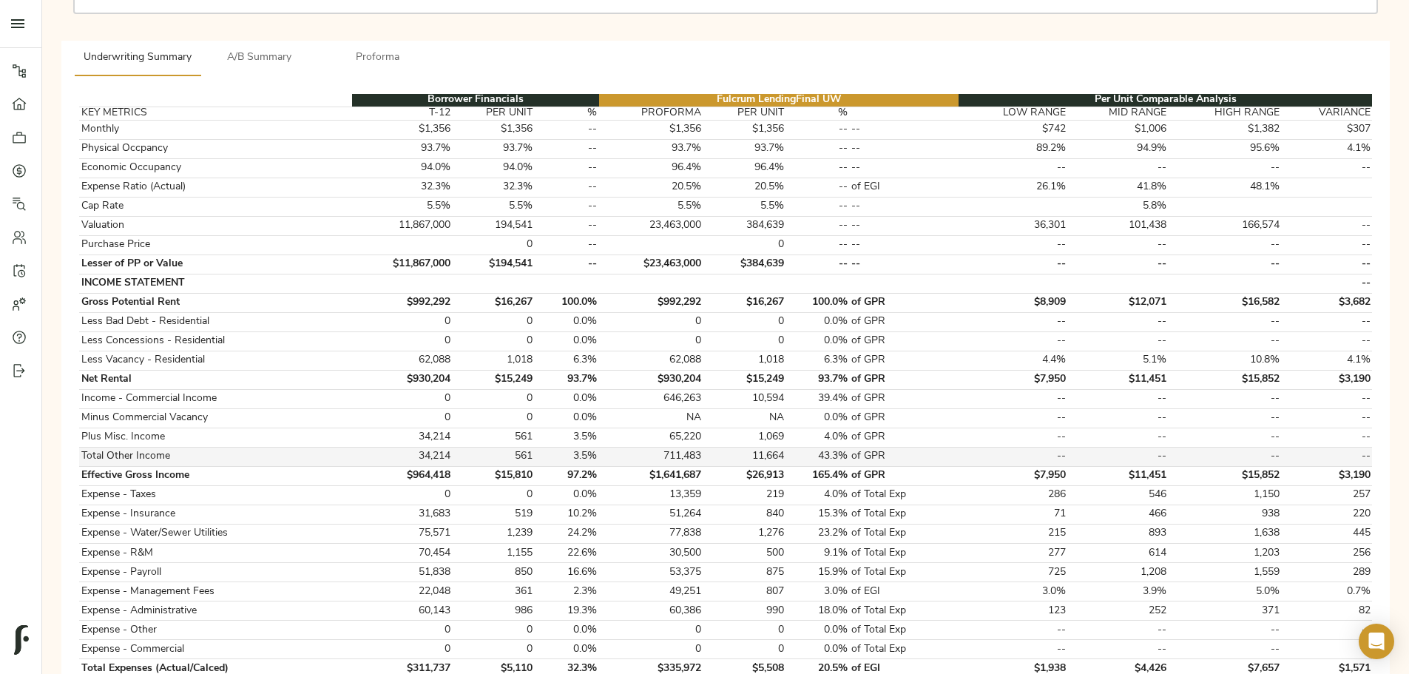
scroll to position [74, 0]
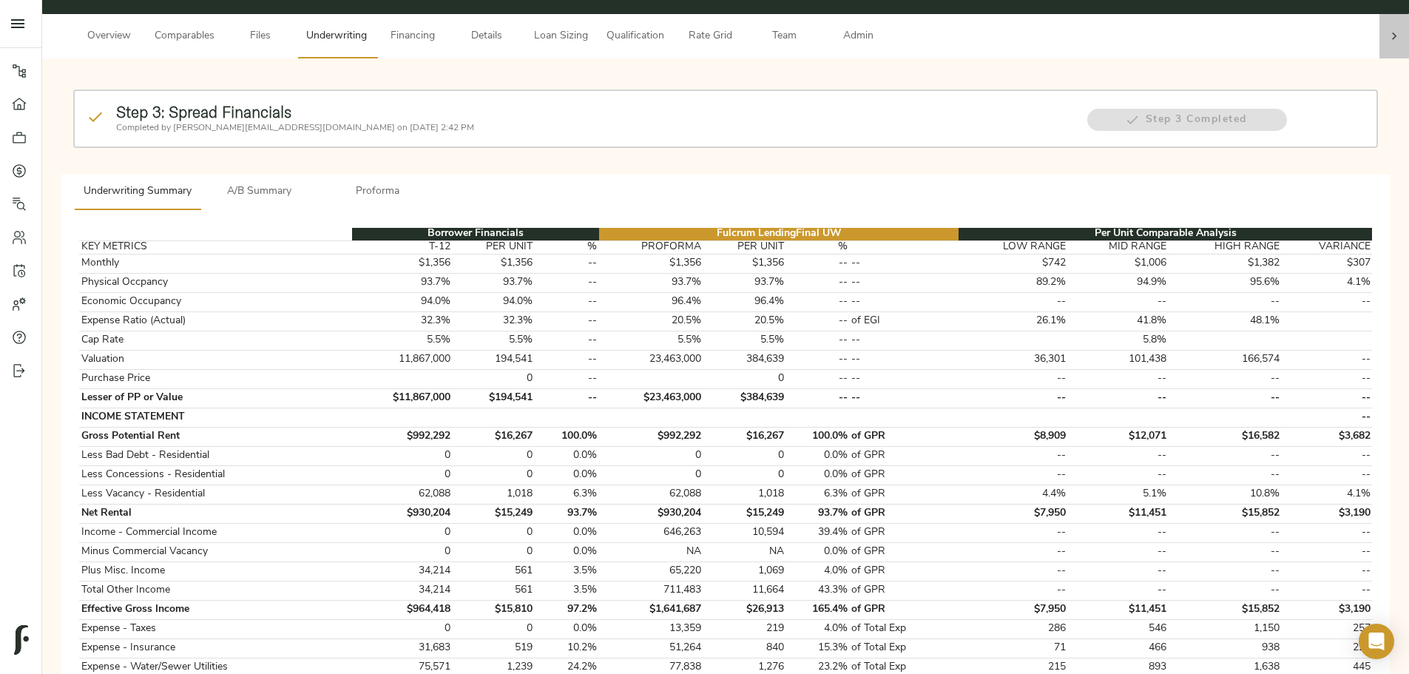
click at [564, 29] on icon at bounding box center [1394, 36] width 15 height 15
click at [564, 27] on span "Admin" at bounding box center [858, 36] width 56 height 18
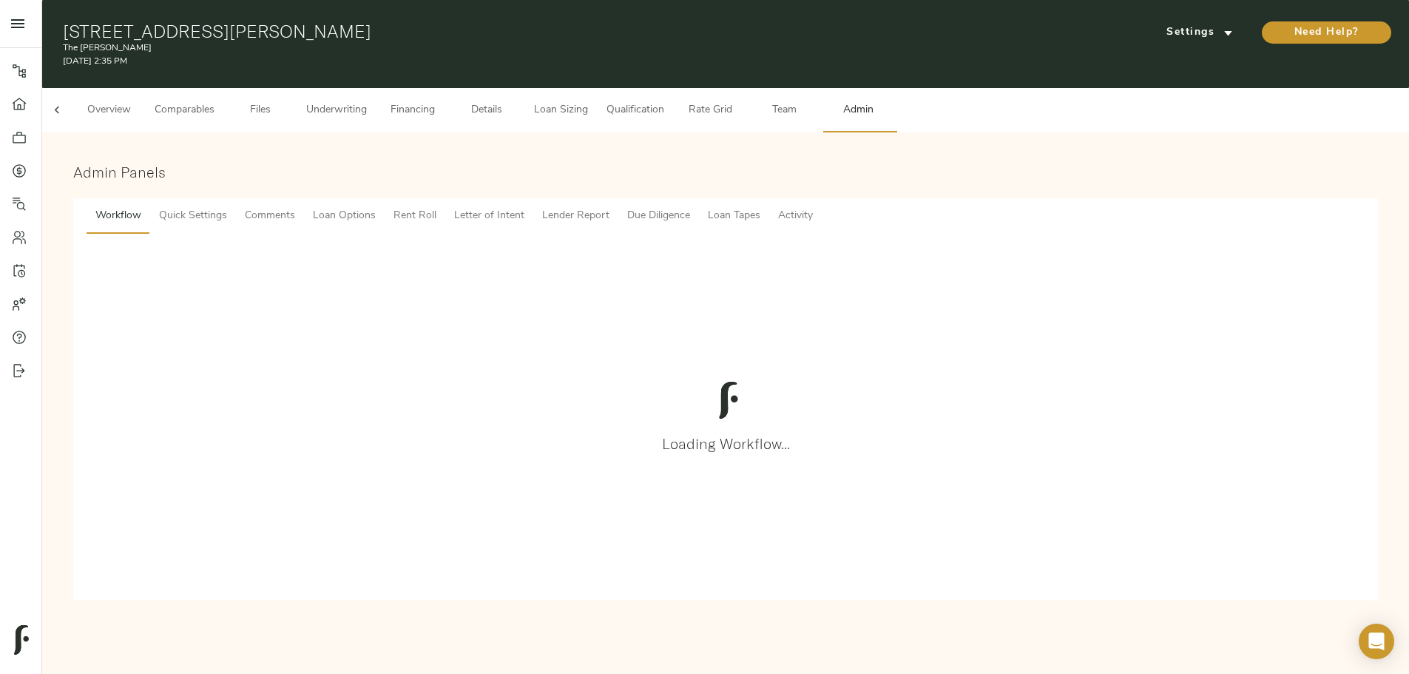
scroll to position [0, 58]
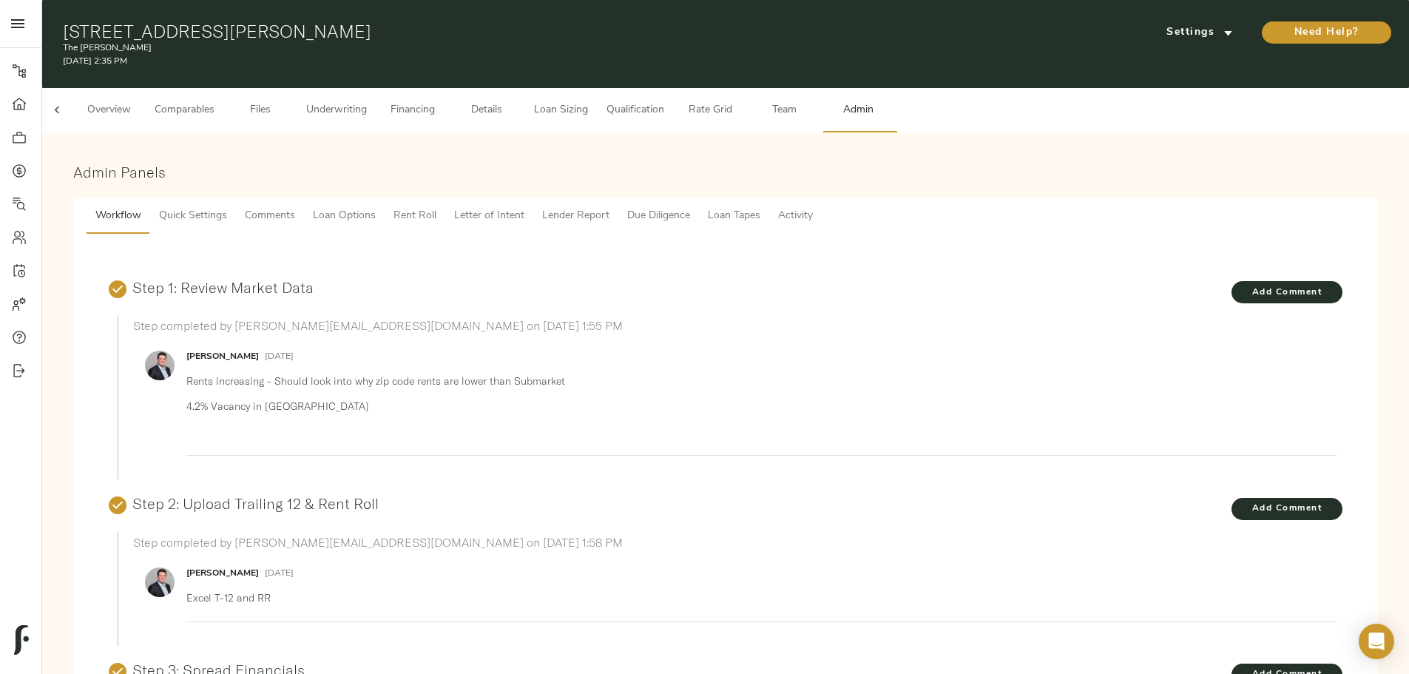
click at [295, 207] on span "Comments" at bounding box center [270, 216] width 50 height 18
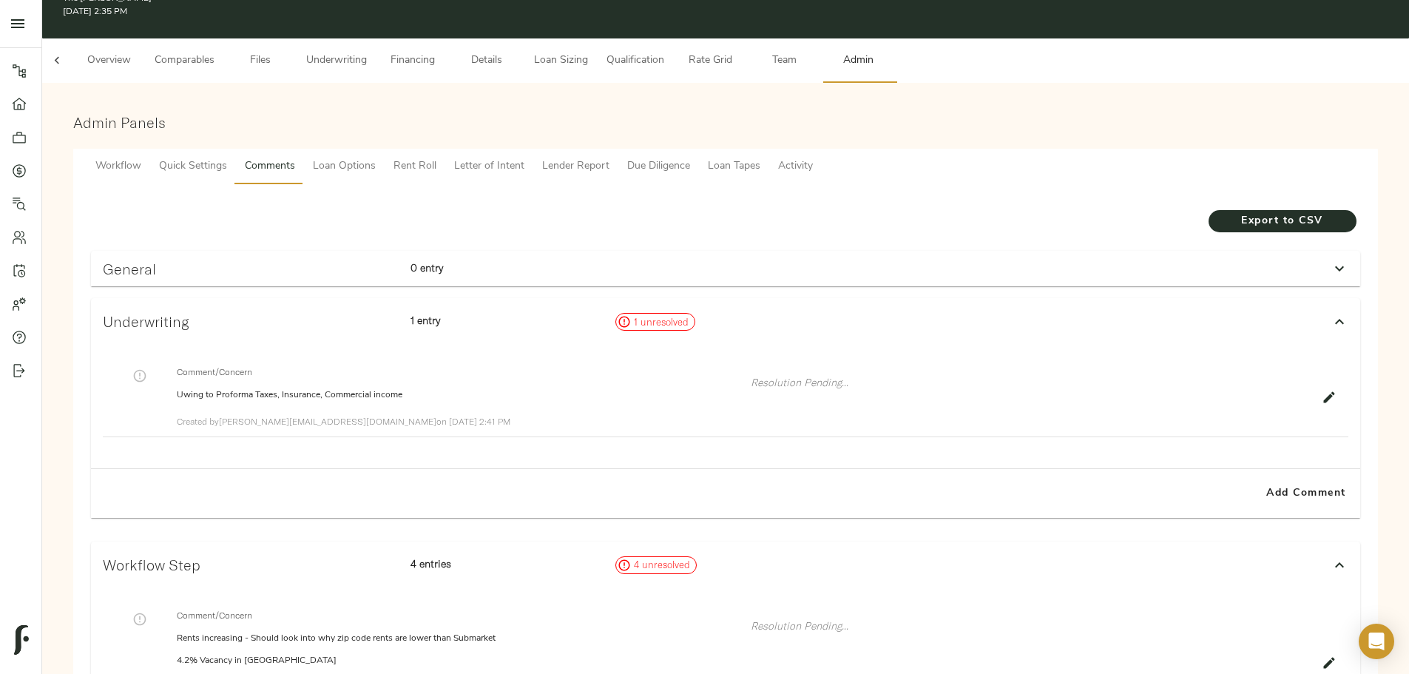
scroll to position [74, 0]
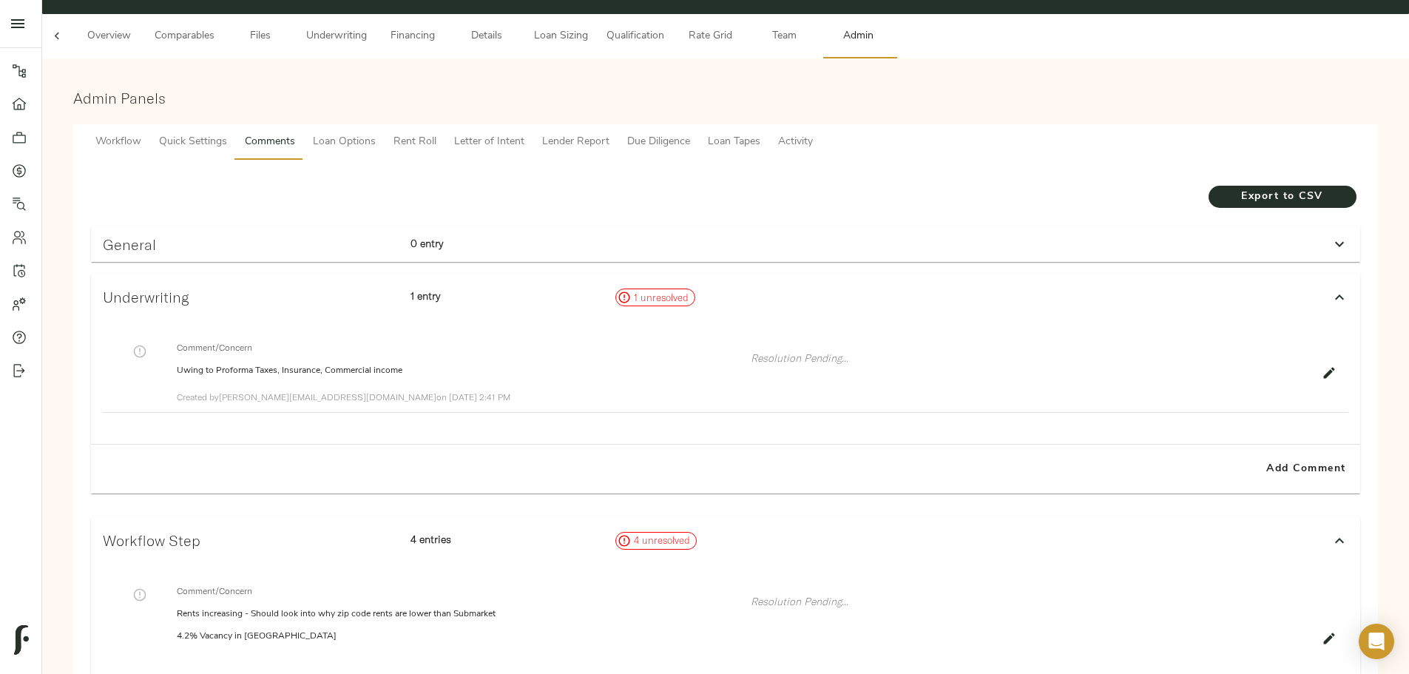
click at [564, 218] on icon "button" at bounding box center [1329, 372] width 15 height 15
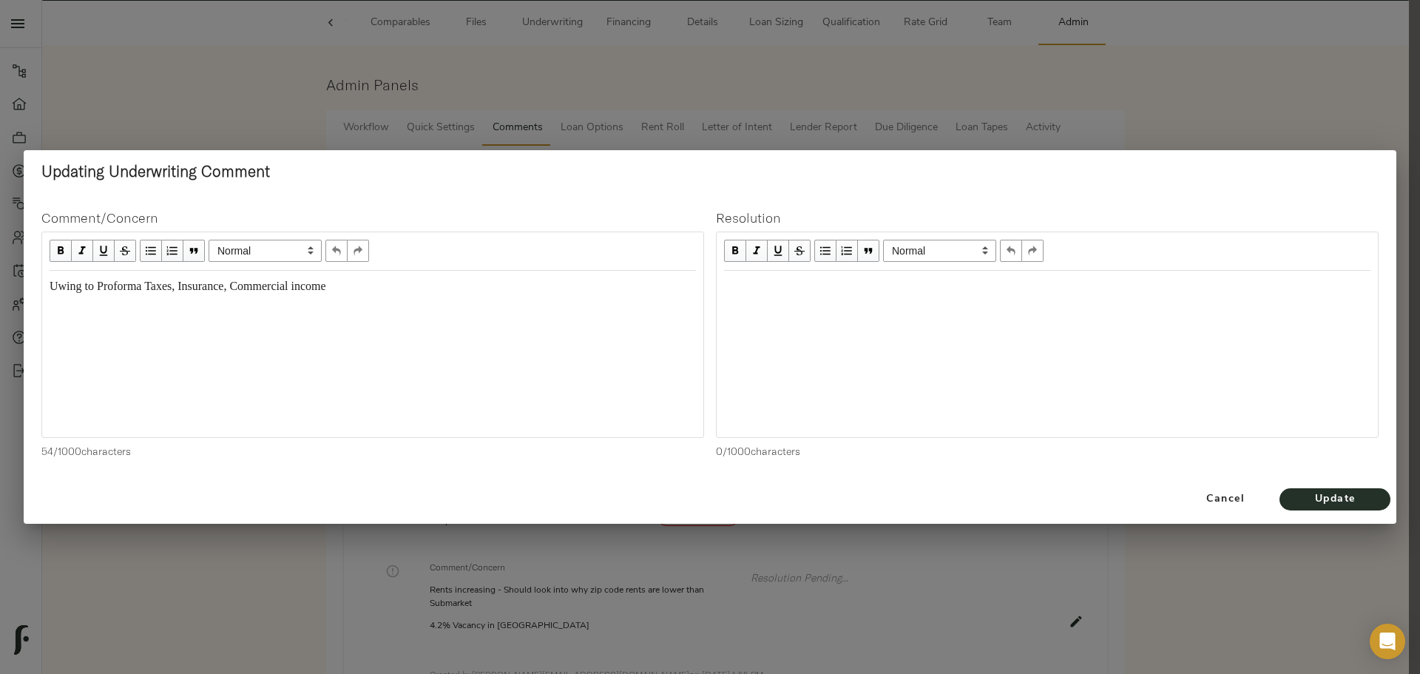
click at [564, 218] on div at bounding box center [1047, 354] width 661 height 166
click at [564, 218] on div "Edit text" at bounding box center [1047, 286] width 647 height 17
click at [564, 218] on span "Update" at bounding box center [1335, 499] width 81 height 18
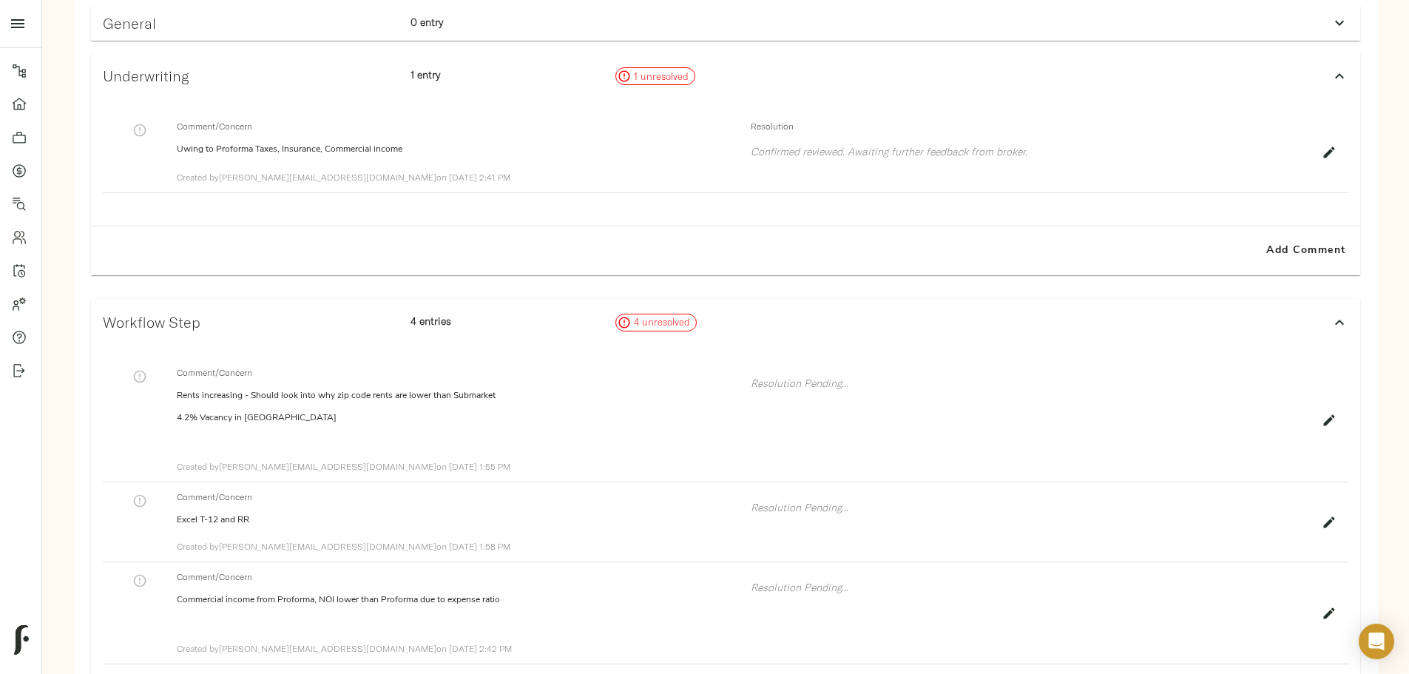
scroll to position [215, 0]
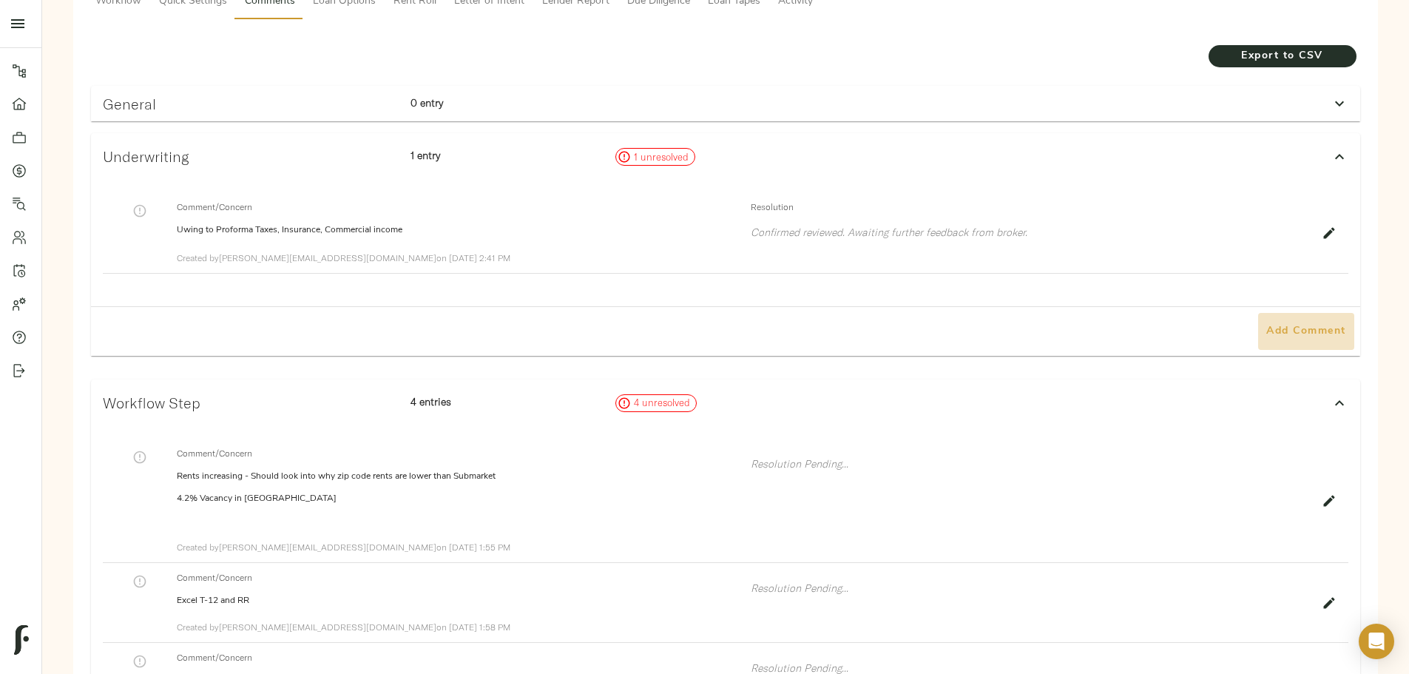
click at [564, 218] on span "Add Comment" at bounding box center [1306, 332] width 84 height 18
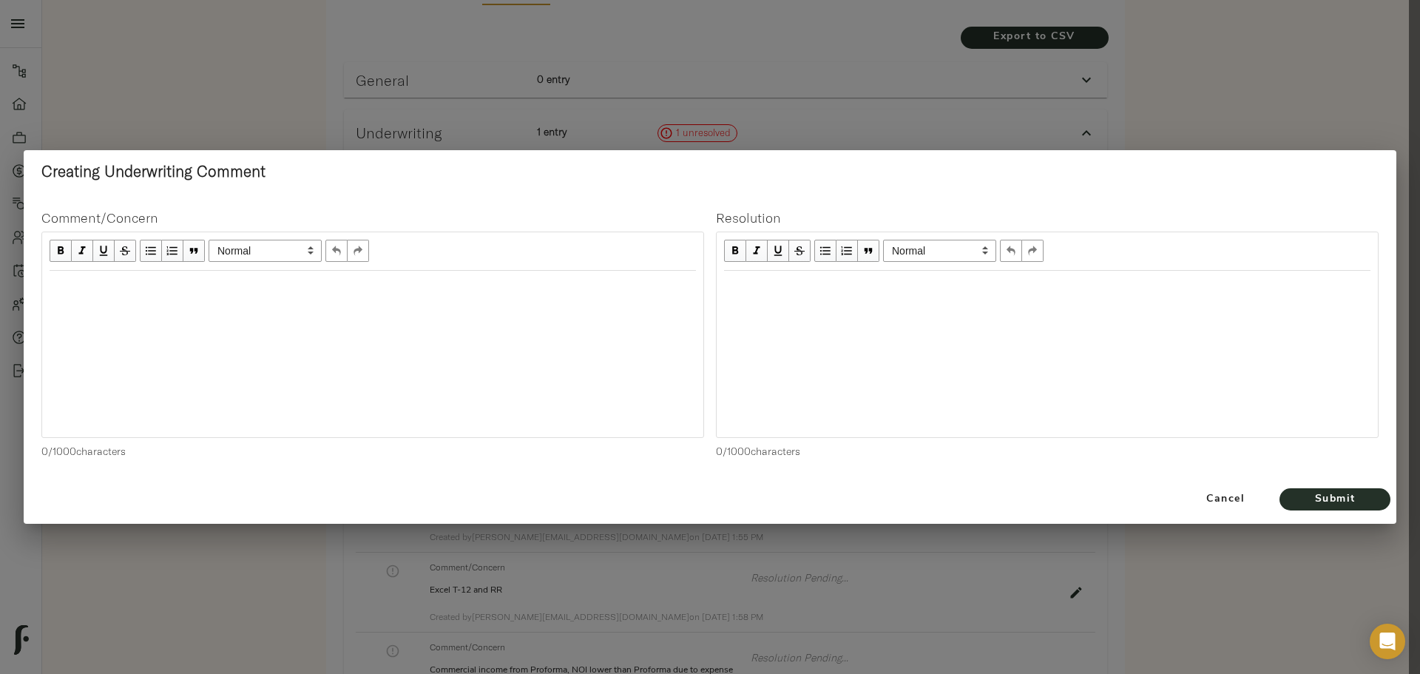
click at [564, 218] on div "Edit text" at bounding box center [373, 286] width 647 height 17
click at [227, 218] on div "Edit text" at bounding box center [373, 286] width 647 height 17
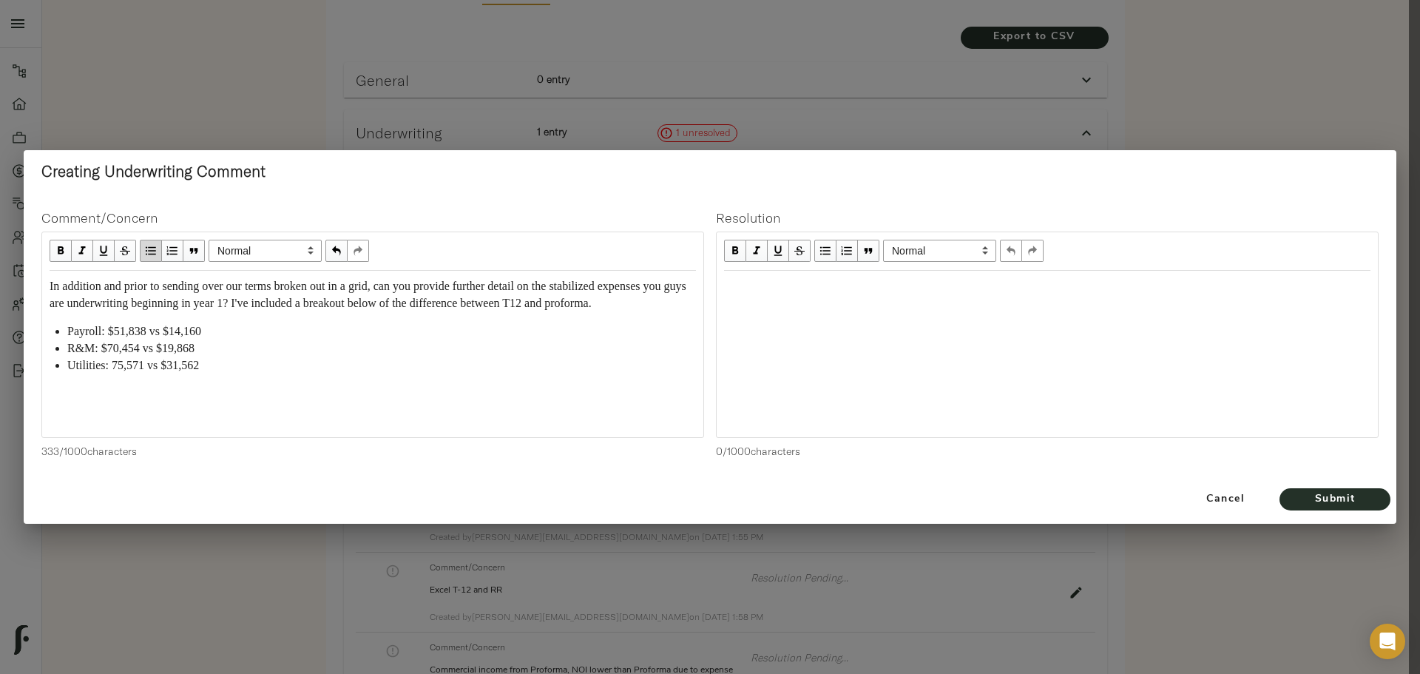
click at [57, 218] on span "In addition and prior to sending over our terms broken out in a grid, can you p…" at bounding box center [370, 295] width 640 height 30
click at [564, 218] on span "Submit" at bounding box center [1335, 499] width 81 height 18
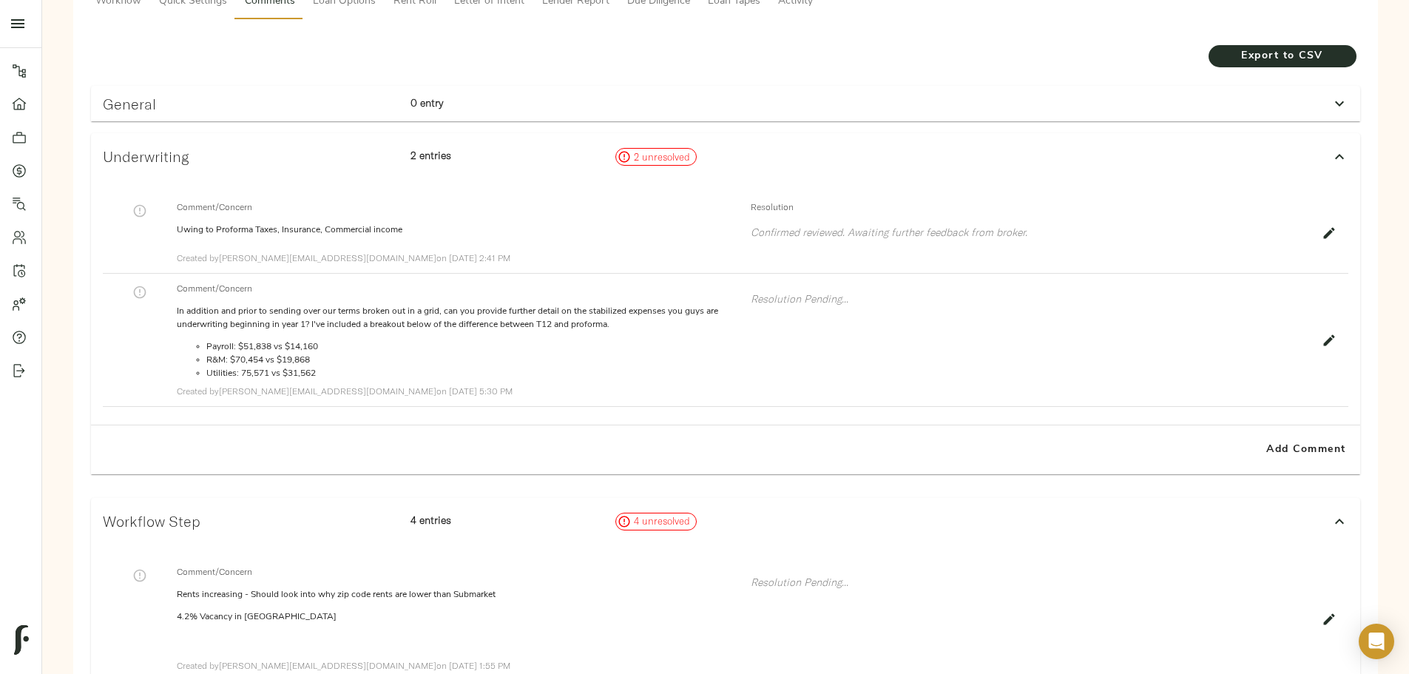
click at [564, 90] on div "General 0 entry" at bounding box center [712, 104] width 1231 height 29
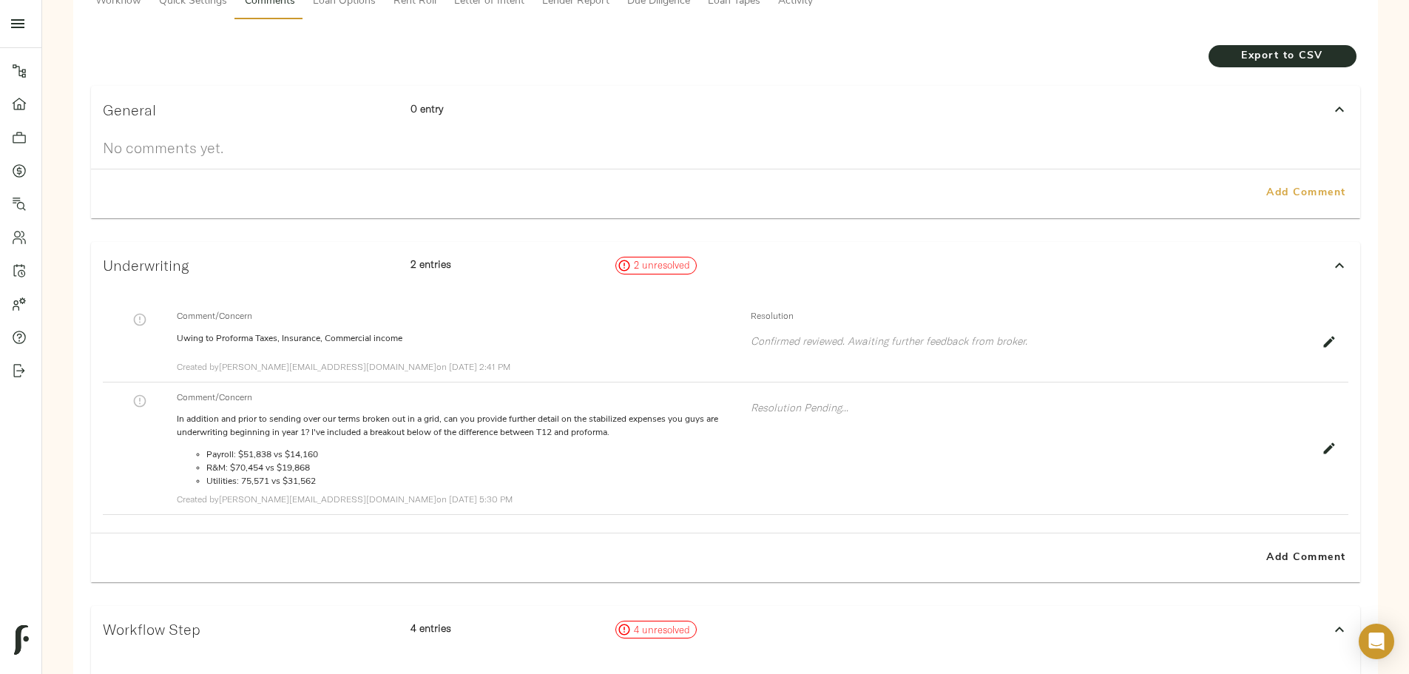
click at [564, 184] on span "Add Comment" at bounding box center [1306, 193] width 84 height 18
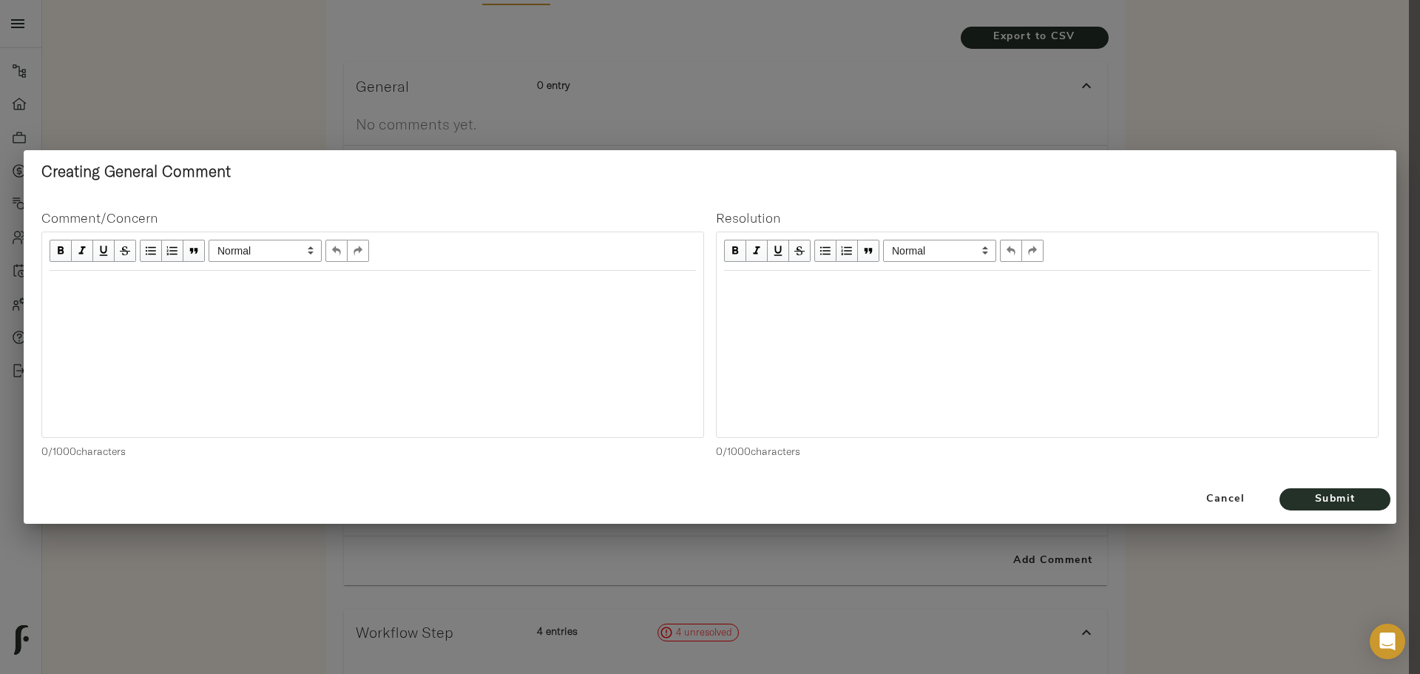
click at [352, 218] on div at bounding box center [372, 354] width 661 height 166
click at [342, 218] on div "Edit text" at bounding box center [373, 286] width 647 height 17
click at [564, 218] on div "Edit text" at bounding box center [1047, 286] width 647 height 17
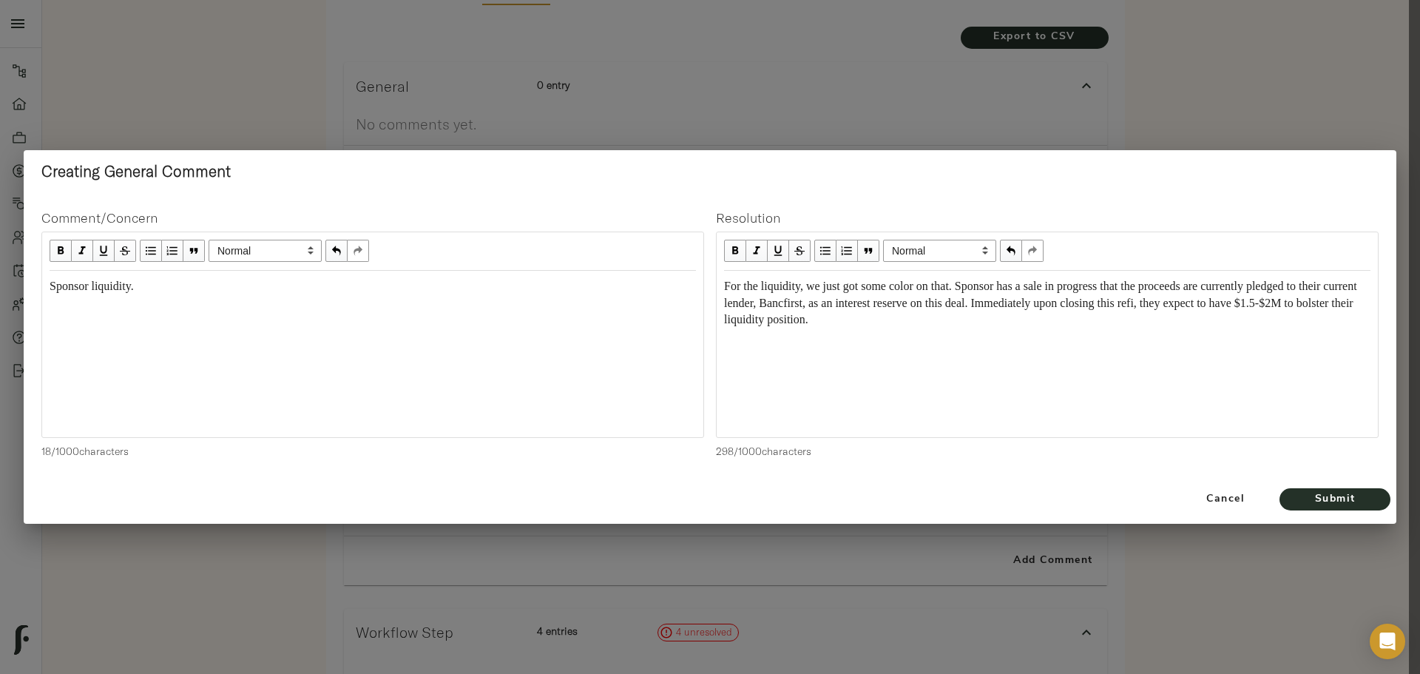
click at [564, 218] on span "For the liquidity, we just got some color on that. Sponsor has a sale in progre…" at bounding box center [1042, 303] width 636 height 47
click at [564, 218] on span "Submit" at bounding box center [1335, 499] width 81 height 18
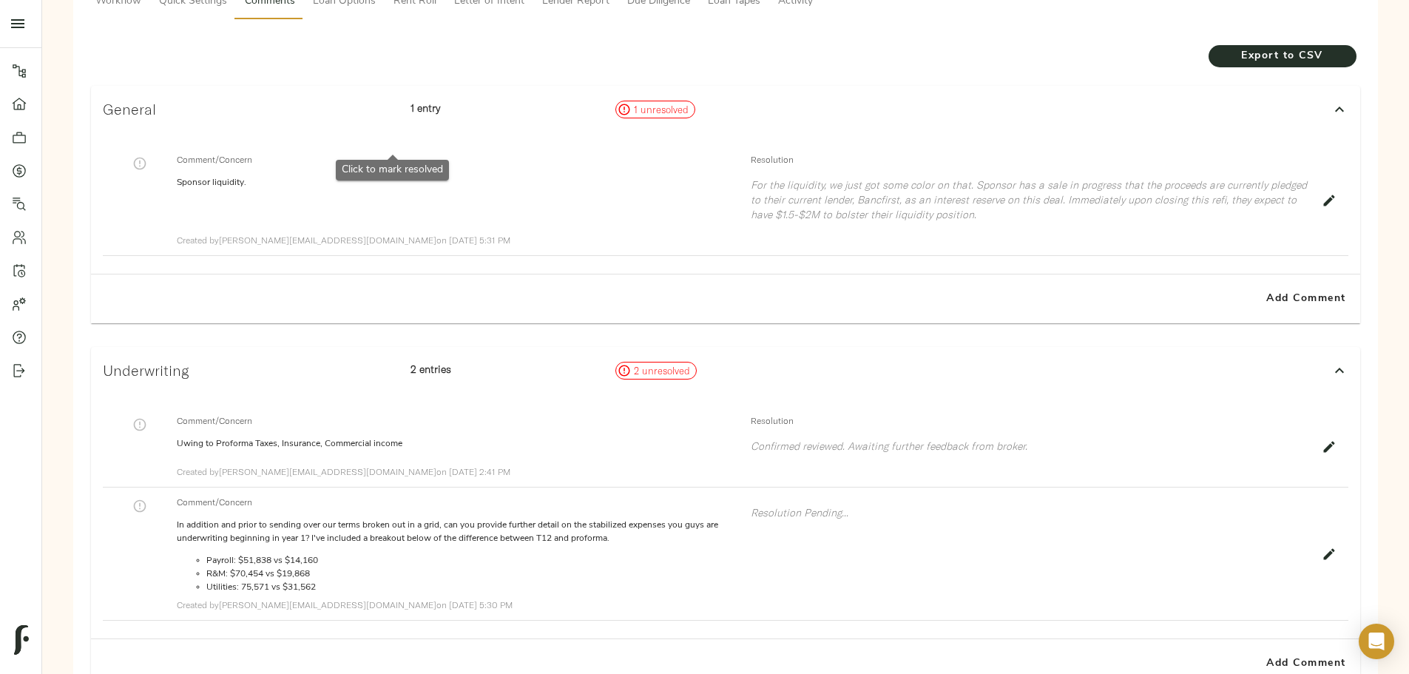
click at [147, 156] on icon "button" at bounding box center [139, 163] width 15 height 15
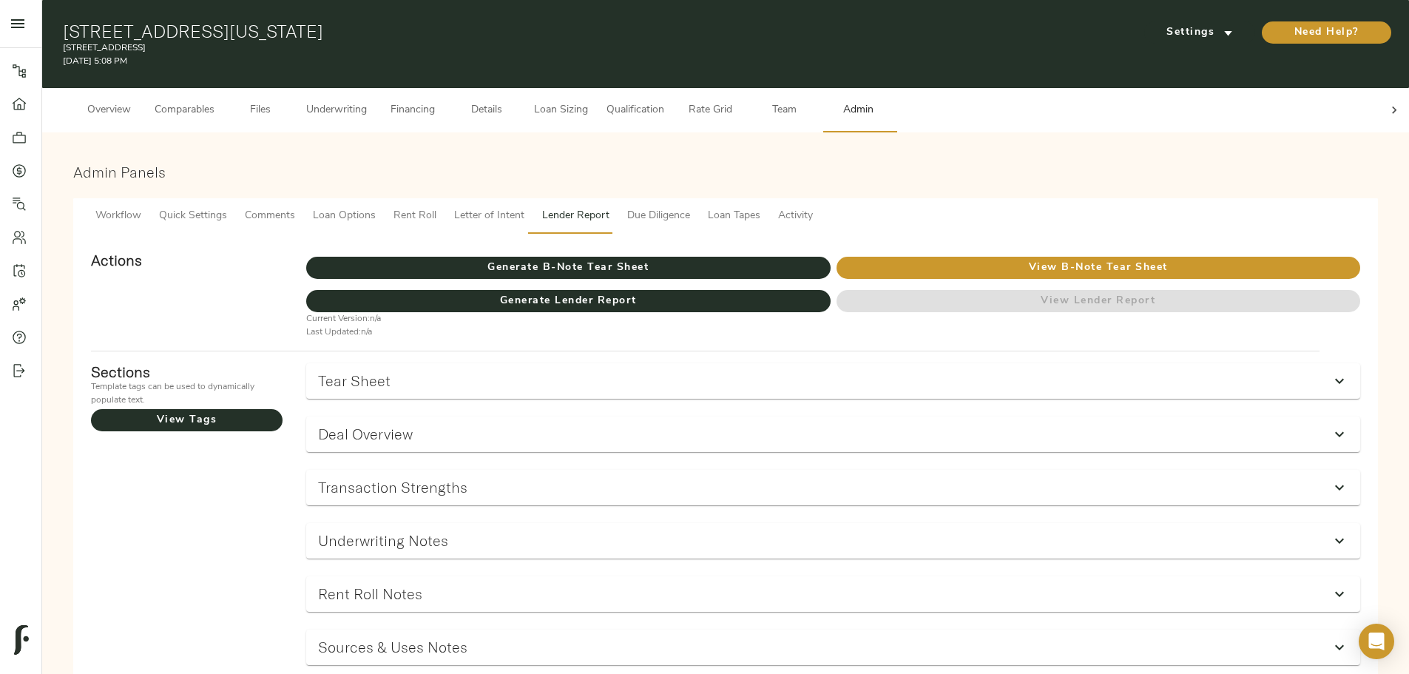
click at [1380, 106] on div at bounding box center [1395, 110] width 30 height 44
click at [295, 207] on span "Comments" at bounding box center [270, 216] width 50 height 18
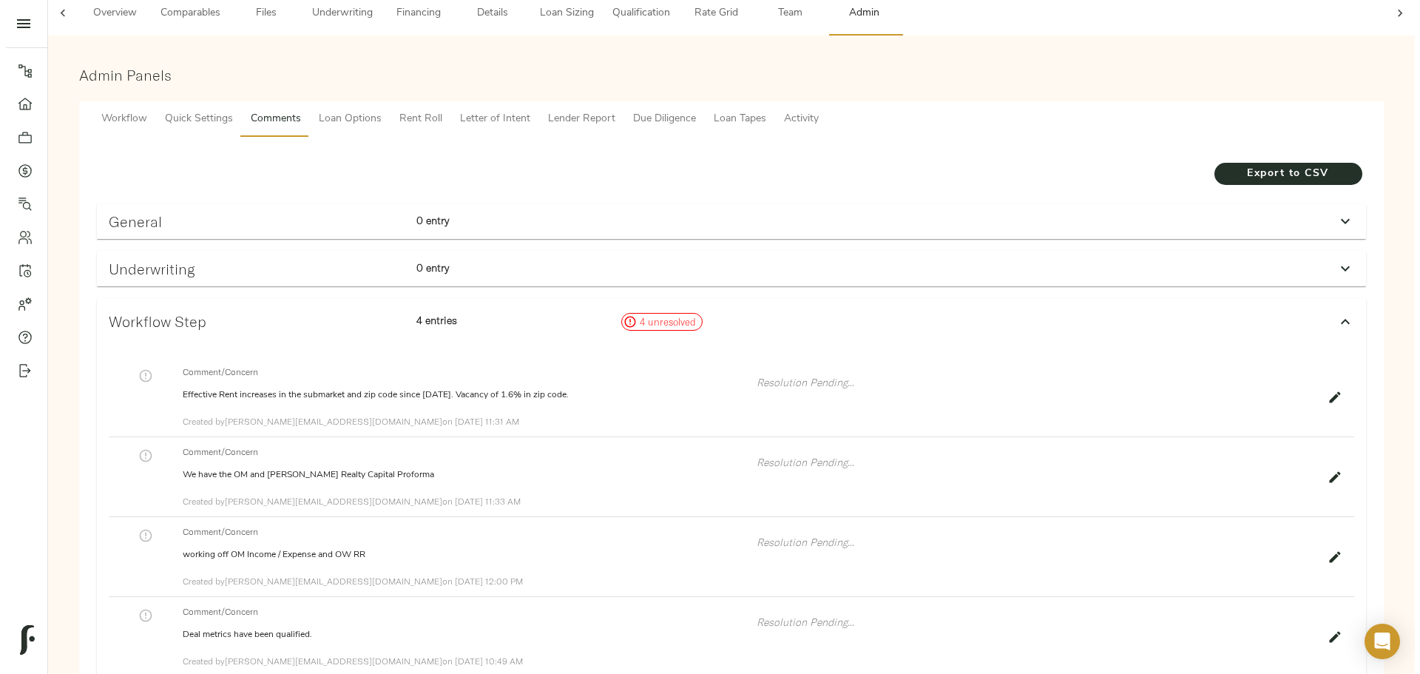
scroll to position [10, 0]
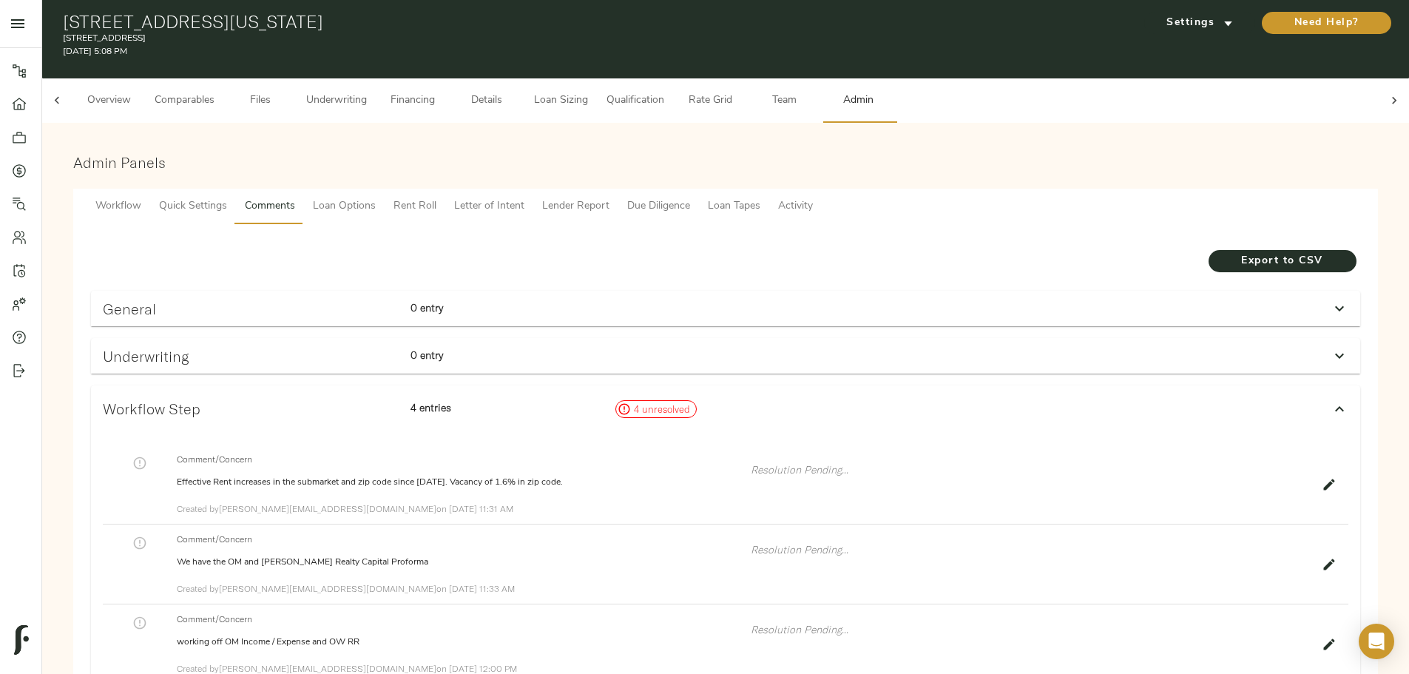
click at [588, 302] on div "General 0 entry" at bounding box center [725, 309] width 1269 height 36
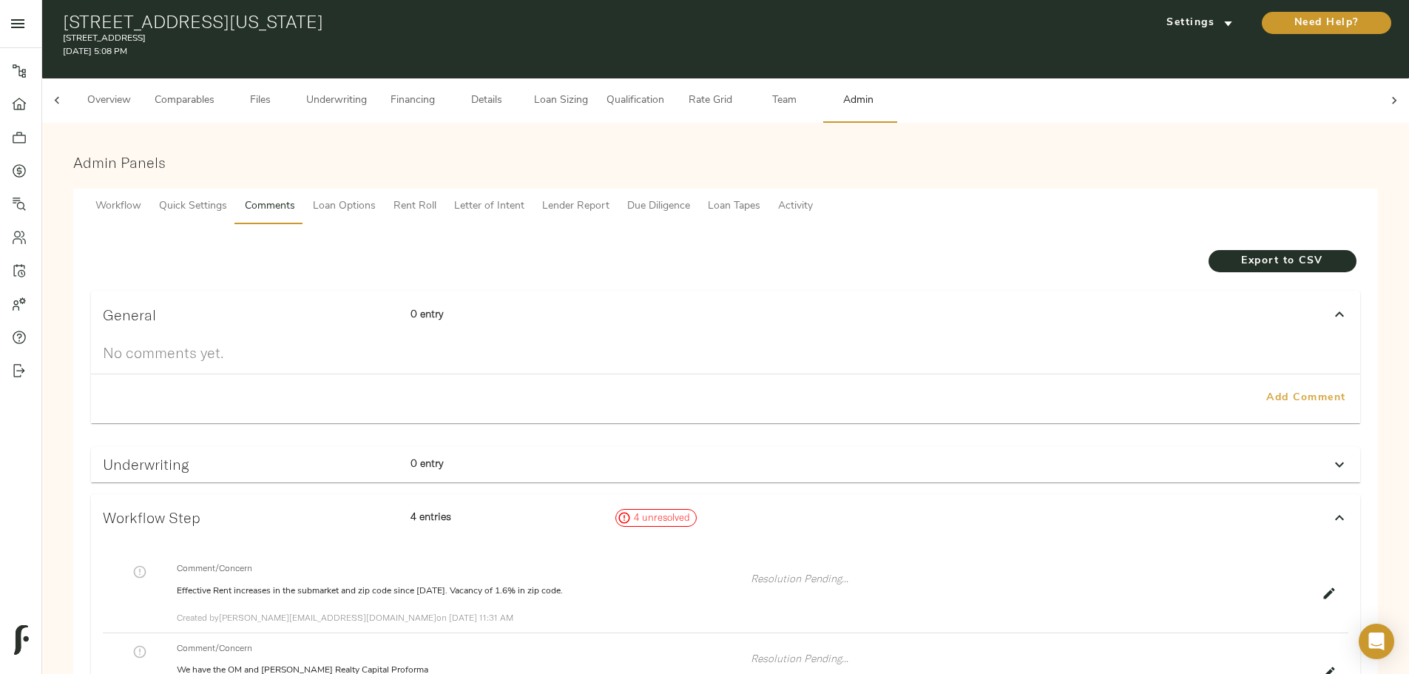
click at [1264, 389] on span "Add Comment" at bounding box center [1306, 398] width 84 height 18
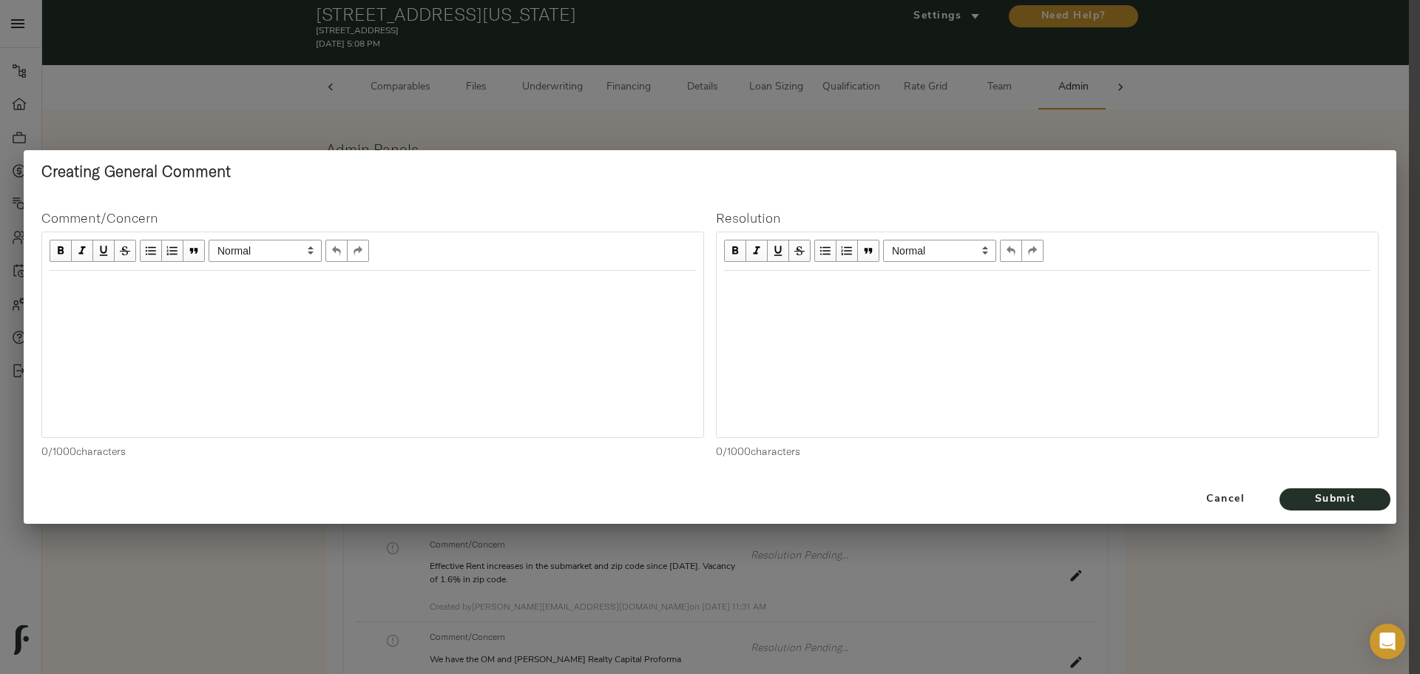
click at [154, 276] on div "Edit text" at bounding box center [373, 286] width 660 height 30
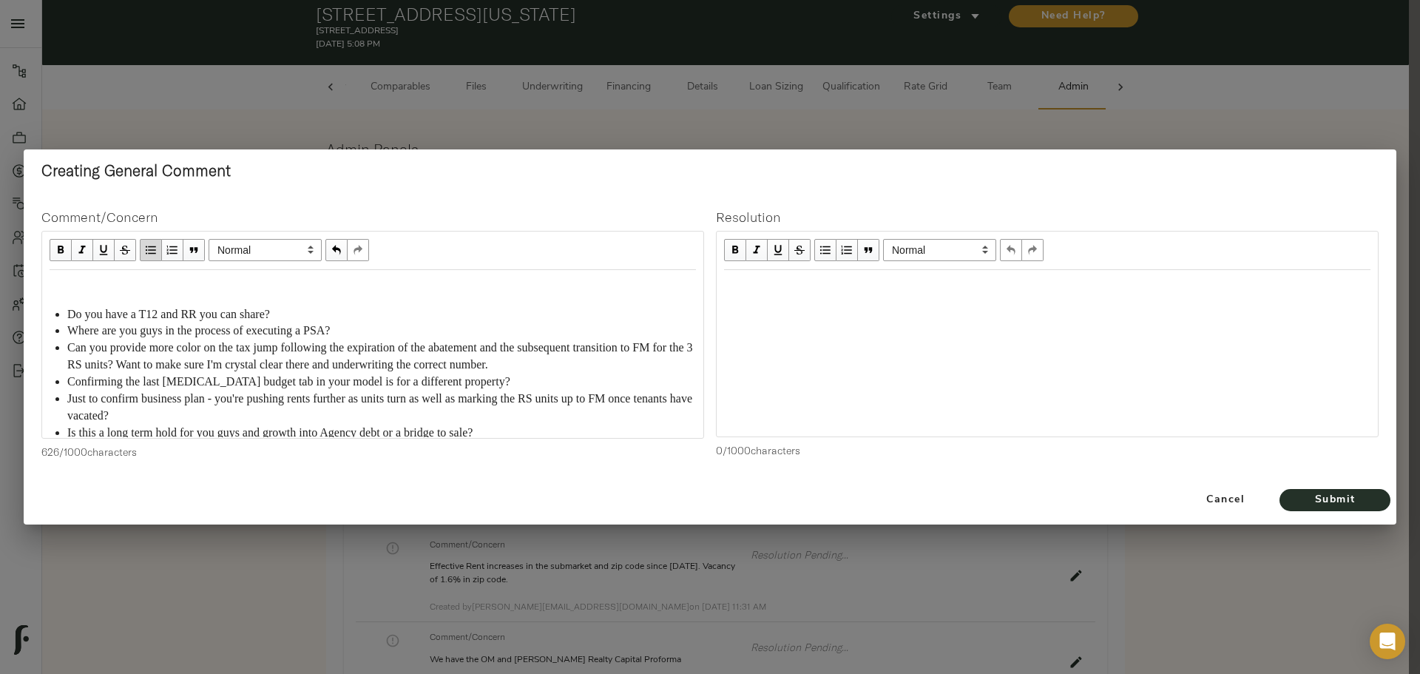
click at [87, 292] on div "Edit text" at bounding box center [373, 285] width 647 height 17
click at [764, 278] on div "Edit text" at bounding box center [1047, 285] width 647 height 17
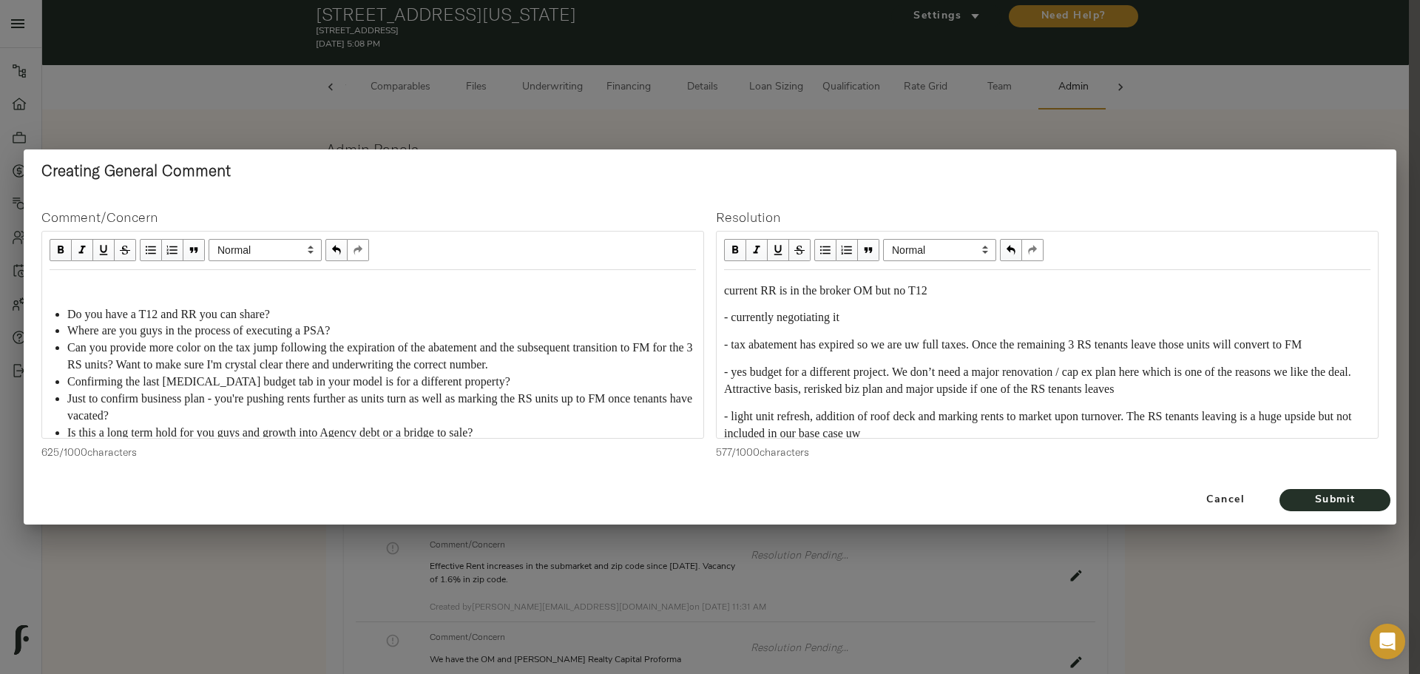
scroll to position [34, 0]
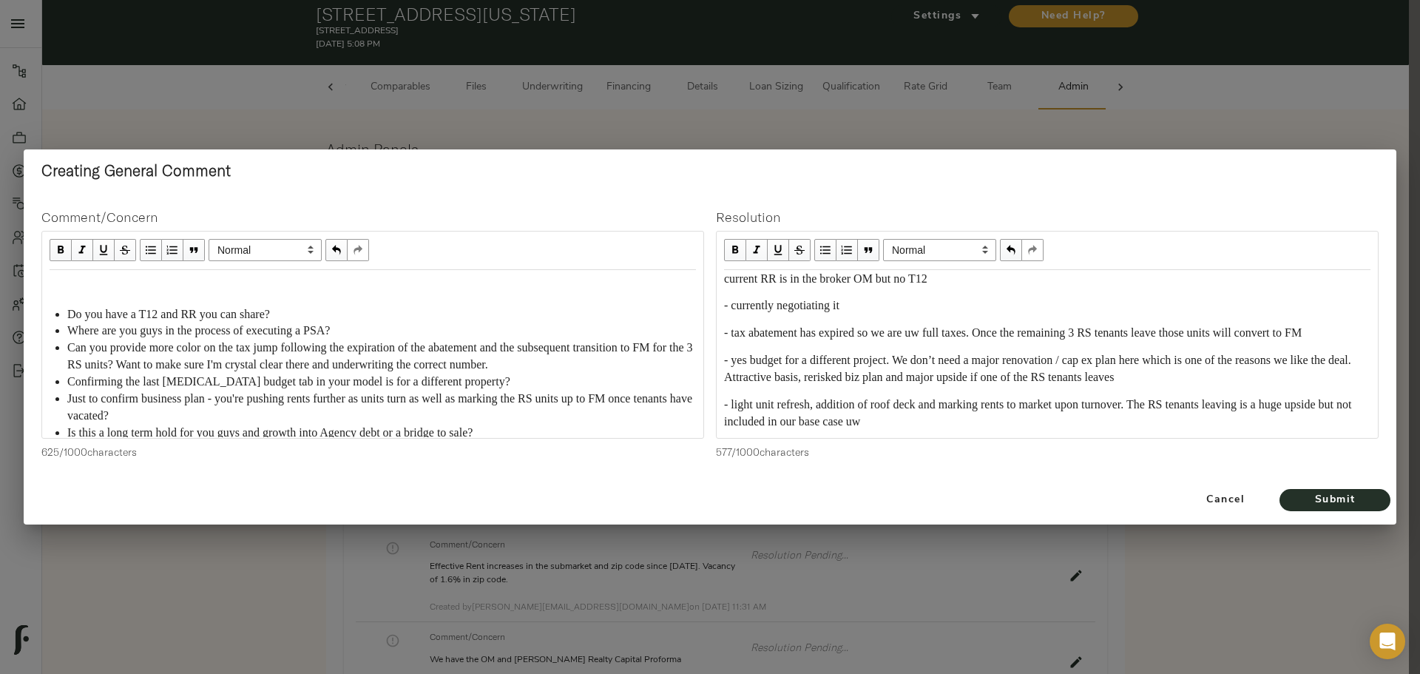
click at [730, 307] on span "- currently negotiating it" at bounding box center [781, 305] width 115 height 13
click at [724, 310] on span "current RR is in the broker OM but no T12currently negotiating it" at bounding box center [879, 306] width 311 height 13
click at [826, 249] on span "button" at bounding box center [825, 250] width 16 height 16
click at [969, 311] on span "current RR is in the broker OM but no T12currently negotiating it" at bounding box center [897, 307] width 311 height 13
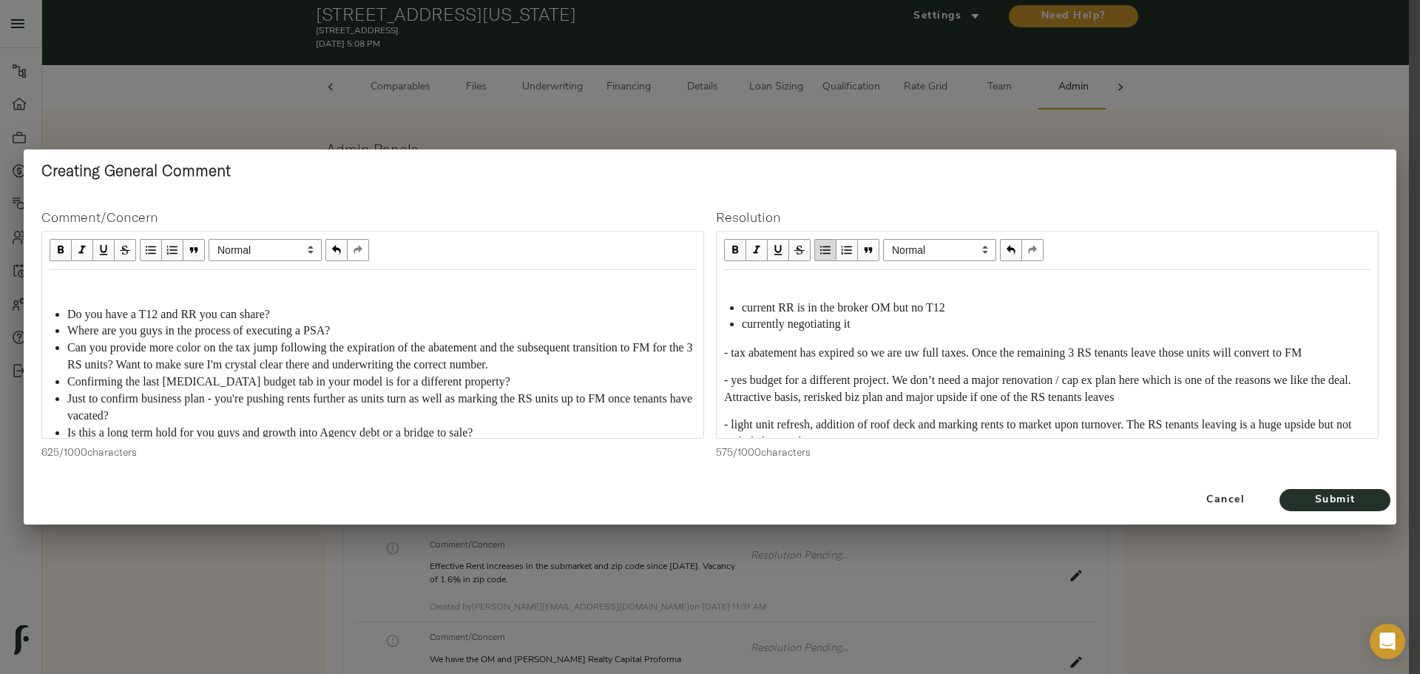
click at [735, 351] on span "- tax abatement has expired so we are uw full taxes. Once the remaining 3 RS te…" at bounding box center [1013, 352] width 578 height 13
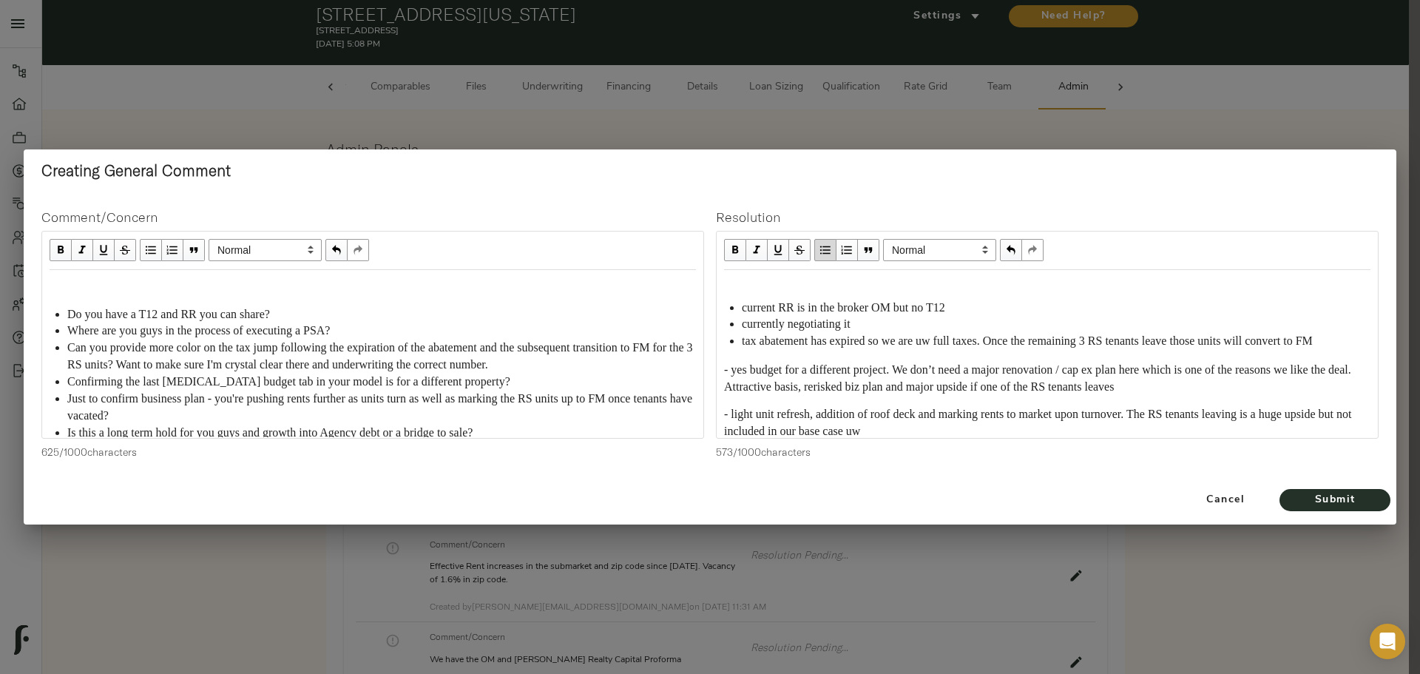
click at [730, 385] on span "- yes budget for a different project. We don’t need a major renovation / cap ex…" at bounding box center [1038, 378] width 629 height 30
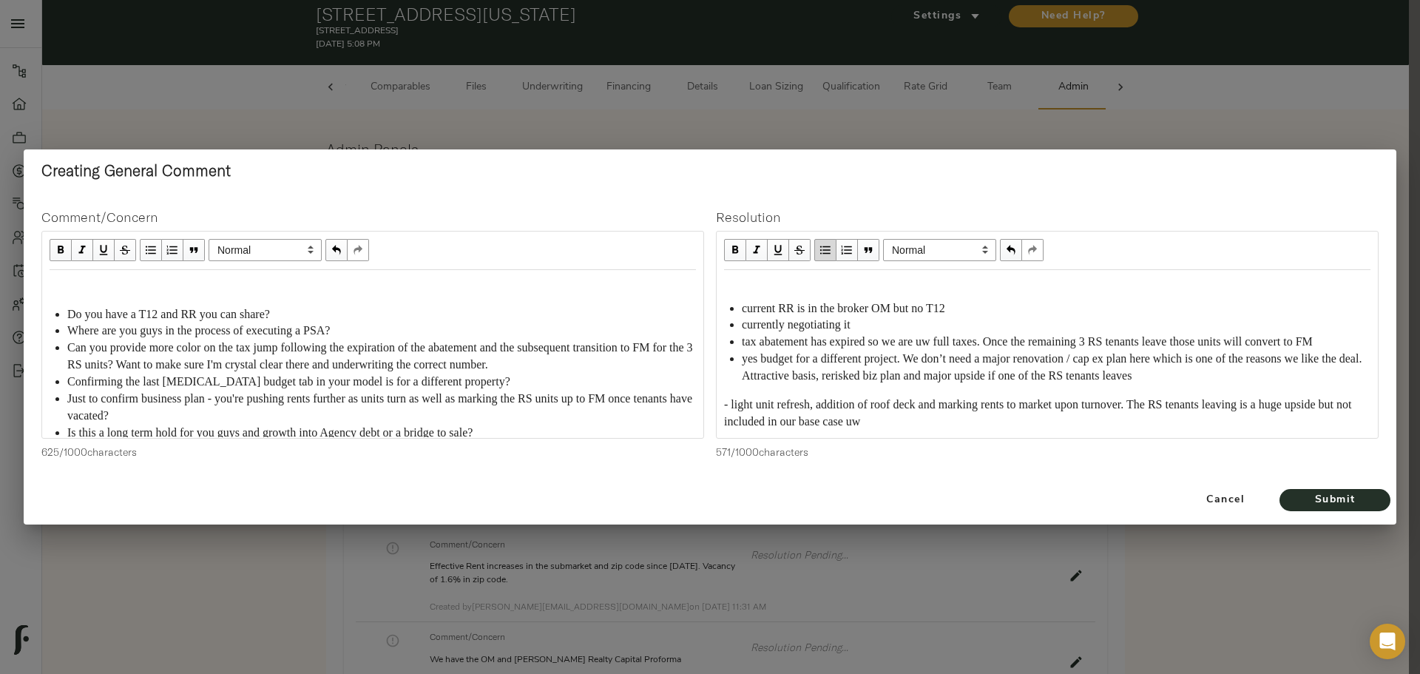
click at [730, 412] on div "- light unit refresh, addition of roof deck and marking rents to market upon tu…" at bounding box center [1047, 413] width 647 height 34
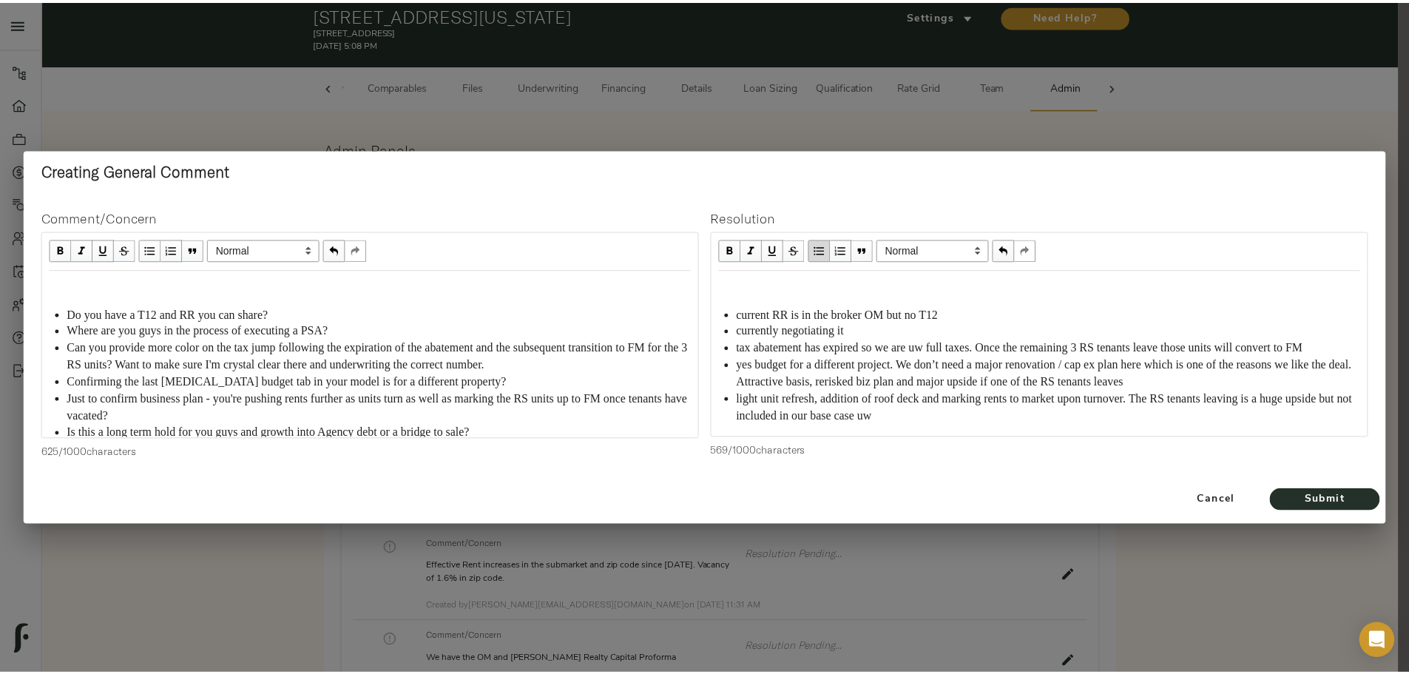
scroll to position [11, 0]
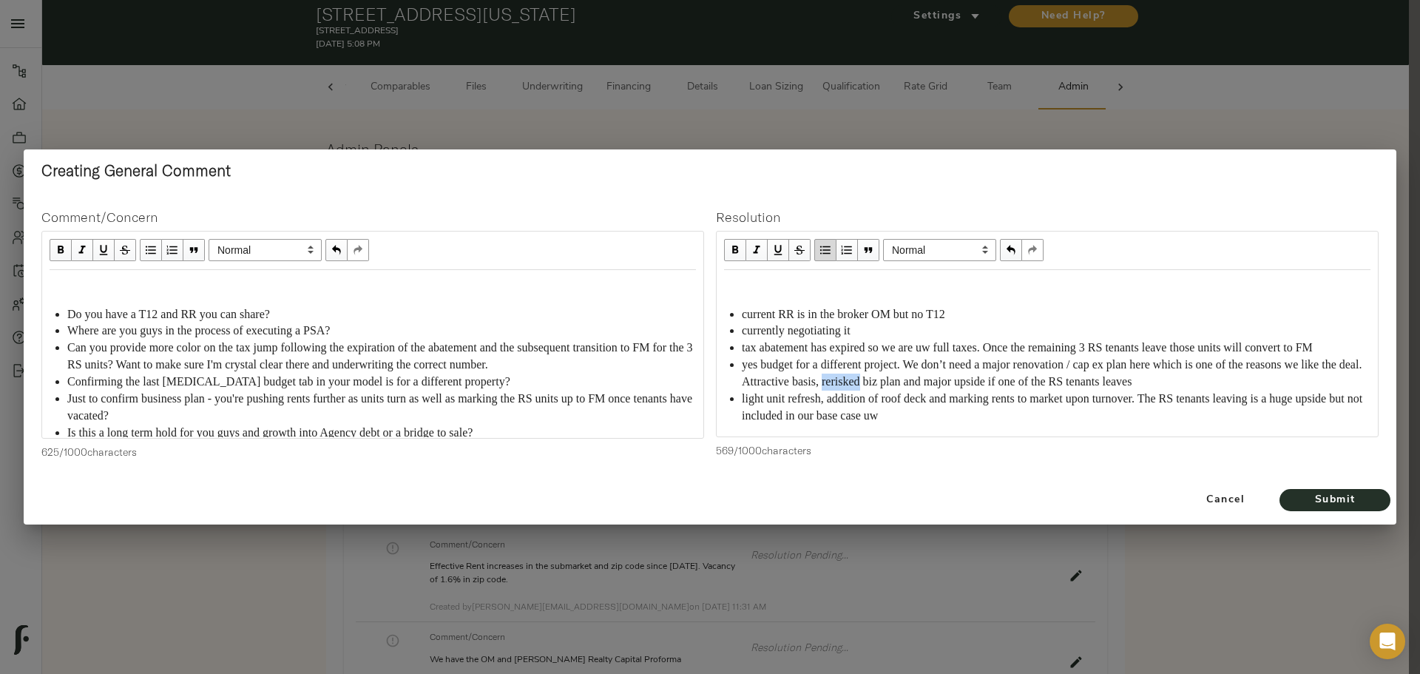
click at [919, 391] on div "yes budget for a different project. We don’t need a major renovation / cap ex p…" at bounding box center [1056, 374] width 629 height 34
click at [902, 388] on span "yes budget for a different project. We don’t need a major renovation / cap ex p…" at bounding box center [1053, 373] width 623 height 30
click at [1324, 496] on span "Submit" at bounding box center [1335, 500] width 81 height 18
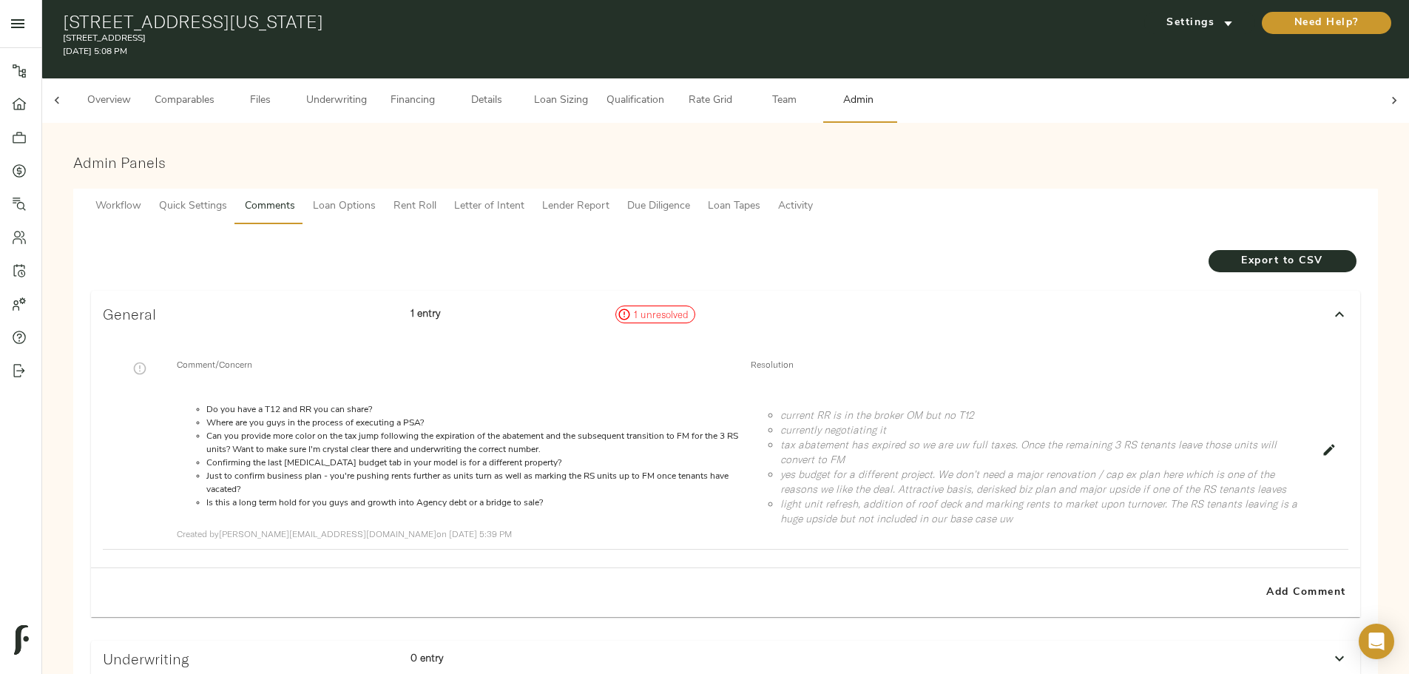
click at [147, 361] on icon "button" at bounding box center [139, 368] width 15 height 15
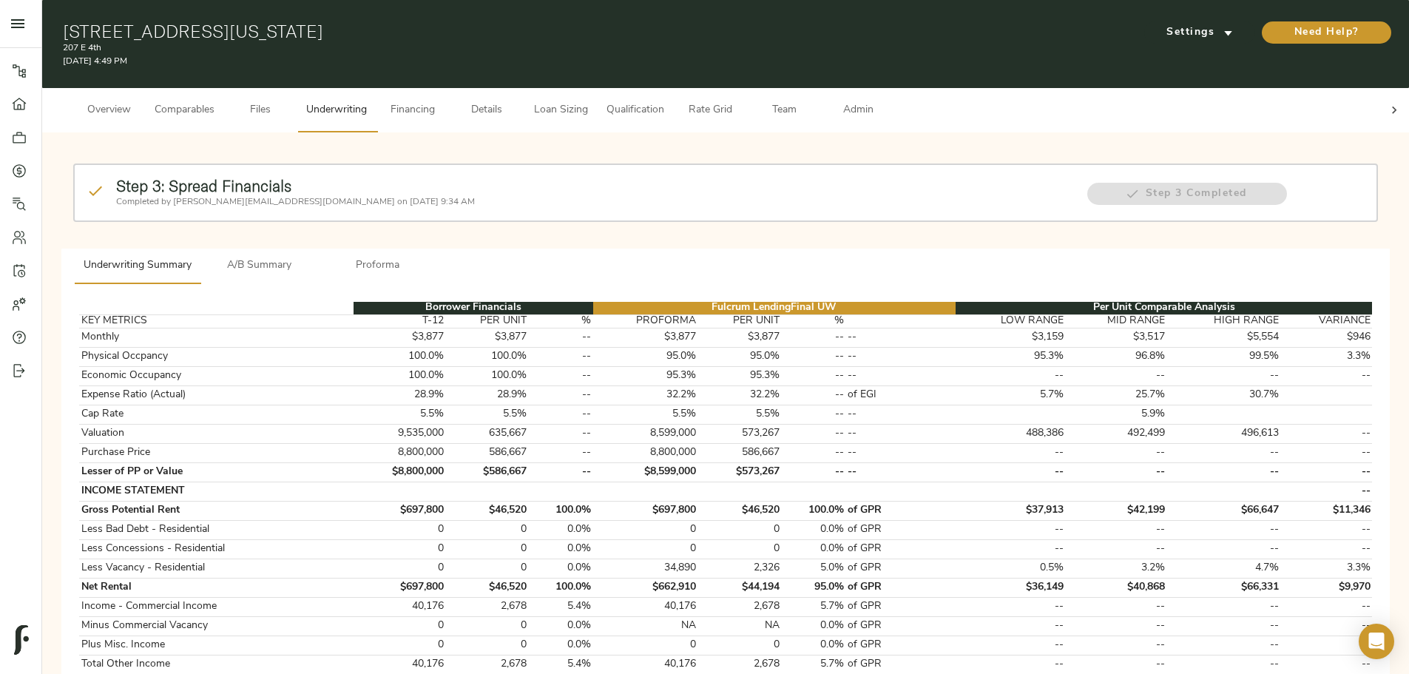
click at [1387, 103] on icon at bounding box center [1394, 110] width 15 height 15
click at [886, 102] on span "Admin" at bounding box center [858, 110] width 56 height 18
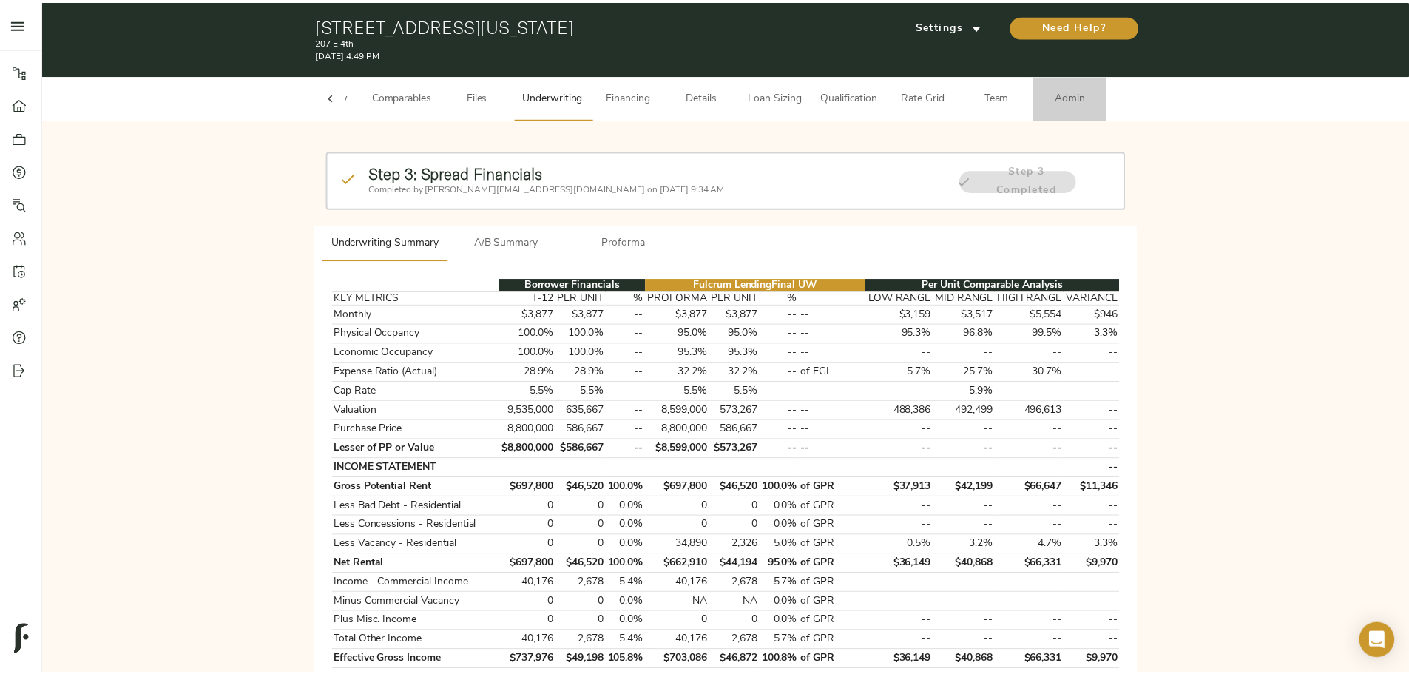
scroll to position [0, 58]
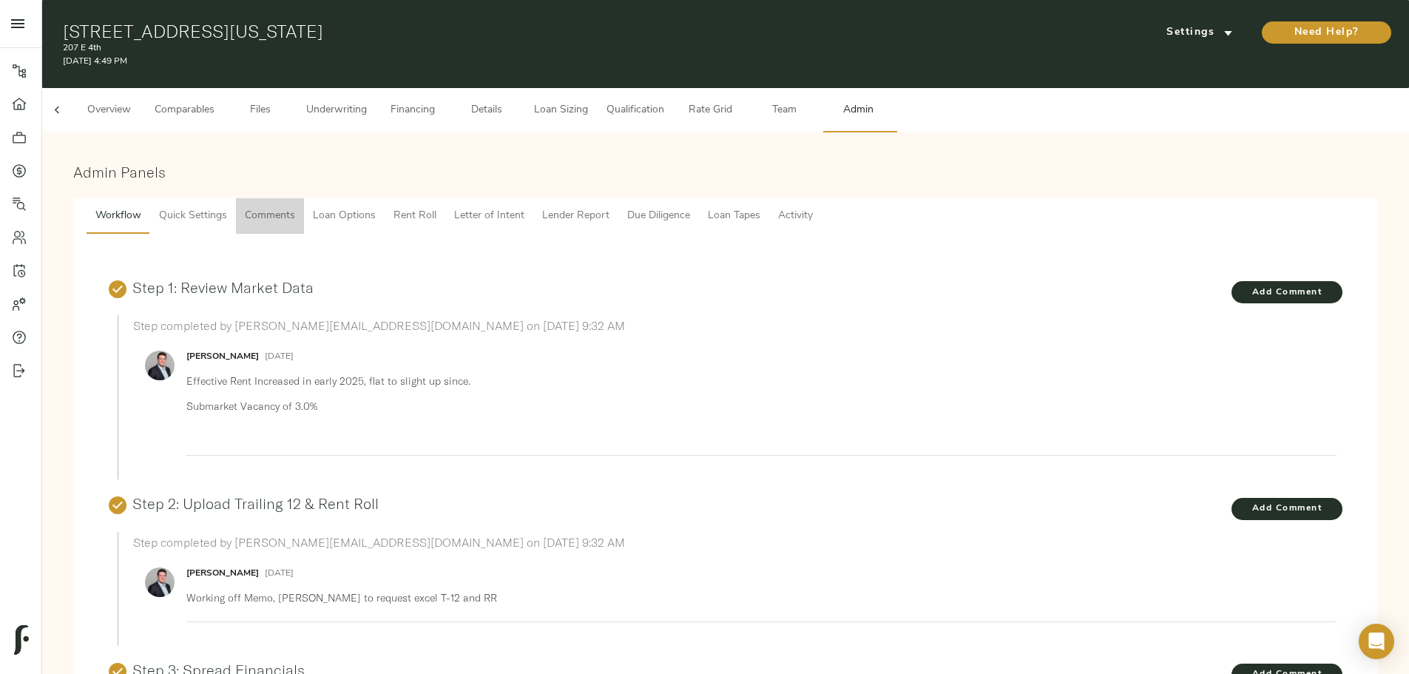
click at [295, 207] on span "Comments" at bounding box center [270, 216] width 50 height 18
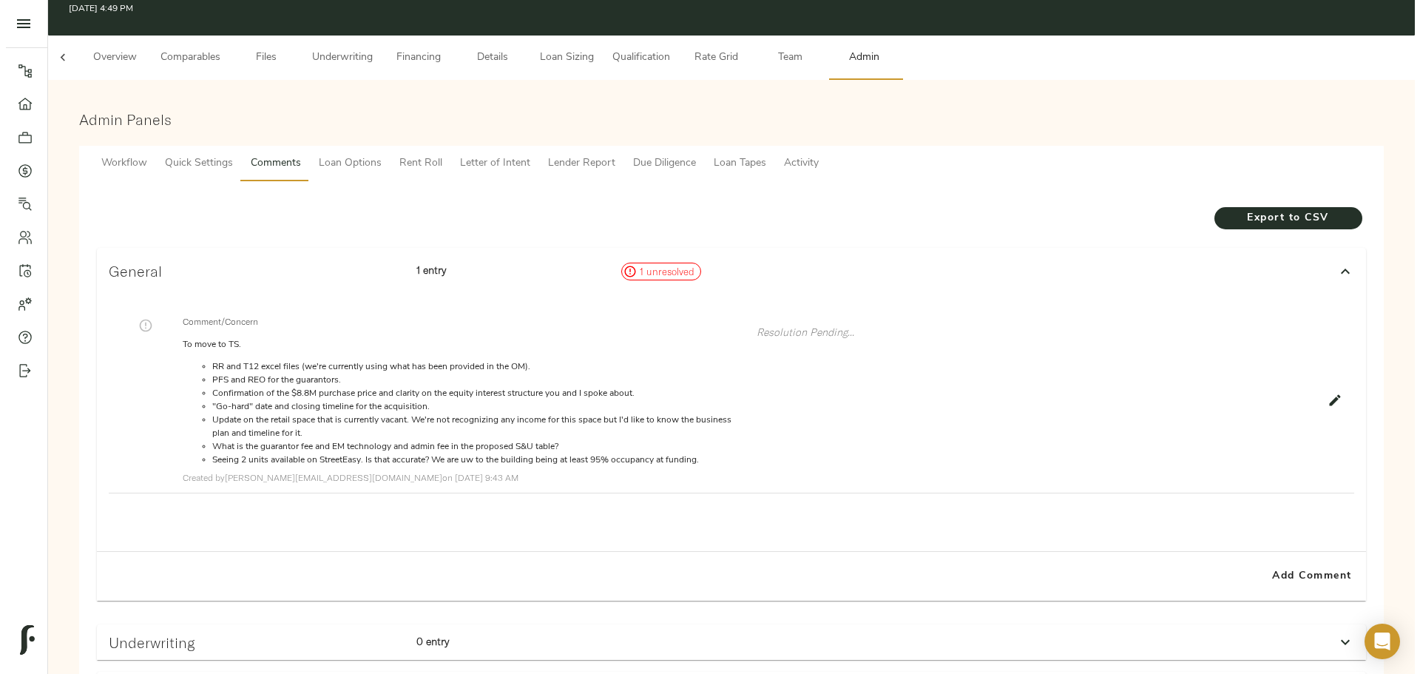
scroll to position [74, 0]
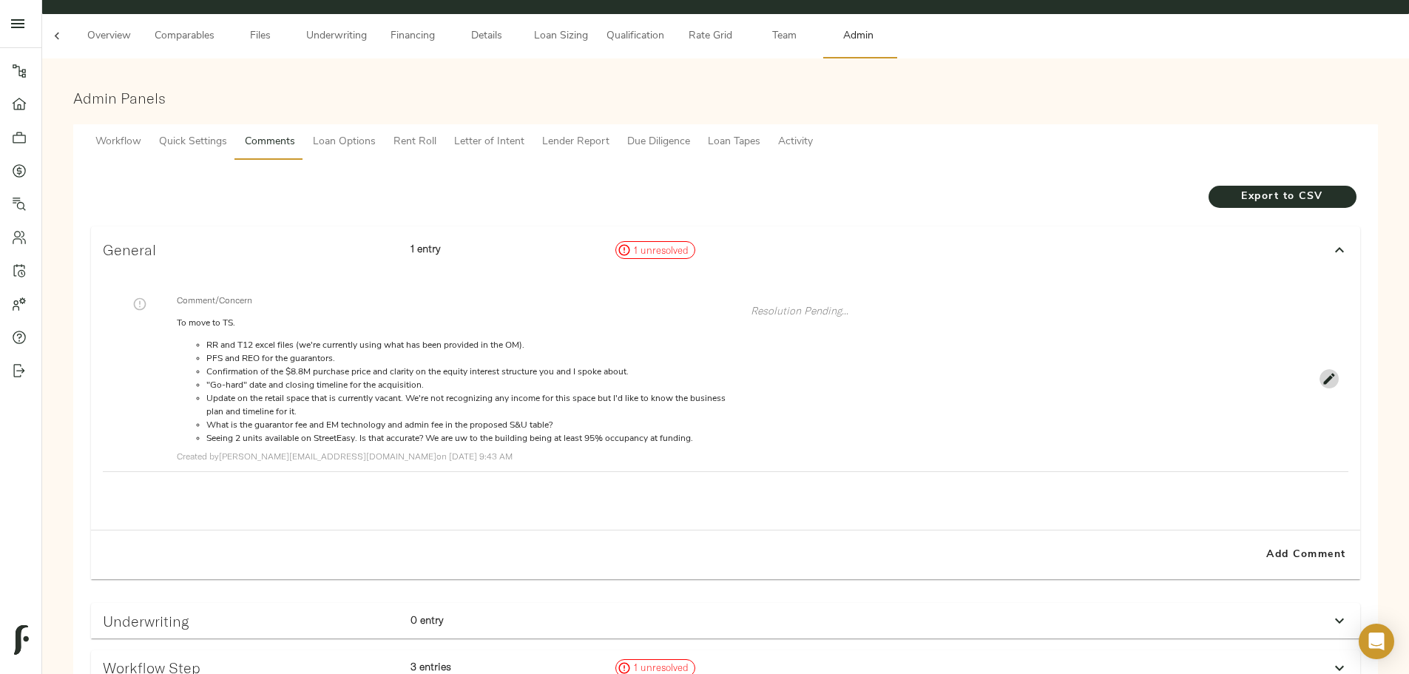
click at [1322, 386] on icon "button" at bounding box center [1329, 378] width 15 height 15
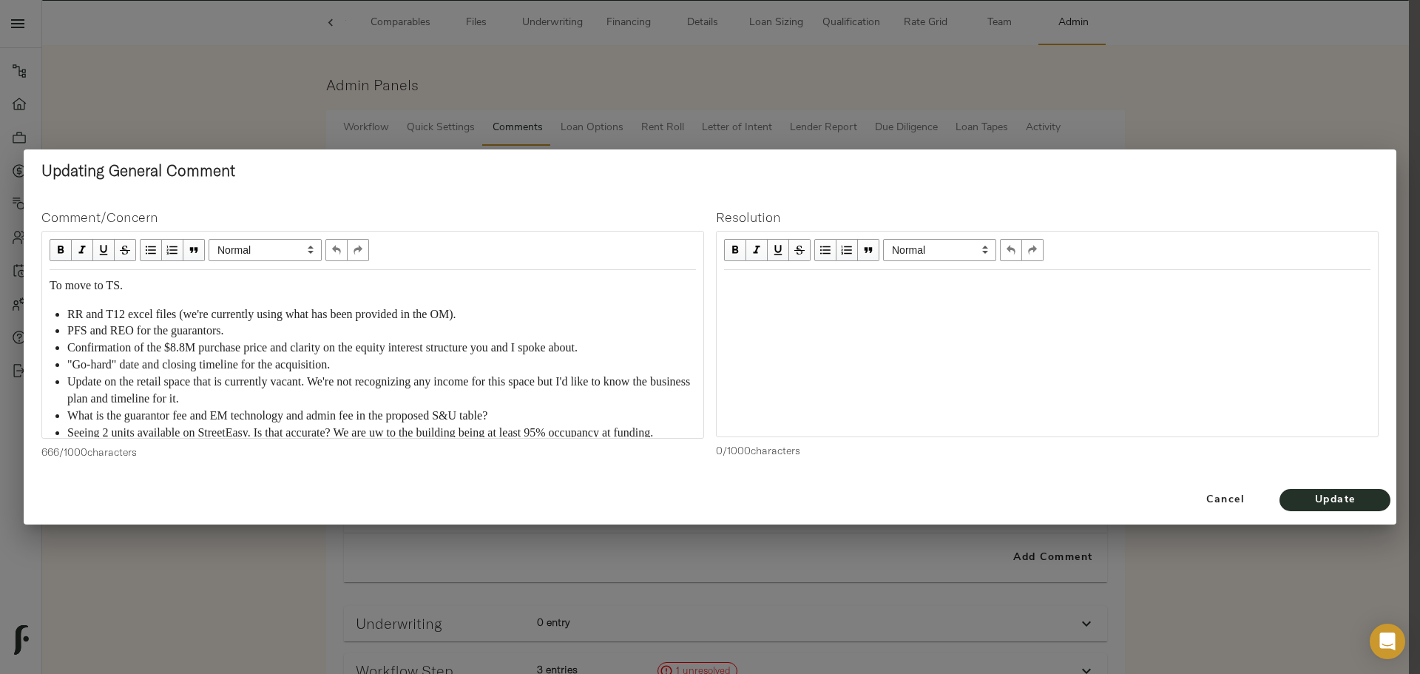
click at [815, 296] on div "Edit text" at bounding box center [1048, 286] width 660 height 30
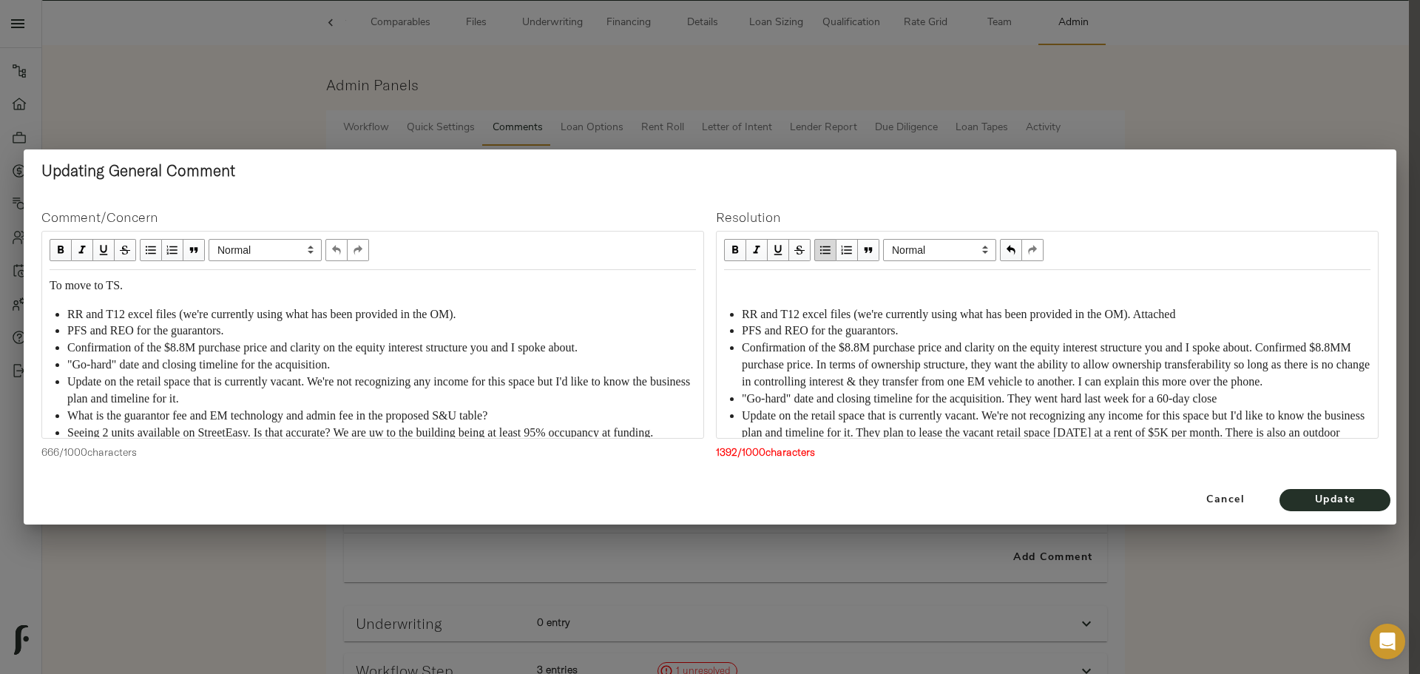
click at [747, 288] on div "Edit text" at bounding box center [1047, 285] width 647 height 17
click at [1175, 311] on span "RR and T12 excel files (we're currently using what has been provided in the OM)…" at bounding box center [958, 314] width 433 height 13
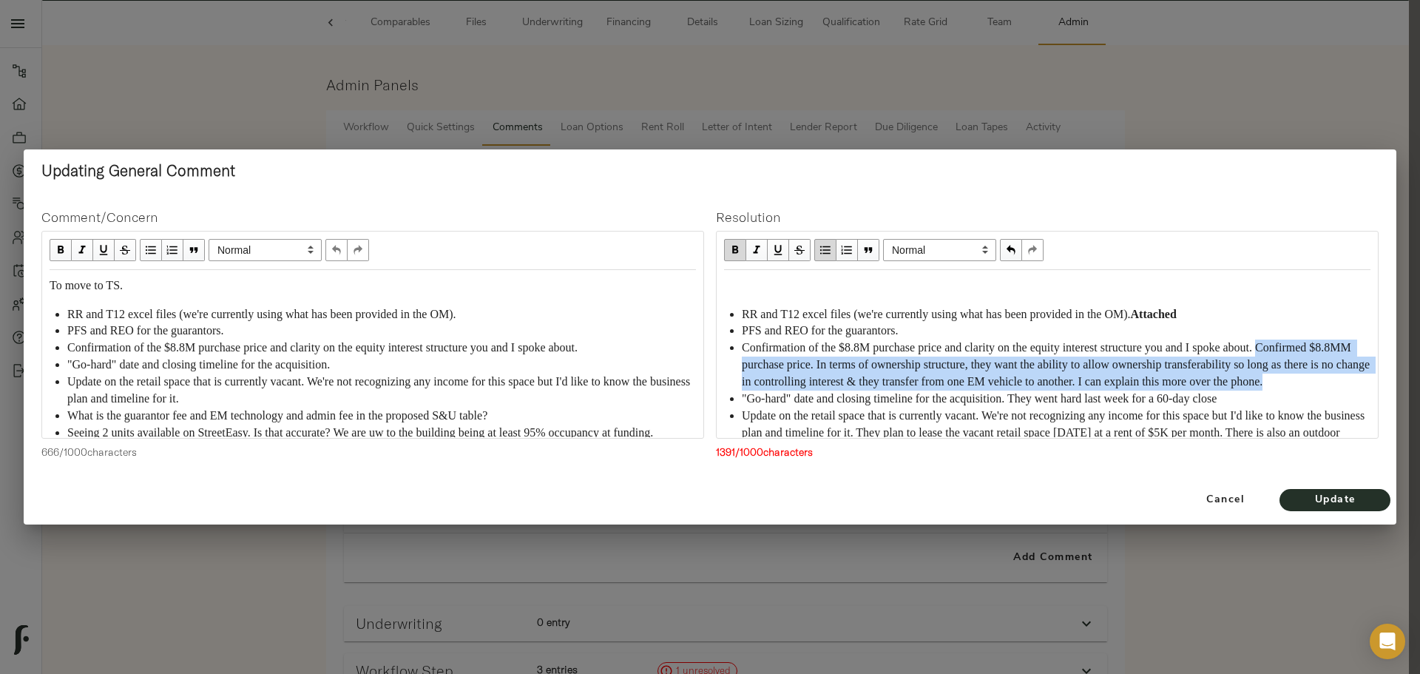
drag, startPoint x: 743, startPoint y: 367, endPoint x: 963, endPoint y: 395, distance: 221.5
click at [963, 391] on div "Confirmation of the $8.8M purchase price and clarity on the equity interest str…" at bounding box center [1056, 365] width 629 height 51
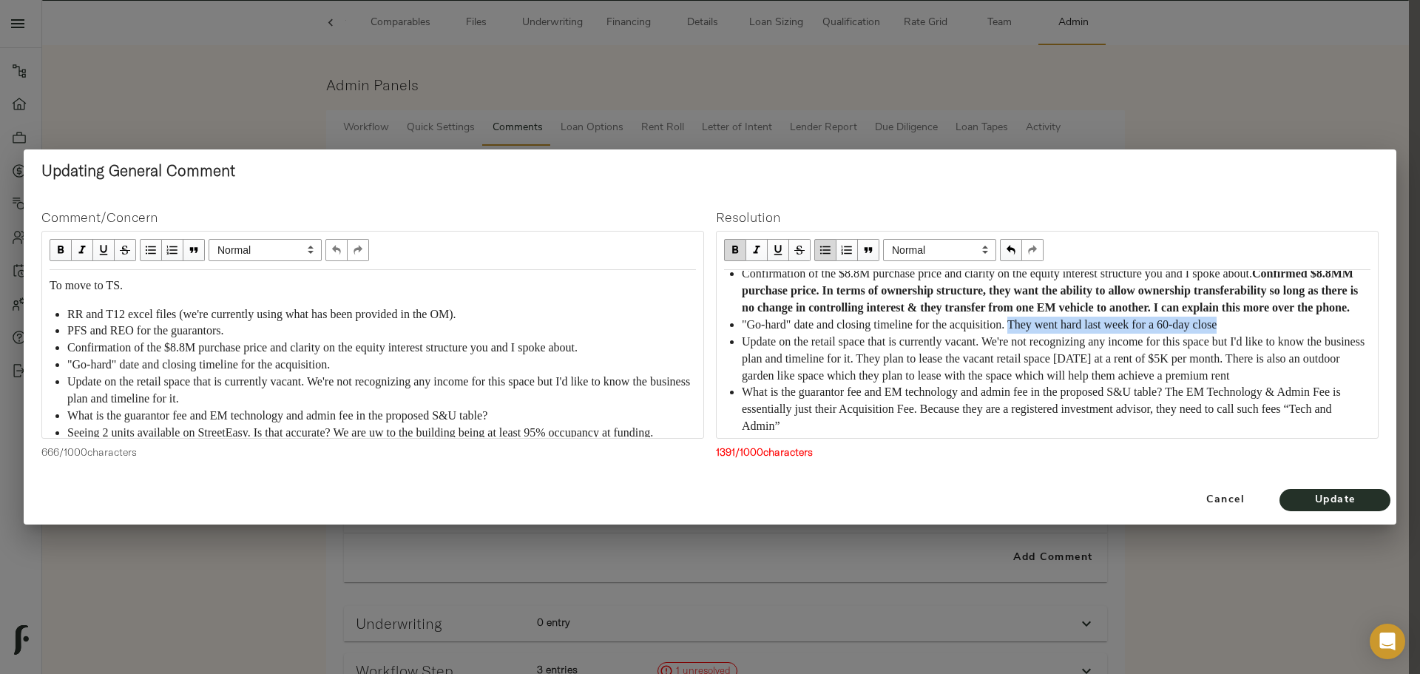
drag, startPoint x: 1041, startPoint y: 343, endPoint x: 1266, endPoint y: 342, distance: 225.6
click at [1266, 334] on div ""Go-hard" date and closing timeline for the acquisition. They went hard last we…" at bounding box center [1056, 325] width 629 height 17
drag, startPoint x: 1009, startPoint y: 357, endPoint x: 1310, endPoint y: 360, distance: 301.1
click at [1310, 360] on span "Update on the retail space that is currently vacant. We're not recognizing any …" at bounding box center [1055, 358] width 626 height 47
drag, startPoint x: 969, startPoint y: 374, endPoint x: 874, endPoint y: 414, distance: 103.7
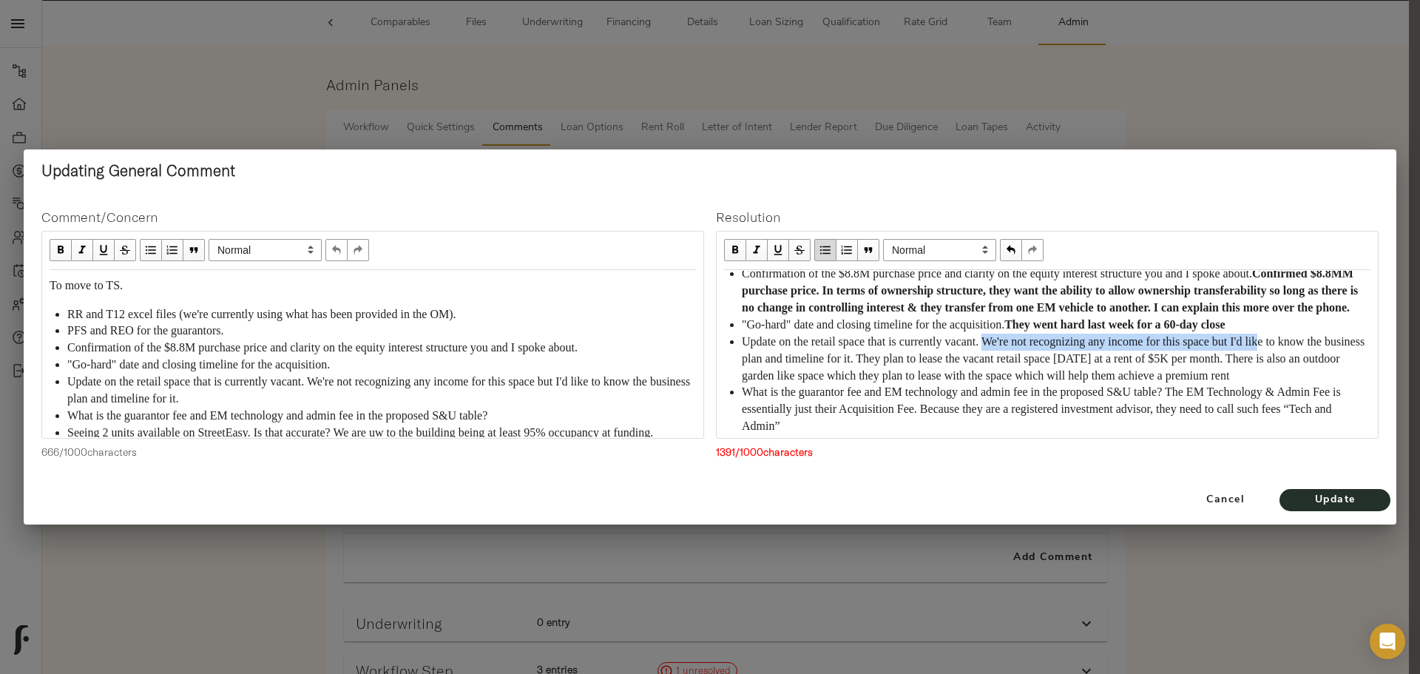
click at [874, 385] on div "Update on the retail space that is currently vacant. We're not recognizing any …" at bounding box center [1056, 359] width 629 height 51
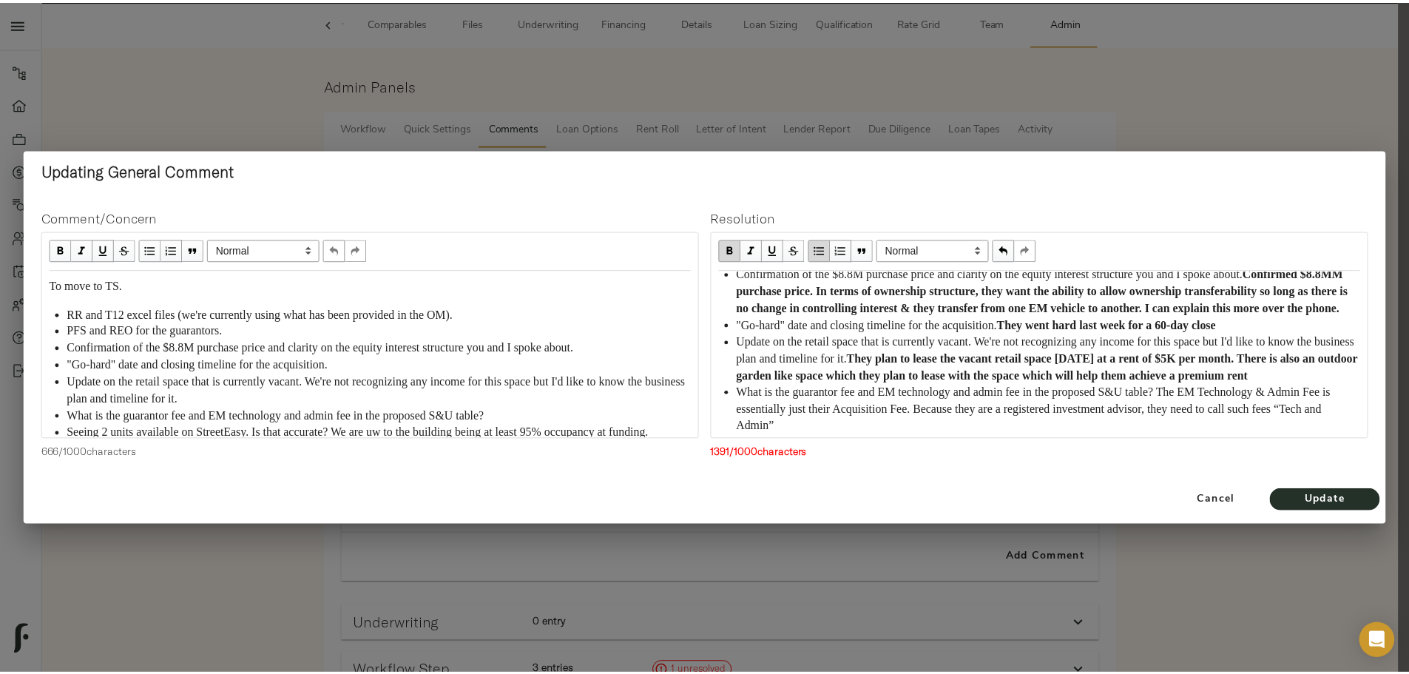
scroll to position [146, 0]
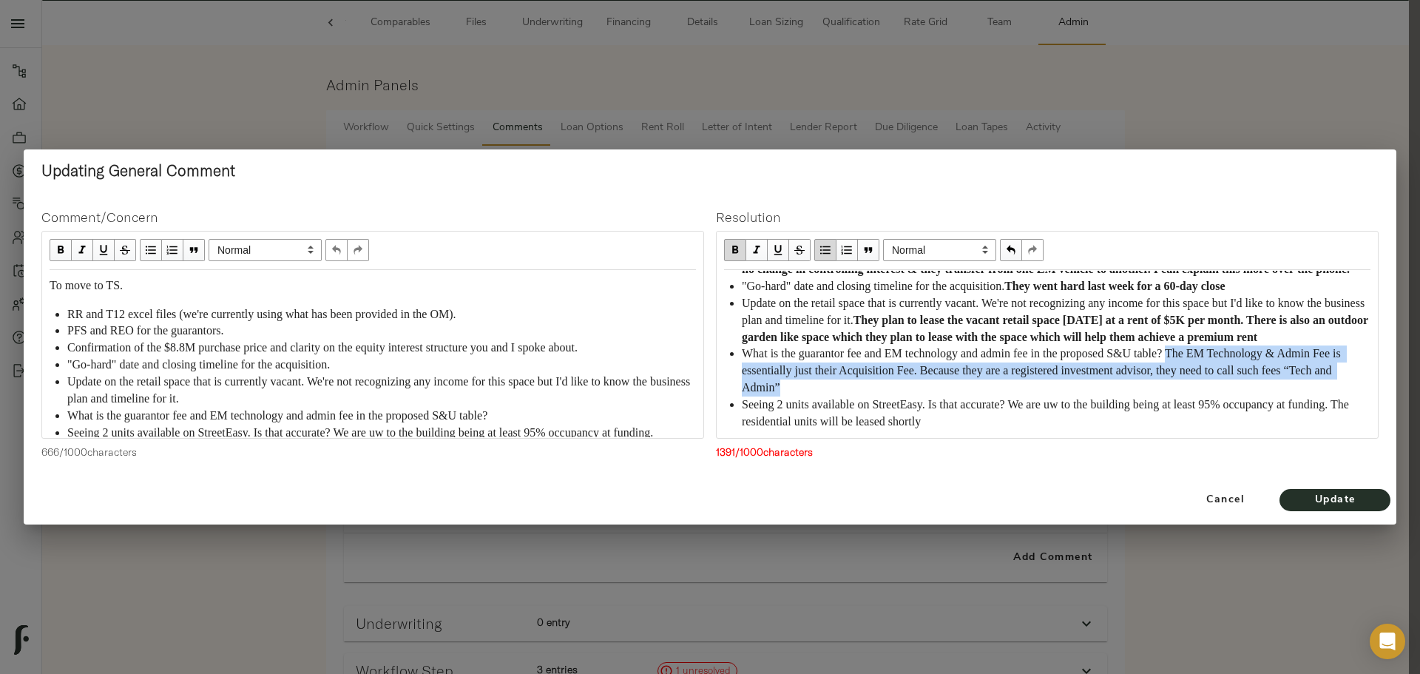
drag, startPoint x: 1204, startPoint y: 353, endPoint x: 901, endPoint y: 380, distance: 304.5
click at [901, 380] on div "What is the guarantor fee and EM technology and admin fee in the proposed S&U t…" at bounding box center [1056, 370] width 629 height 51
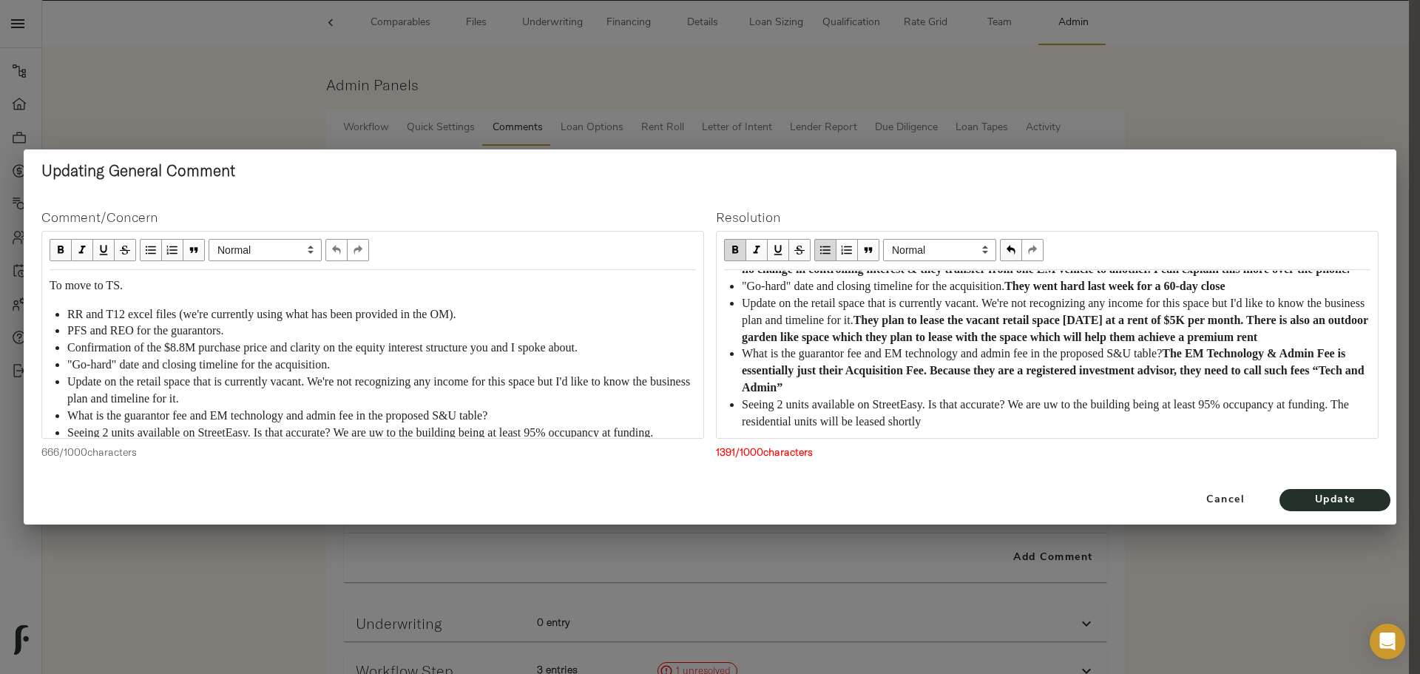
click at [1036, 406] on span "Seeing 2 units available on StreetEasy. Is that accurate? We are uw to the buil…" at bounding box center [1047, 413] width 610 height 30
drag, startPoint x: 787, startPoint y: 422, endPoint x: 1036, endPoint y: 424, distance: 249.3
click at [1036, 424] on div "Seeing 2 units available on StreetEasy. Is that accurate? We are uw to the buil…" at bounding box center [1056, 413] width 629 height 34
click at [1300, 499] on span "Update" at bounding box center [1335, 500] width 81 height 18
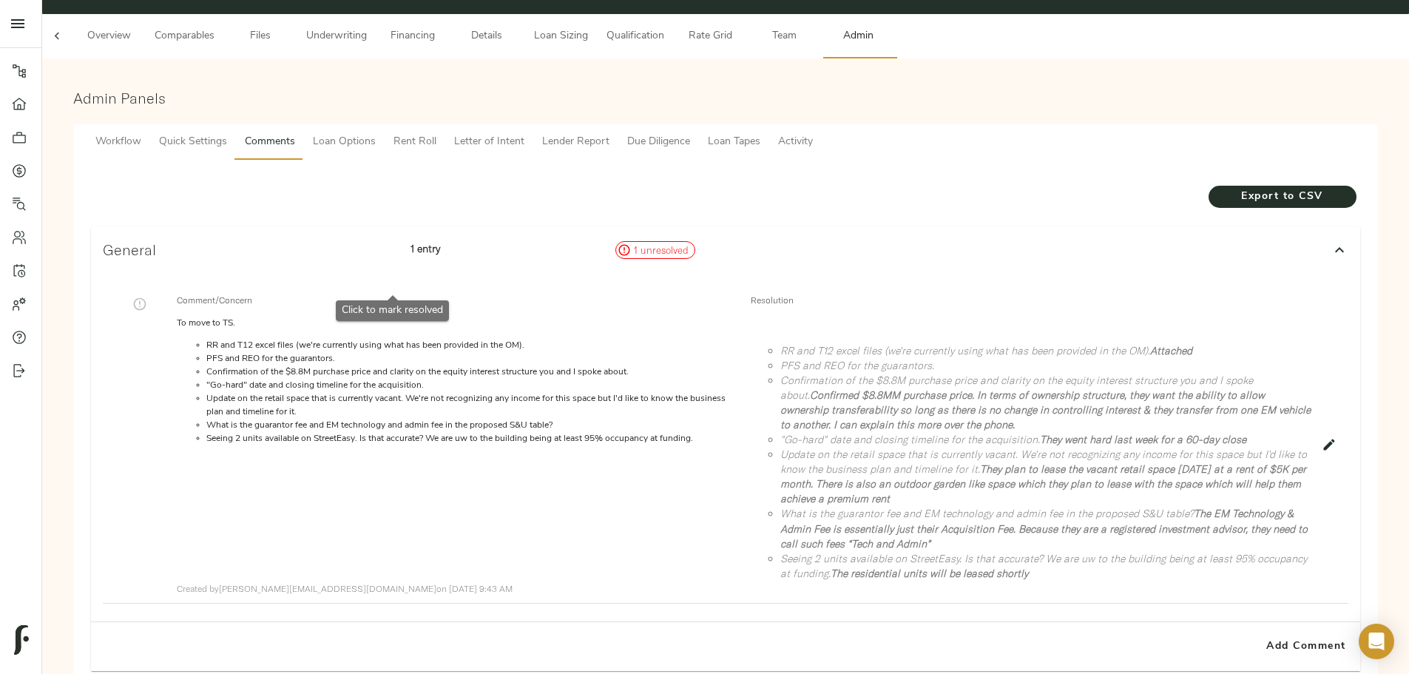
click at [147, 297] on icon "button" at bounding box center [139, 304] width 15 height 15
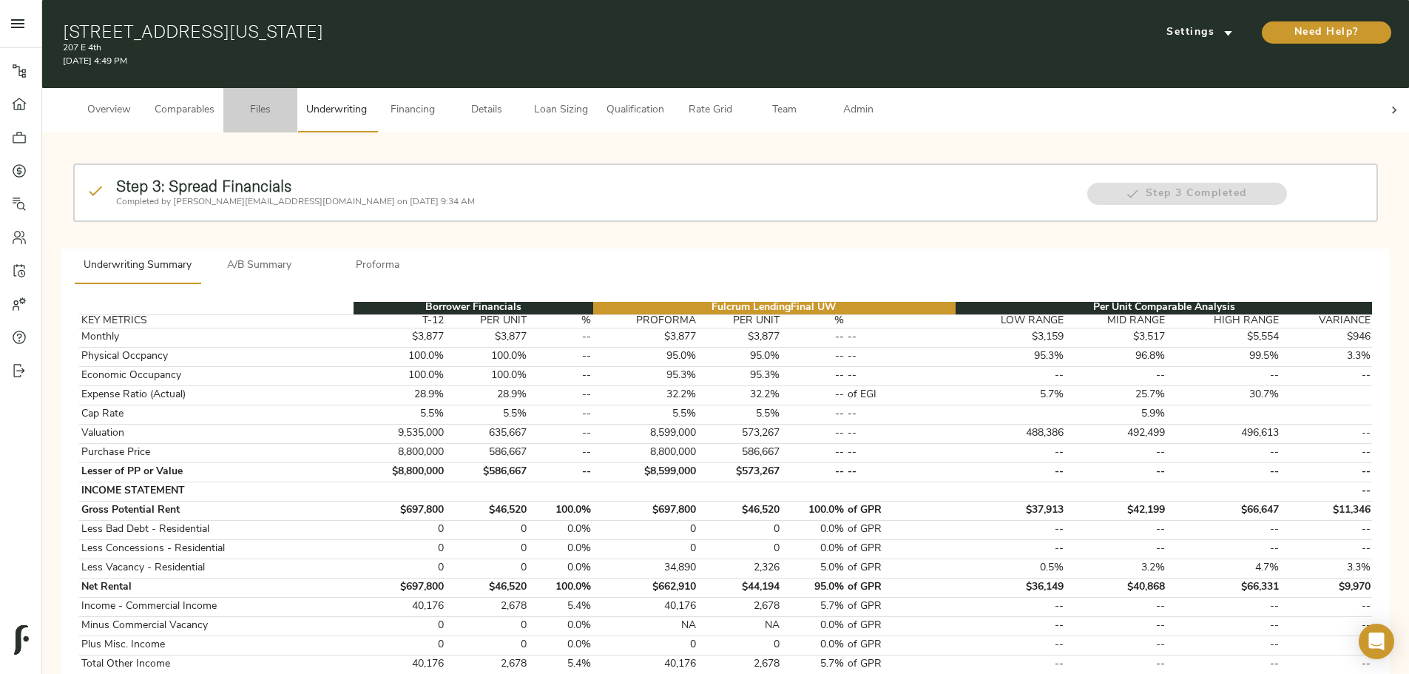
click at [288, 101] on span "Files" at bounding box center [260, 110] width 56 height 18
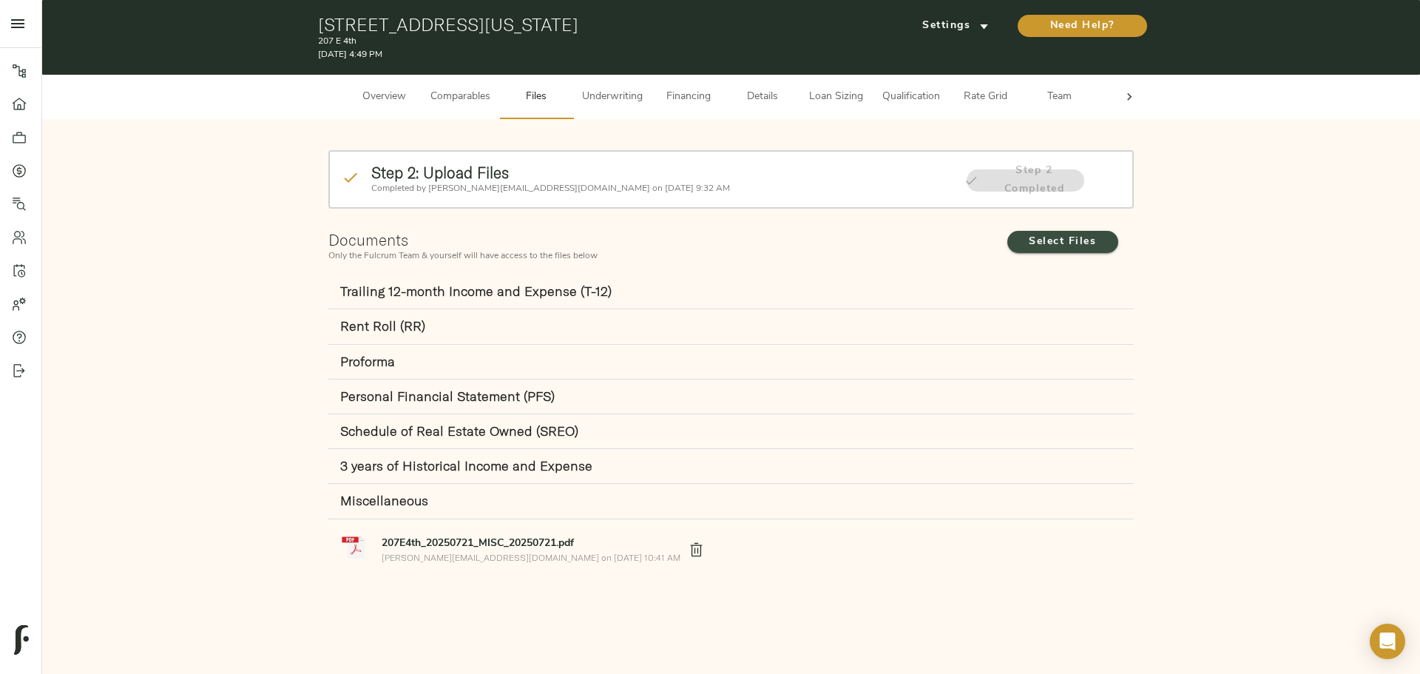
click at [1029, 241] on span "Select Files" at bounding box center [1062, 242] width 81 height 18
click at [0, 0] on input "Select Files" at bounding box center [0, 0] width 0 height 0
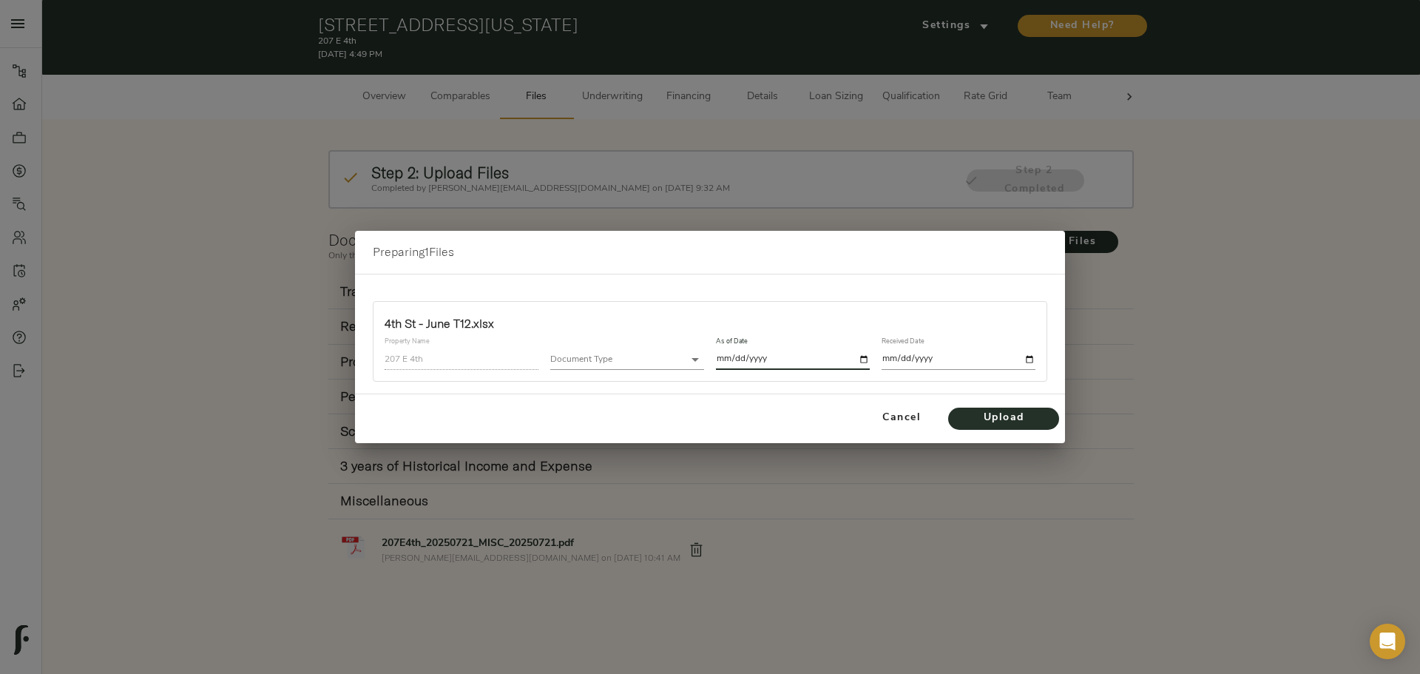
click at [757, 362] on input "date" at bounding box center [793, 359] width 154 height 20
click at [646, 365] on body "207 E 4th - 207 E 4th St, New York, NY 10009 Pipeline Dashboard Portfolio Quote…" at bounding box center [710, 337] width 1420 height 674
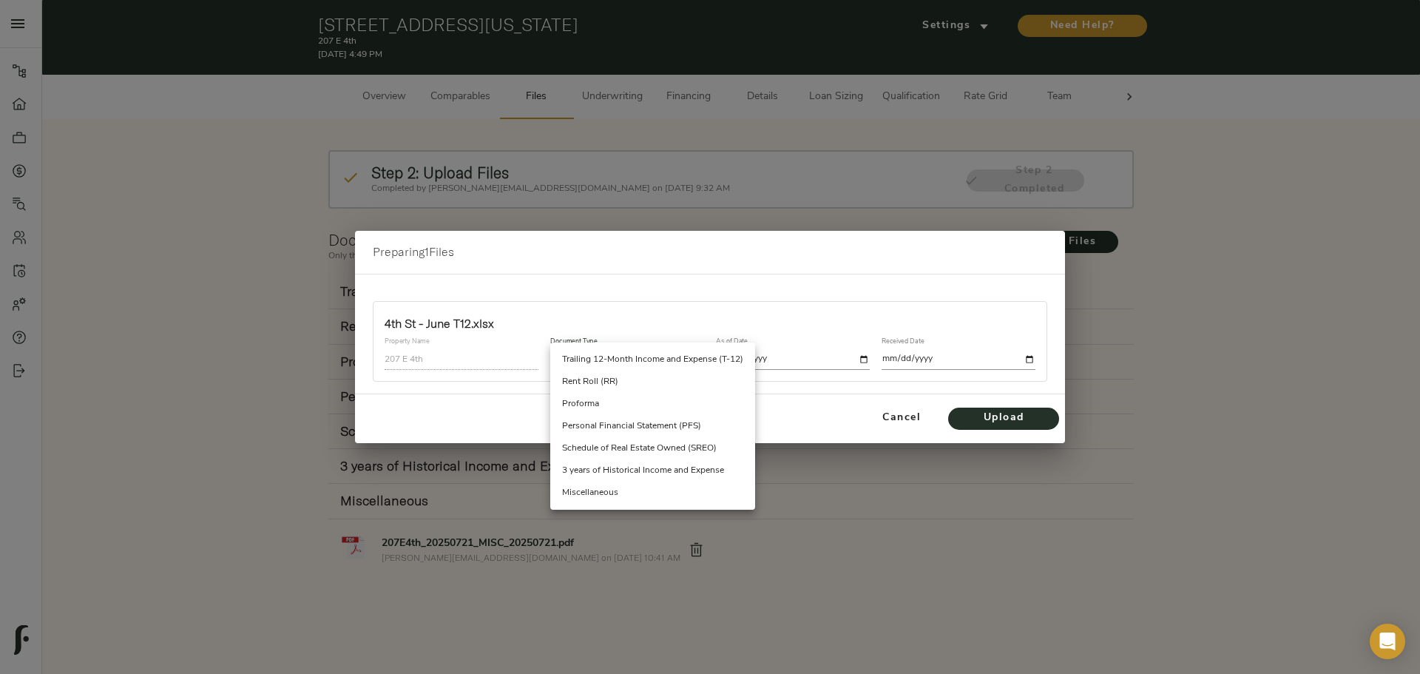
drag, startPoint x: 641, startPoint y: 365, endPoint x: 659, endPoint y: 366, distance: 17.8
click at [641, 365] on li "Trailing 12-Month Income and Expense (T-12)" at bounding box center [652, 359] width 205 height 22
type input "trailing_twelve"
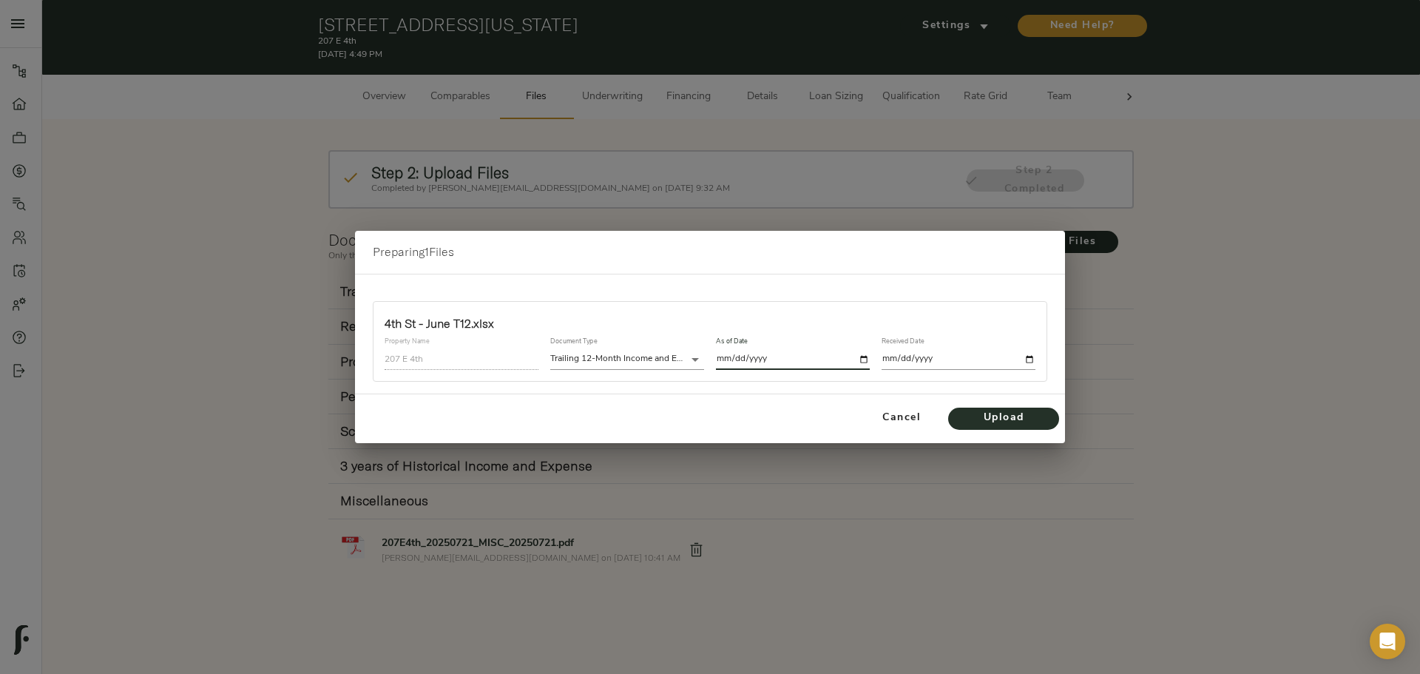
click at [861, 365] on input "date" at bounding box center [793, 359] width 154 height 20
click at [855, 358] on input "date" at bounding box center [793, 359] width 154 height 20
click at [863, 358] on input "date" at bounding box center [793, 359] width 154 height 20
type input "2025-06-30"
click at [1032, 357] on input "date" at bounding box center [959, 359] width 154 height 20
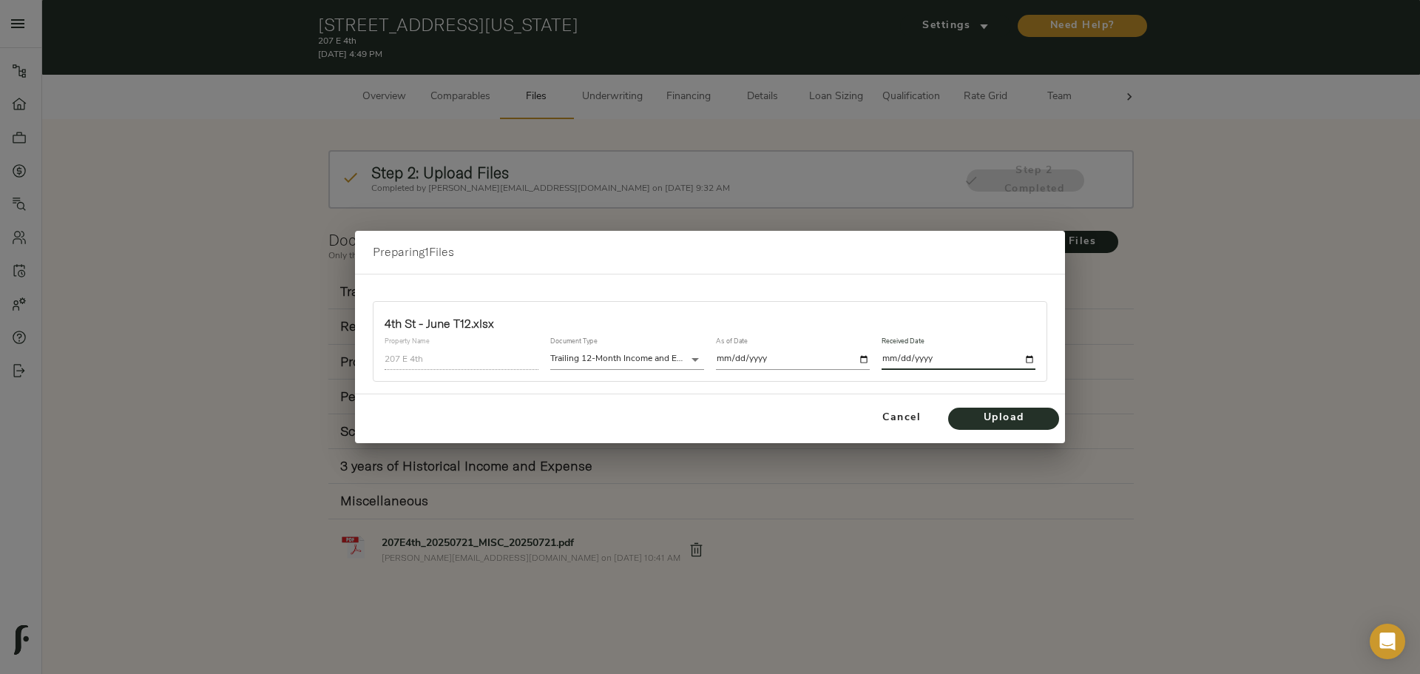
type input "2025-08-27"
click at [998, 430] on div "Cancel Upload" at bounding box center [710, 418] width 710 height 49
click at [1001, 419] on span "Upload" at bounding box center [1003, 418] width 81 height 18
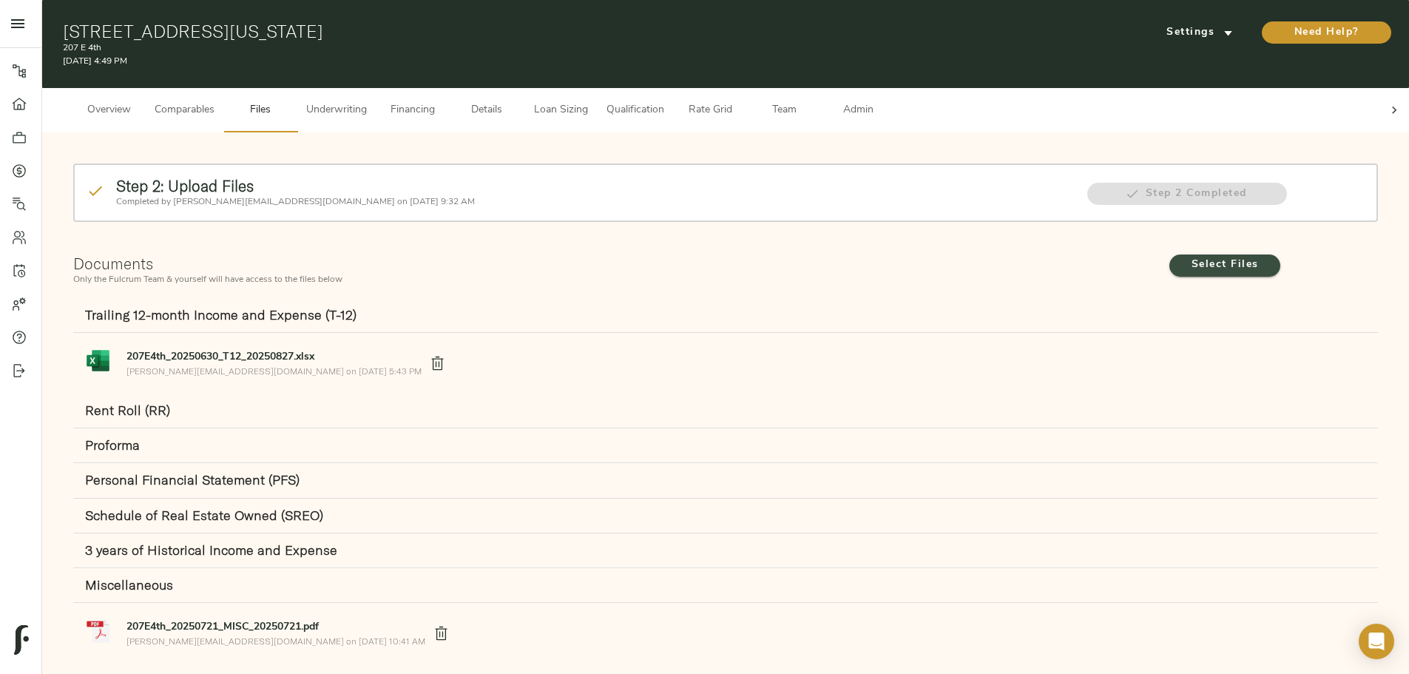
click at [1184, 256] on span "Select Files" at bounding box center [1224, 265] width 81 height 18
click at [0, 0] on input "Select Files" at bounding box center [0, 0] width 0 height 0
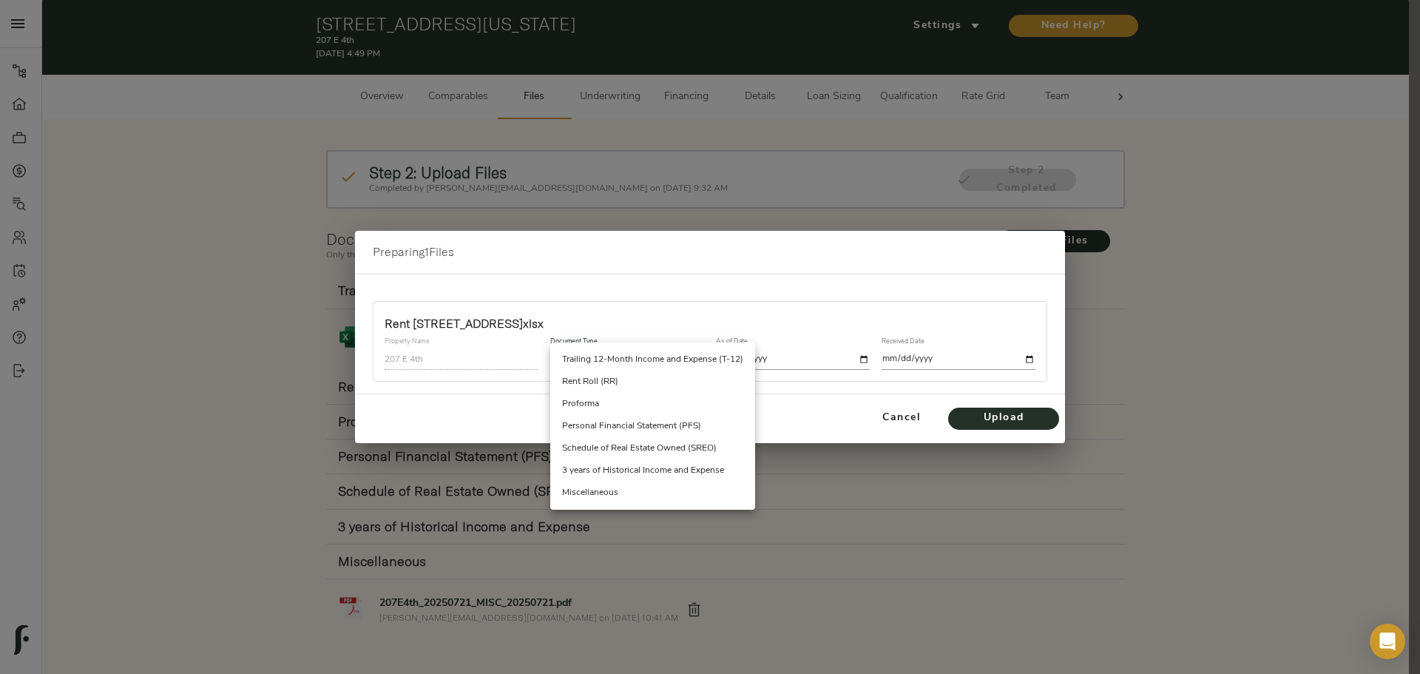
click at [623, 352] on body "207 E 4th - 207 E 4th St, New York, NY 10009 Pipeline Dashboard Portfolio Quote…" at bounding box center [710, 346] width 1420 height 692
click at [663, 380] on li "Rent Roll (RR)" at bounding box center [652, 382] width 205 height 22
type input "rent_roll"
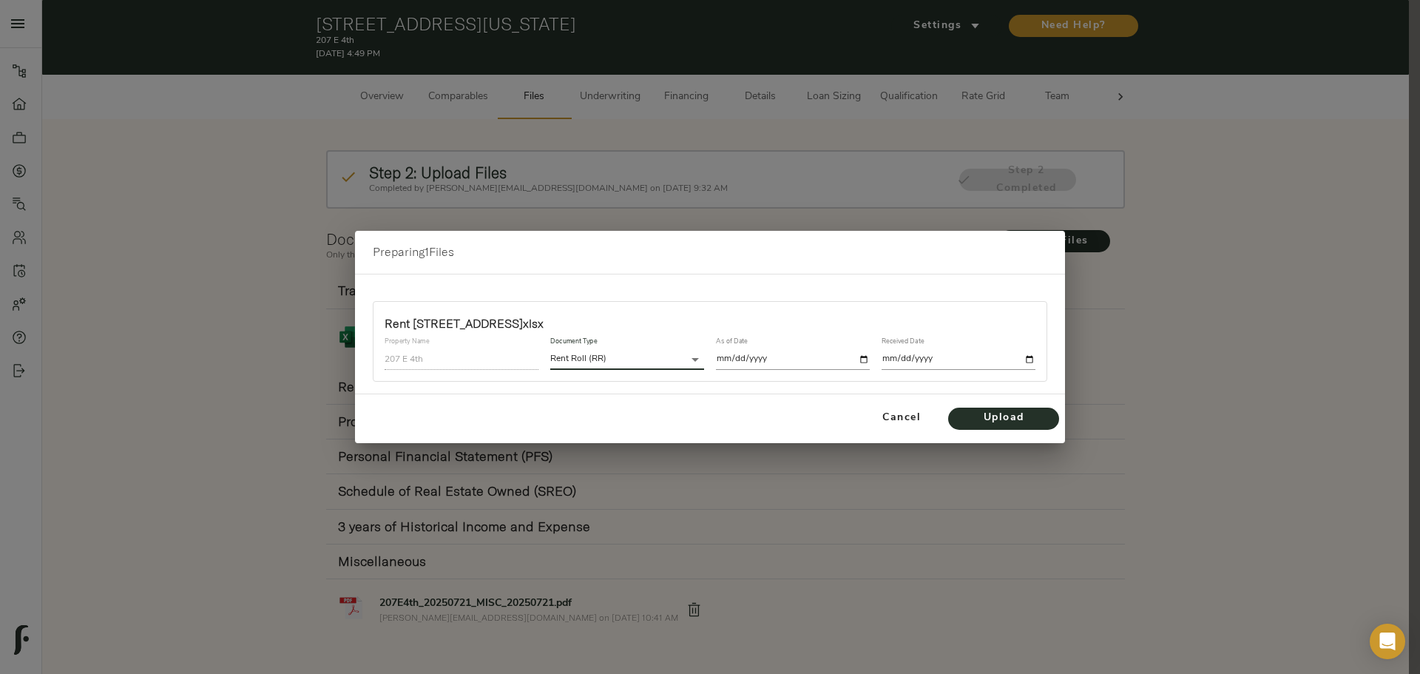
click at [865, 357] on input "date" at bounding box center [793, 359] width 154 height 20
click at [841, 357] on input "date" at bounding box center [793, 359] width 154 height 20
click at [867, 362] on input "date" at bounding box center [793, 359] width 154 height 20
type input "2025-08-01"
click at [1022, 357] on input "date" at bounding box center [959, 359] width 154 height 20
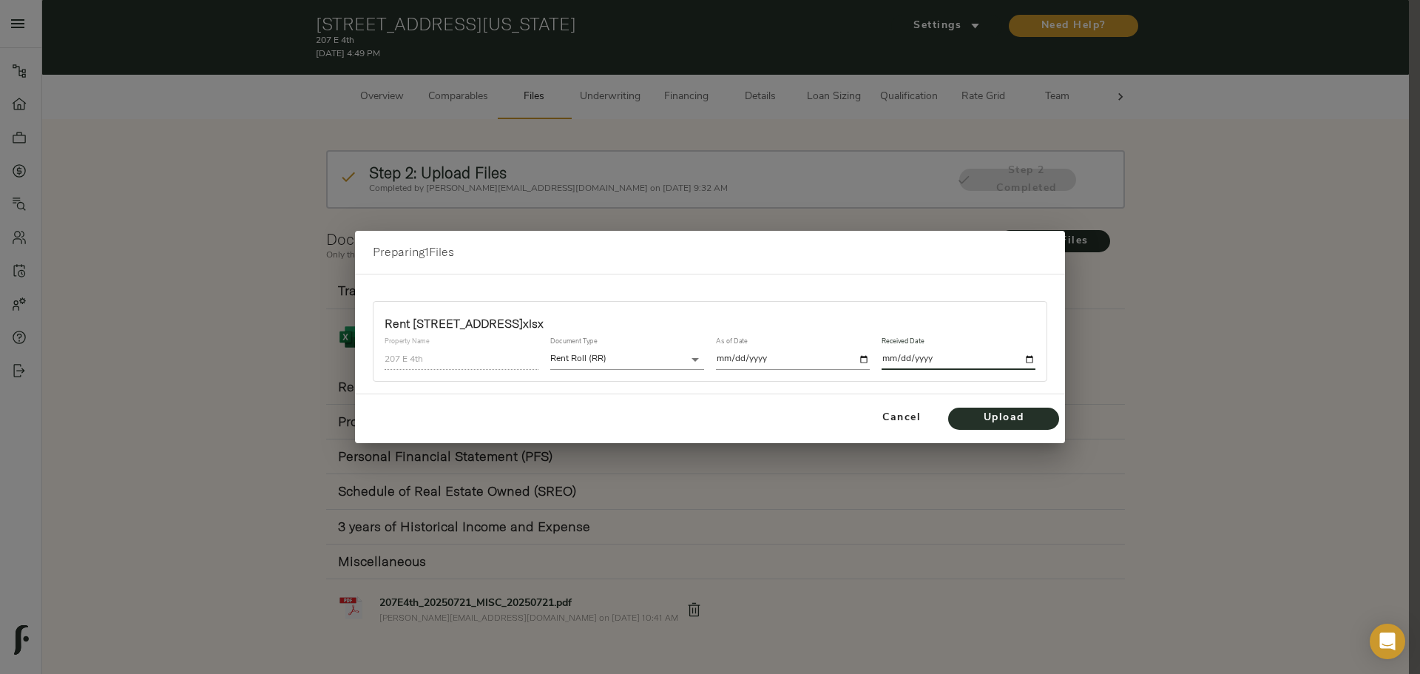
click at [1032, 361] on input "date" at bounding box center [959, 359] width 154 height 20
type input "2025-08-27"
click at [998, 417] on span "Upload" at bounding box center [1003, 418] width 81 height 18
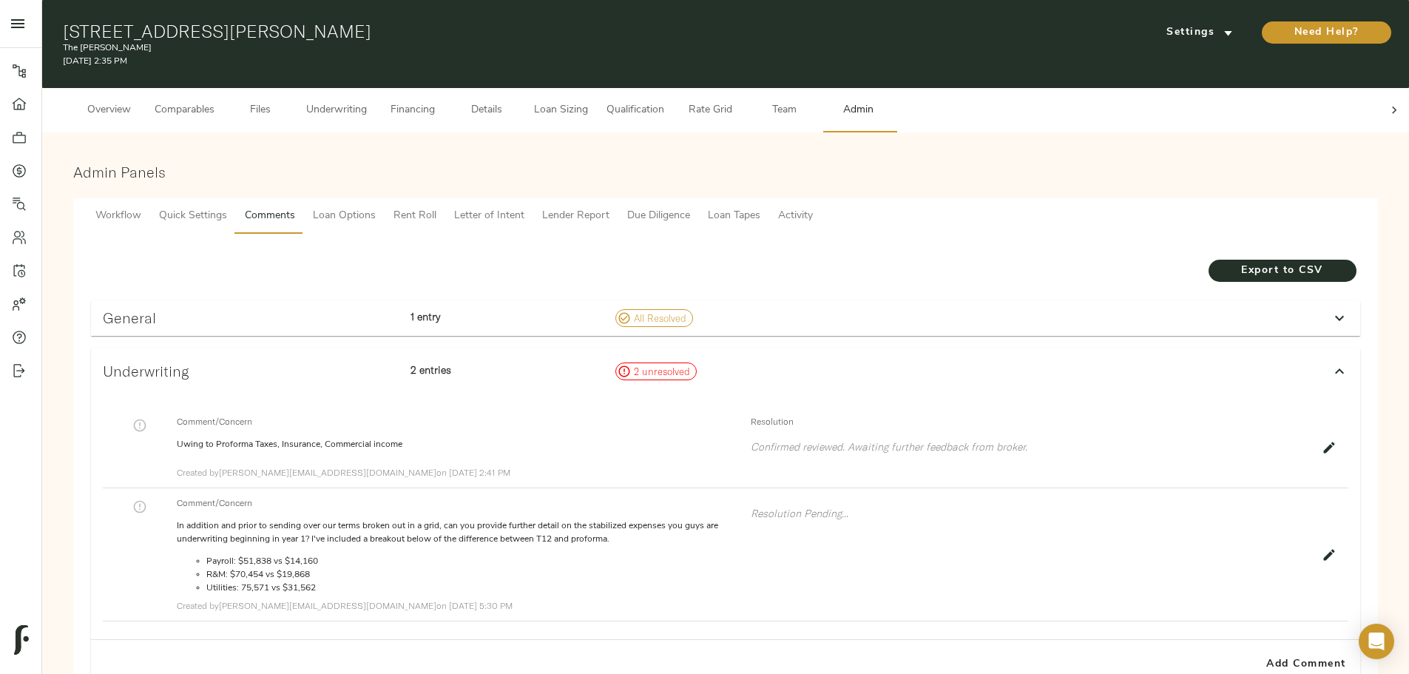
click at [367, 102] on span "Underwriting" at bounding box center [336, 110] width 61 height 18
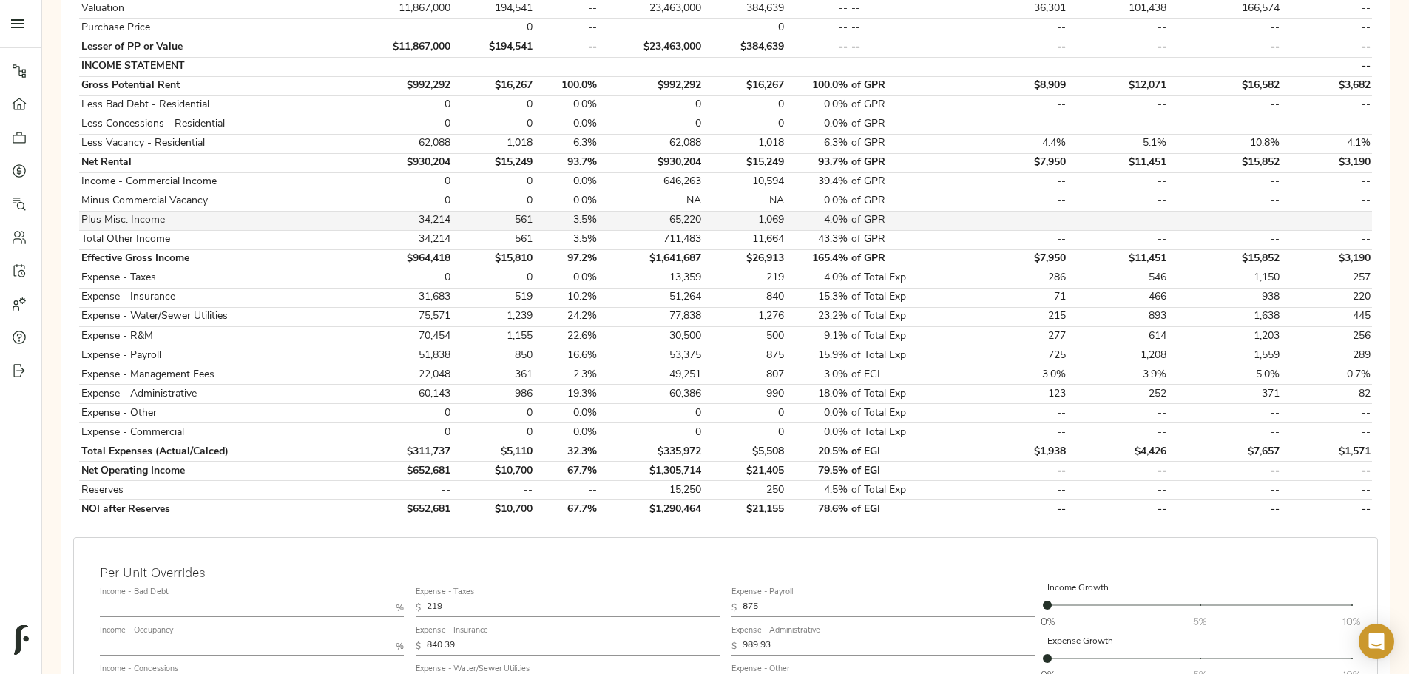
scroll to position [592, 0]
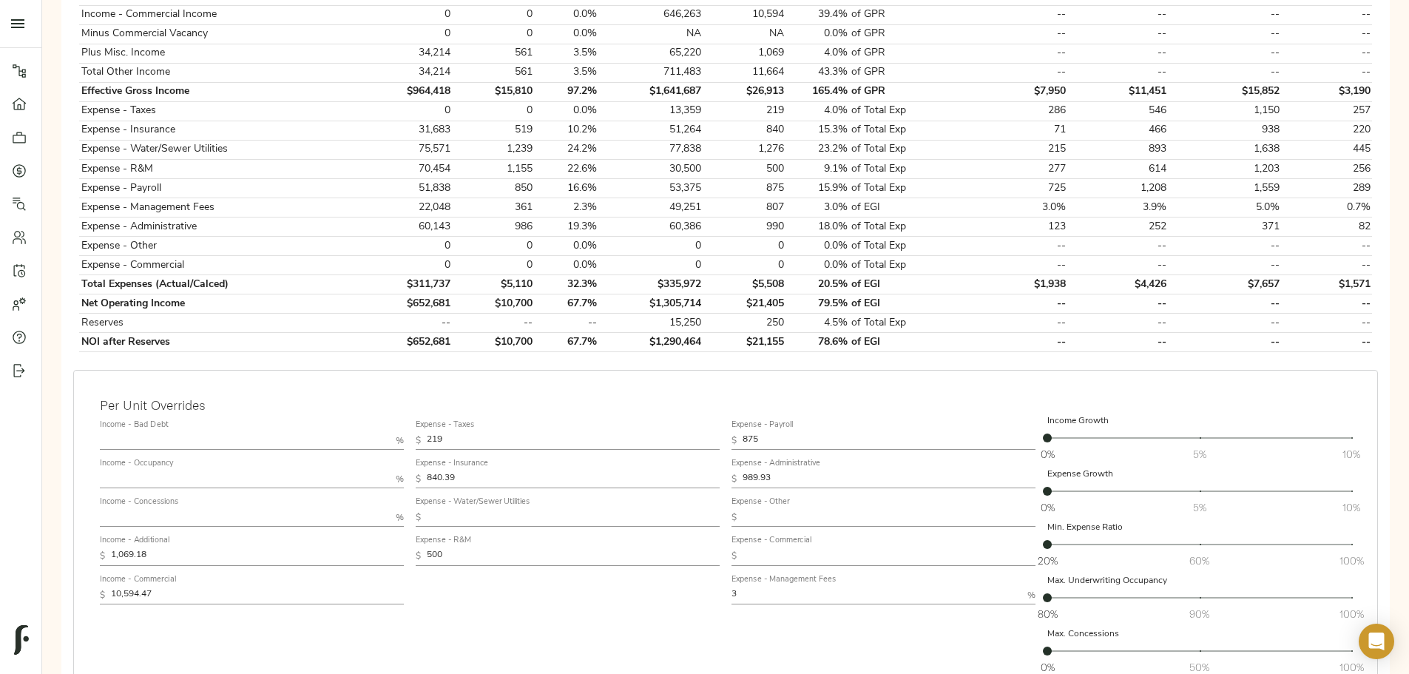
click at [553, 207] on input "text" at bounding box center [573, 518] width 293 height 18
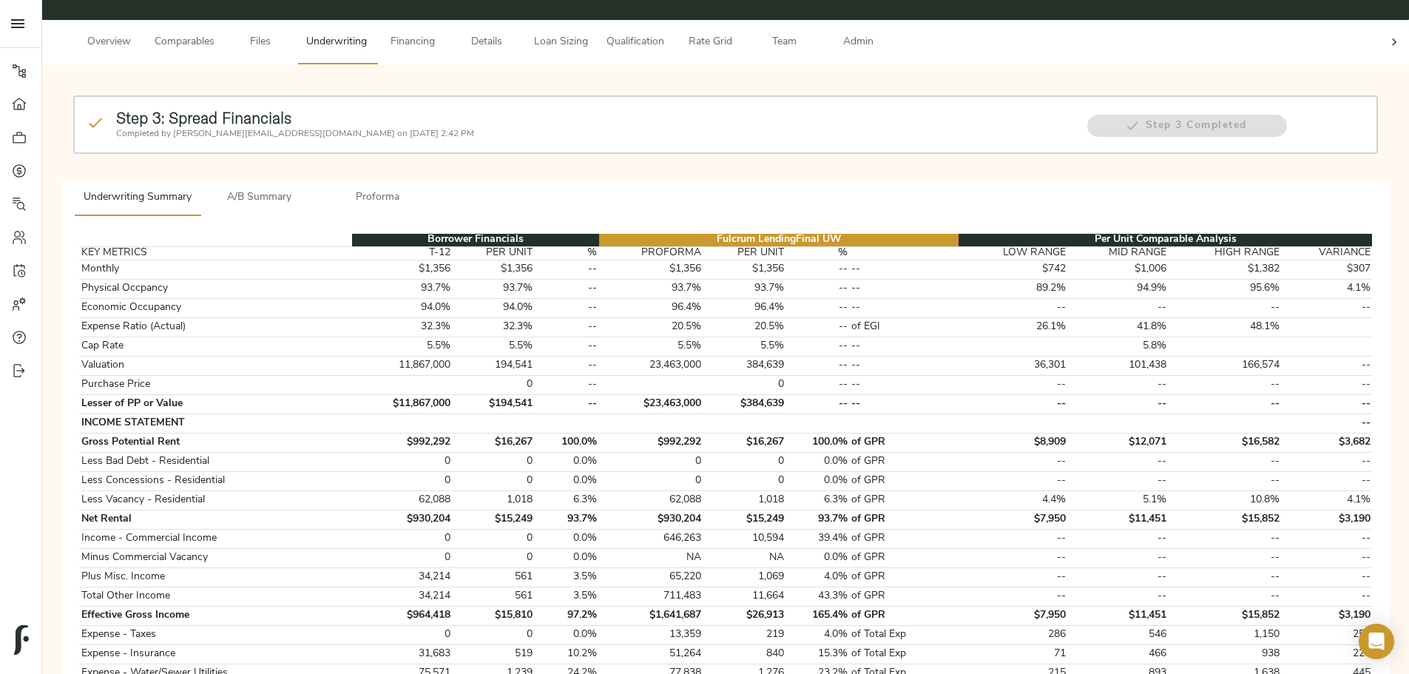
scroll to position [0, 0]
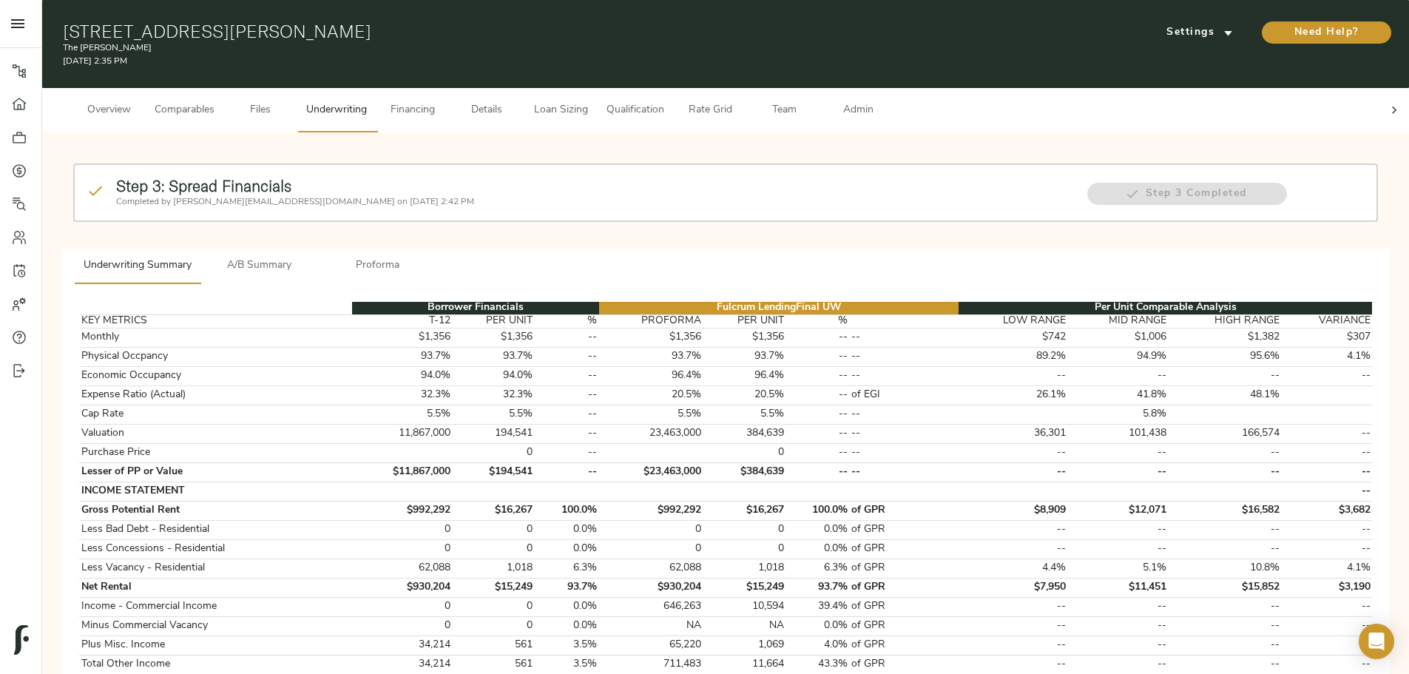
click at [524, 107] on button "Details" at bounding box center [487, 110] width 74 height 44
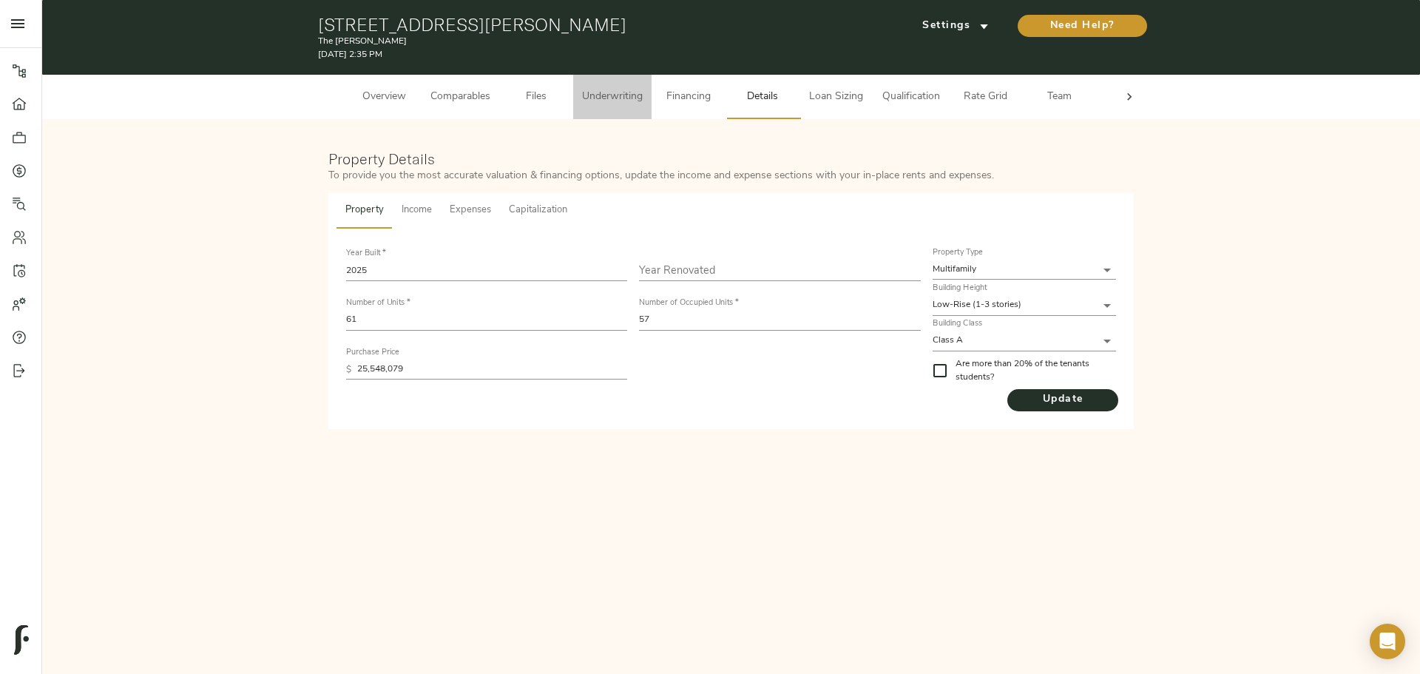
click at [553, 90] on span "Underwriting" at bounding box center [612, 97] width 61 height 18
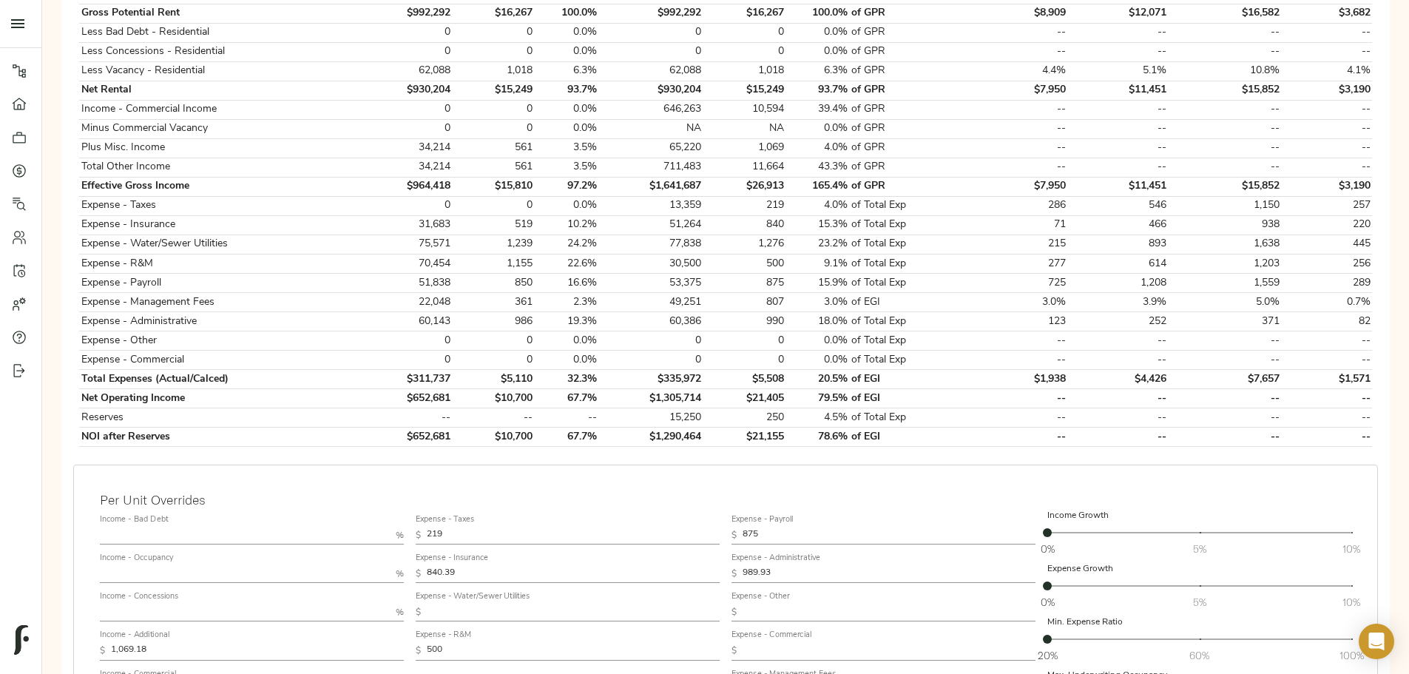
scroll to position [518, 0]
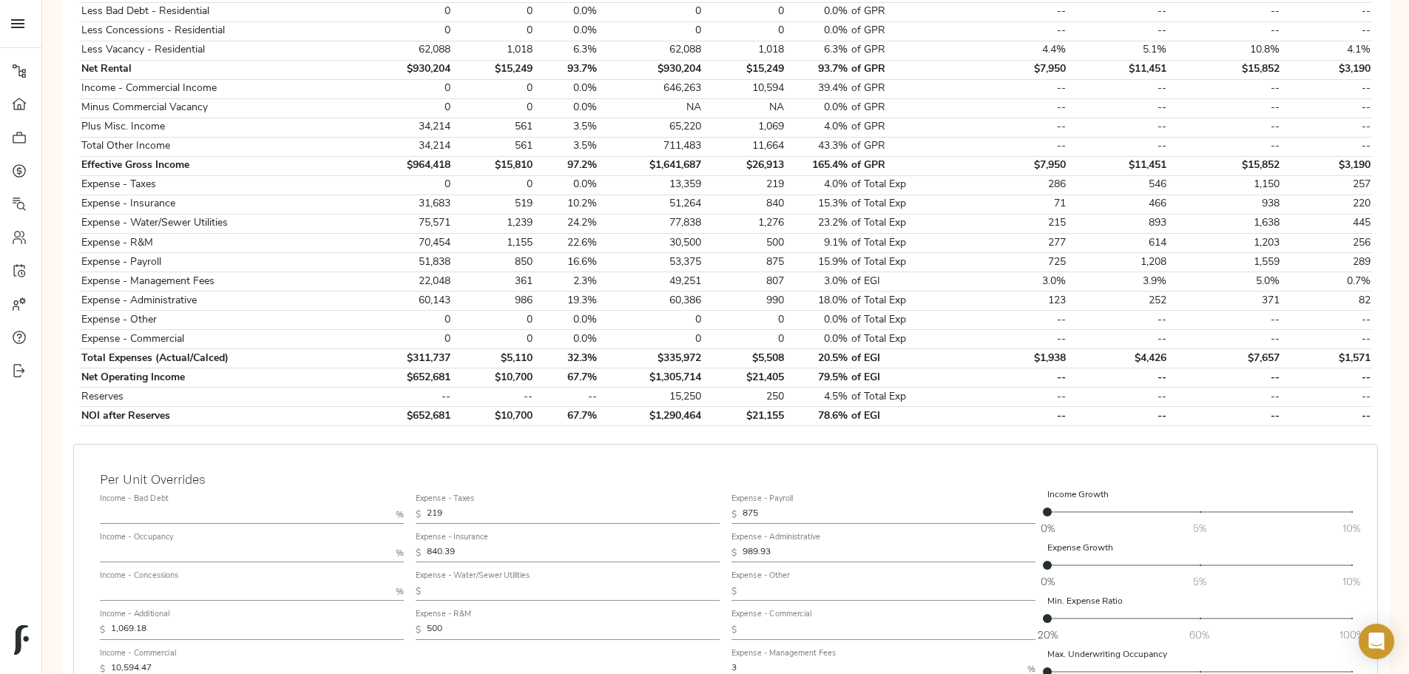
click at [553, 207] on input "text" at bounding box center [573, 592] width 293 height 18
type input "516"
click at [553, 207] on div "Expense - Taxes $ 219 Expense - Insurance $ 840.39 Expense - Water/Sewer Utilit…" at bounding box center [568, 621] width 316 height 278
click at [553, 207] on input "875" at bounding box center [889, 515] width 293 height 18
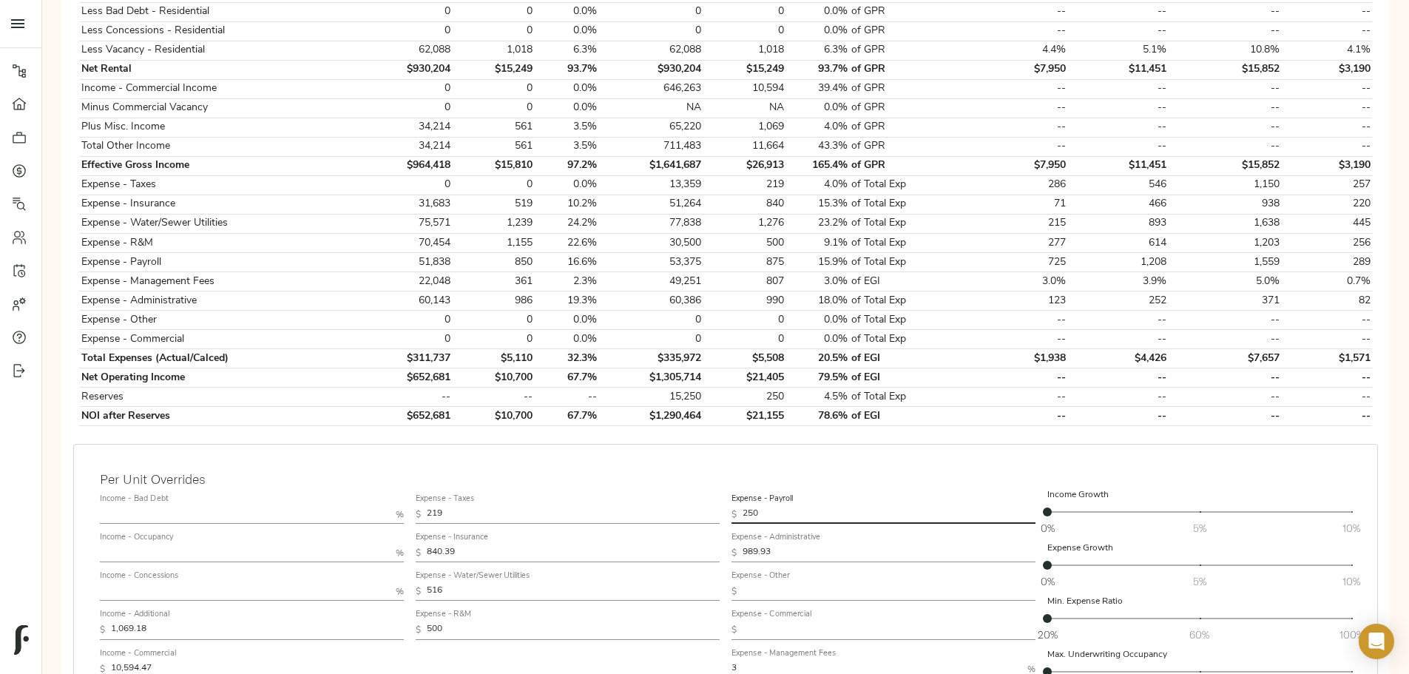
type input "250"
click at [553, 207] on div "Per Unit Overrides Income - Bad Debt % Income - Occupancy % Income - Concession…" at bounding box center [725, 624] width 1305 height 360
click at [553, 207] on input "219" at bounding box center [573, 515] width 293 height 18
type input "1,162"
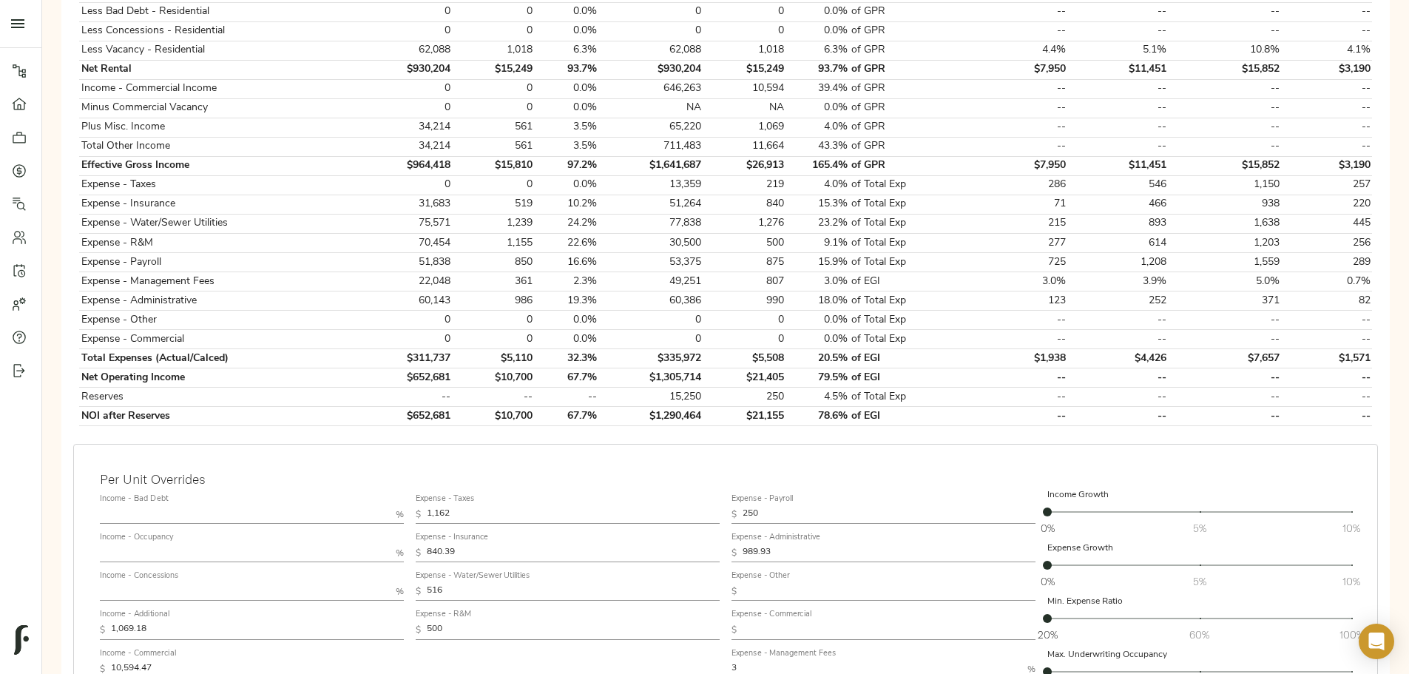
click at [553, 207] on div "Per Unit Overrides Income - Bad Debt % Income - Occupancy % Income - Concession…" at bounding box center [725, 624] width 1305 height 360
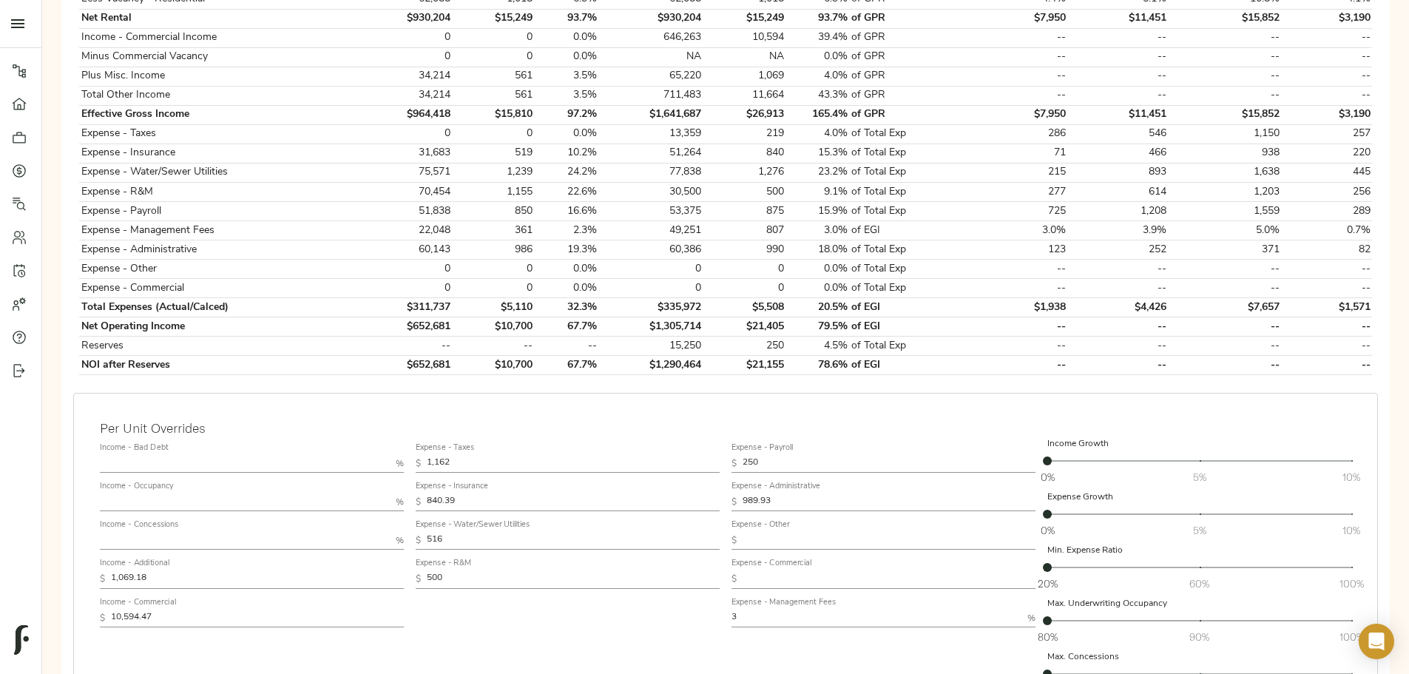
scroll to position [592, 0]
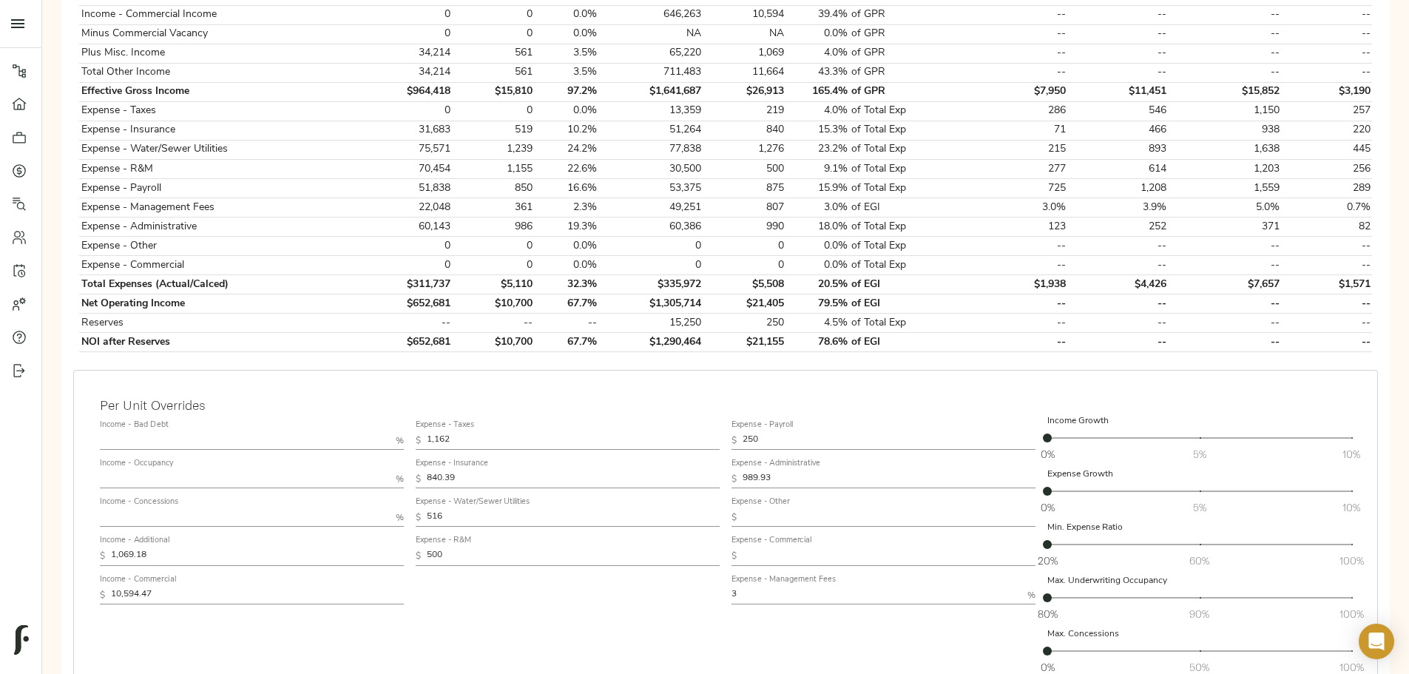
click at [553, 207] on input "516" at bounding box center [573, 518] width 293 height 18
click at [553, 207] on input "500" at bounding box center [573, 556] width 293 height 18
click at [553, 207] on input "516" at bounding box center [573, 518] width 293 height 18
click at [553, 207] on input "840.39" at bounding box center [573, 479] width 293 height 18
click at [553, 207] on input "989.93" at bounding box center [889, 479] width 293 height 18
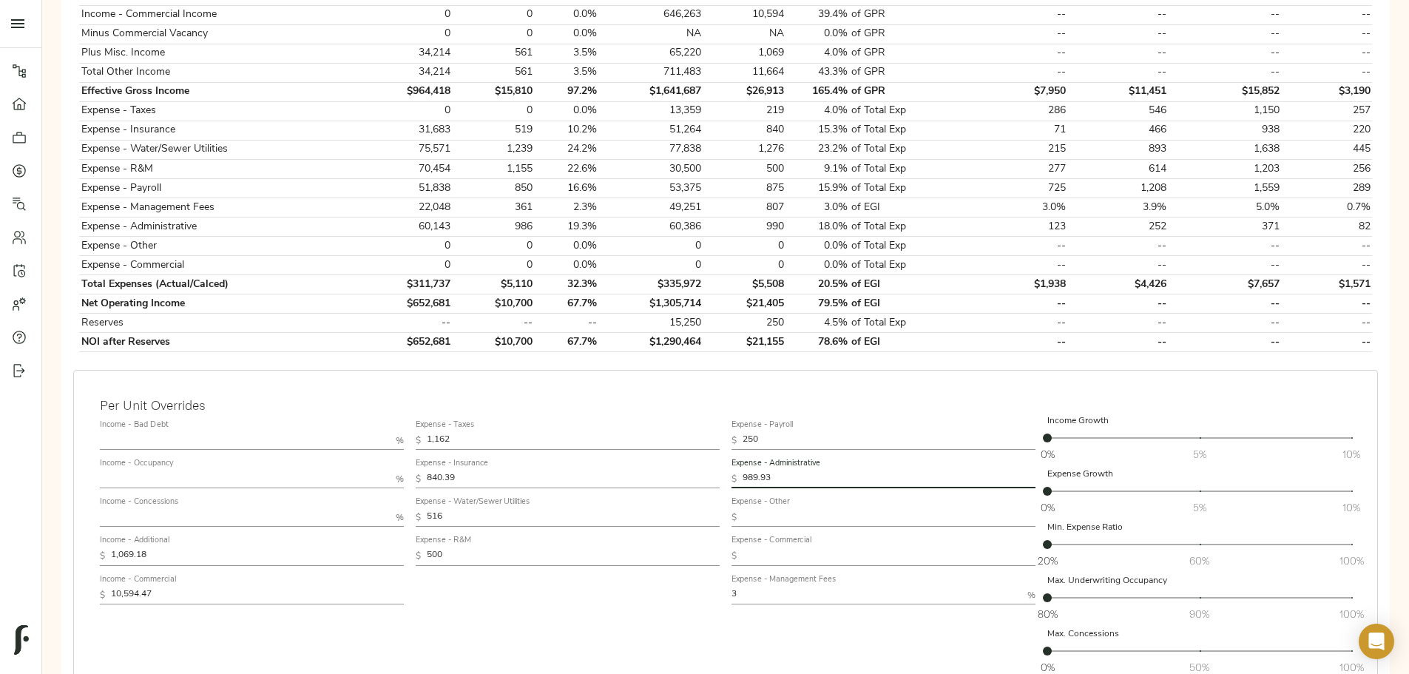
click at [553, 207] on input "250" at bounding box center [889, 441] width 293 height 18
type input "500"
click at [553, 207] on div "Expense - Taxes $ 1,162 Expense - Insurance $ 840.39 Expense - Water/Sewer Util…" at bounding box center [568, 547] width 316 height 278
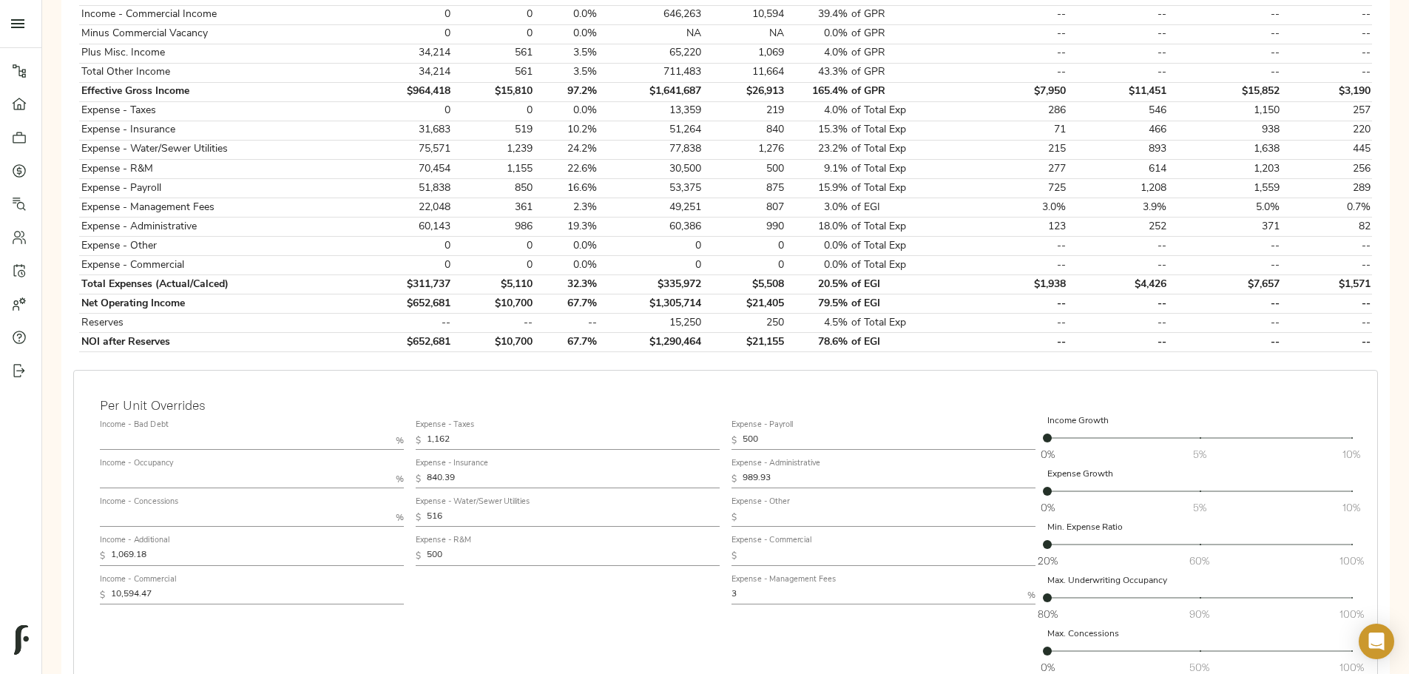
click at [553, 207] on input "500" at bounding box center [889, 441] width 293 height 18
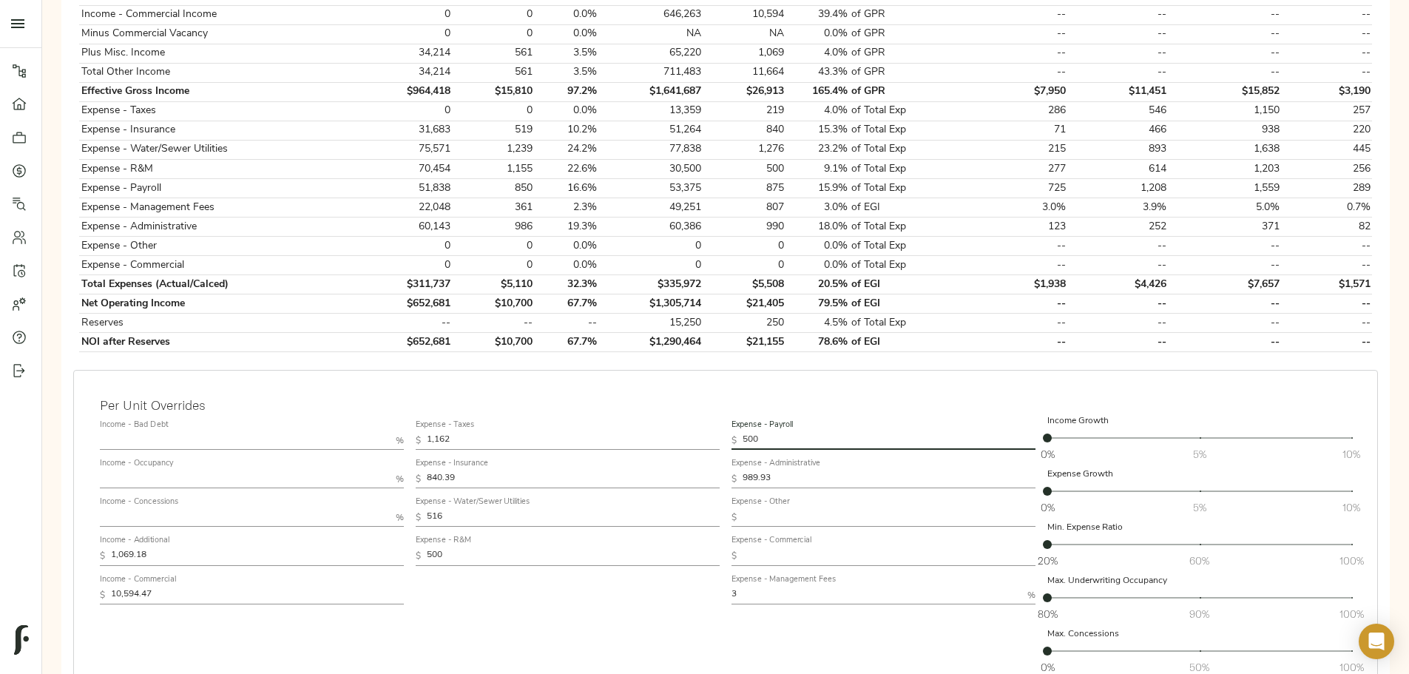
click at [553, 207] on input "500" at bounding box center [889, 441] width 293 height 18
click at [553, 207] on div "Expense - Payroll $ 500 Expense - Administrative $ 989.93 Expense - Other $ Exp…" at bounding box center [884, 547] width 316 height 278
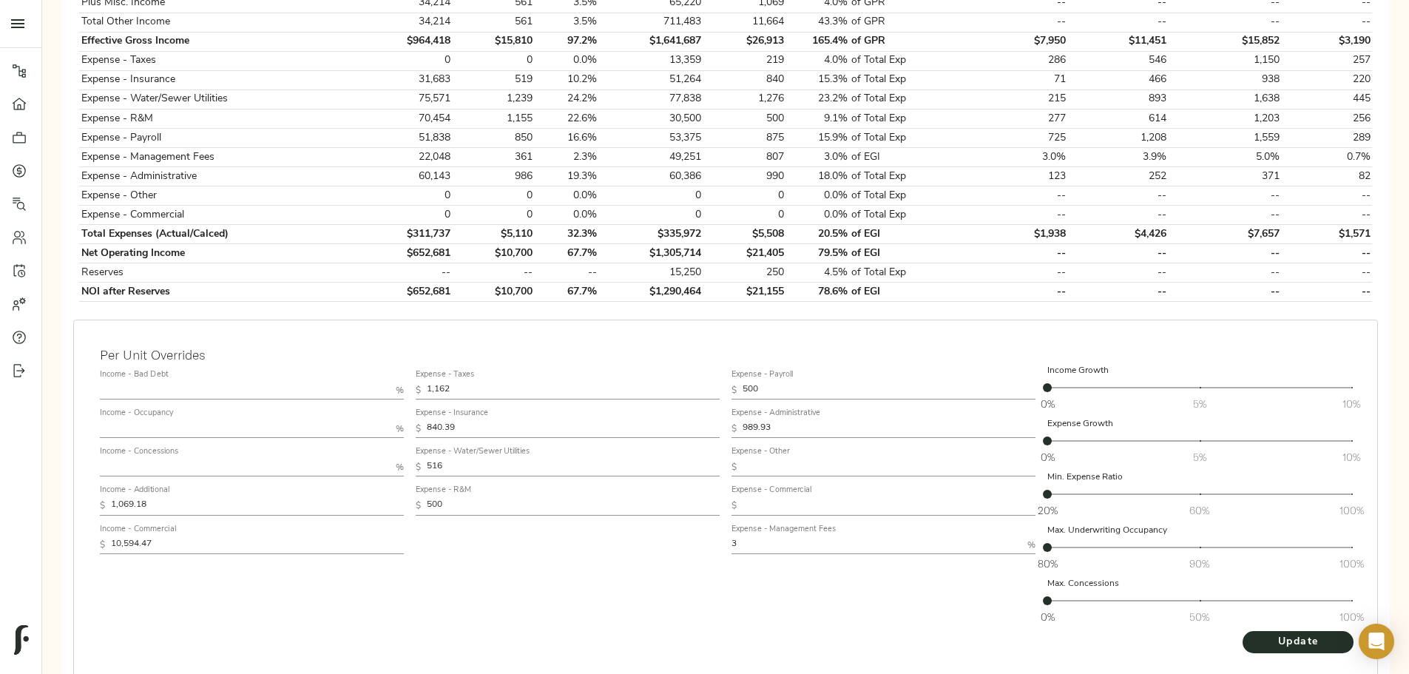
scroll to position [666, 0]
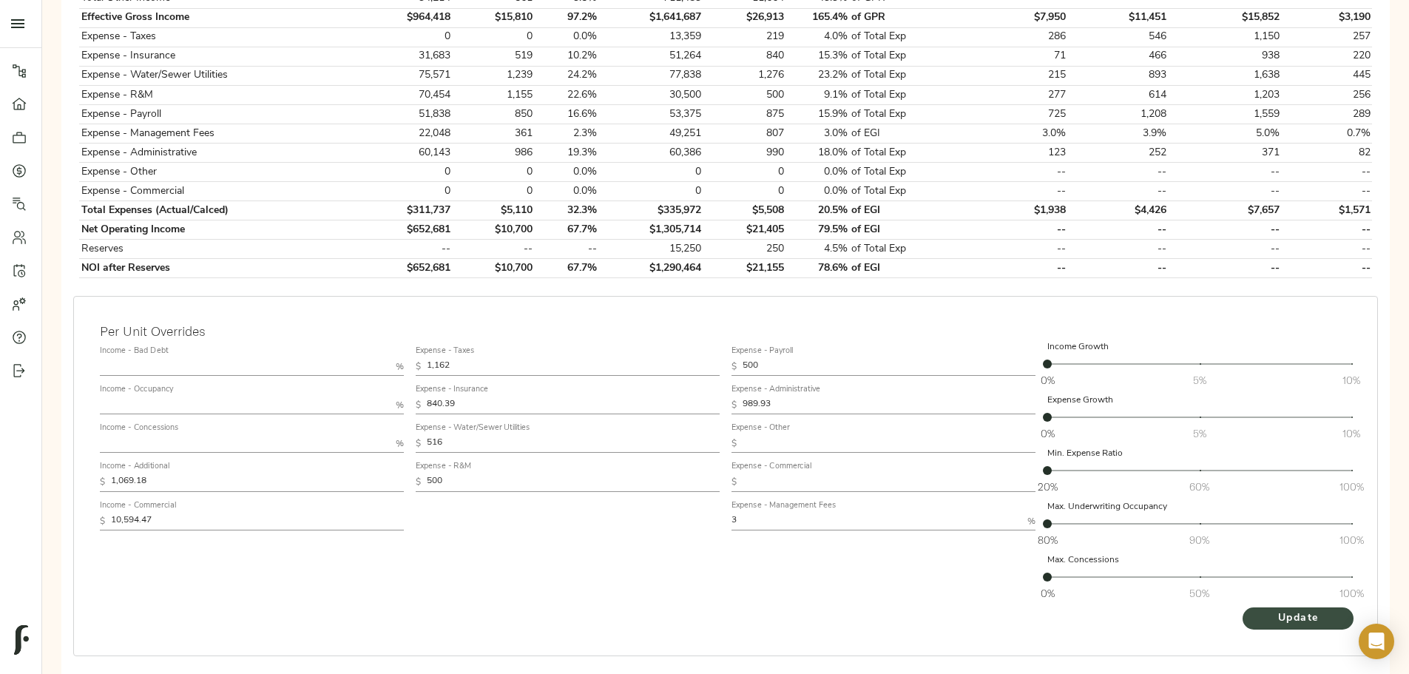
click at [553, 207] on span "Update" at bounding box center [1298, 619] width 81 height 18
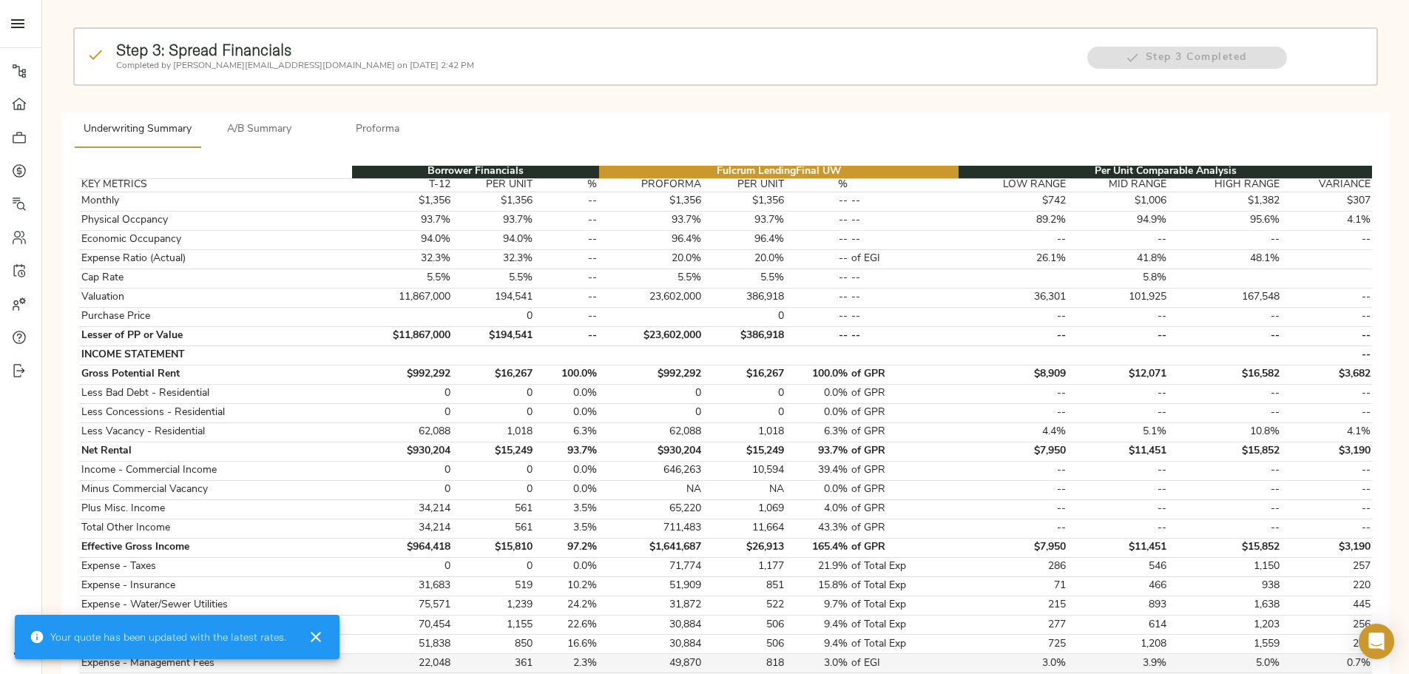
scroll to position [296, 0]
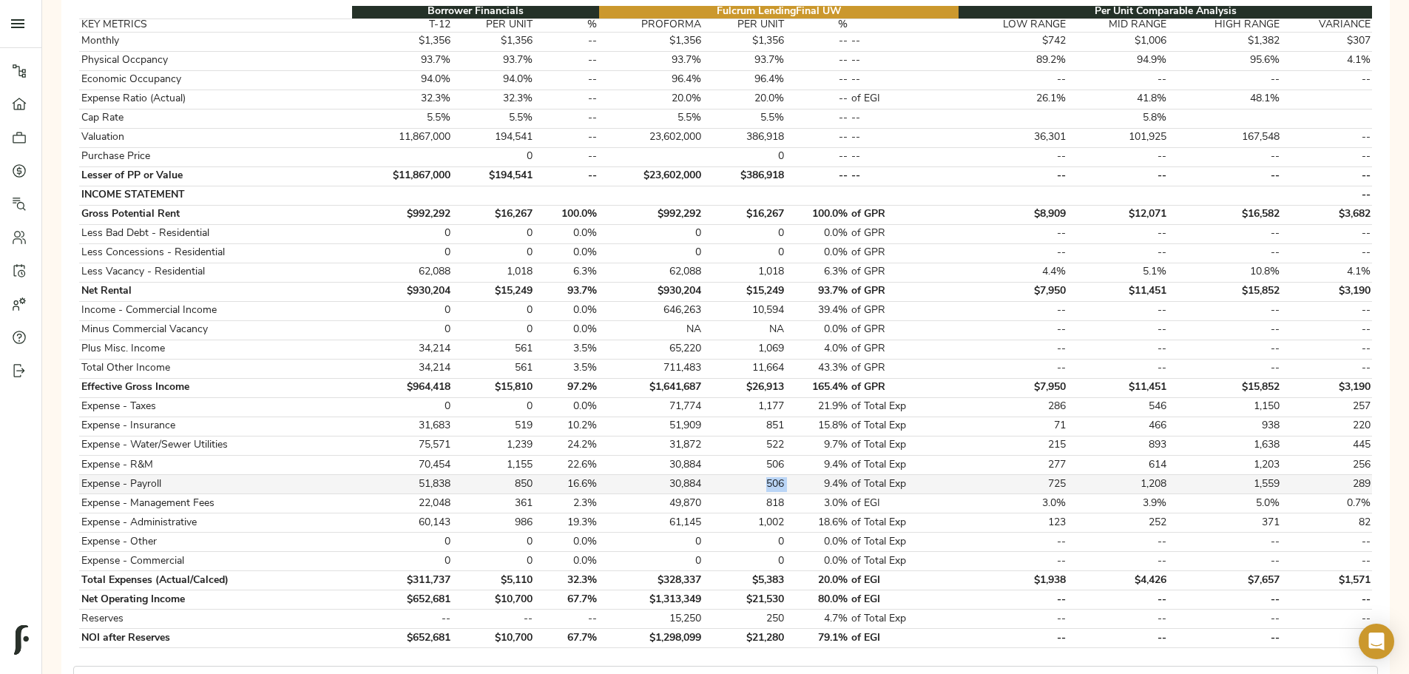
drag, startPoint x: 737, startPoint y: 466, endPoint x: 775, endPoint y: 470, distance: 37.9
click at [553, 207] on tr "Expense - Payroll 51,838 850 16.6% 30,884 506 9.4% of Total Exp 725 1,208 1,559…" at bounding box center [725, 484] width 1293 height 19
click at [553, 207] on td "9.4%" at bounding box center [818, 484] width 64 height 19
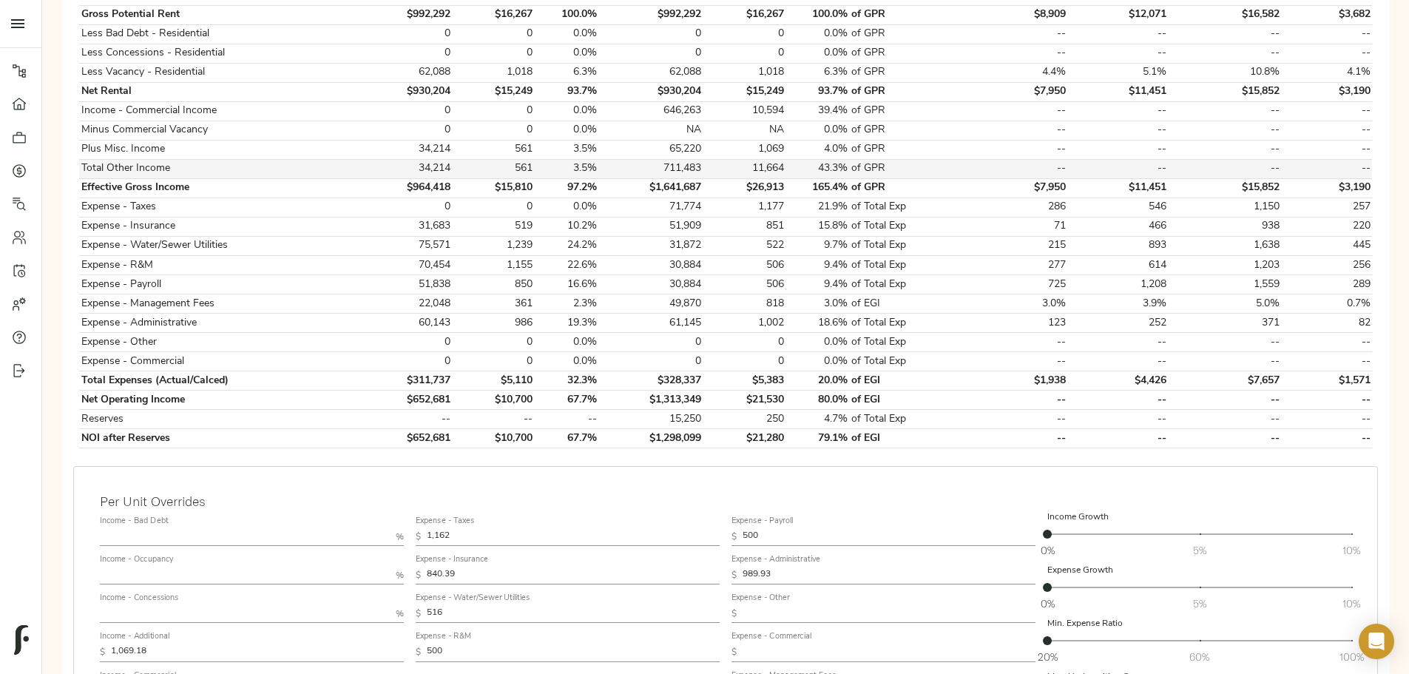
scroll to position [518, 0]
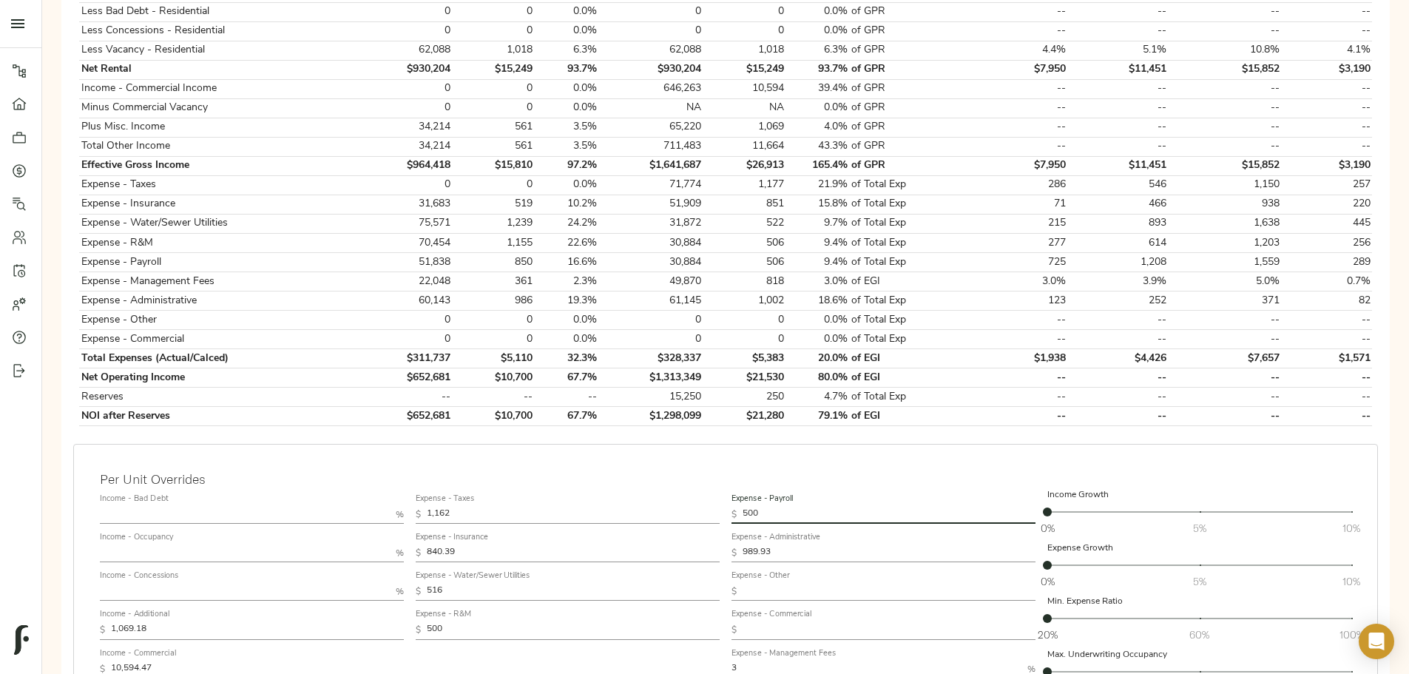
click at [553, 207] on input "500" at bounding box center [889, 515] width 293 height 18
click at [553, 207] on div "Per Unit Overrides Income - Bad Debt % Income - Occupancy % Income - Concession…" at bounding box center [725, 624] width 1305 height 360
click at [553, 207] on input "989.93" at bounding box center [889, 553] width 293 height 18
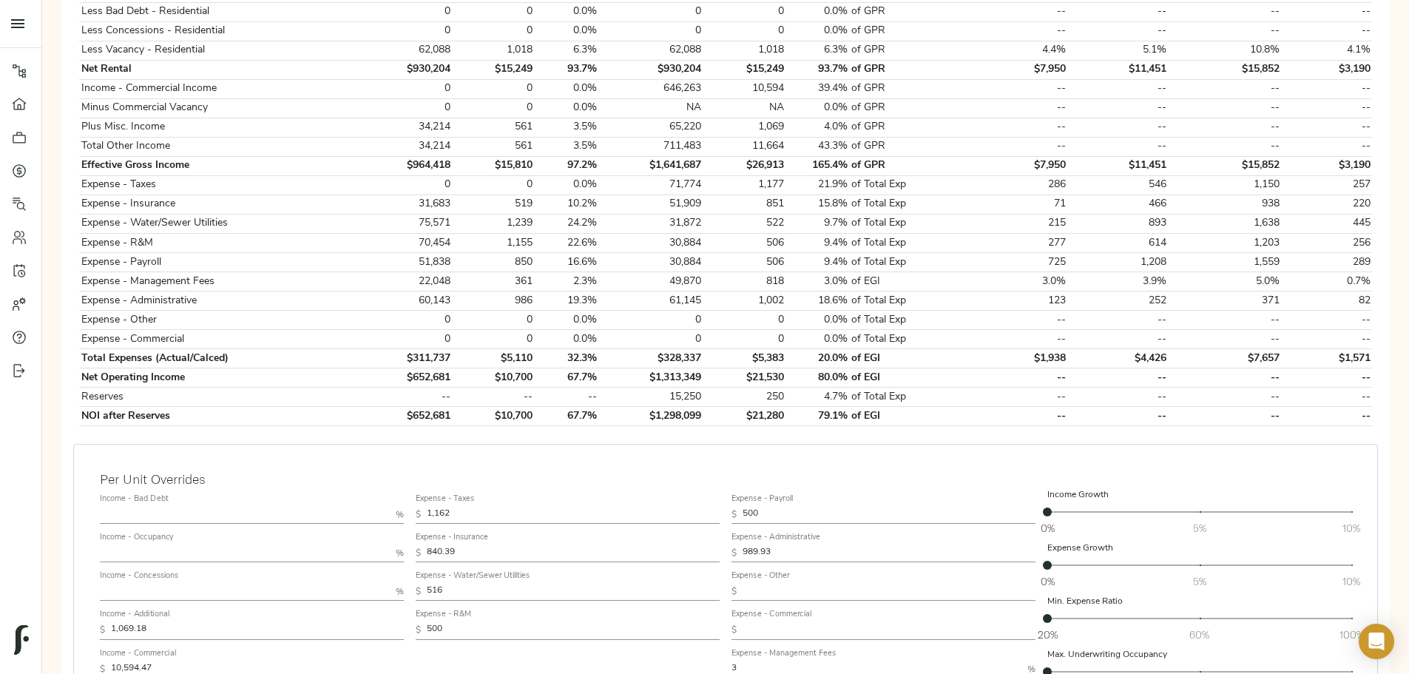
click at [553, 207] on div "Expense - Taxes $ 1,162 Expense - Insurance $ 840.39 Expense - Water/Sewer Util…" at bounding box center [568, 621] width 316 height 278
drag, startPoint x: 749, startPoint y: 214, endPoint x: 766, endPoint y: 217, distance: 17.3
click at [553, 207] on td "522" at bounding box center [744, 223] width 82 height 19
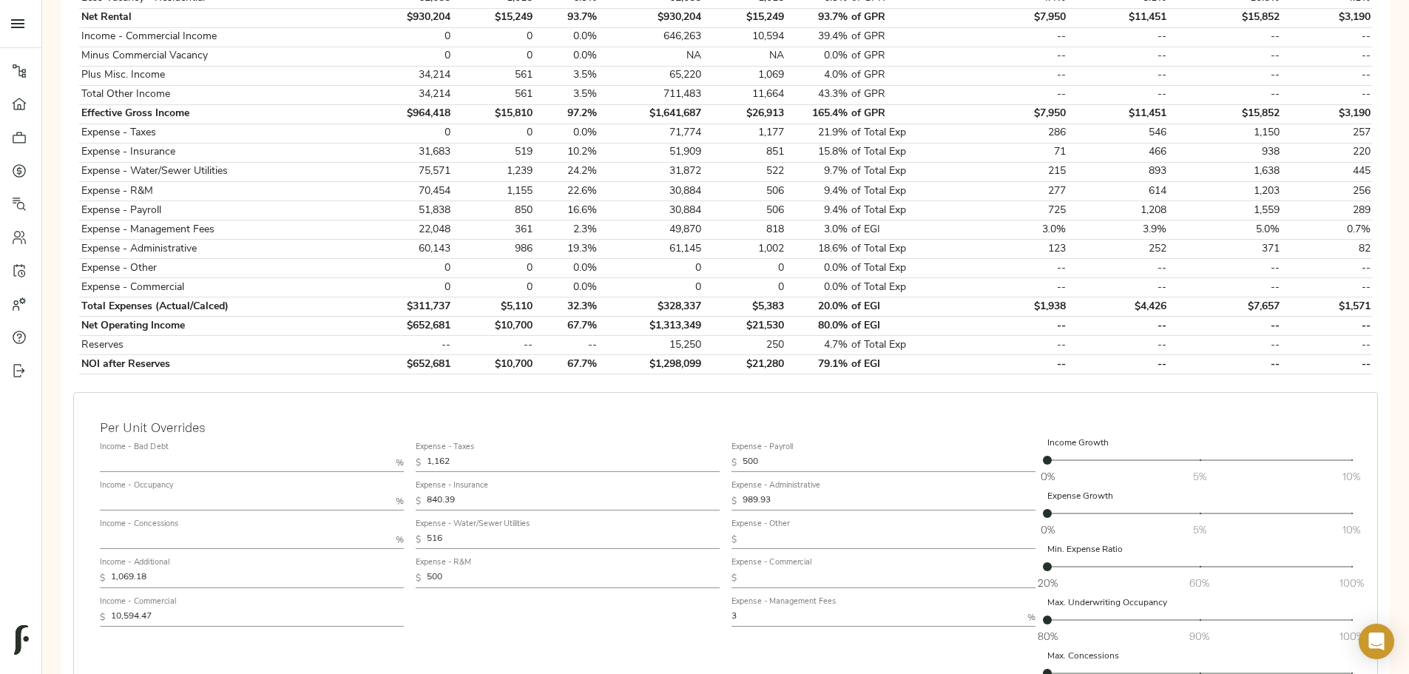
scroll to position [592, 0]
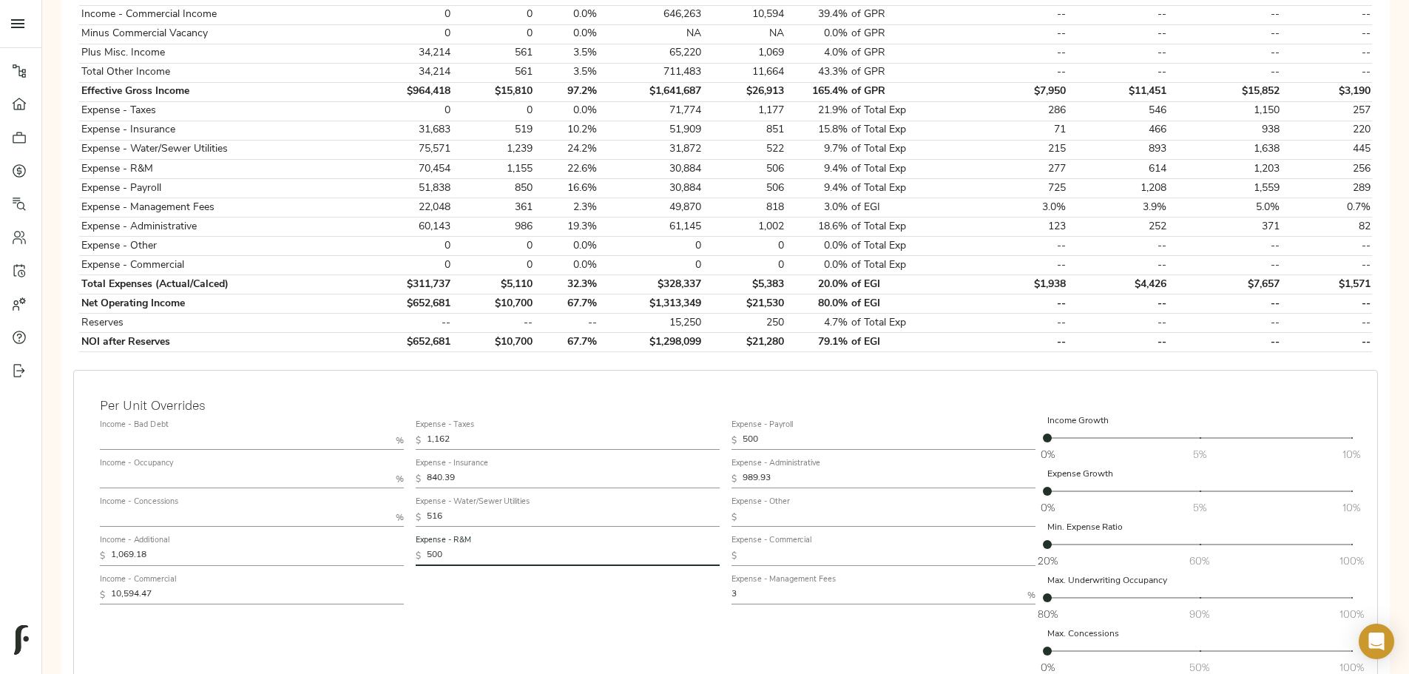
click at [553, 207] on input "500" at bounding box center [573, 556] width 293 height 18
type input "600"
click at [553, 207] on div "Expense - Taxes $ 1,162 Expense - Insurance $ 840.39 Expense - Water/Sewer Util…" at bounding box center [568, 547] width 316 height 278
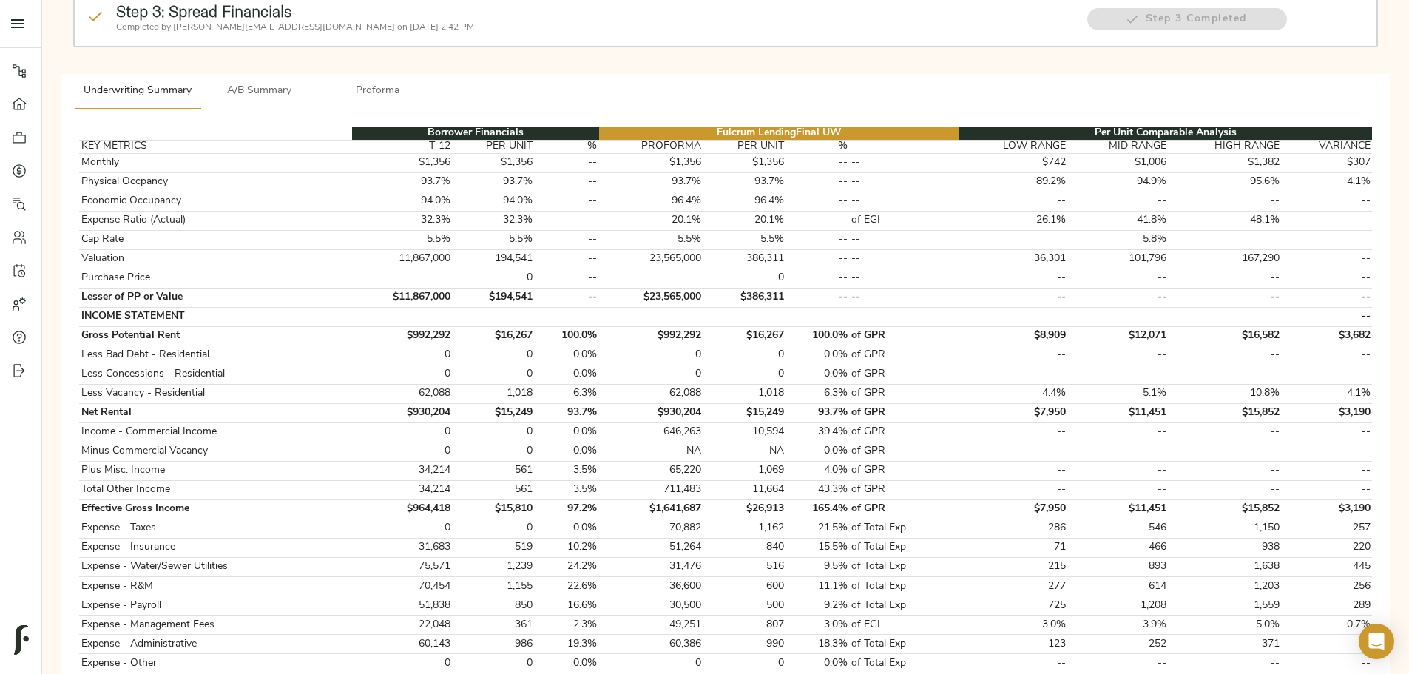
scroll to position [222, 0]
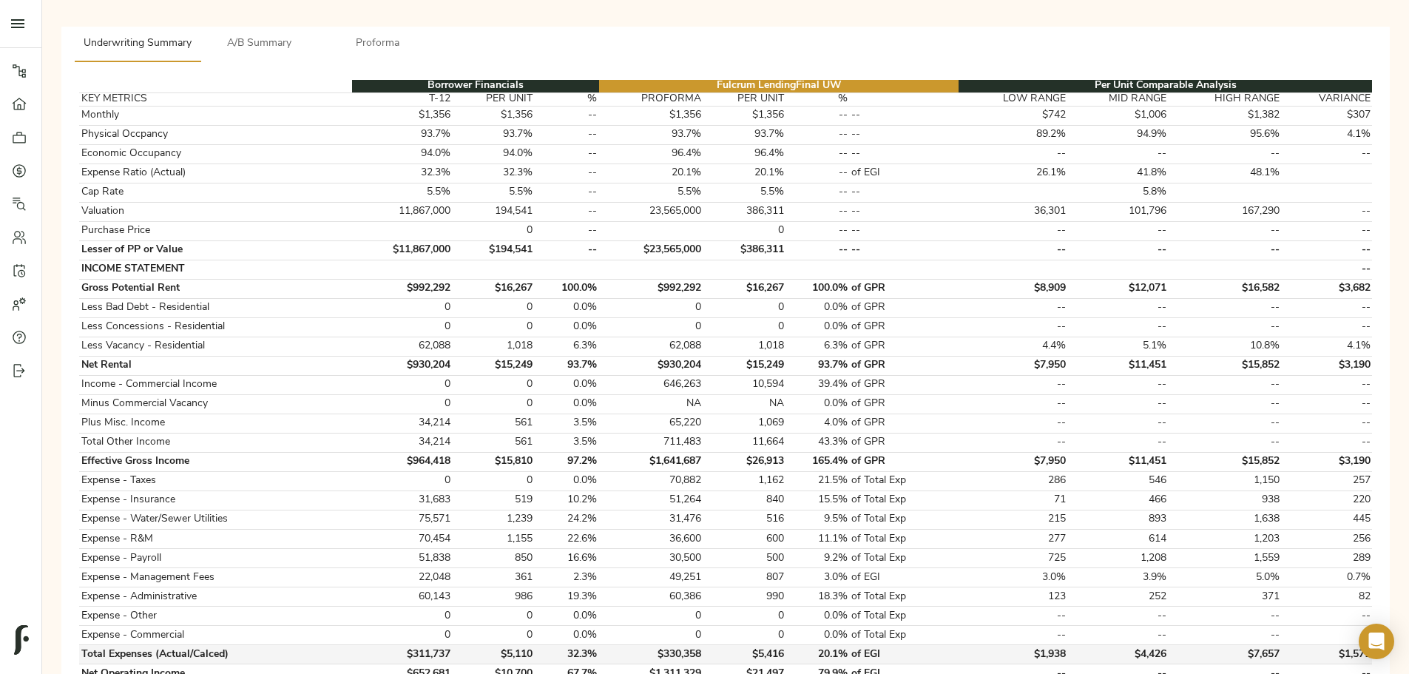
click at [553, 207] on td "$330,358" at bounding box center [651, 654] width 104 height 19
drag, startPoint x: 679, startPoint y: 462, endPoint x: 722, endPoint y: 462, distance: 42.9
click at [553, 207] on tr "Expense - Taxes 0 0 0.0% 70,882 1,162 21.5% of Total Exp 286 546 1,150 257" at bounding box center [725, 480] width 1293 height 19
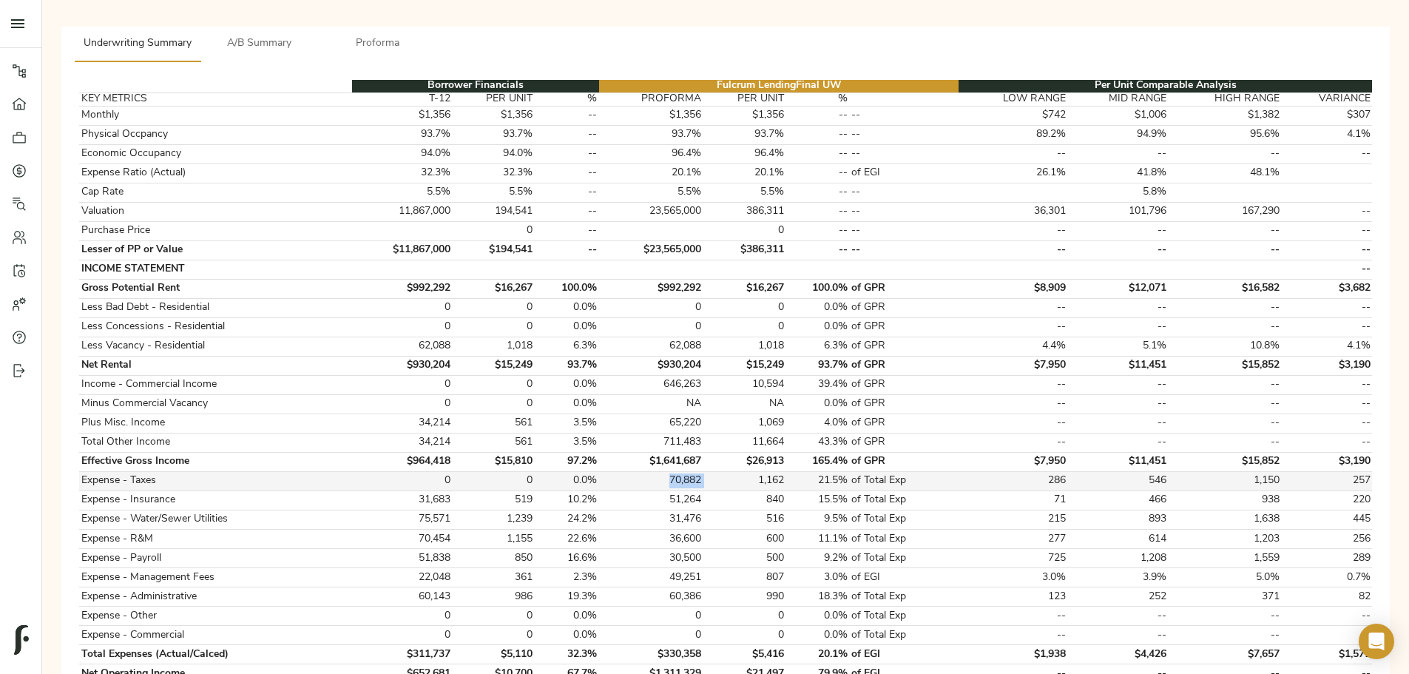
click at [553, 207] on td "1,162" at bounding box center [744, 480] width 82 height 19
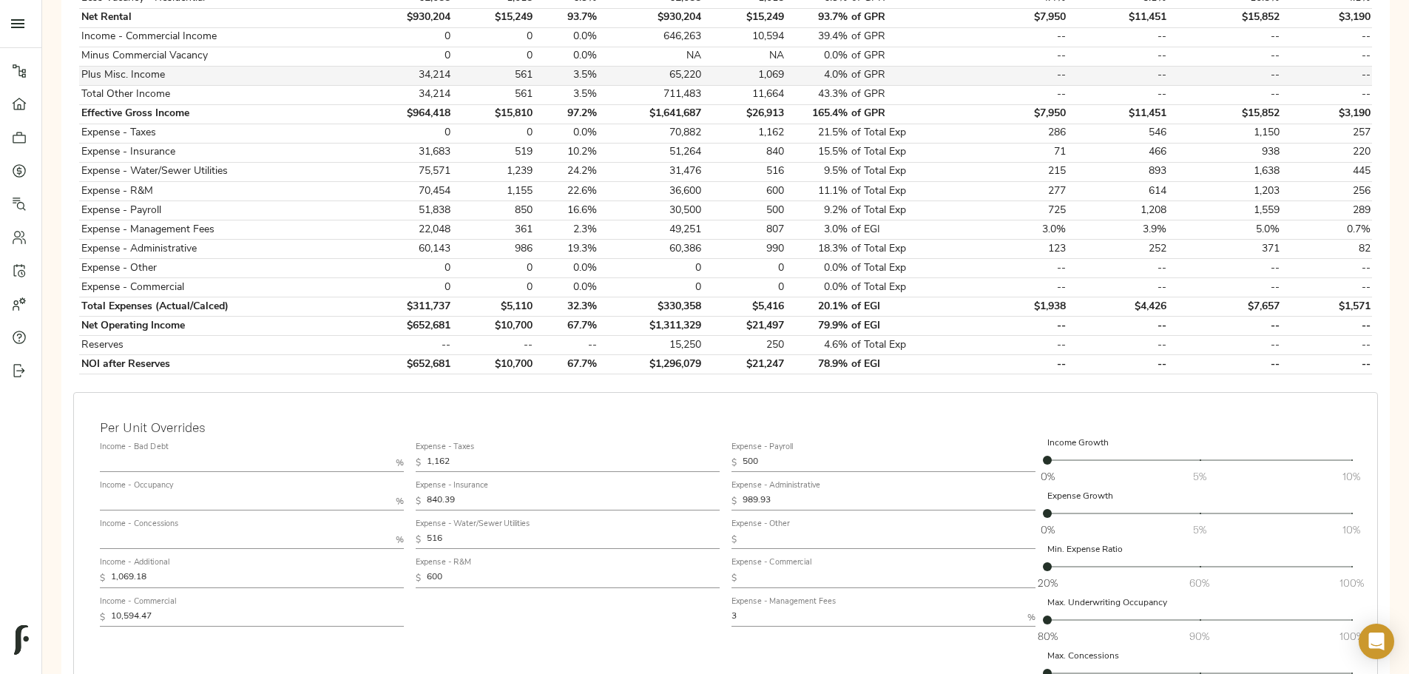
scroll to position [444, 0]
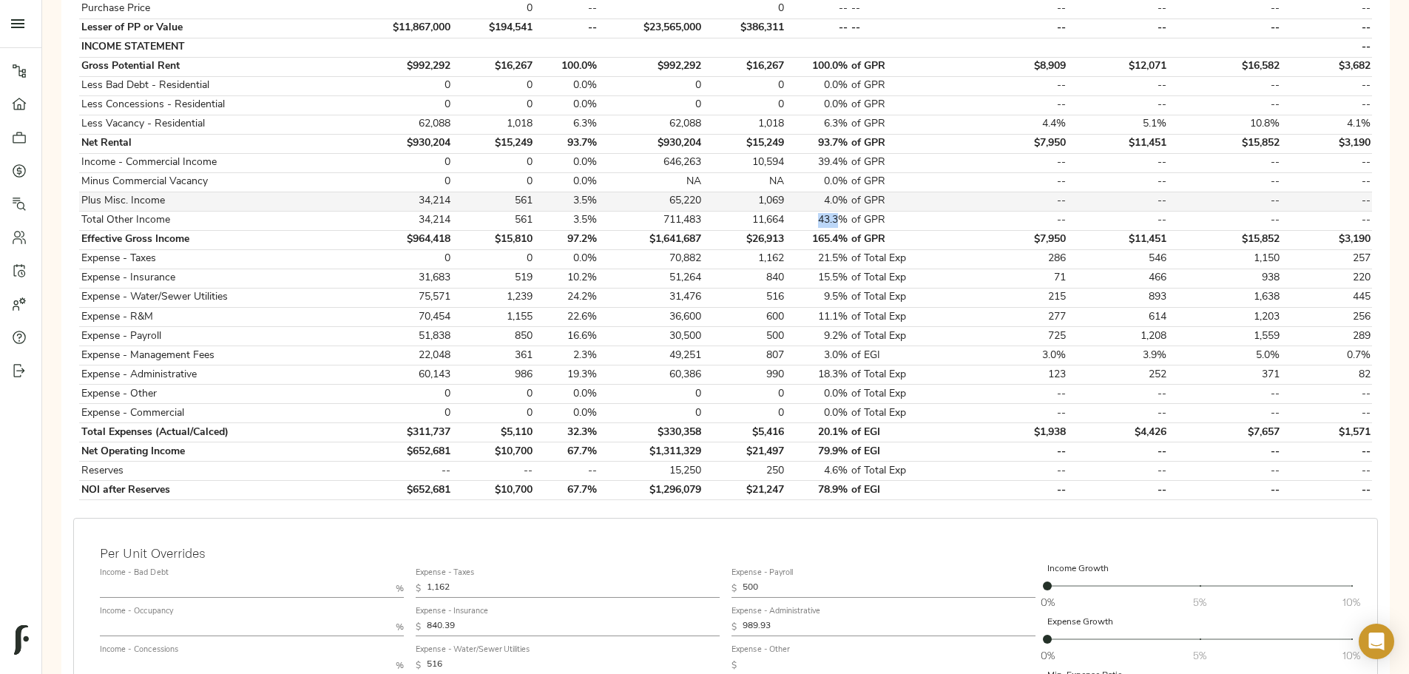
drag, startPoint x: 780, startPoint y: 209, endPoint x: 796, endPoint y: 184, distance: 29.3
click at [553, 207] on td "43.3%" at bounding box center [818, 220] width 64 height 19
drag, startPoint x: 776, startPoint y: 146, endPoint x: 804, endPoint y: 144, distance: 28.1
click at [553, 153] on td "39.4%" at bounding box center [818, 162] width 64 height 19
click at [553, 172] on td "0.0%" at bounding box center [818, 181] width 64 height 19
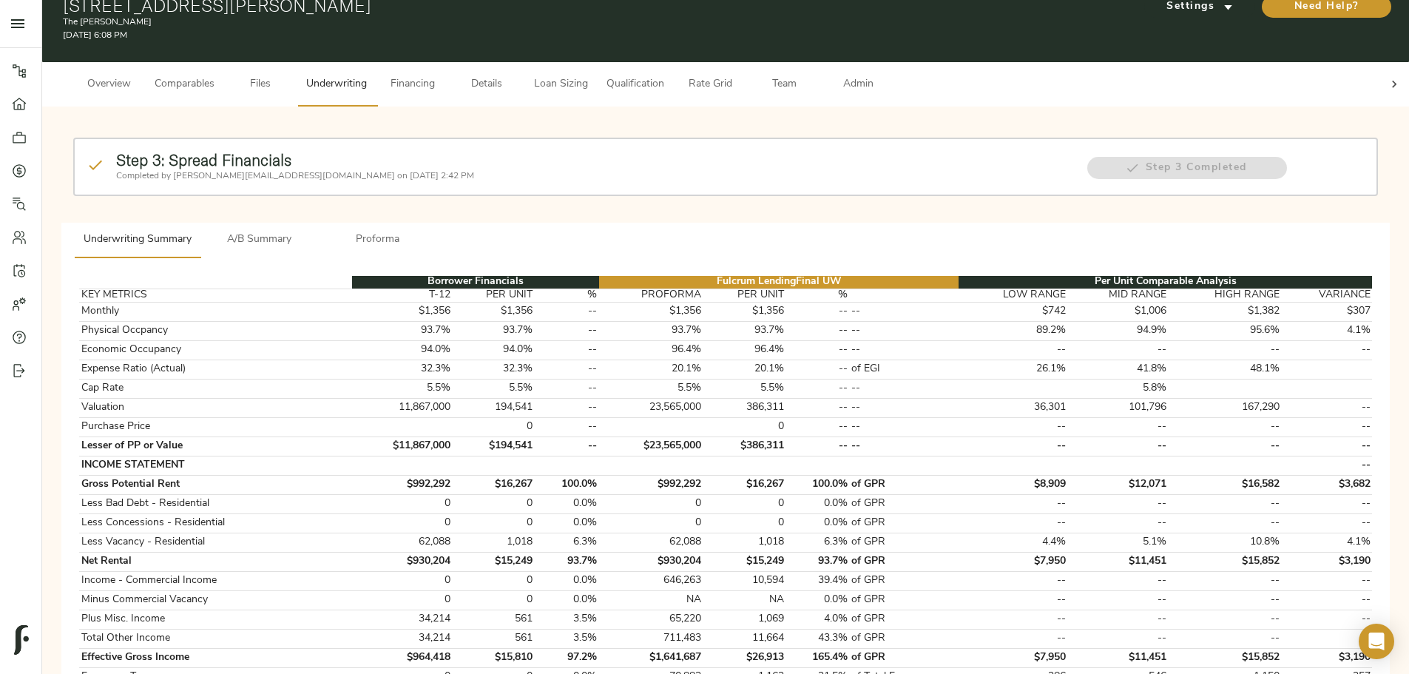
scroll to position [0, 0]
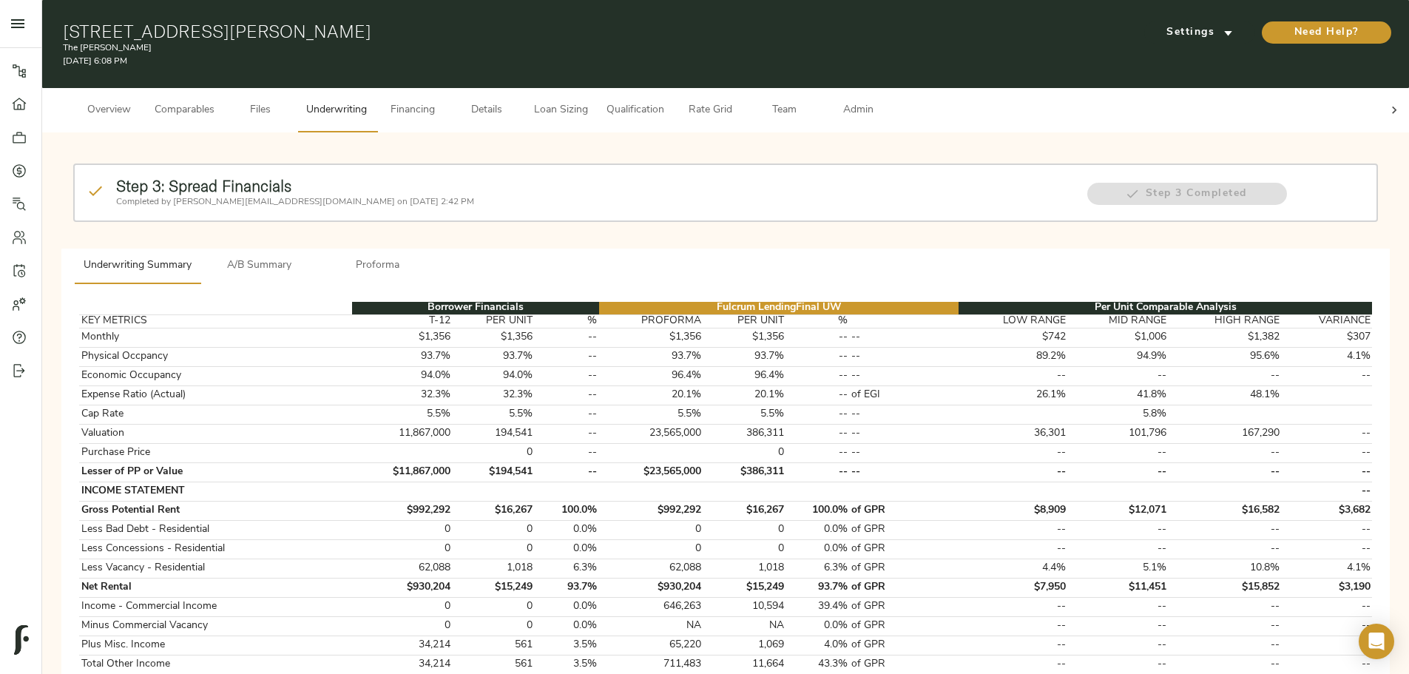
click at [310, 207] on span "A/B Summary" at bounding box center [259, 266] width 101 height 18
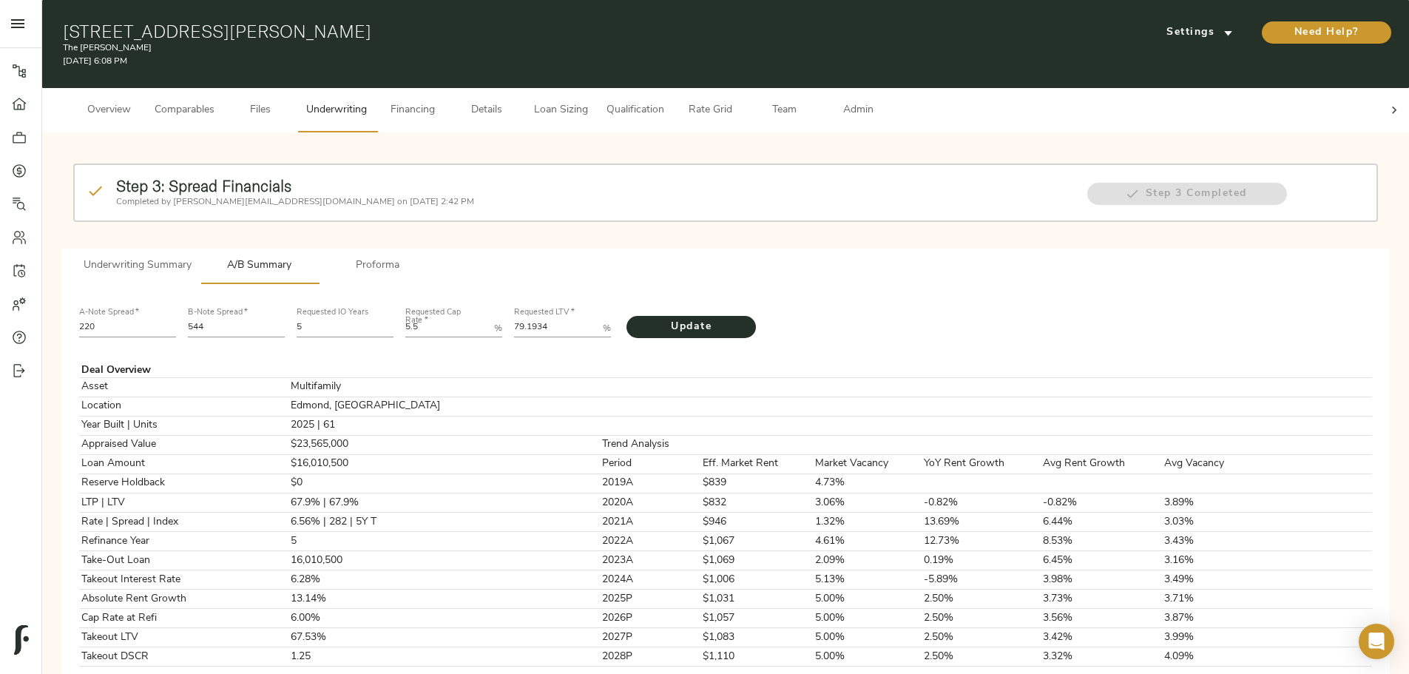
click at [428, 207] on span "Proforma" at bounding box center [378, 266] width 101 height 18
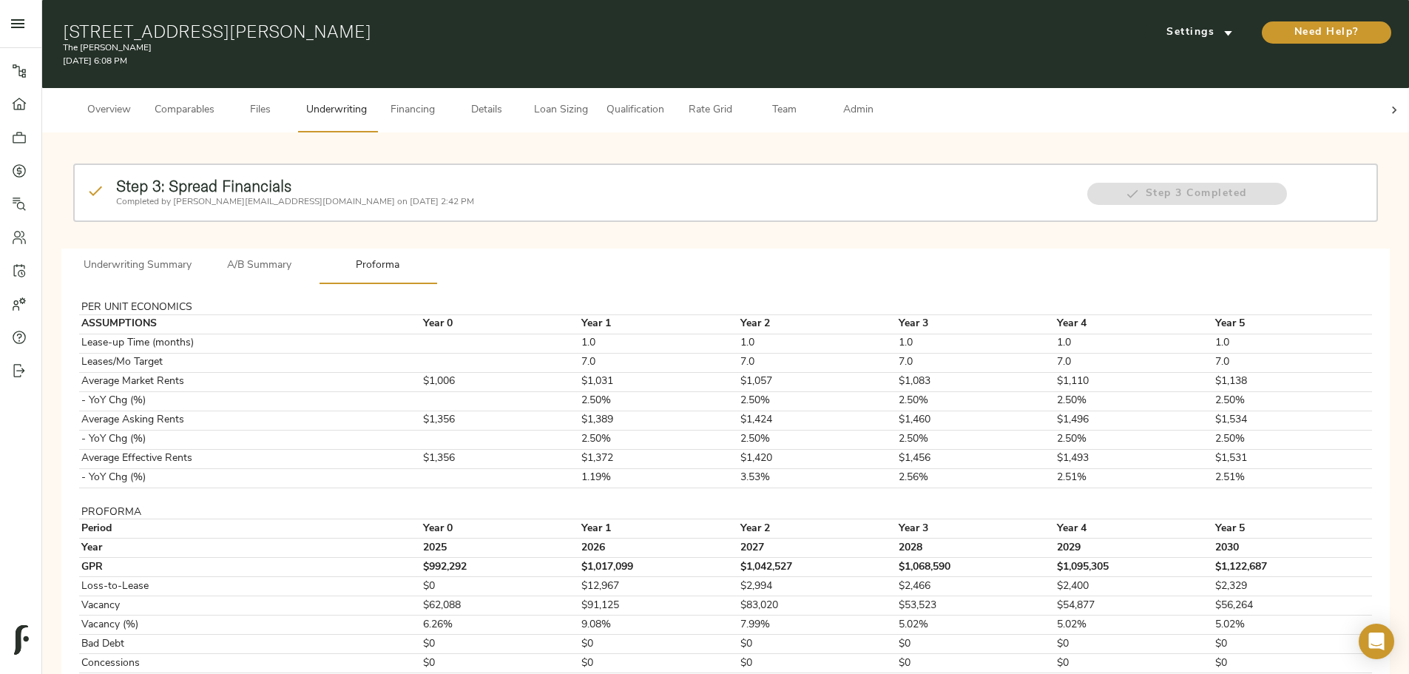
click at [310, 207] on span "A/B Summary" at bounding box center [259, 266] width 101 height 18
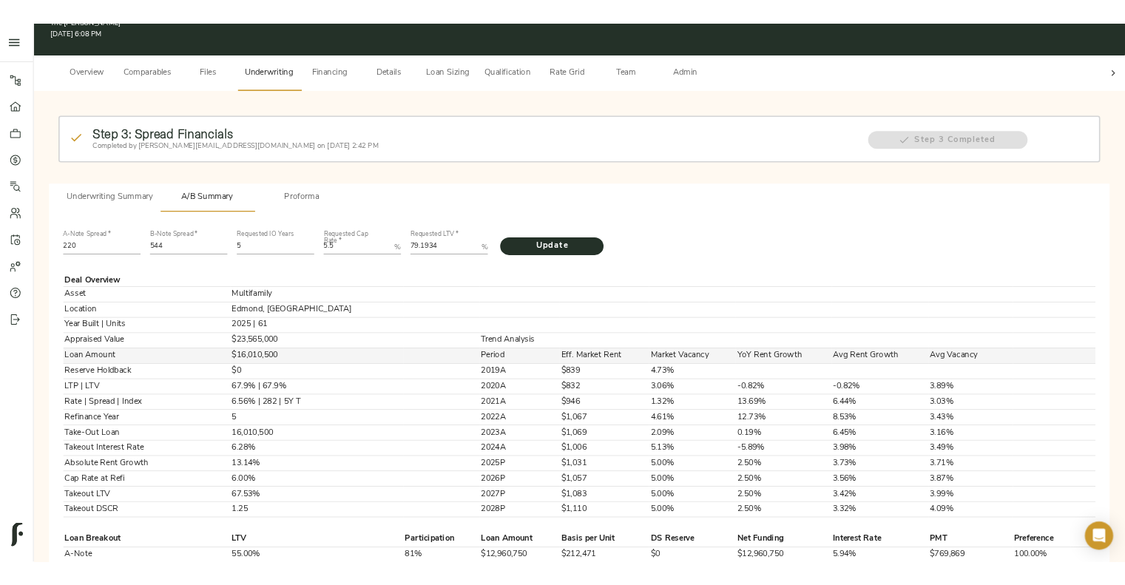
scroll to position [74, 0]
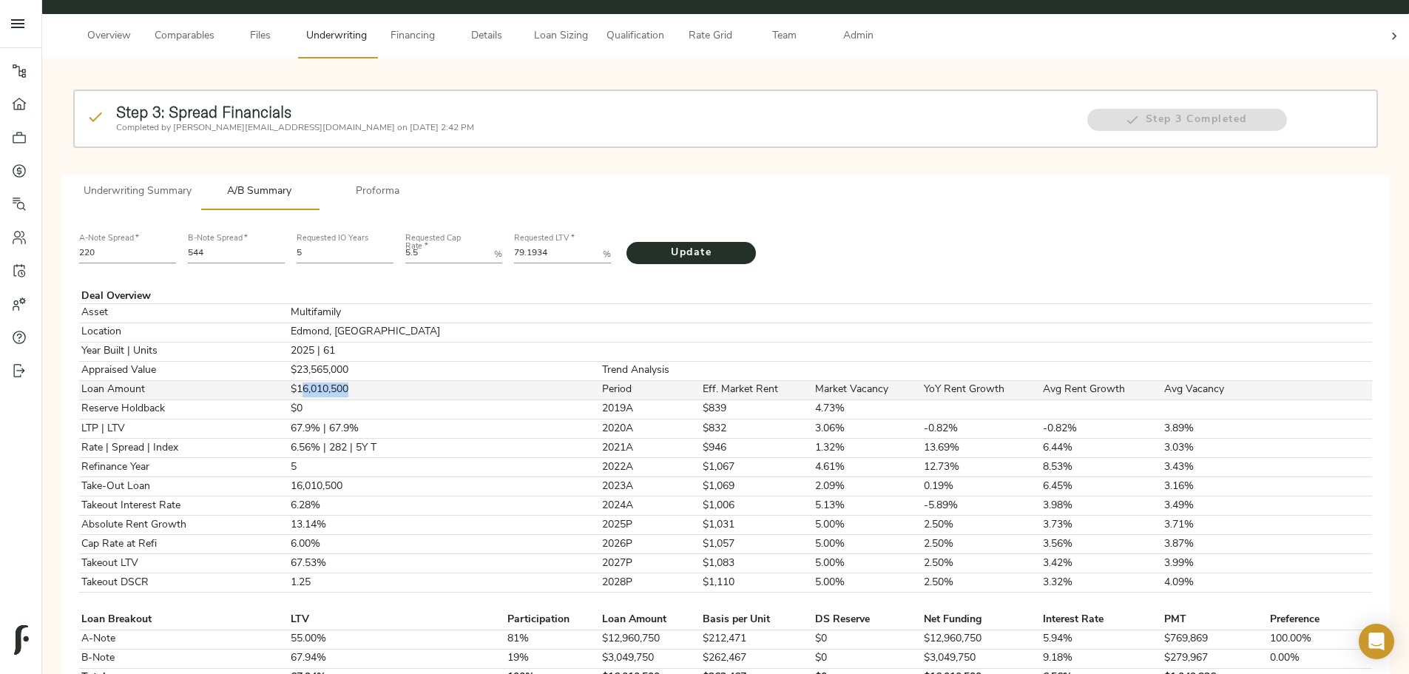
drag, startPoint x: 481, startPoint y: 386, endPoint x: 567, endPoint y: 380, distance: 86.0
click at [553, 207] on tr "Loan Amount $16,010,500 Period Eff. Market Rent Market Vacancy YoY Rent Growth …" at bounding box center [725, 389] width 1293 height 19
click at [505, 207] on td "$16,010,500" at bounding box center [396, 389] width 217 height 19
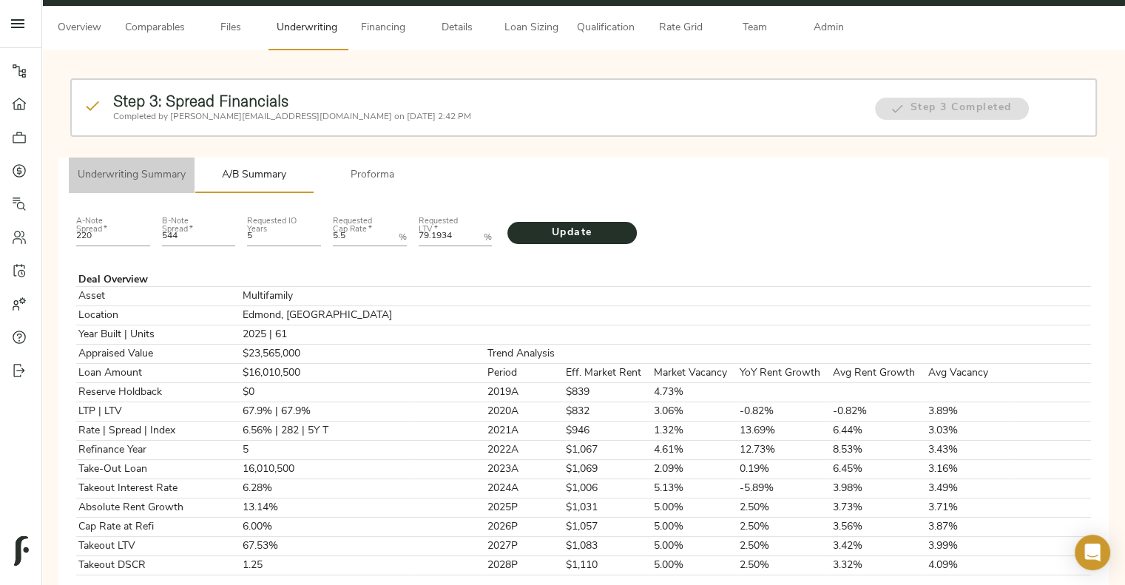
click at [136, 167] on span "Underwriting Summary" at bounding box center [132, 175] width 108 height 18
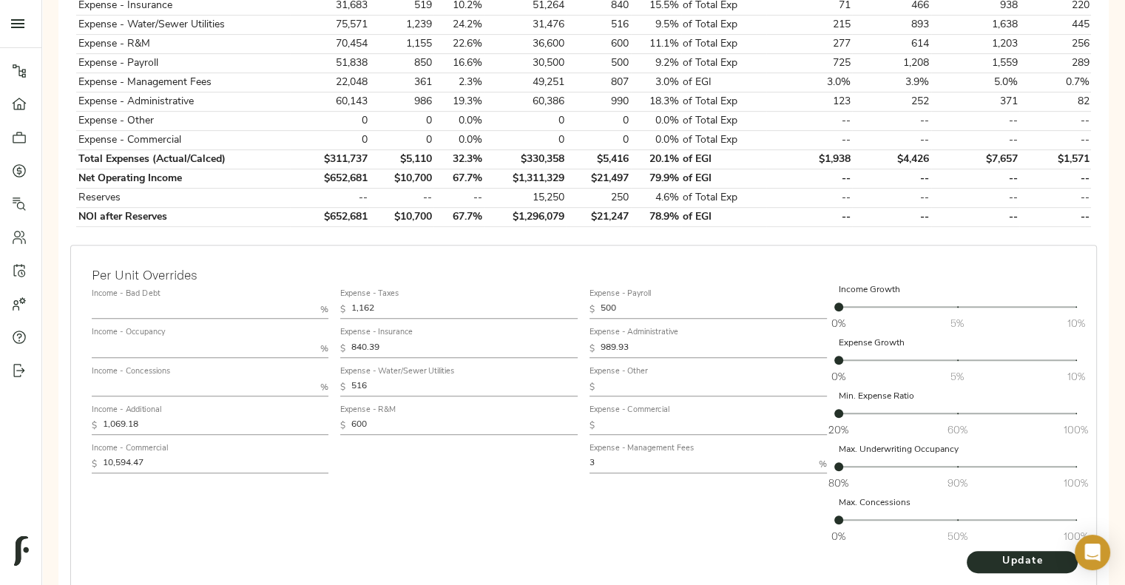
scroll to position [701, 0]
click at [382, 207] on input "1,162" at bounding box center [464, 309] width 226 height 18
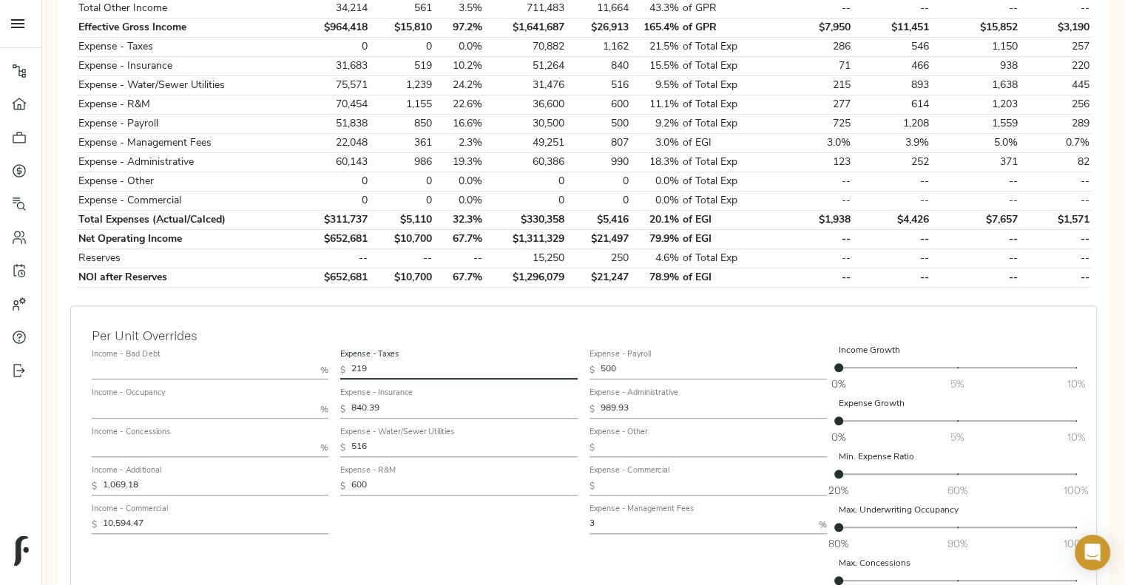
scroll to position [639, 0]
type input "219"
click at [365, 207] on input "516" at bounding box center [464, 448] width 226 height 18
click at [366, 207] on input "600" at bounding box center [464, 487] width 226 height 18
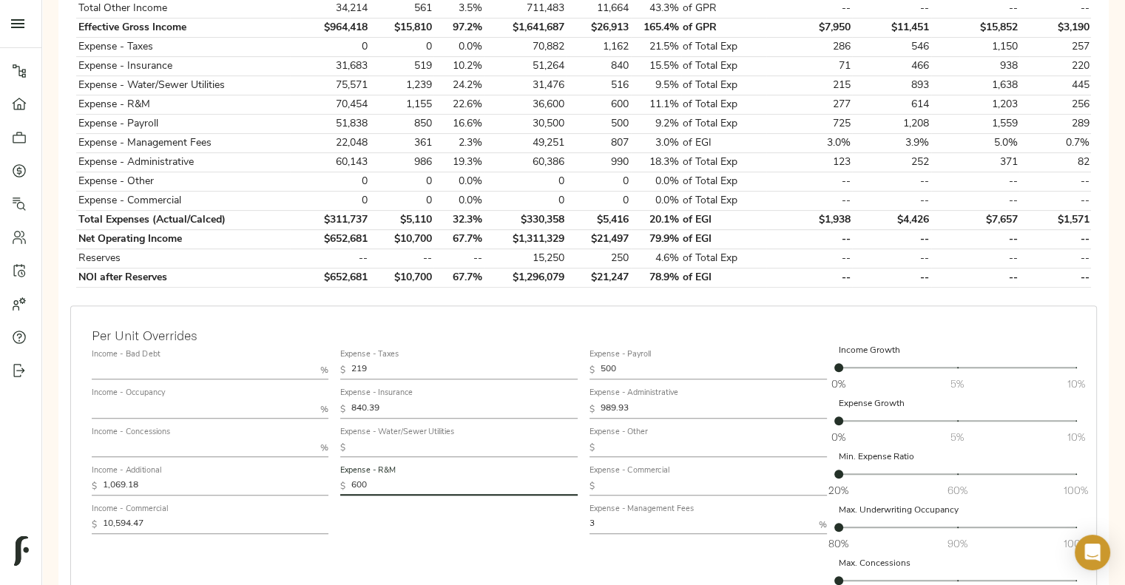
click at [366, 207] on input "600" at bounding box center [464, 487] width 226 height 18
click at [384, 207] on div "Expense - Taxes $ 219 Expense - Insurance $ 840.39 Expense - Water/Sewer Utilit…" at bounding box center [458, 477] width 249 height 278
click at [553, 207] on input "500" at bounding box center [714, 371] width 226 height 18
click at [507, 207] on div "Expense - Taxes $ 219 Expense - Insurance $ 840.39 Expense - Water/Sewer Utilit…" at bounding box center [458, 477] width 249 height 278
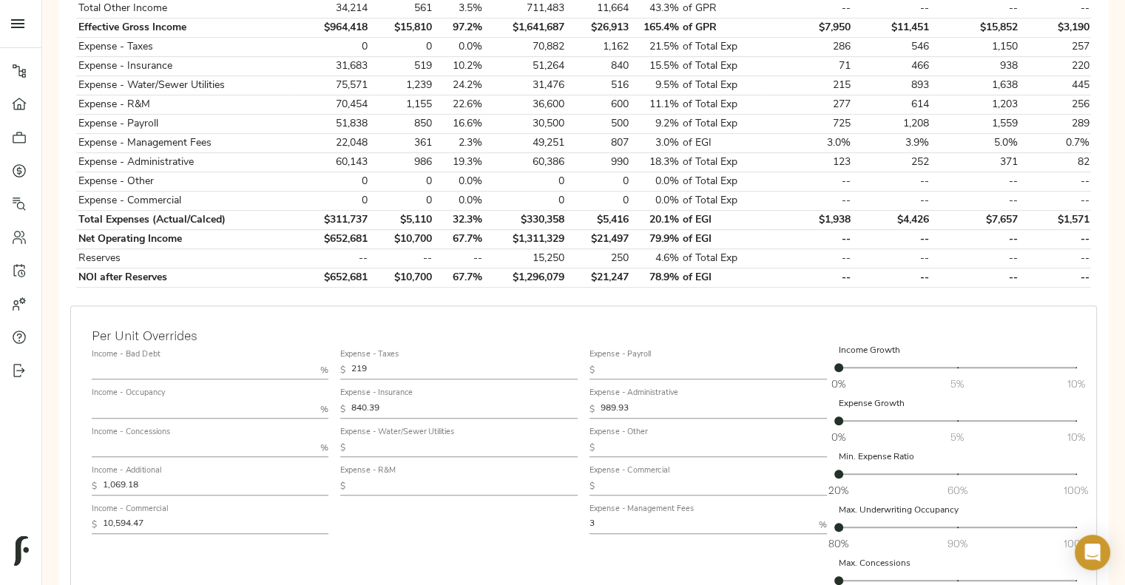
click at [448, 207] on input "text" at bounding box center [464, 487] width 226 height 18
type input "6"
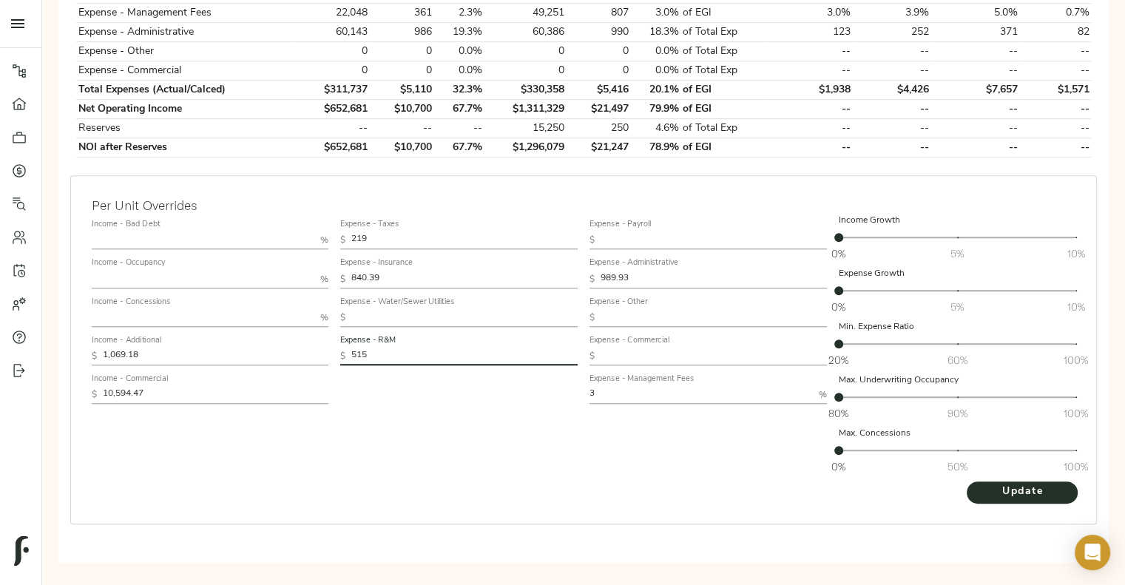
scroll to position [774, 0]
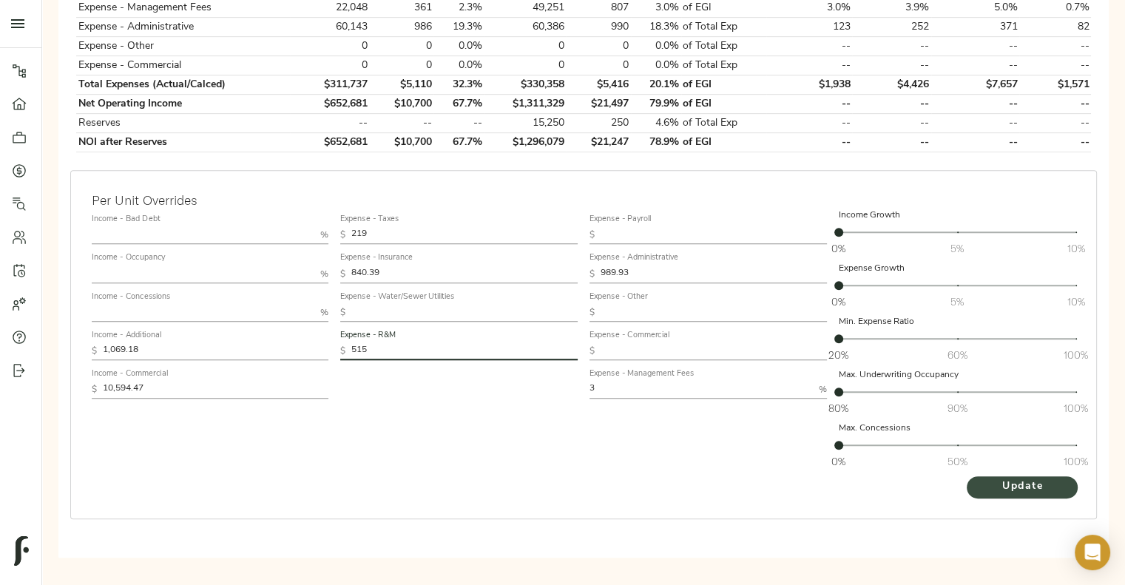
type input "515"
click at [553, 207] on span "Update" at bounding box center [1022, 487] width 81 height 18
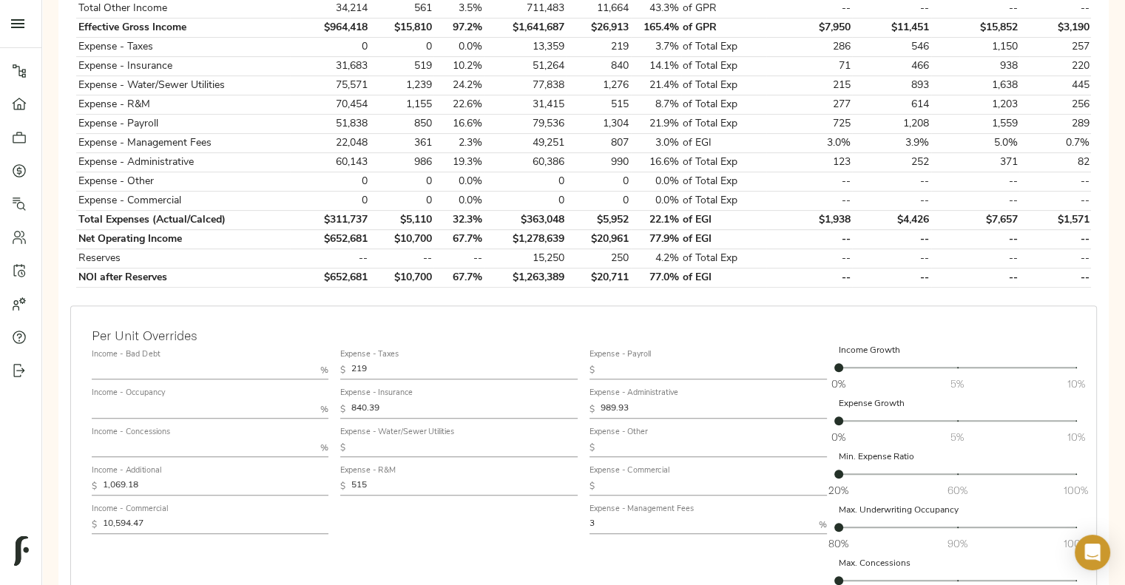
scroll to position [636, 0]
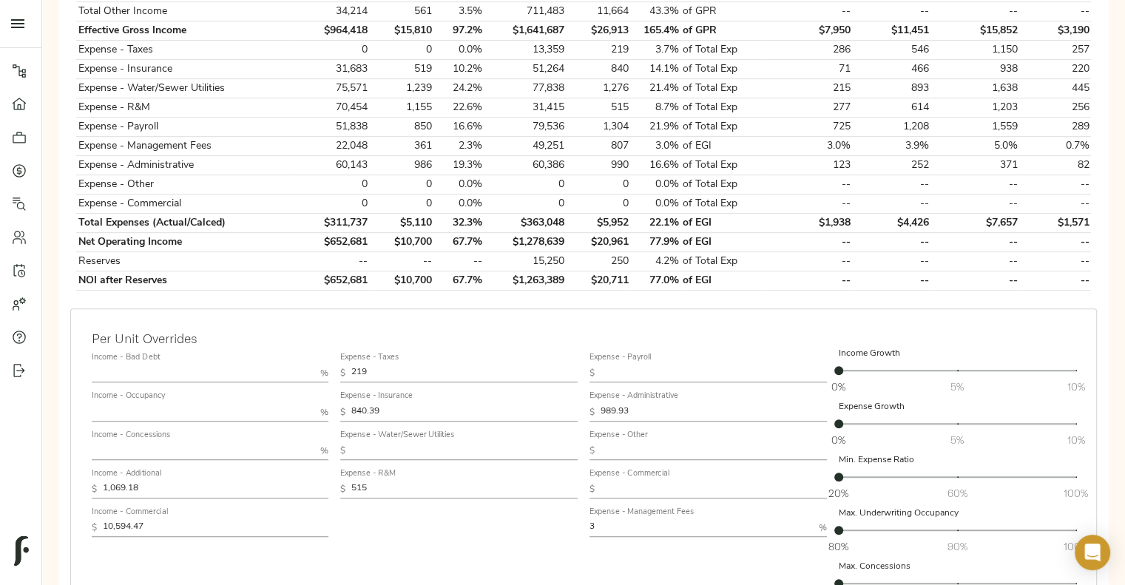
click at [553, 207] on input "text" at bounding box center [714, 374] width 226 height 18
type input "500"
click at [417, 207] on input "515" at bounding box center [464, 490] width 226 height 18
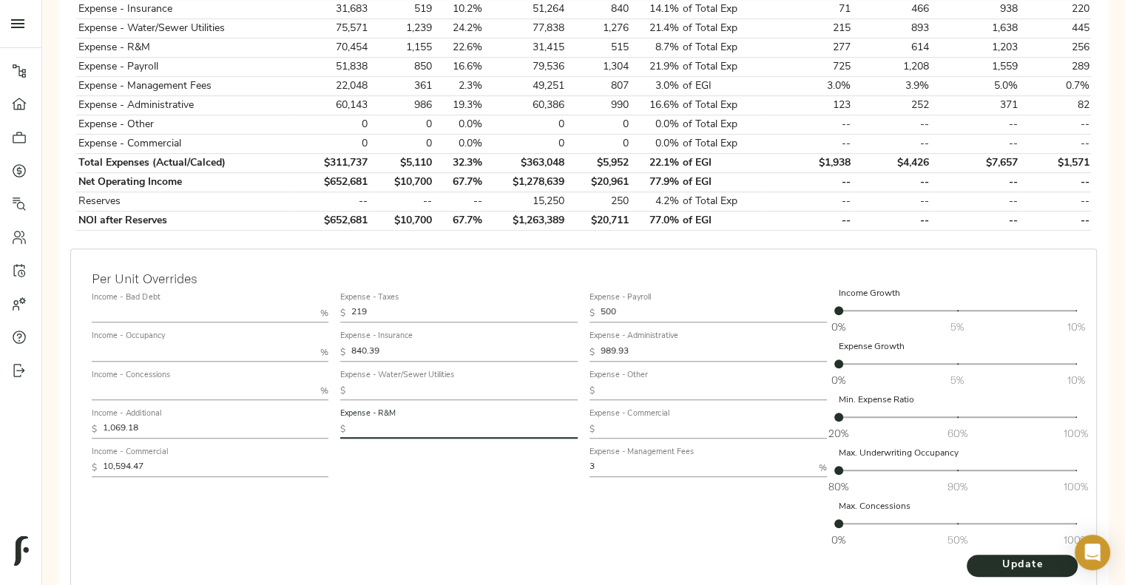
scroll to position [697, 0]
click at [553, 207] on span "Update" at bounding box center [1022, 565] width 81 height 18
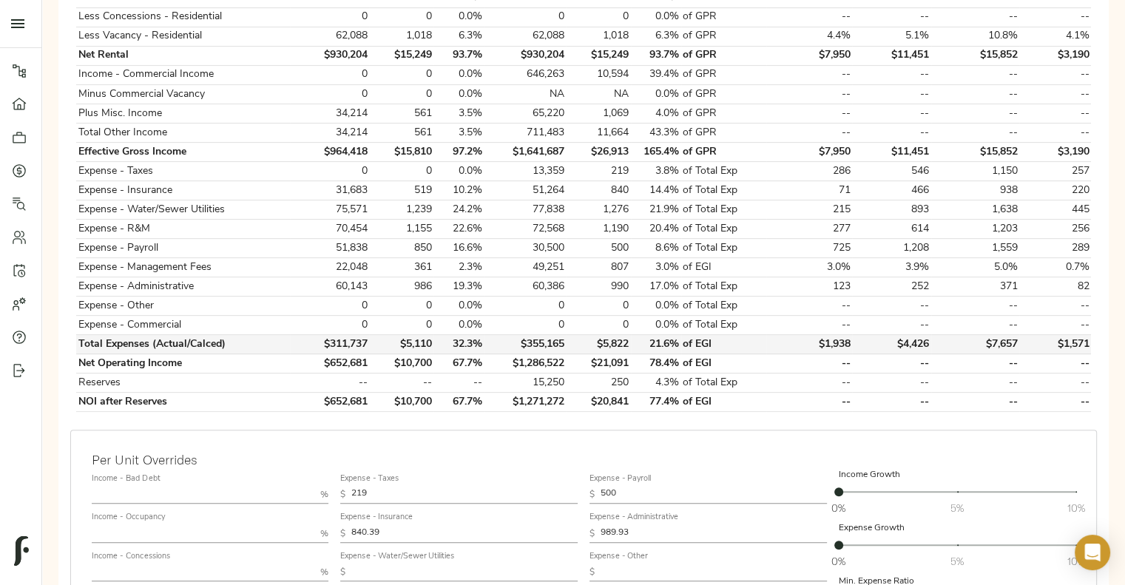
scroll to position [522, 0]
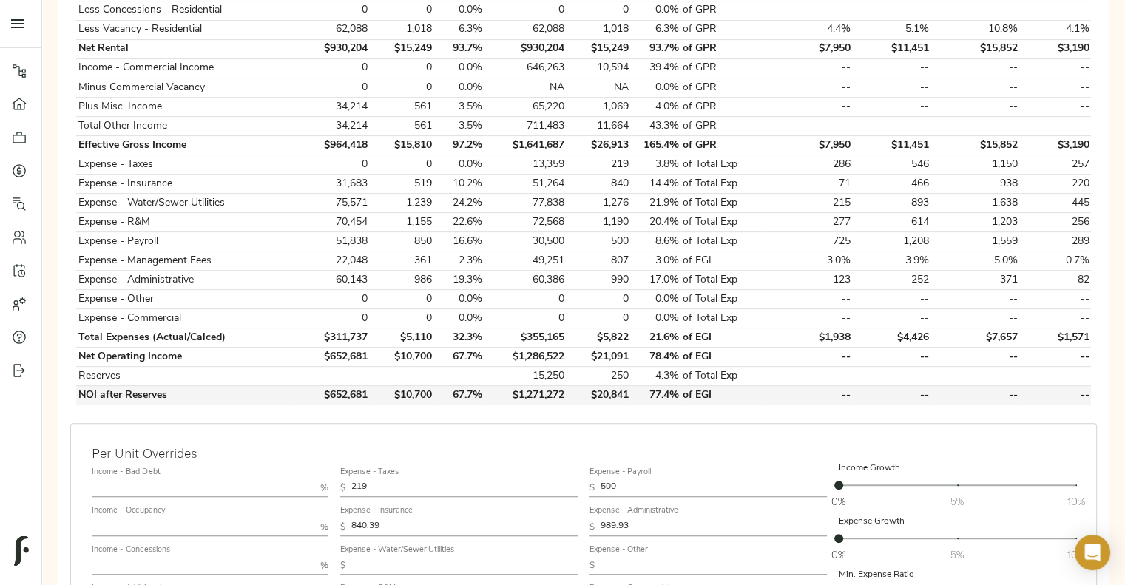
click at [553, 207] on td "$1,271,272" at bounding box center [526, 395] width 82 height 19
copy td "$1,271,272"
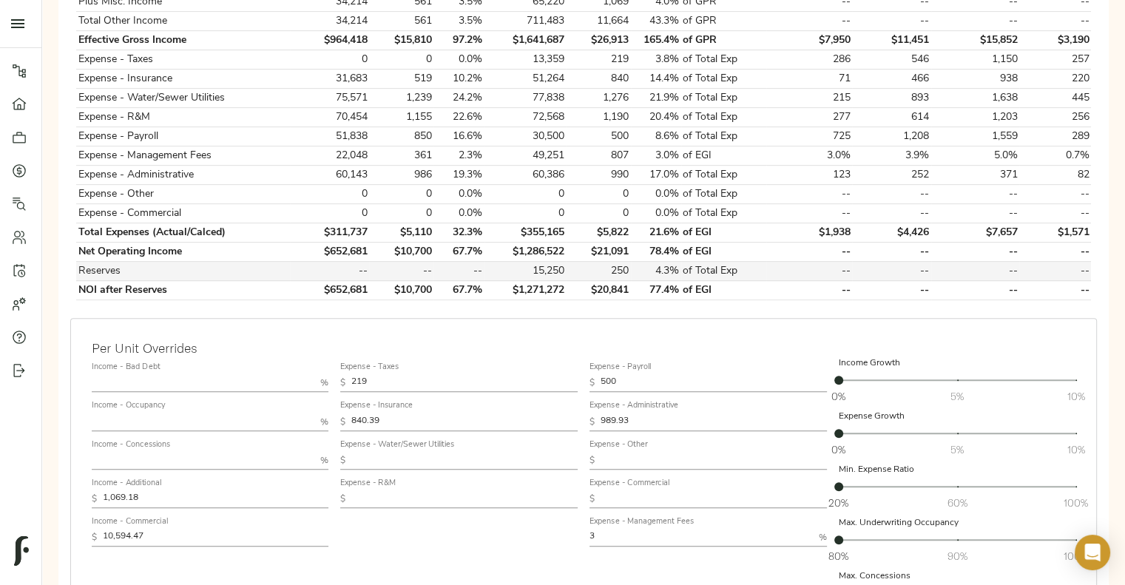
scroll to position [628, 0]
click at [402, 207] on input "text" at bounding box center [464, 459] width 226 height 18
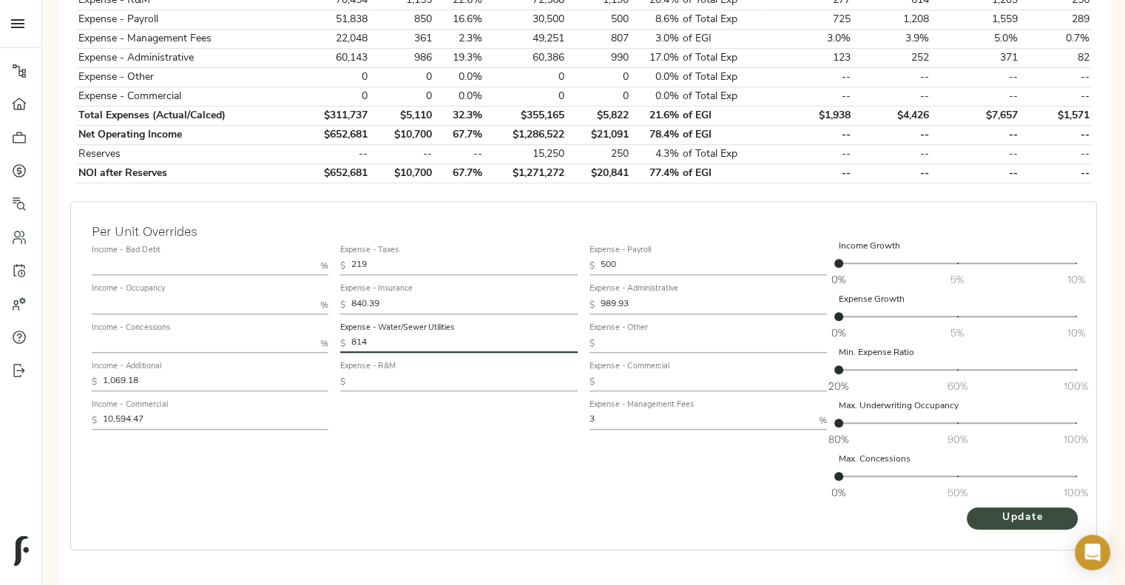
type input "814"
click at [553, 207] on span "Update" at bounding box center [1022, 518] width 81 height 18
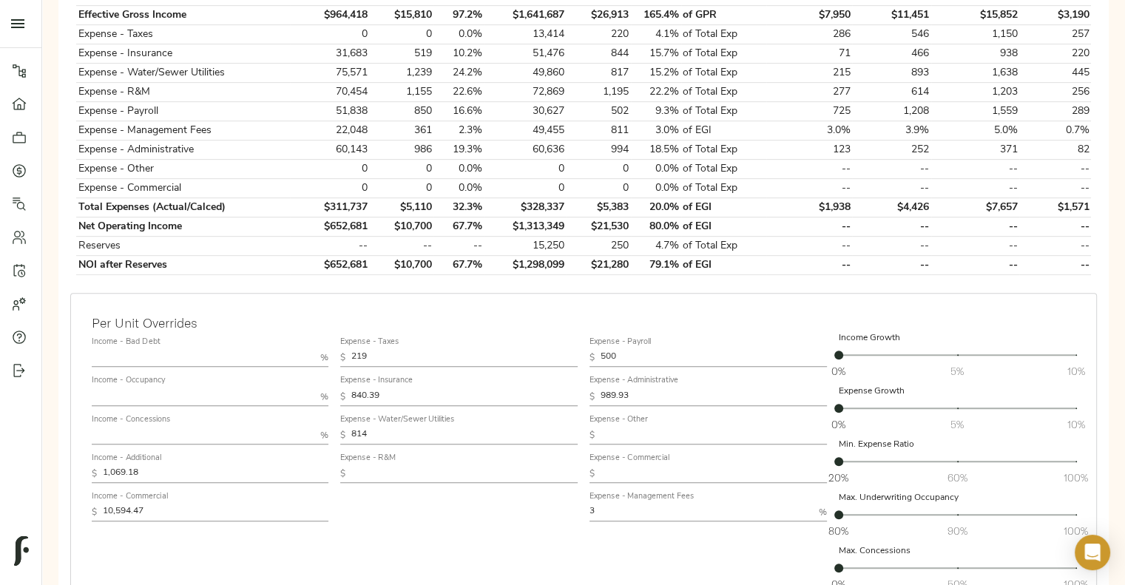
scroll to position [649, 0]
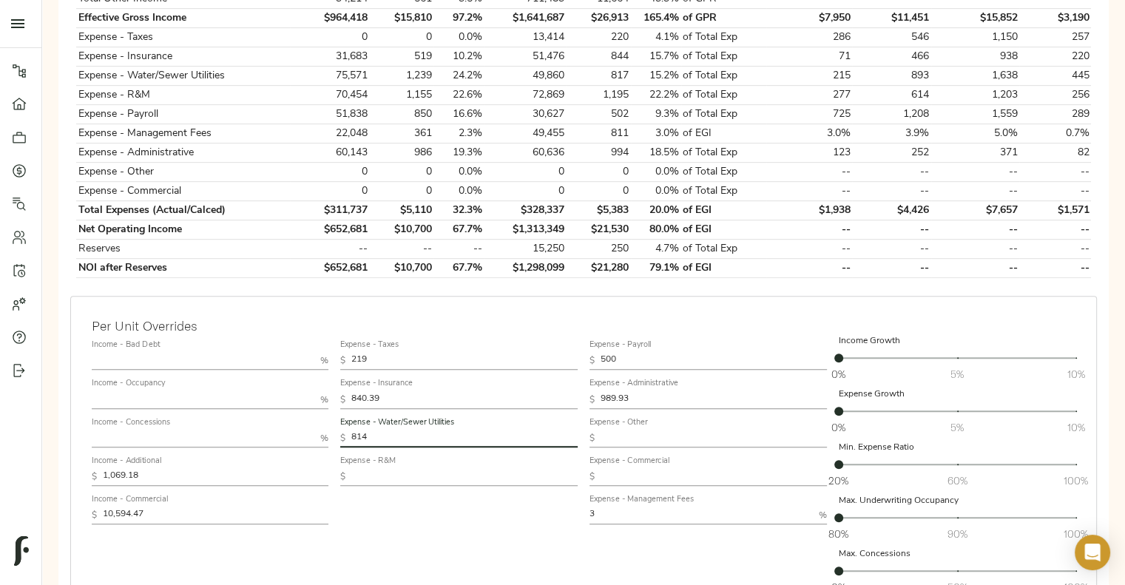
click at [394, 207] on input "814" at bounding box center [464, 439] width 226 height 18
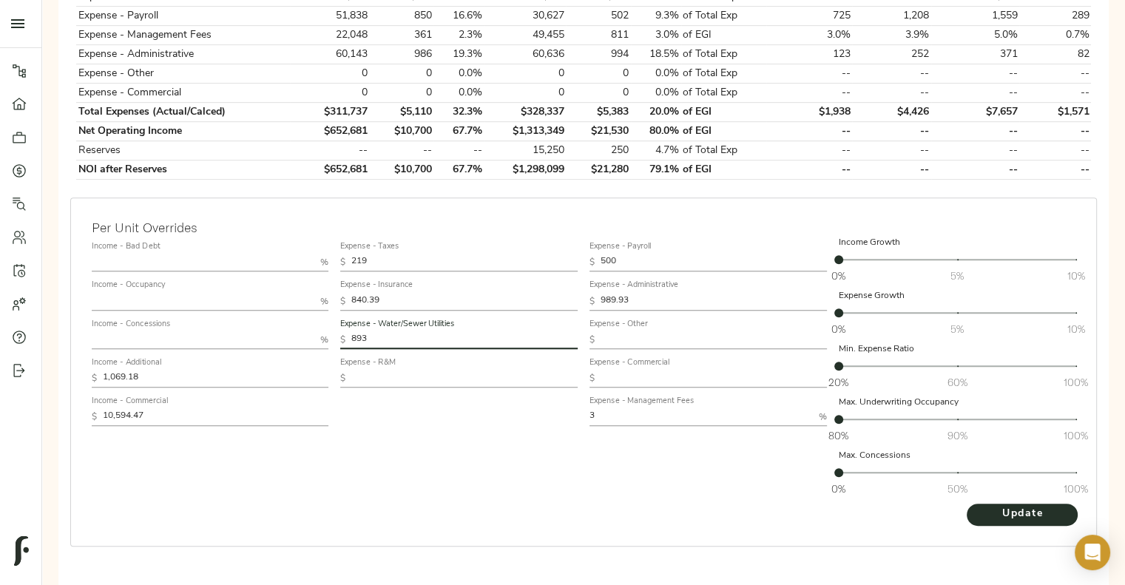
scroll to position [748, 0]
type input "893"
click at [553, 207] on span "Update" at bounding box center [1022, 513] width 81 height 18
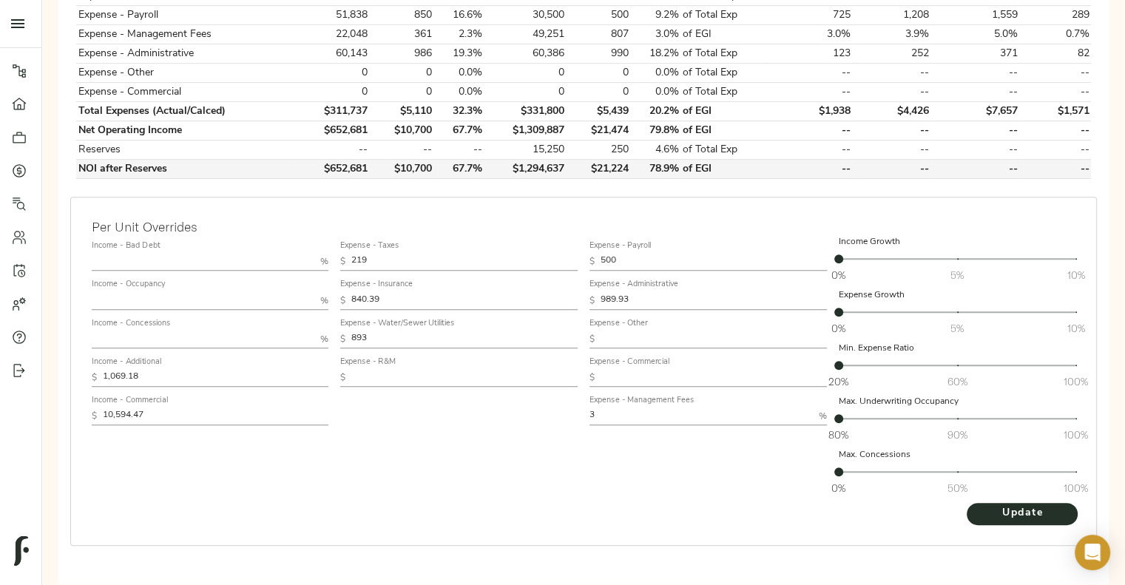
click at [541, 162] on td "$1,294,637" at bounding box center [526, 169] width 82 height 19
copy td "$1,294,637"
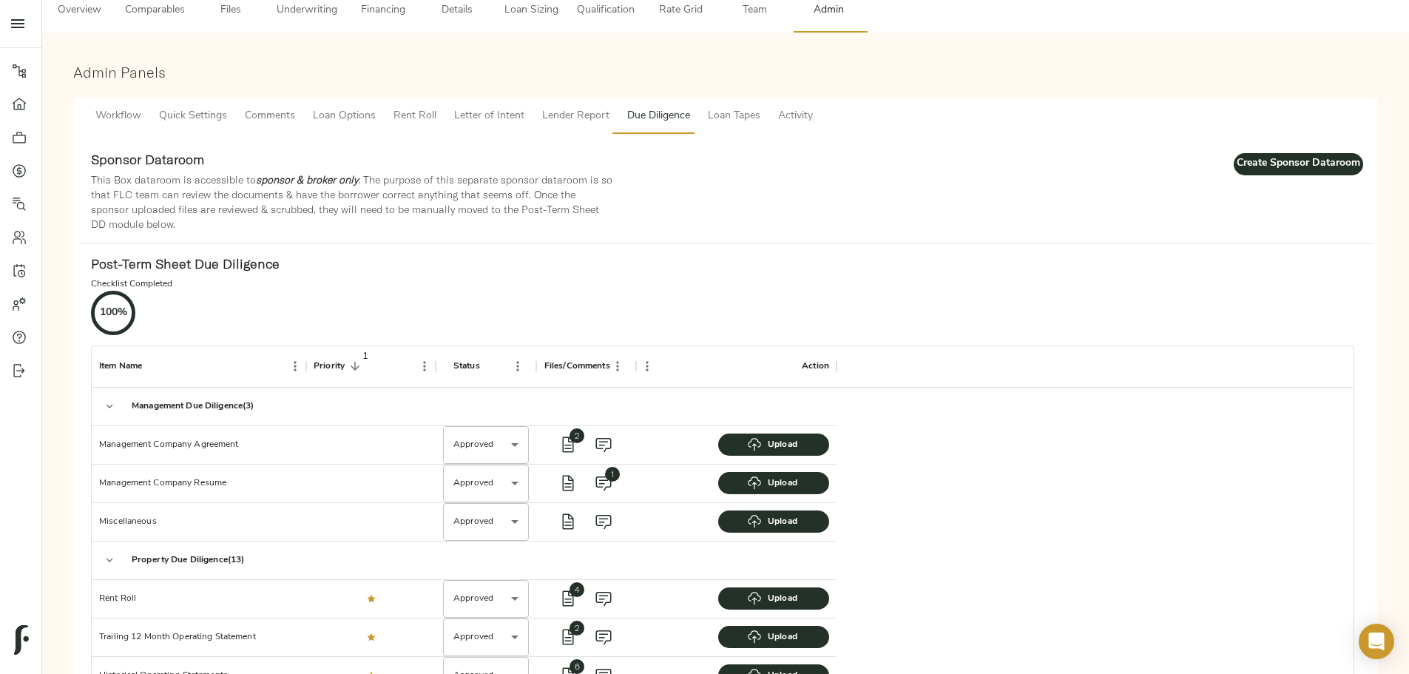
scroll to position [74, 0]
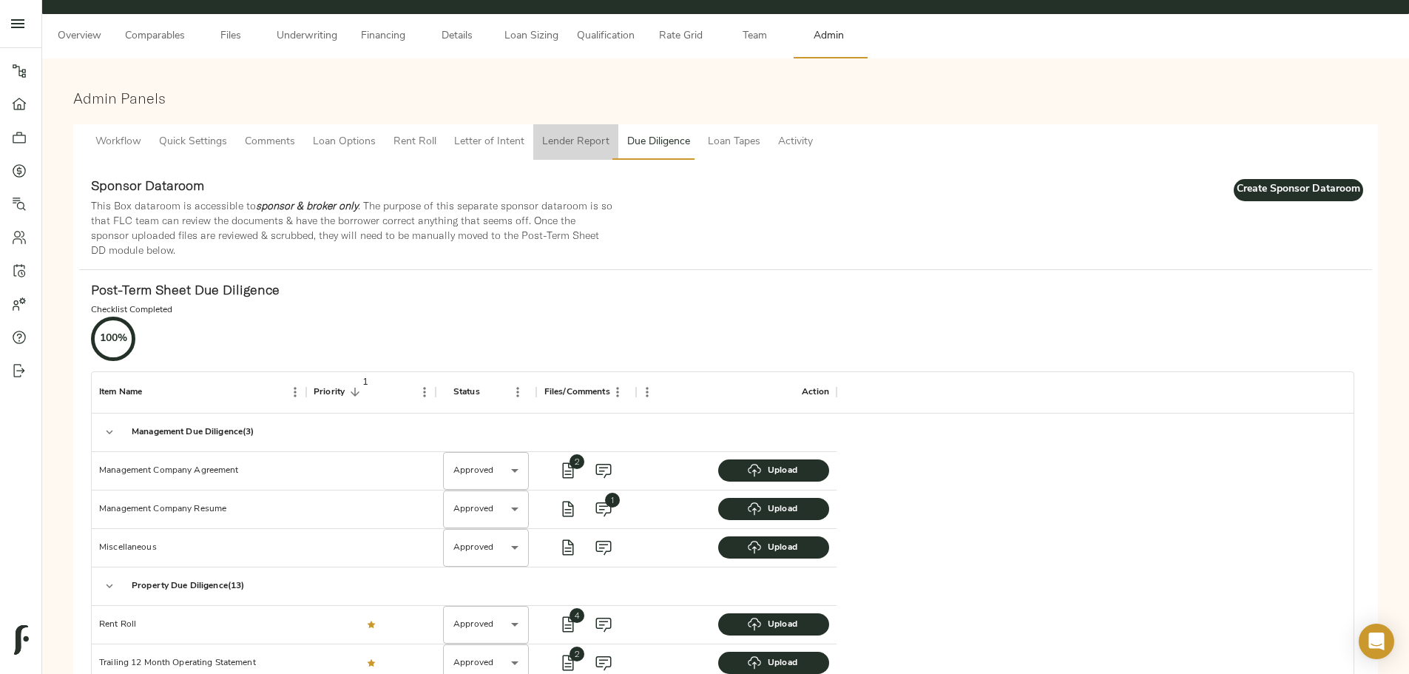
click at [610, 133] on span "Lender Report" at bounding box center [575, 142] width 67 height 18
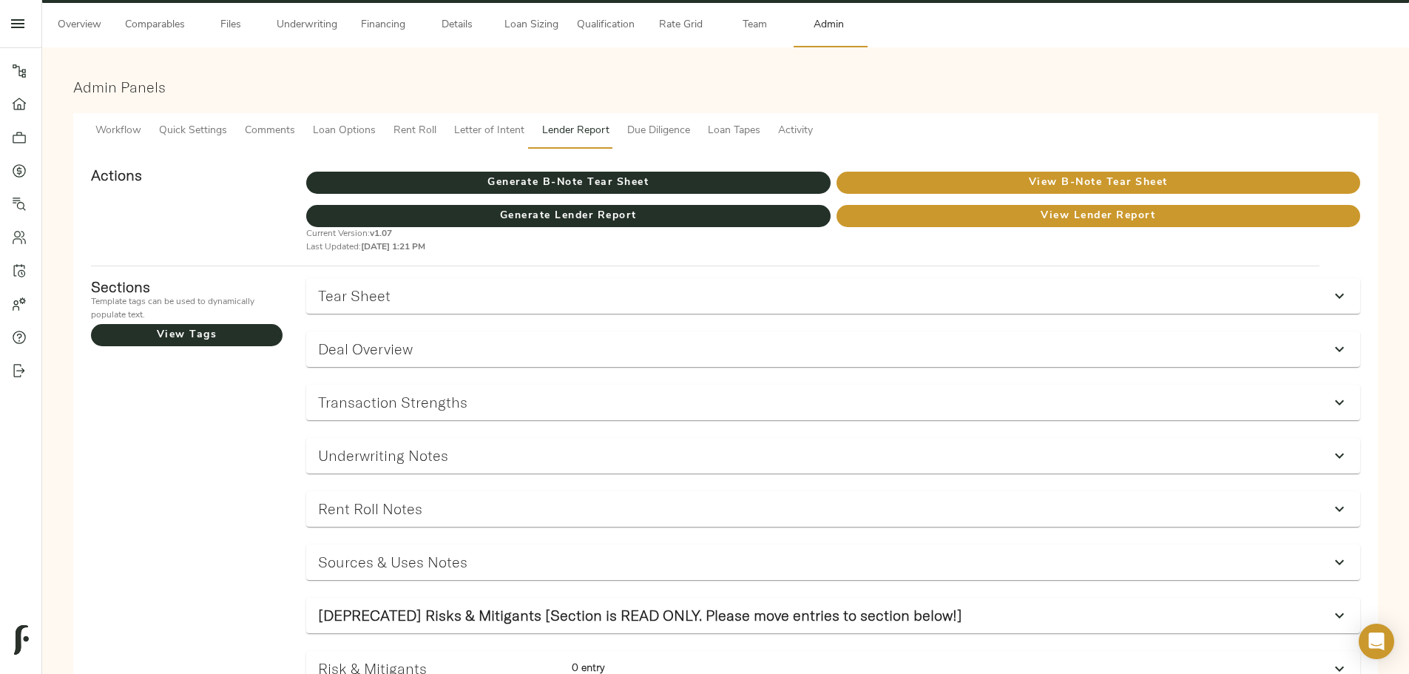
scroll to position [148, 0]
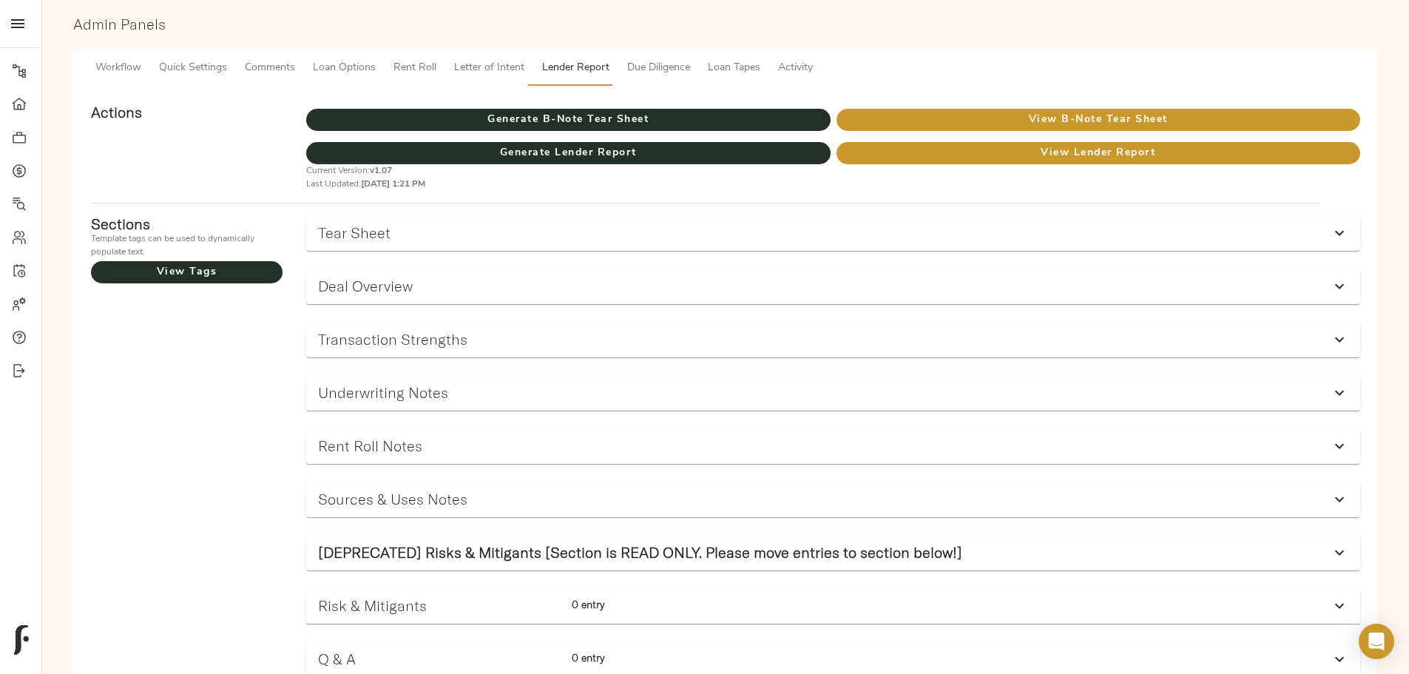
click at [637, 375] on div "Underwriting Notes" at bounding box center [833, 393] width 1054 height 36
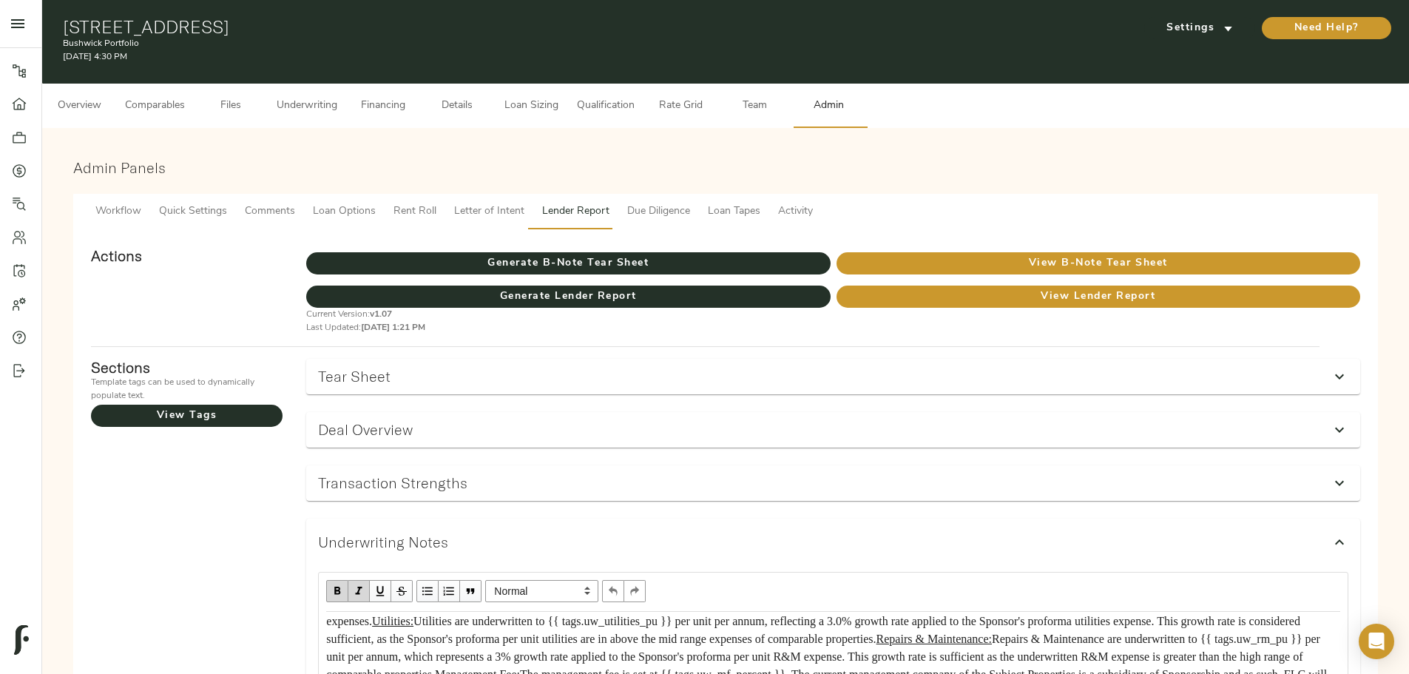
scroll to position [0, 0]
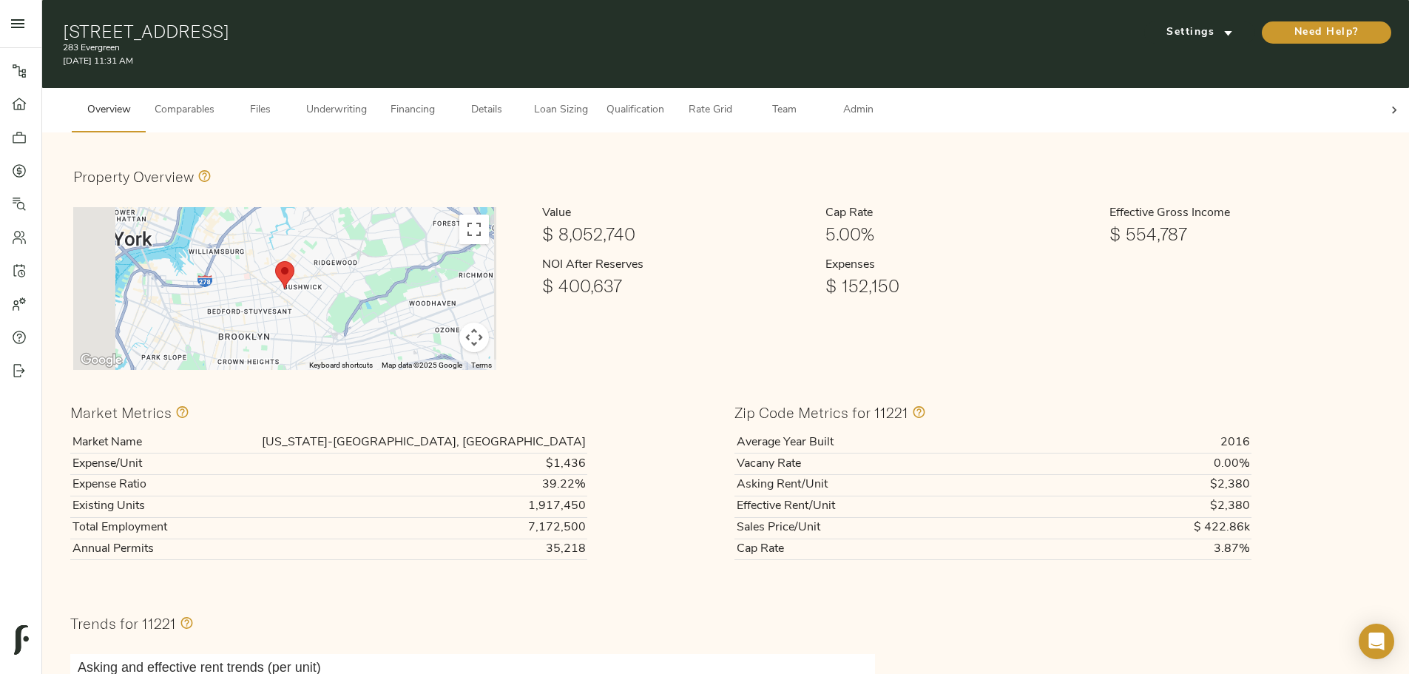
click at [376, 88] on button "Underwriting" at bounding box center [336, 110] width 78 height 44
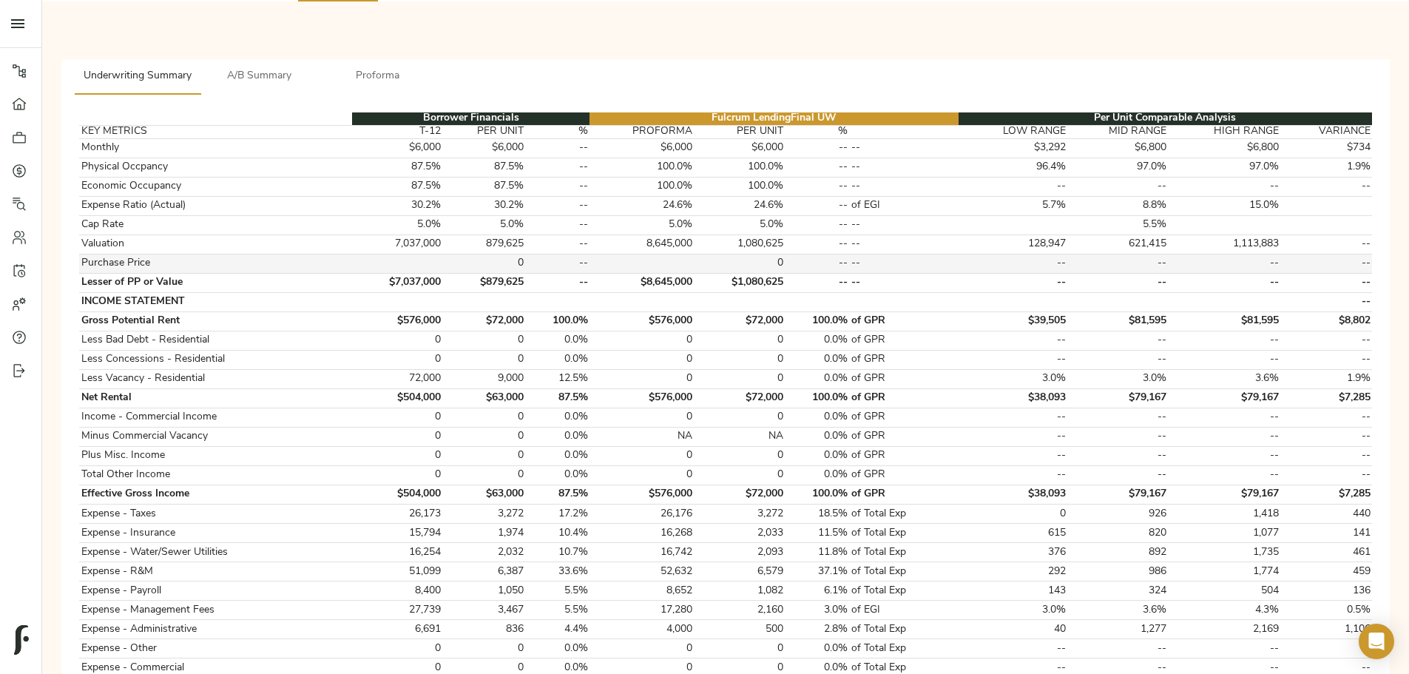
scroll to position [222, 0]
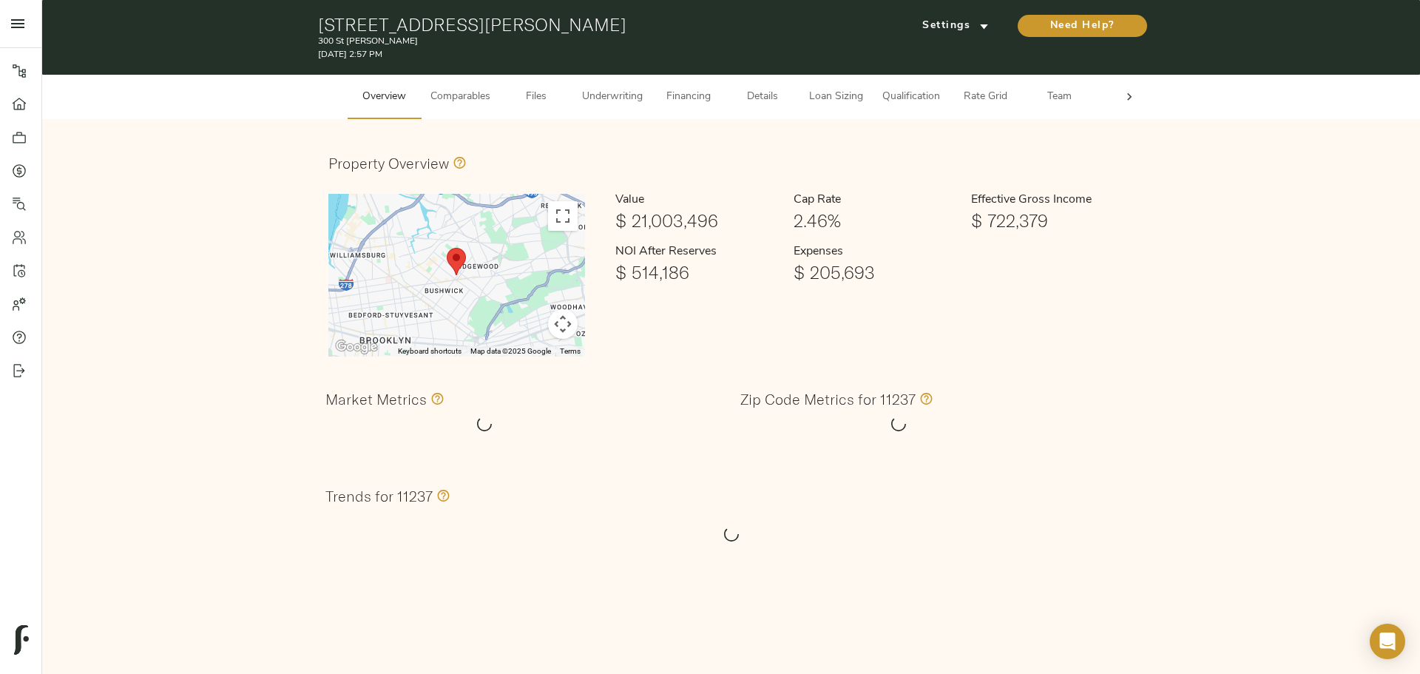
click at [615, 107] on button "Underwriting" at bounding box center [612, 97] width 78 height 44
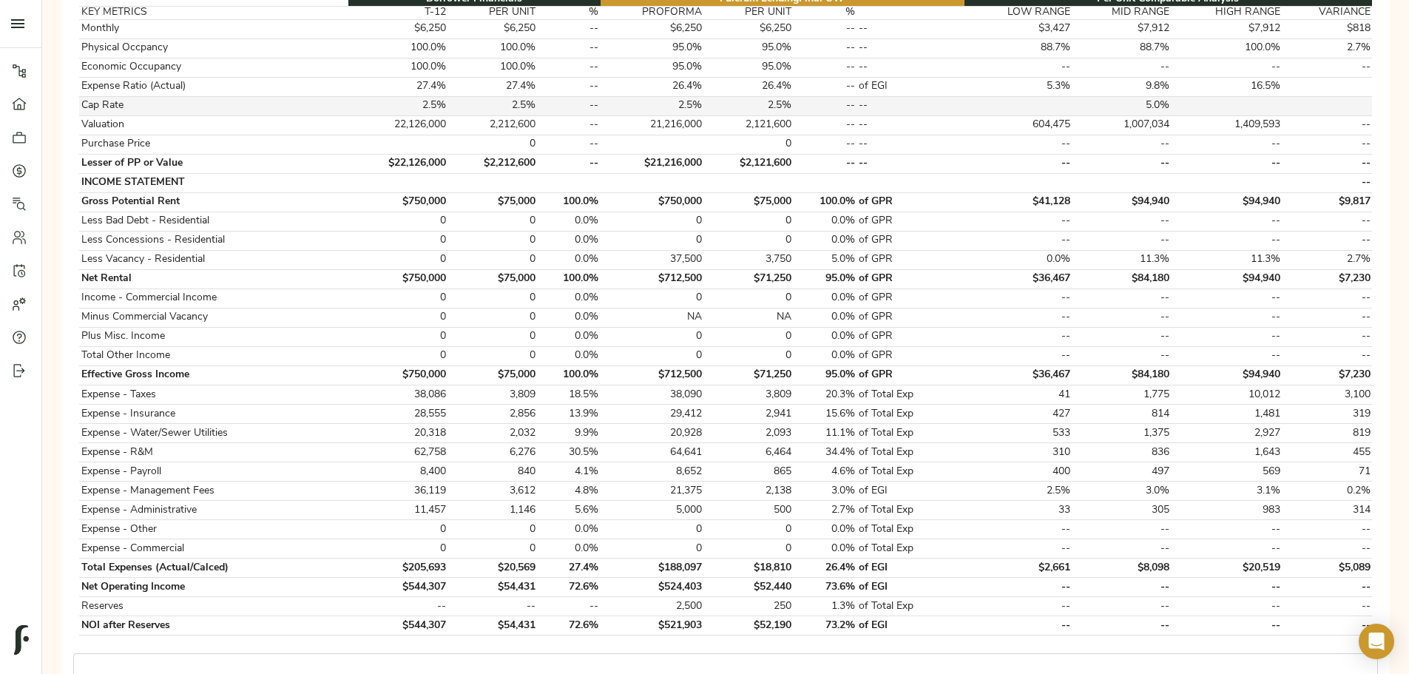
scroll to position [296, 0]
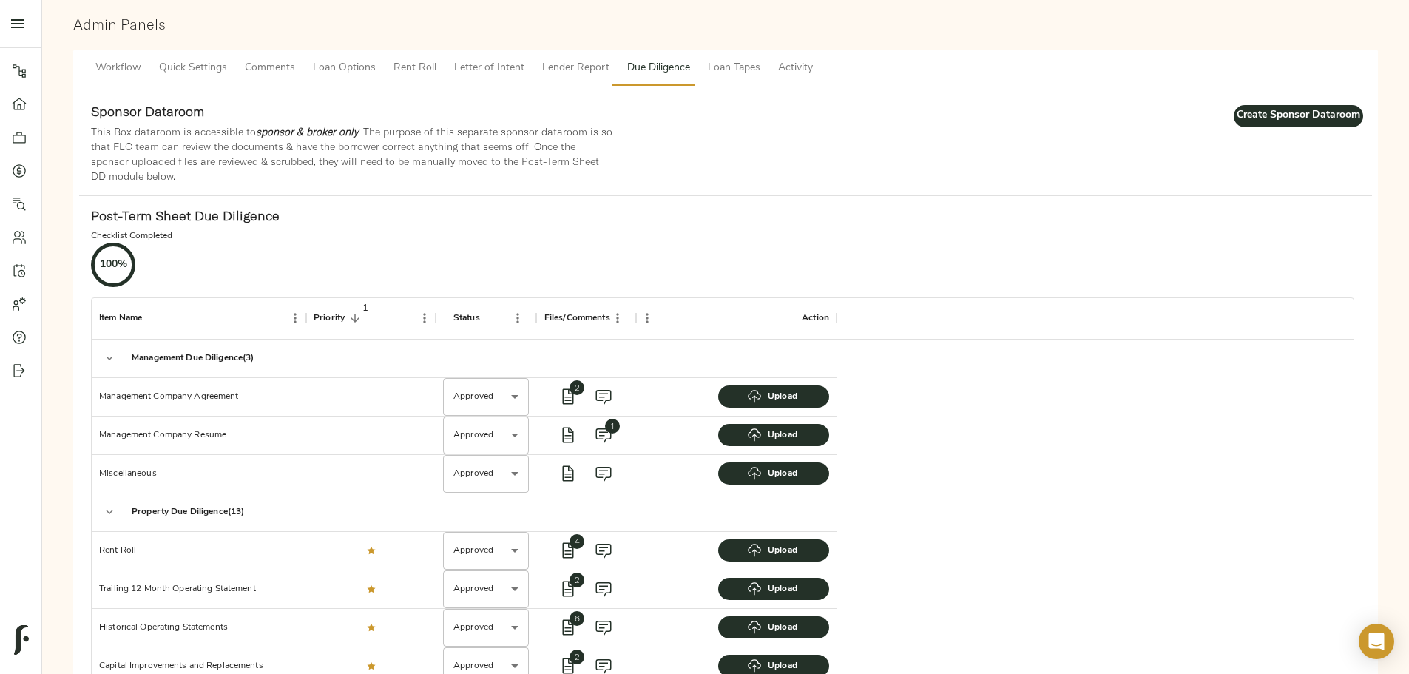
click at [610, 59] on span "Lender Report" at bounding box center [575, 68] width 67 height 18
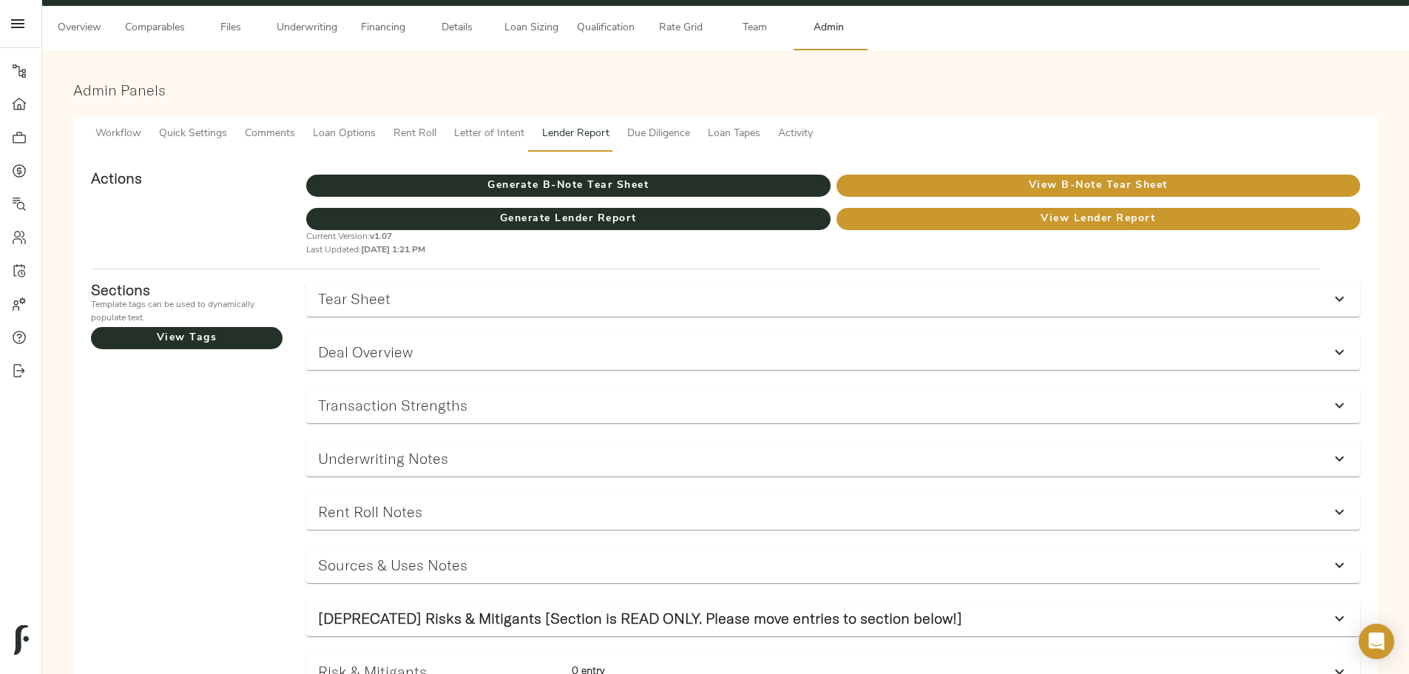
scroll to position [74, 0]
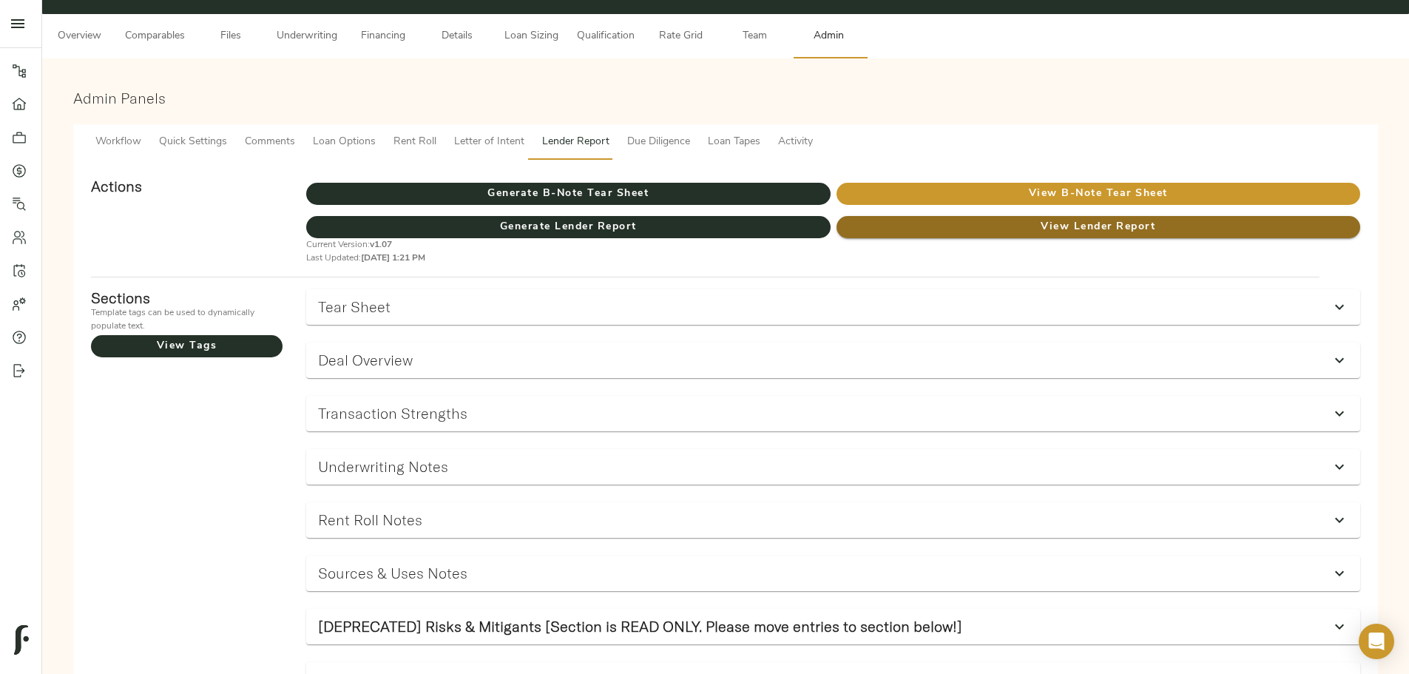
click at [928, 218] on span "View Lender Report" at bounding box center [1099, 227] width 524 height 18
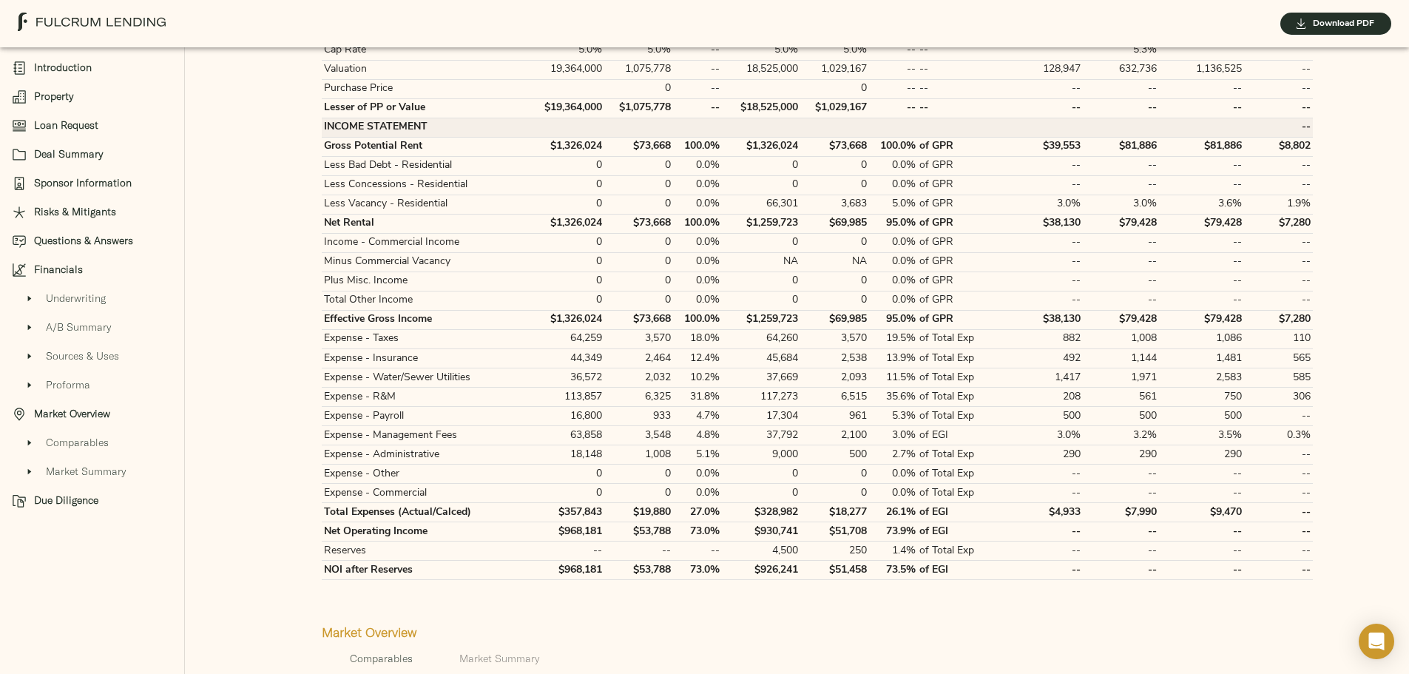
scroll to position [3033, 0]
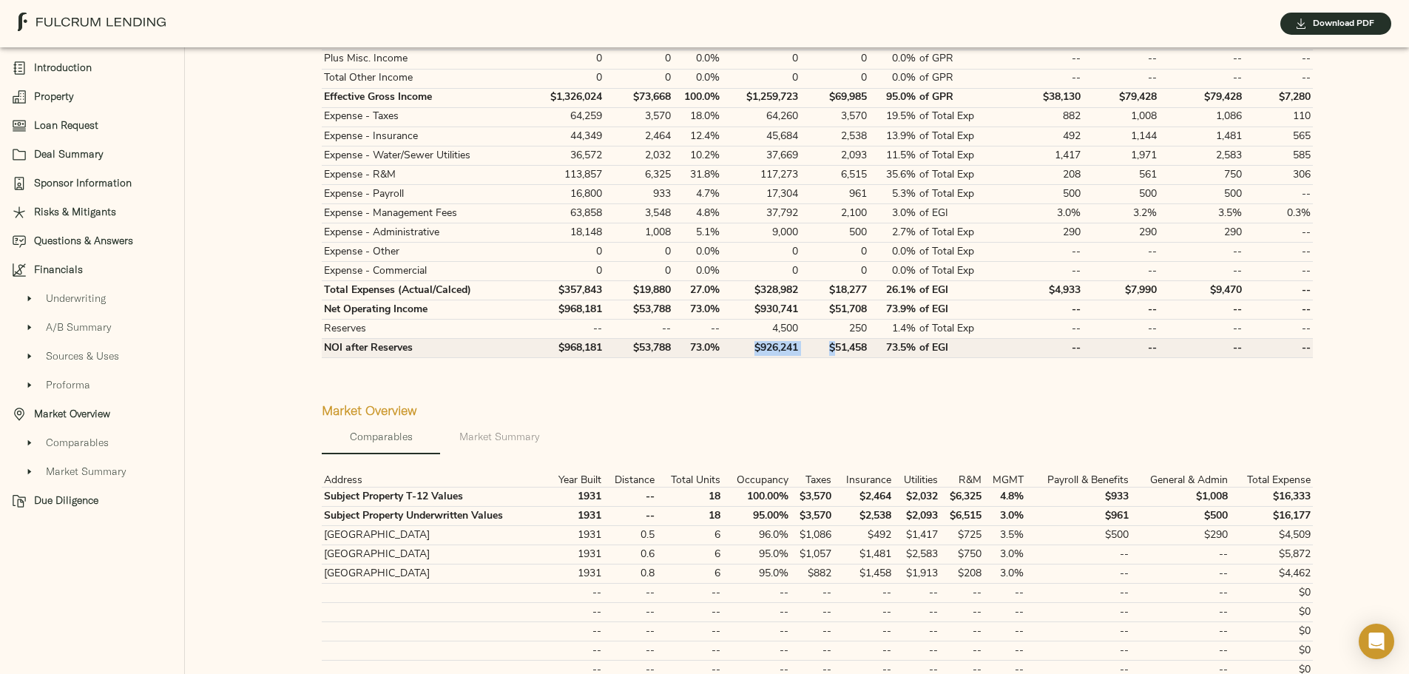
drag, startPoint x: 647, startPoint y: 488, endPoint x: 716, endPoint y: 488, distance: 69.5
click at [716, 358] on tr "NOI after Reserves $968,181 $53,788 73.0% $926,241 $51,458 73.5% of EGI -- -- -…" at bounding box center [817, 348] width 991 height 19
click at [479, 394] on div at bounding box center [817, 382] width 1015 height 24
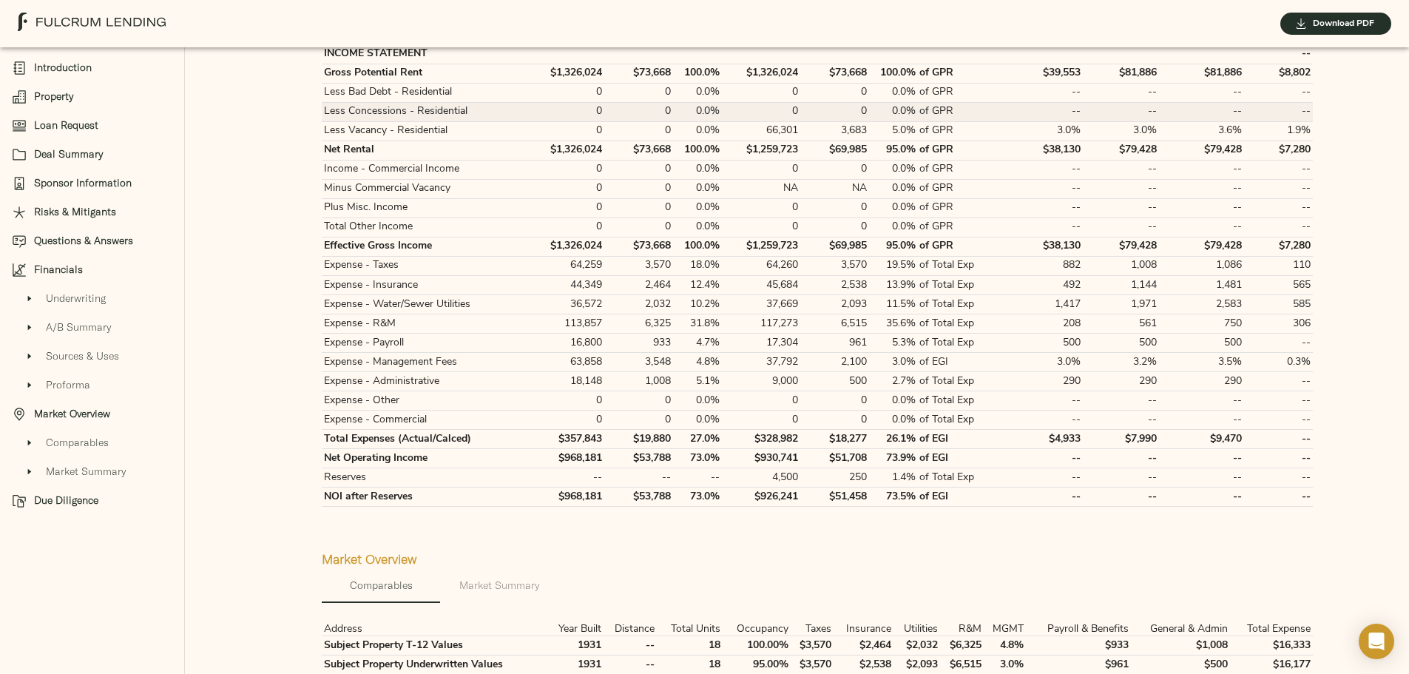
scroll to position [2885, 0]
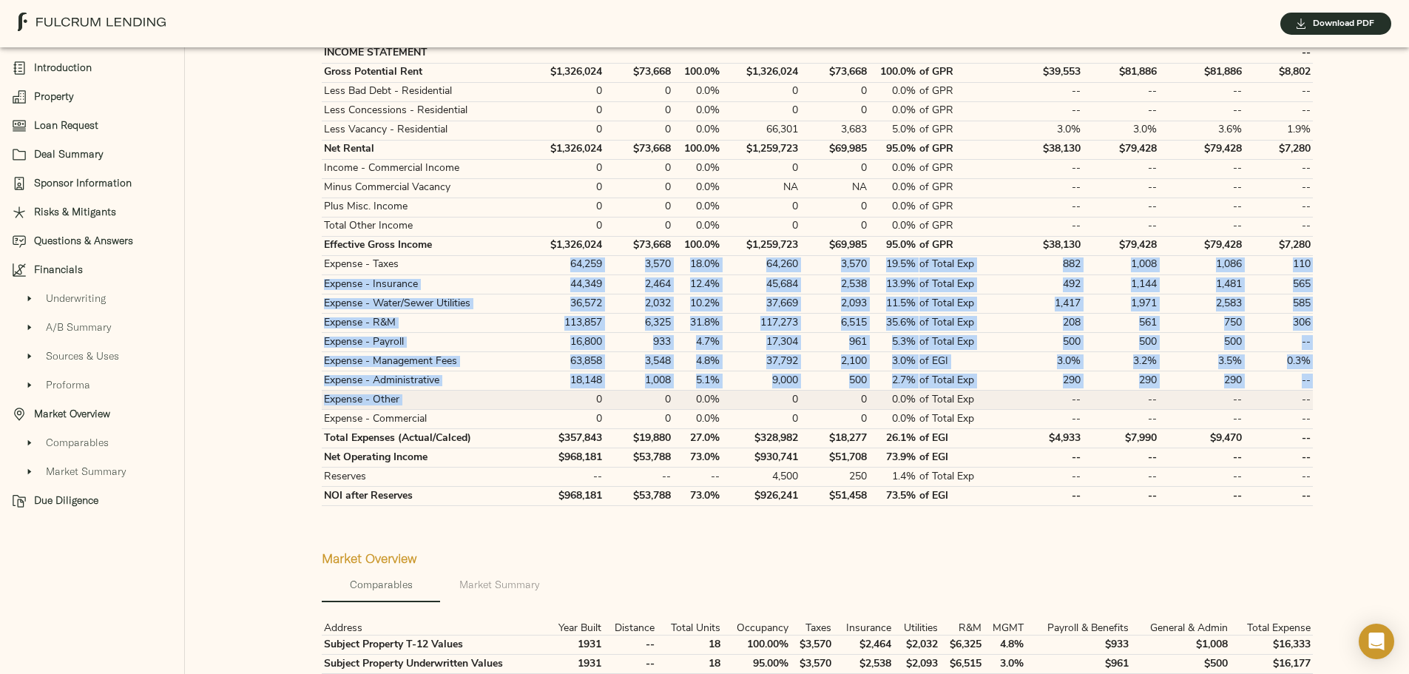
drag, startPoint x: 493, startPoint y: 405, endPoint x: 502, endPoint y: 532, distance: 126.8
click at [502, 506] on tbody "Monthly $6,139 $6,139 -- $6,139 $6,139 -- -- $3,296 $6,824 $6,824 $734 Physical…" at bounding box center [817, 198] width 991 height 616
click at [528, 410] on td "0" at bounding box center [566, 400] width 76 height 19
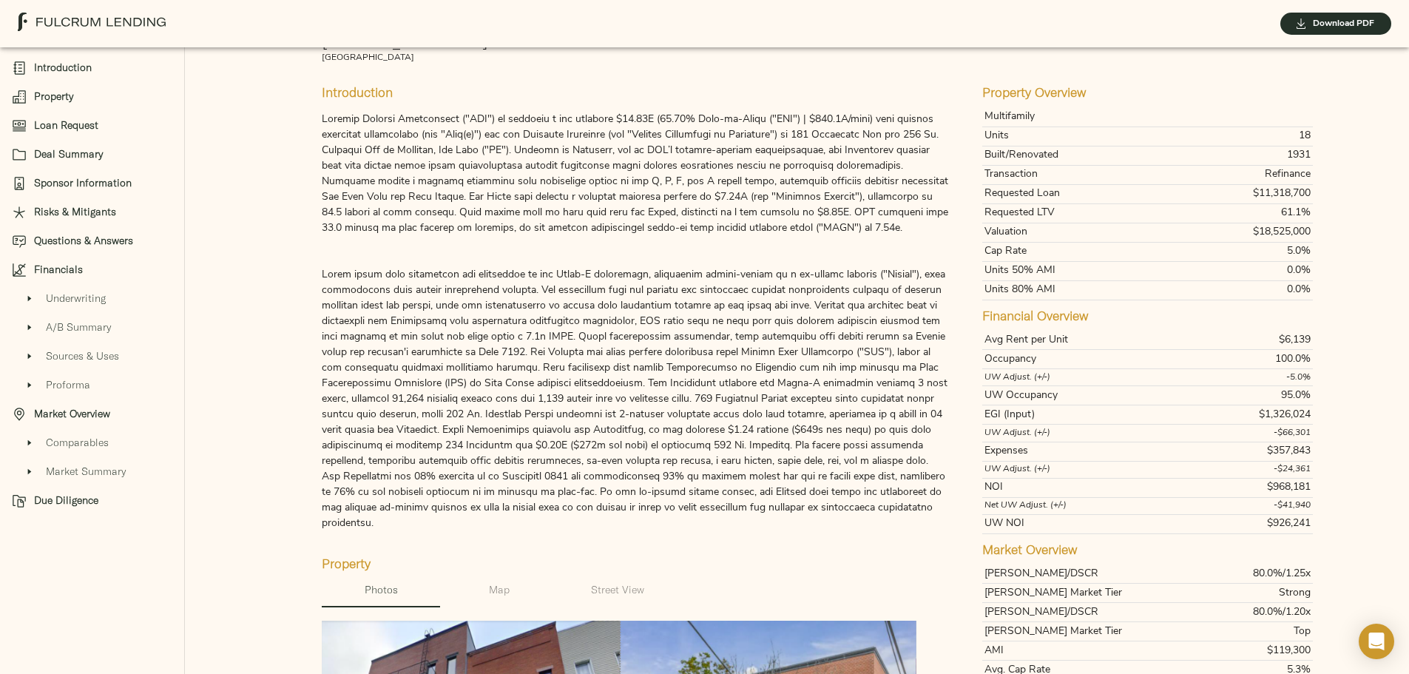
scroll to position [0, 0]
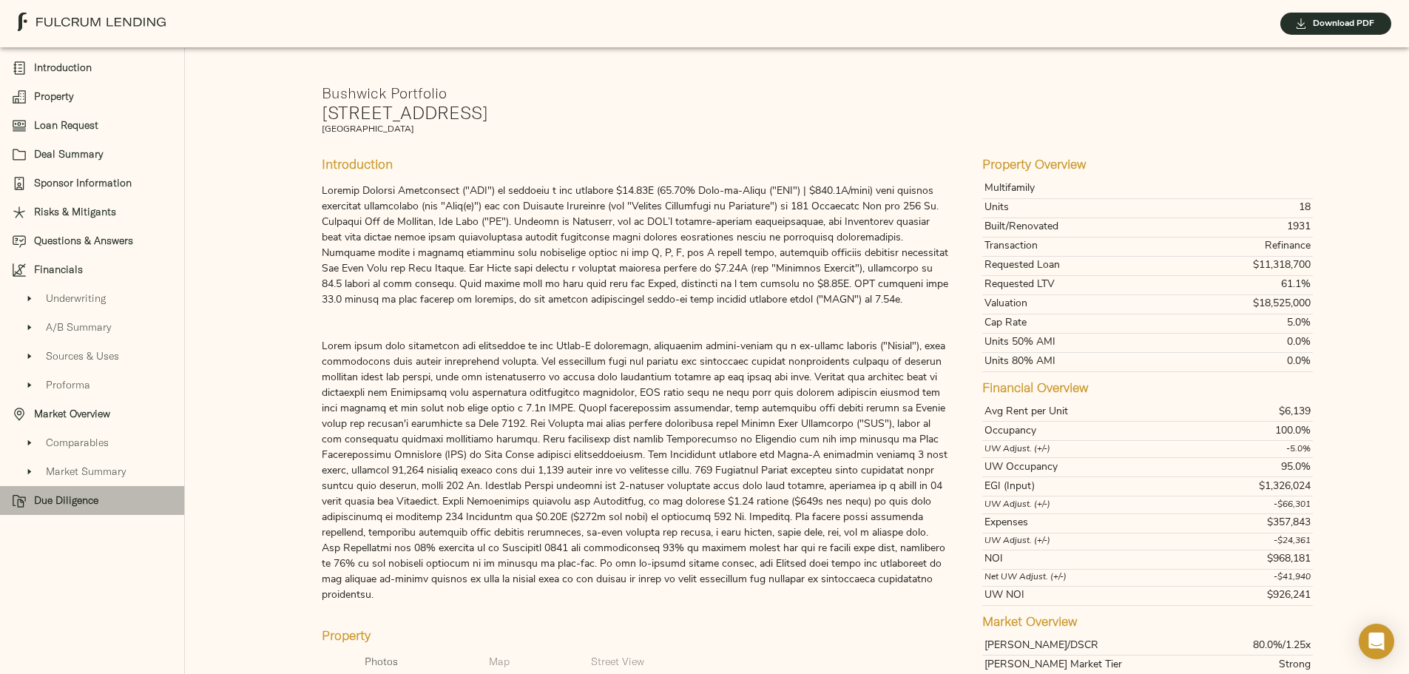
click at [95, 490] on div "Due Diligence" at bounding box center [92, 500] width 184 height 29
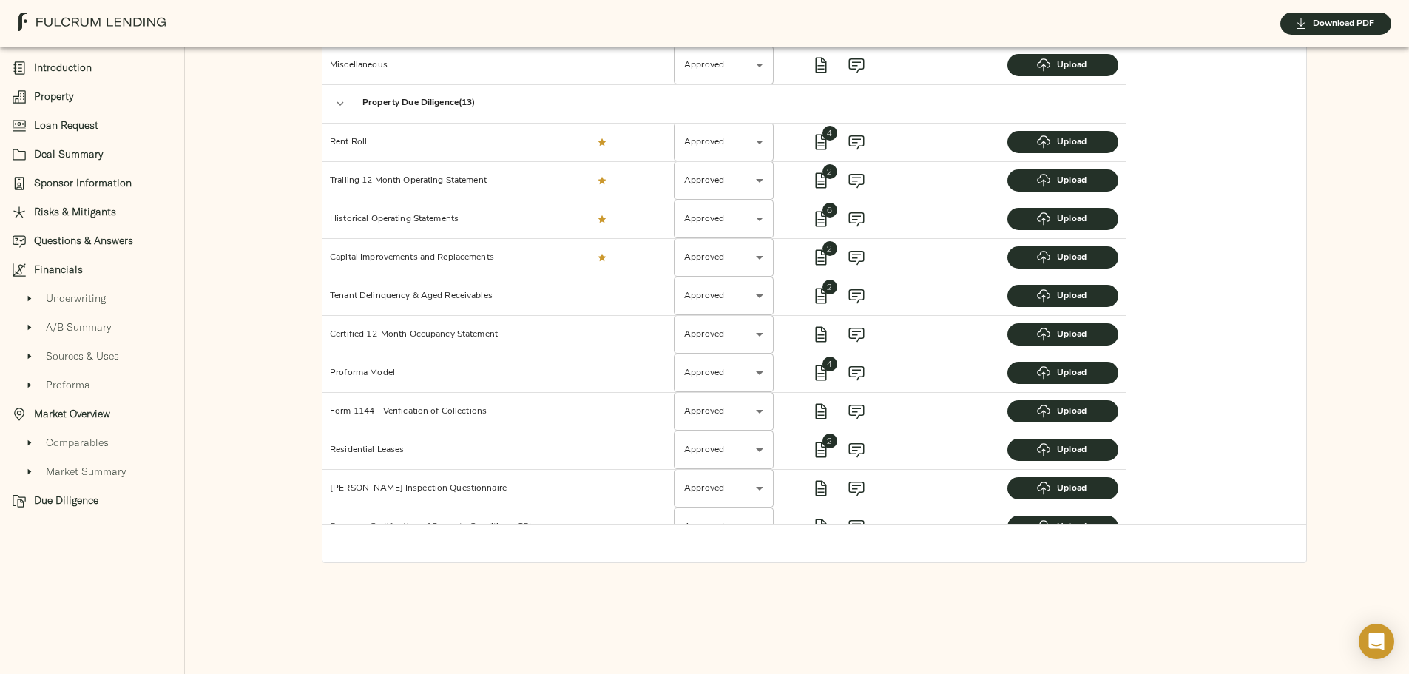
scroll to position [4068, 0]
click at [812, 189] on icon "view files" at bounding box center [821, 181] width 18 height 18
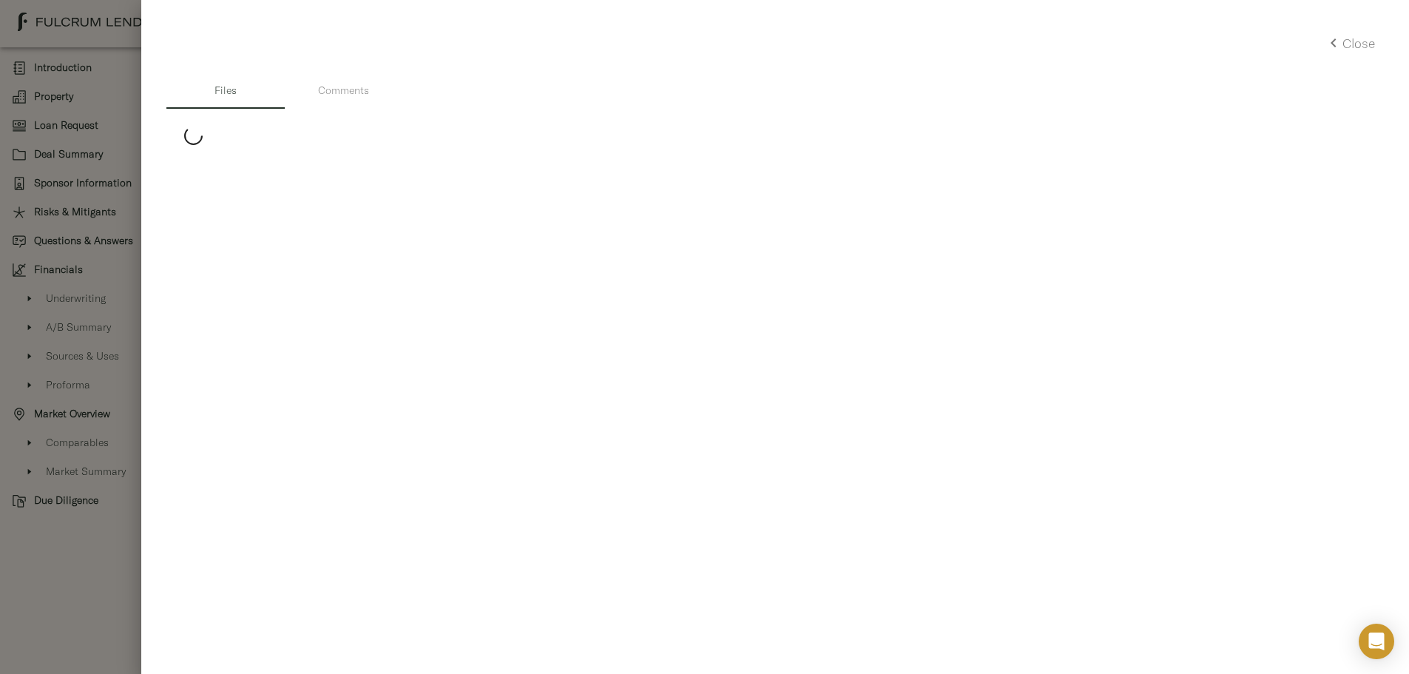
scroll to position [4074, 0]
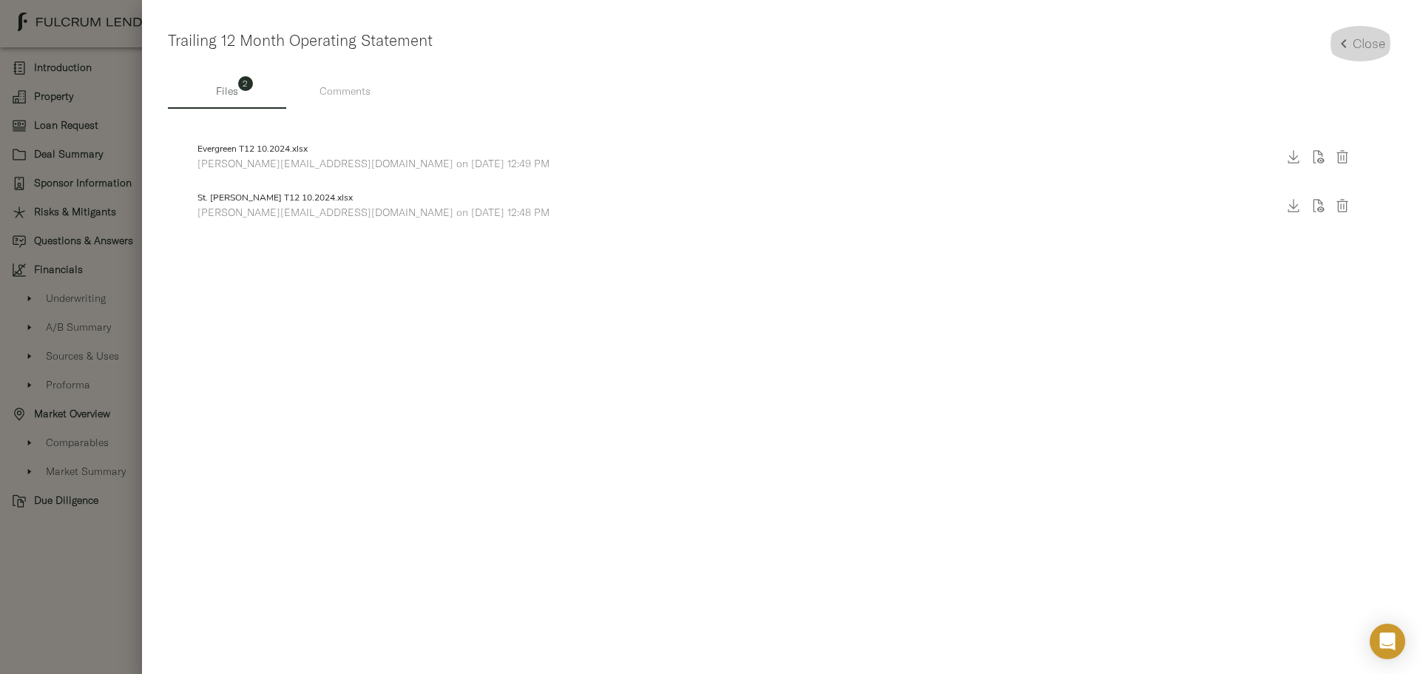
click at [1350, 41] on icon "button" at bounding box center [1344, 44] width 18 height 18
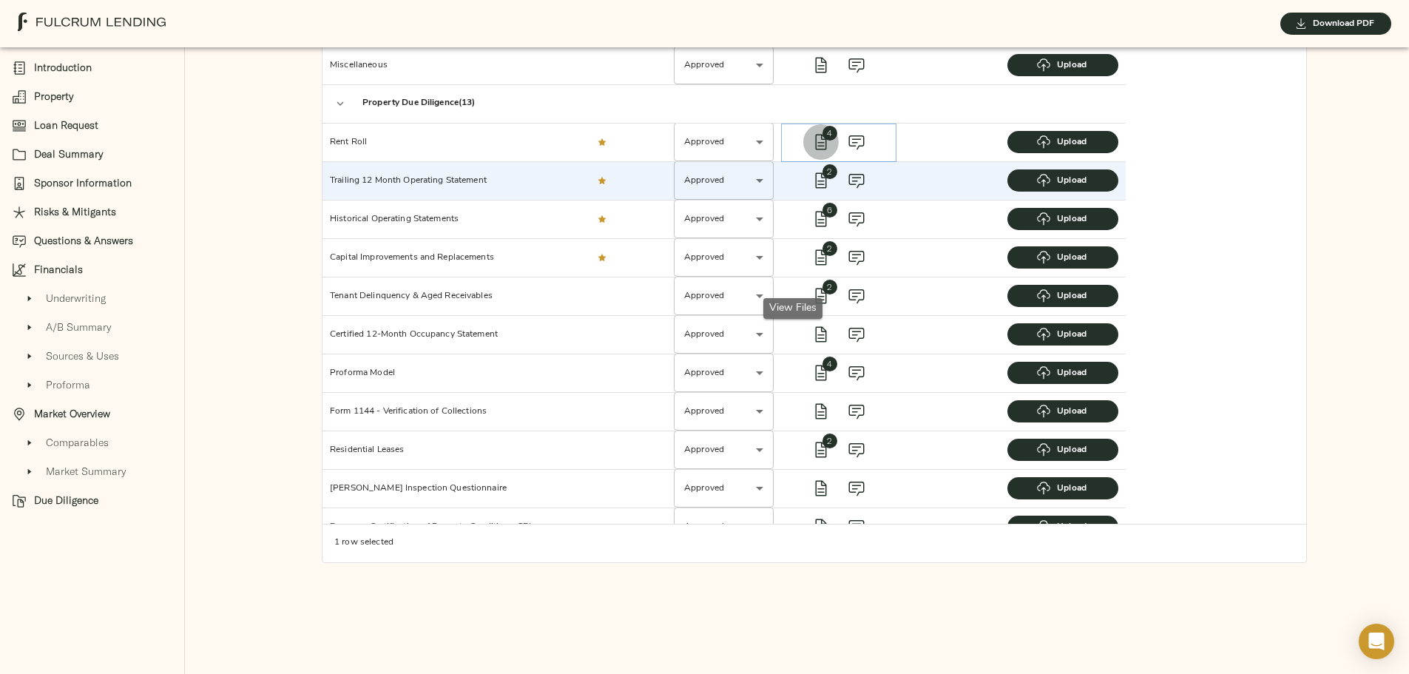
click at [803, 160] on span "4" at bounding box center [821, 142] width 36 height 36
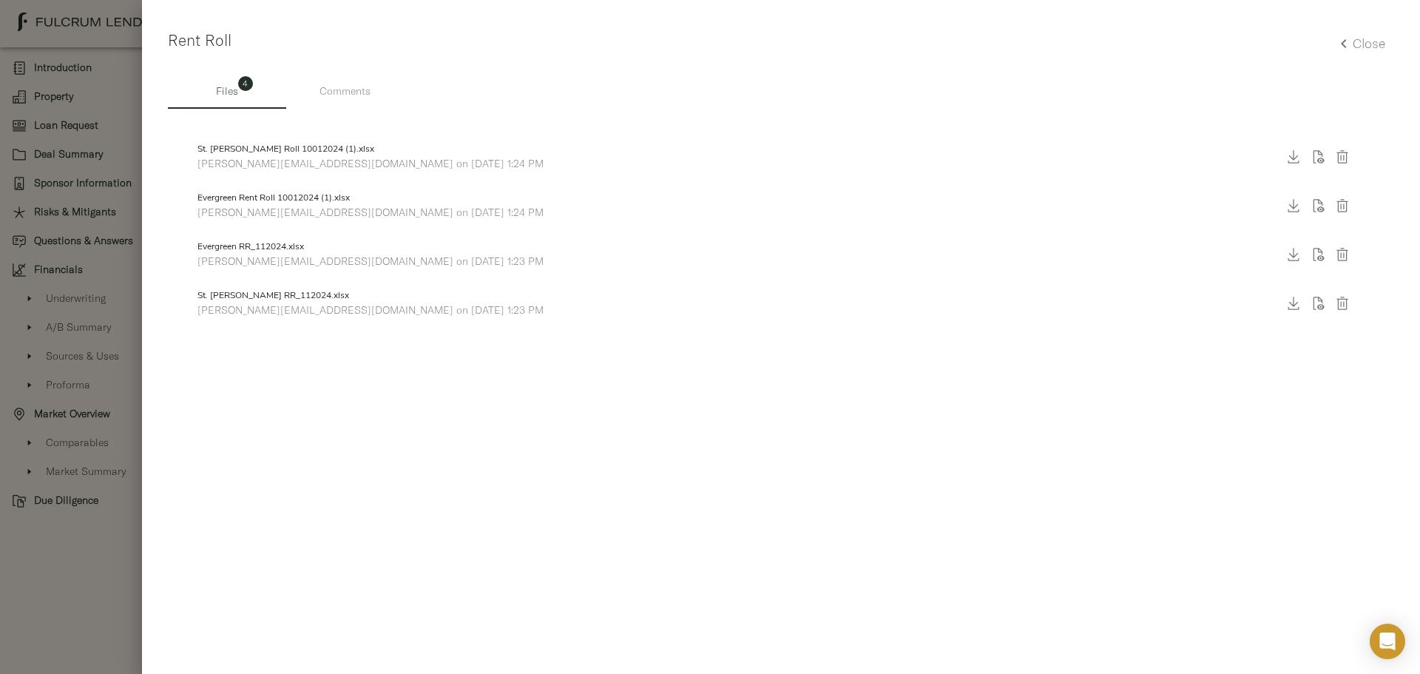
click at [1350, 56] on button "Close" at bounding box center [1360, 44] width 68 height 36
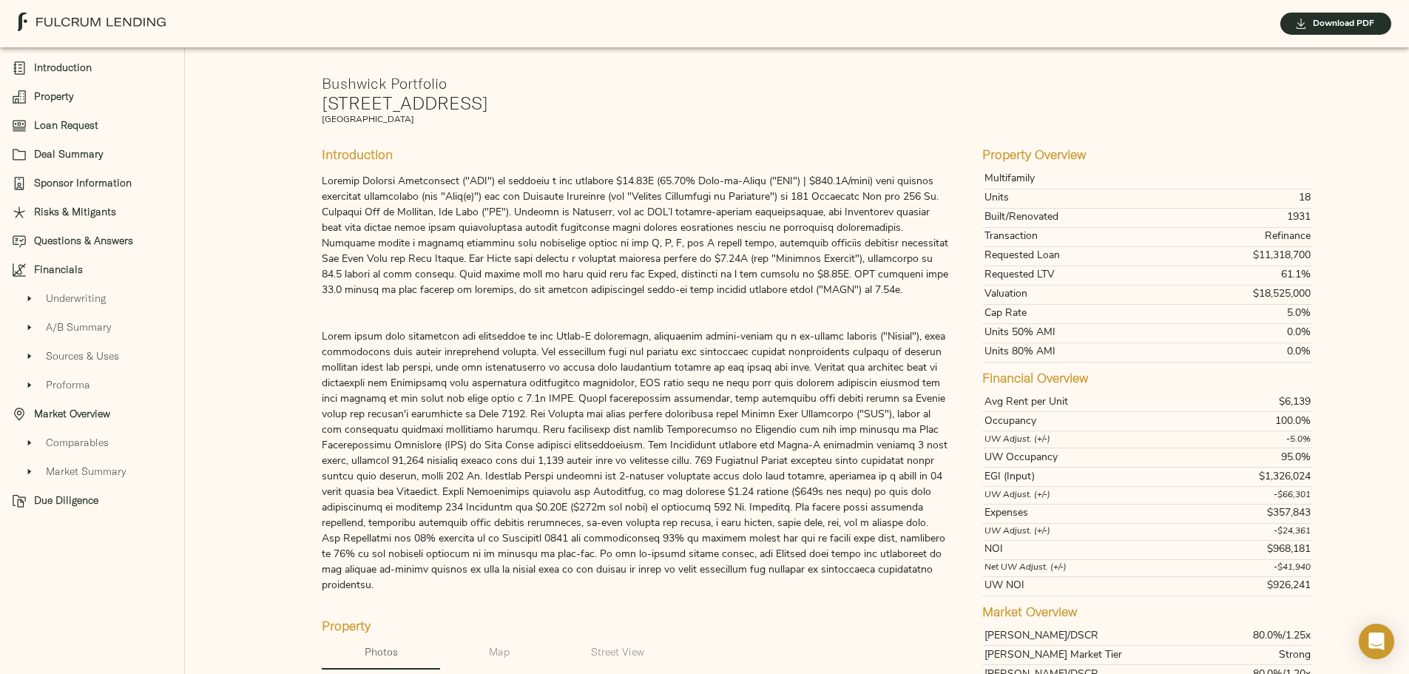
scroll to position [0, 0]
